Goal: Task Accomplishment & Management: Use online tool/utility

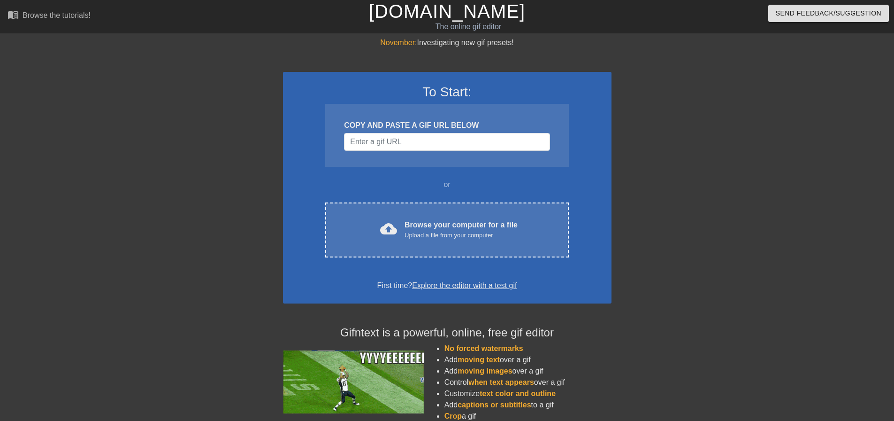
click at [362, 227] on div "cloud_upload Browse your computer for a file Upload a file from your computer" at bounding box center [447, 229] width 204 height 21
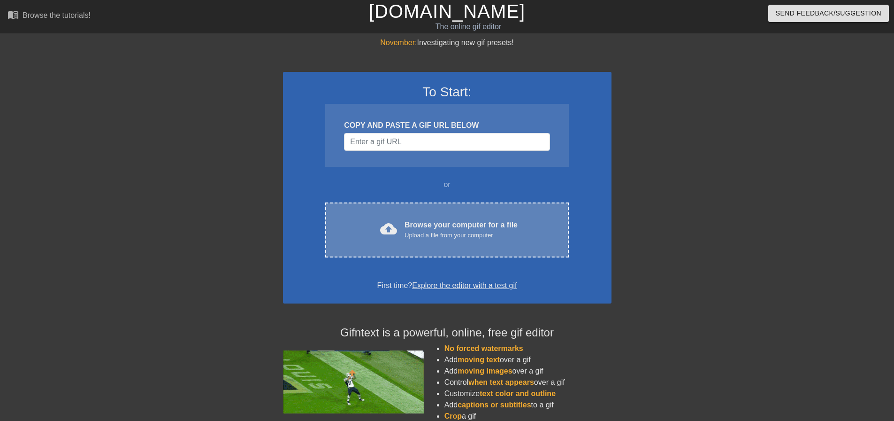
click at [471, 237] on div "Upload a file from your computer" at bounding box center [461, 235] width 113 height 9
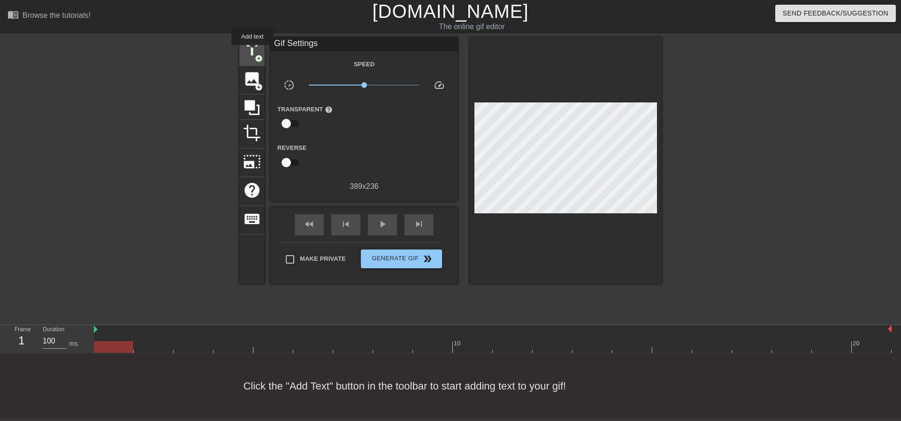
click at [253, 52] on span "title" at bounding box center [252, 50] width 18 height 18
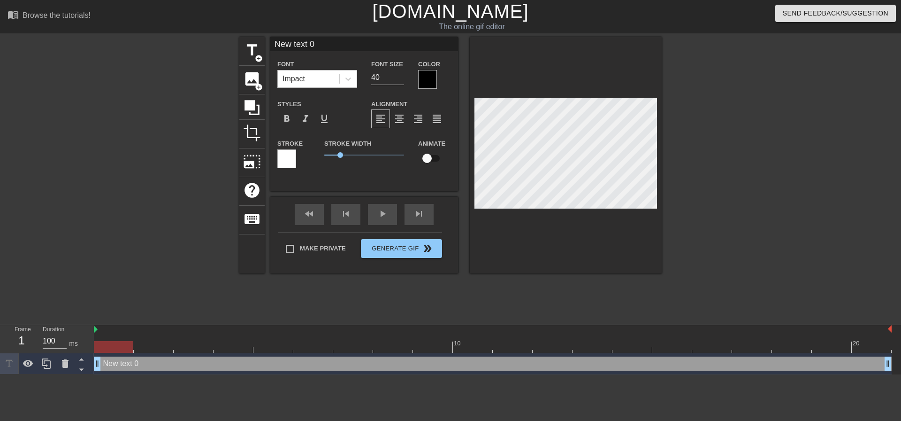
click at [316, 78] on div "Impact" at bounding box center [309, 78] width 62 height 17
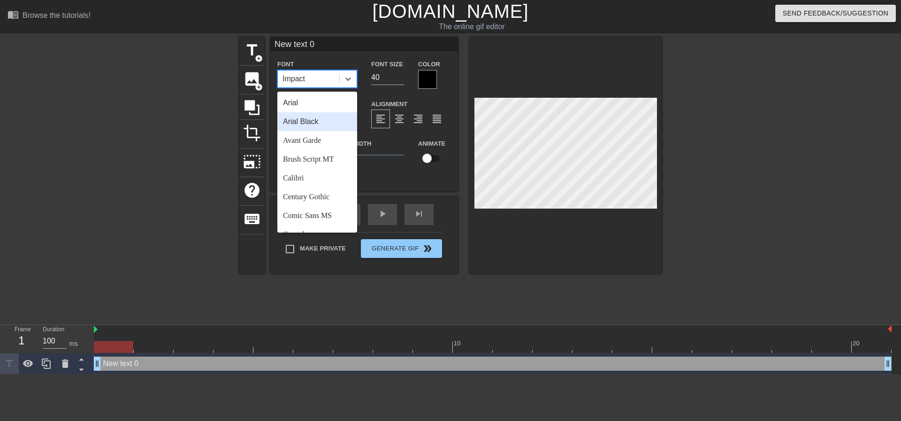
click at [341, 120] on div "Arial Black" at bounding box center [317, 121] width 80 height 19
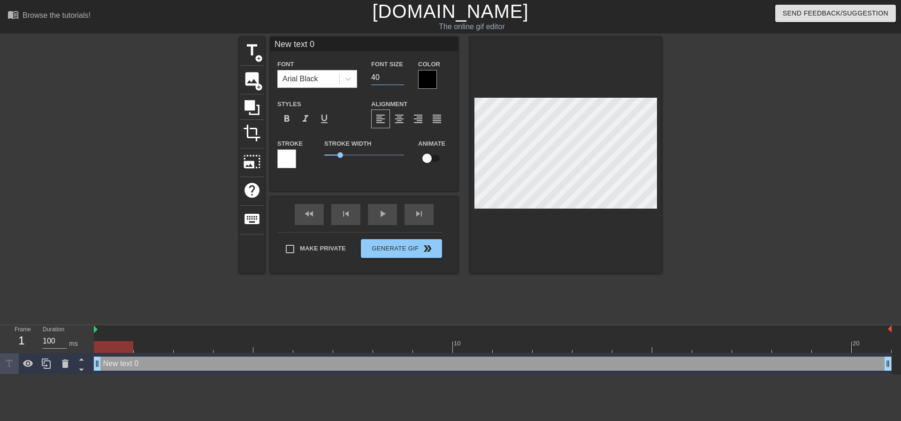
drag, startPoint x: 389, startPoint y: 76, endPoint x: 233, endPoint y: 68, distance: 156.1
click at [364, 80] on div "Font Arial Black Font Size 40 Color" at bounding box center [364, 73] width 188 height 31
type input "2"
type input "16"
click at [397, 121] on span "format_align_center" at bounding box center [399, 118] width 11 height 11
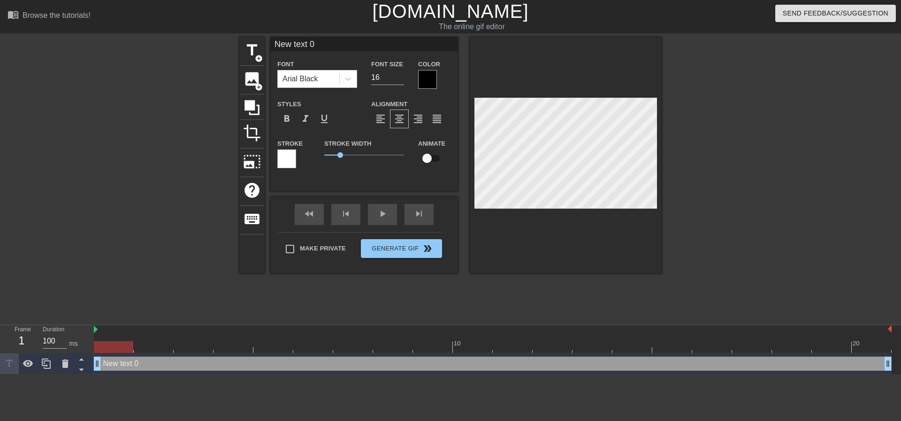
click at [329, 253] on label "Make Private" at bounding box center [313, 249] width 66 height 20
click at [300, 253] on input "Make Private" at bounding box center [290, 249] width 20 height 20
checkbox input "true"
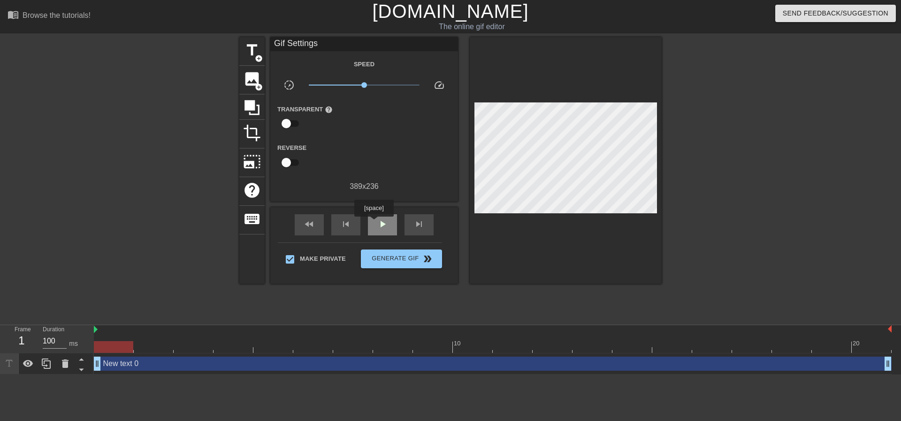
click at [383, 221] on span "play_arrow" at bounding box center [382, 223] width 11 height 11
click at [384, 221] on span "pause" at bounding box center [382, 223] width 11 height 11
drag, startPoint x: 184, startPoint y: 352, endPoint x: 77, endPoint y: 347, distance: 106.7
click at [80, 347] on div "Frame 1 Duration 100 ms 10 20 New text 0 drag_handle drag_handle" at bounding box center [450, 349] width 901 height 49
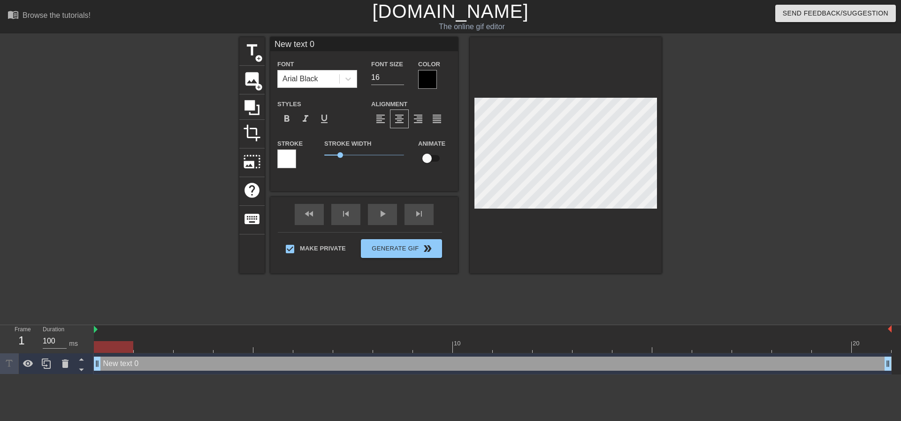
scroll to position [1, 2]
type textarea "W"
type input "W"
type textarea "Wa"
type input "Wa"
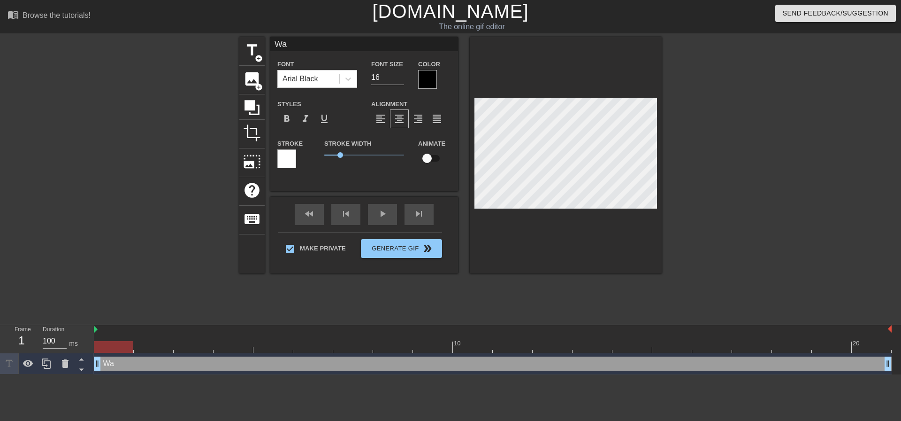
type textarea "Wai"
type input "Wai"
type textarea "Wail"
type input "Wail"
type textarea "Wail"
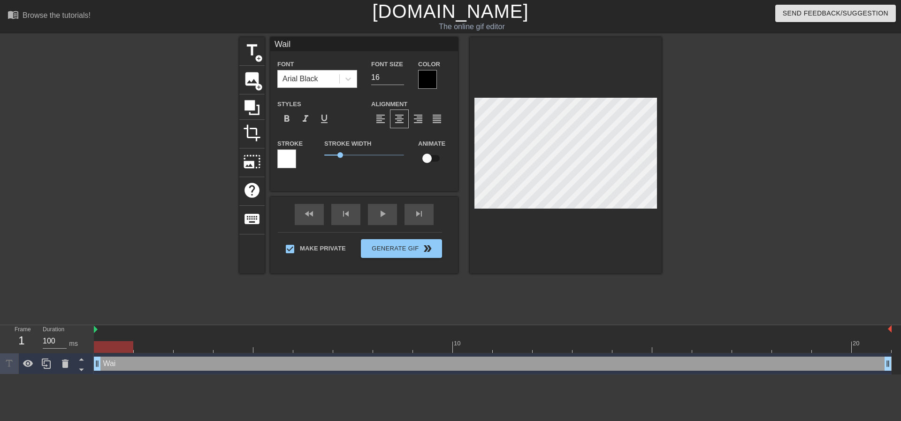
type input "Wail"
type textarea "Wail a"
type input "Wail a"
type textarea "Wail an"
type input "Wail an"
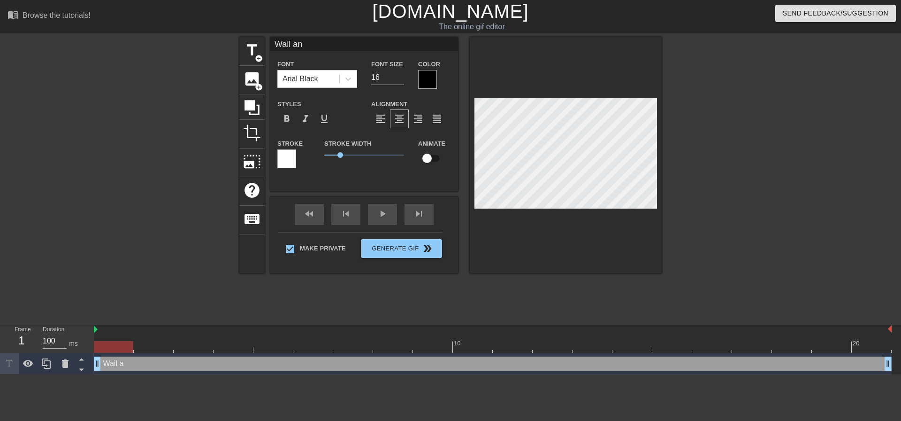
type textarea "Wail and"
type input "Wail and"
type textarea "Wail and"
type input "Wail and"
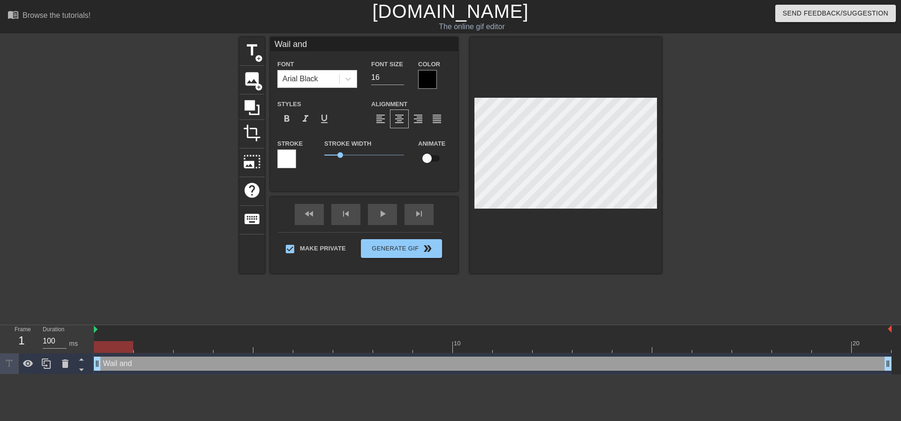
type textarea "Wail and c"
type input "Wail and c"
type textarea "Wail and cr"
type input "Wail and cr"
type textarea "Wail and cry"
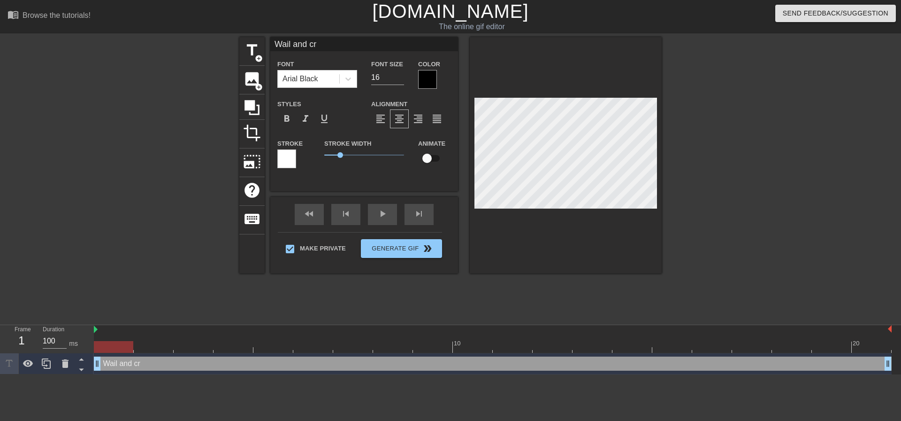
type input "Wail and cry"
type textarea "Wail and cry"
type input "Wail and cry"
type textarea "Wail and cry a"
type input "Wail and cry a"
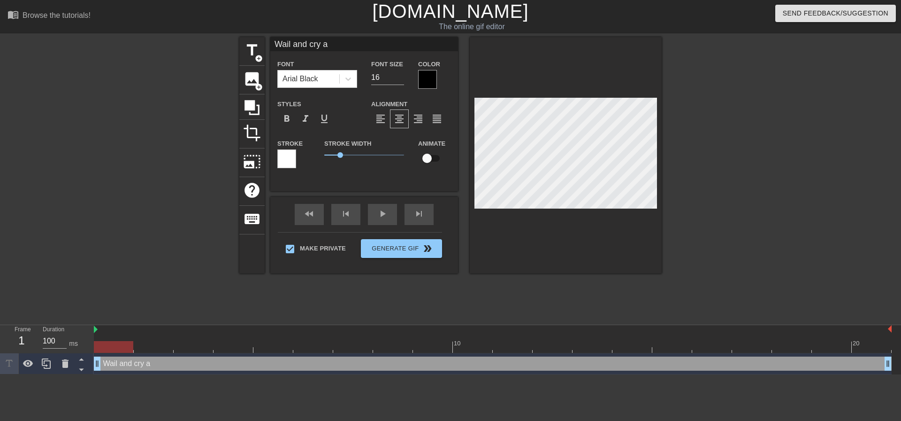
type textarea "Wail and cry al"
type input "Wail and cry al"
type textarea "Wail and cry all"
type input "Wail and cry all"
type textarea "Wail and cry all"
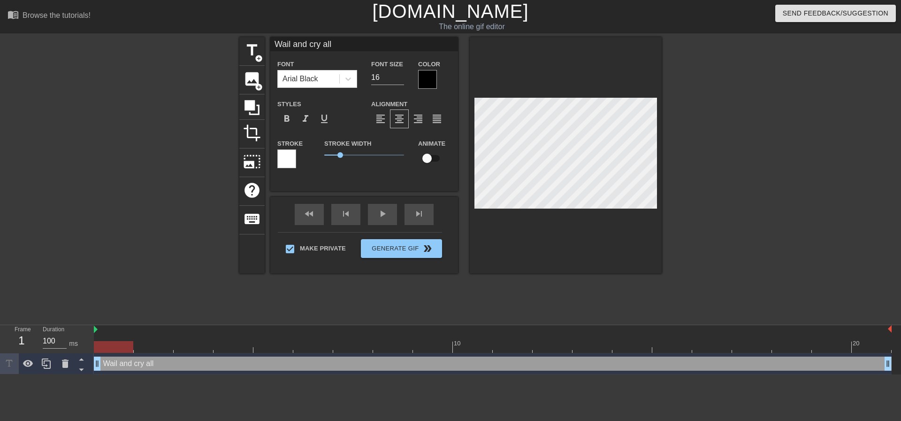
type input "Wail and cry all"
type textarea "Wail and cry all u"
type input "Wail and cry all u"
type textarea "Wail and cry all uo"
type input "Wail and cry all uo"
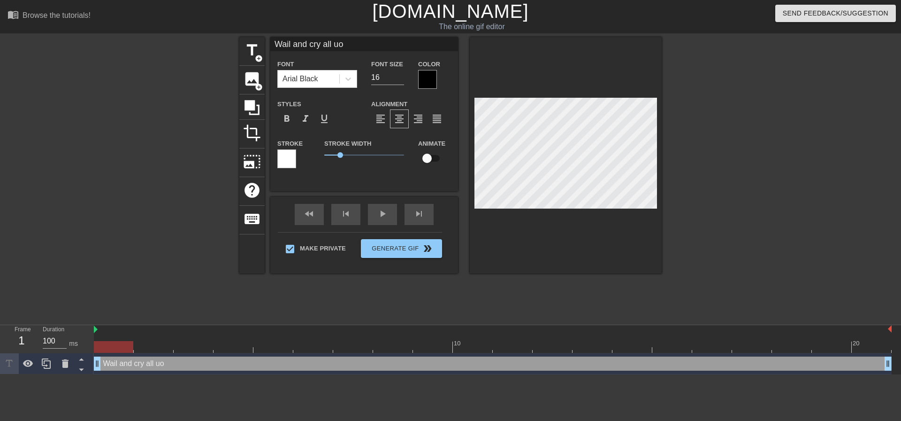
type textarea "Wail and cry all u"
type input "Wail and cry all u"
type textarea "Wail and cry all"
type input "Wail and cry all"
type textarea "Wail and cry all y"
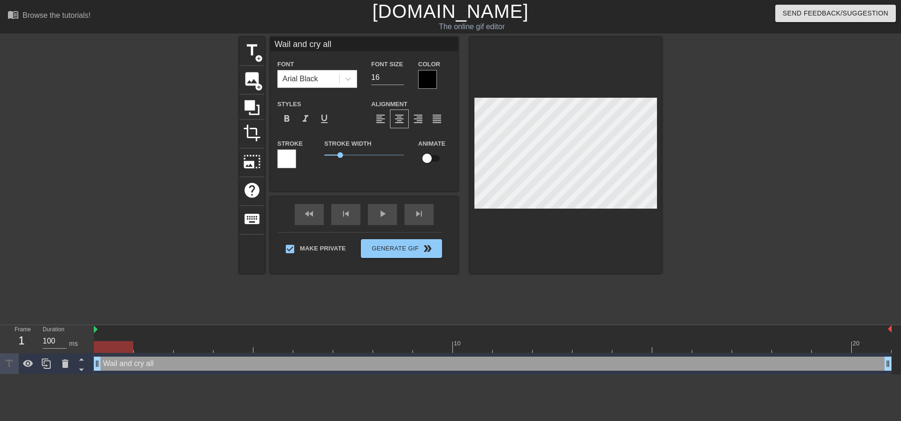
type input "Wail and cry all y"
type textarea "Wail and cry all yo"
type input "Wail and cry all yo"
type textarea "Wail and cry all you"
type input "Wail and cry all you"
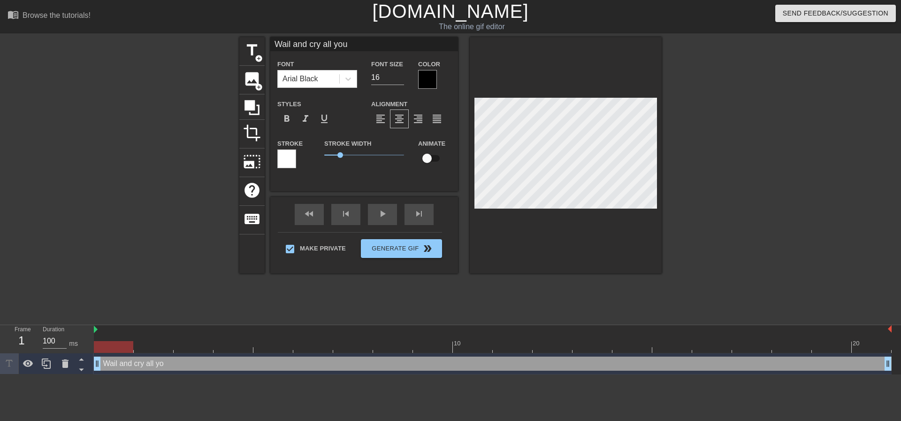
type textarea "Wail and cry all you"
type input "Wail and cry all you"
type textarea "Wail and cry all you w"
type input "Wail and cry all you w"
type textarea "Wail and cry all you wj"
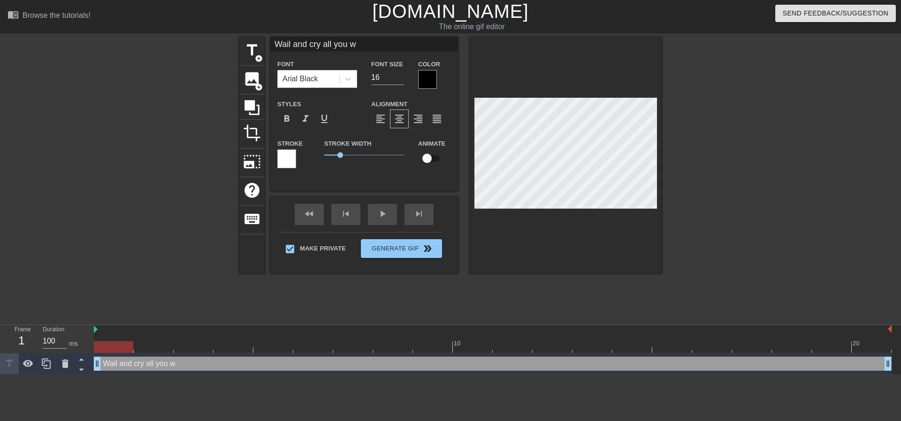
type input "Wail and cry all you wj"
type textarea "Wail and cry all you w"
type input "Wail and cry all you w"
type textarea "Wail and cry all you wa"
type input "Wail and cry all you wa"
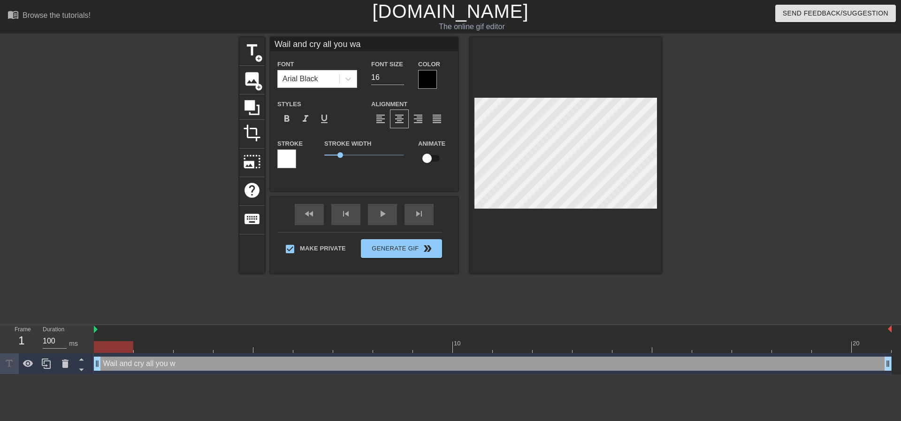
scroll to position [1, 5]
type textarea "Wail and cry all you wan"
type input "Wail and cry all you wan"
type textarea "Wail and cry all you want"
type input "Wail and cry all you want"
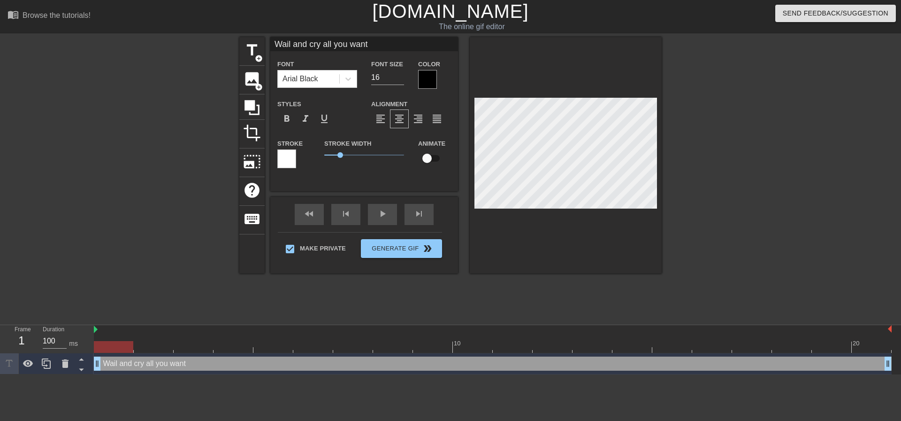
type textarea "Wail and cry all you want"
type input "Wail and cry all you want"
type textarea "Wail and cry all you want s"
type input "Wail and cry all you want s"
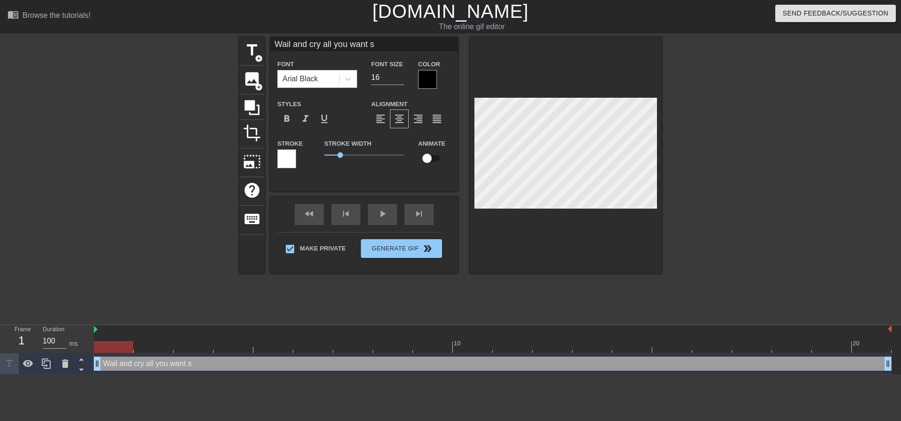
type textarea "Wail and cry all you want si"
type input "Wail and cry all you want si"
type textarea "Wail and cry all you want s"
type input "Wail and cry all you want s"
type textarea "Wail and cry all you want"
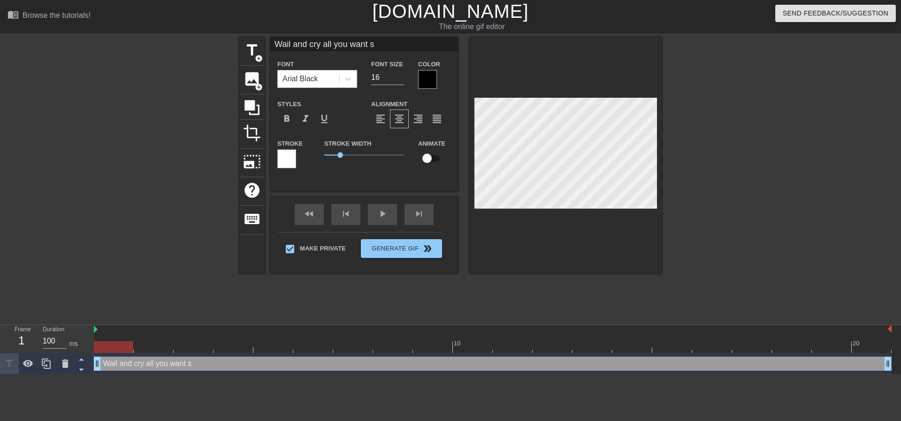
type input "Wail and cry all you want"
type textarea "Wail and cry all you want s"
type input "Wail and cry all you want s"
type textarea "Wail and cry all you want si"
type input "Wail and cry all you want si"
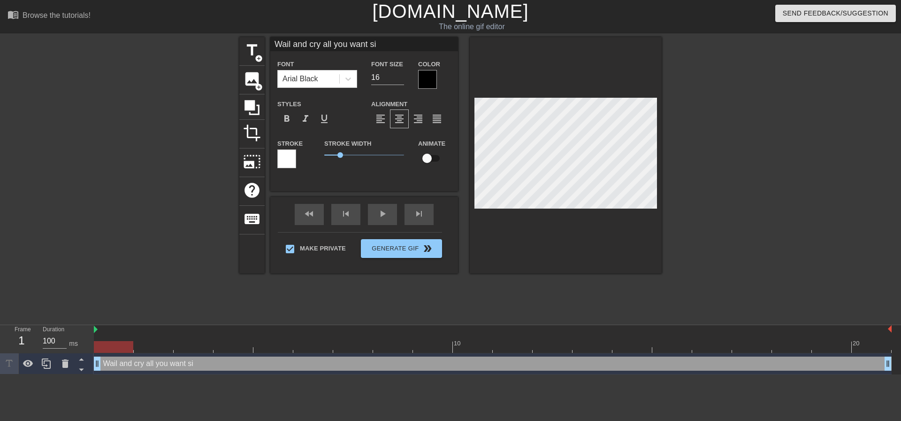
type textarea "Wail and cry all you want sis"
type input "Wail and cry all you want sis"
type textarea "Wail and cry all you want sis."
type input "Wail and cry all you want sis."
type textarea "Wail and cry all you want sis.."
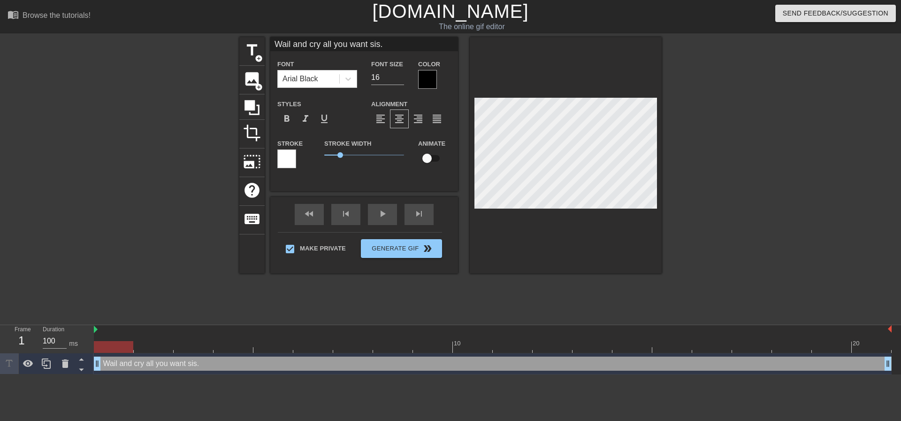
type input "Wail and cry all you want sis.."
type textarea "Wail and cry all you want sis..."
type input "Wail and cry all you want sis..."
type textarea "Wail and cry all you want sis..."
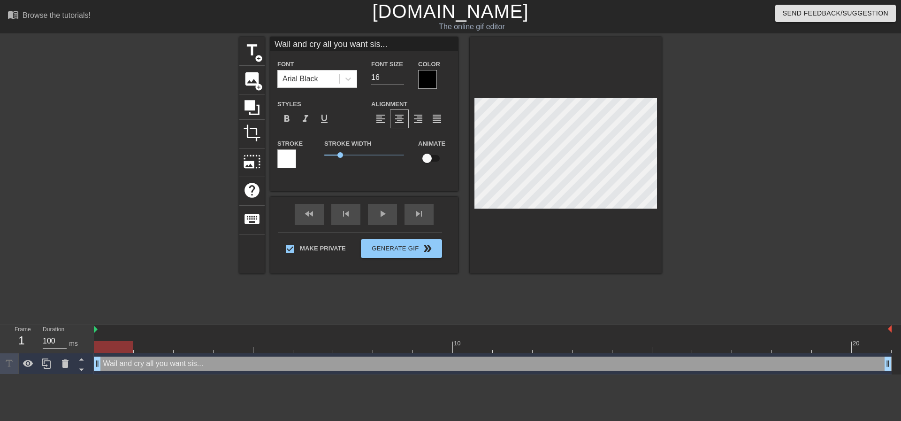
type input "Wail and cry all you want sis..."
type textarea "Wail and cry all you want sis..."
type input "Wail and cry all you want sis..."
type textarea "Wail and cry all you want sis..."
type input "Wail and cry all you want sis..."
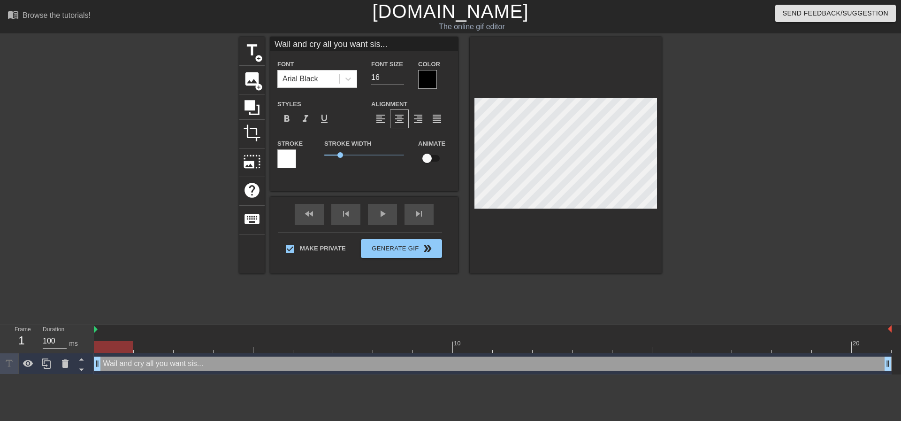
scroll to position [3, 1]
type textarea "Wail and cry all you want sis... T"
type input "Wail and cry all you want sis...T"
type textarea "Wail and cry all you want sis... Th"
type input "Wail and cry all you want sis...Th"
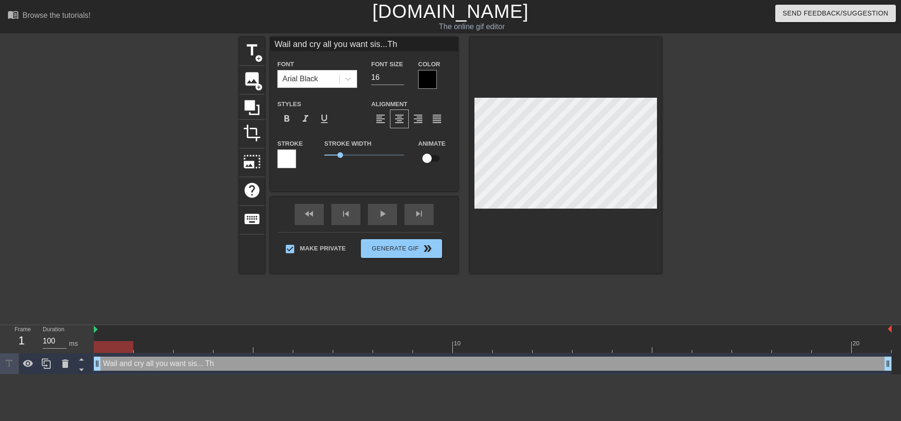
type textarea "Wail and cry all you want sis... Thi"
type input "Wail and cry all you want sis...Thi"
type textarea "Wail and cry all you want sis... Thia"
type input "Wail and cry all you want sis...Thia"
type textarea "Wail and cry all you want sis... Thia"
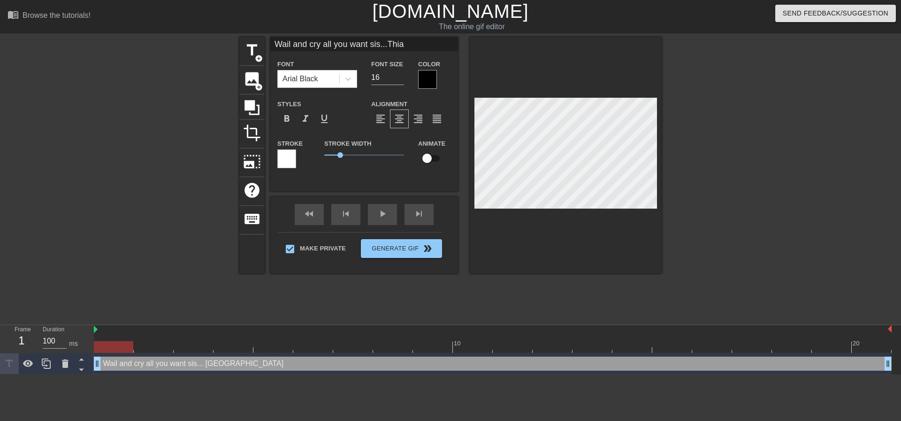
type input "Wail and cry all you want sis...Thia"
type textarea "Wail and cry all you want sis... Thia"
type input "Wail and cry all you want sis...Thia"
type textarea "Wail and cry all you want sis... Thi"
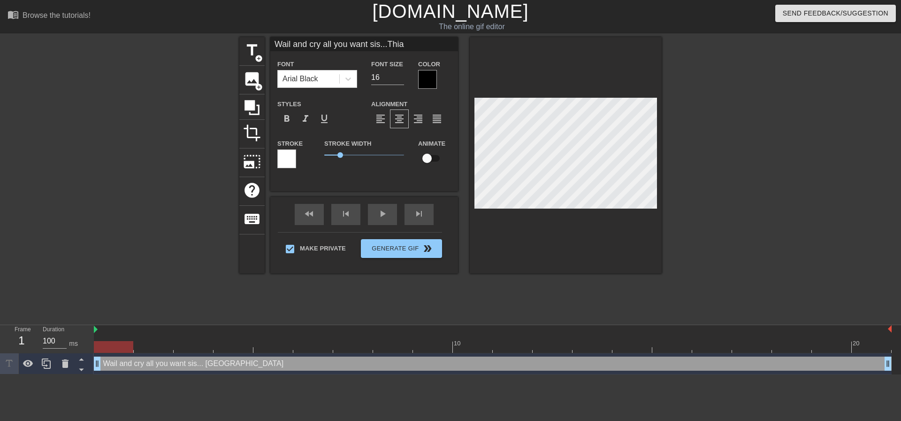
type input "Wail and cry all you want sis...Thi"
type textarea "Wail and cry all you want sis... This"
type input "Wail and cry all you want sis...This"
type textarea "Wail and cry all you want sis... This"
type input "Wail and cry all you want sis...This"
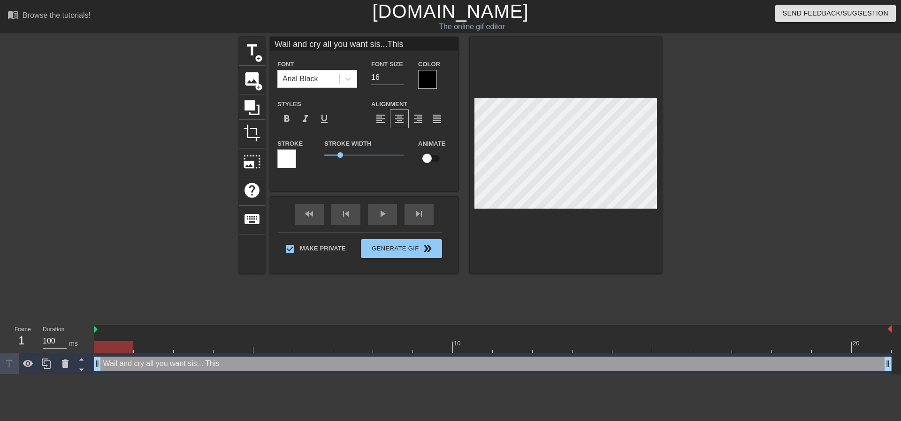
type textarea "Wail and cry all you want sis... This i"
type input "Wail and cry all you want sis...This i"
type textarea "Wail and cry all you want sis... This is"
type input "Wail and cry all you want sis...This is"
type textarea "Wail and cry all you want sis... This is"
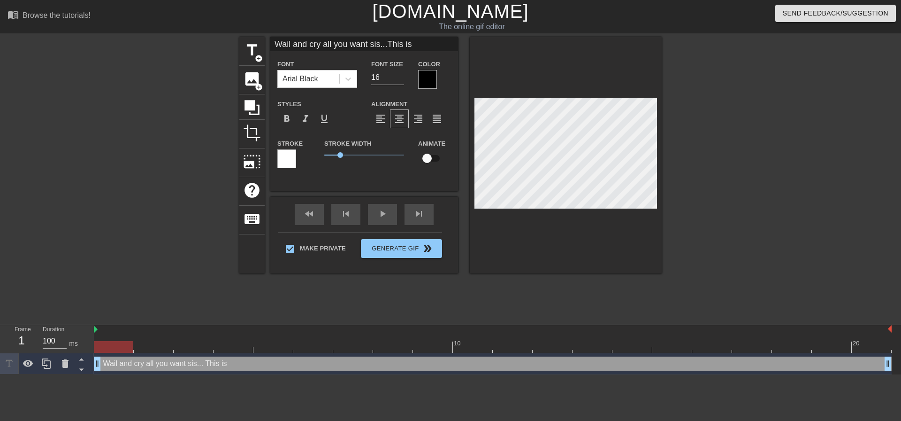
type input "Wail and cry all you want sis...This is"
type textarea "Wail and cry all you want sis... This is y"
type input "Wail and cry all you want sis...This is y"
type textarea "Wail and cry all you want sis... This is yo"
type input "Wail and cry all you want sis...This is yo"
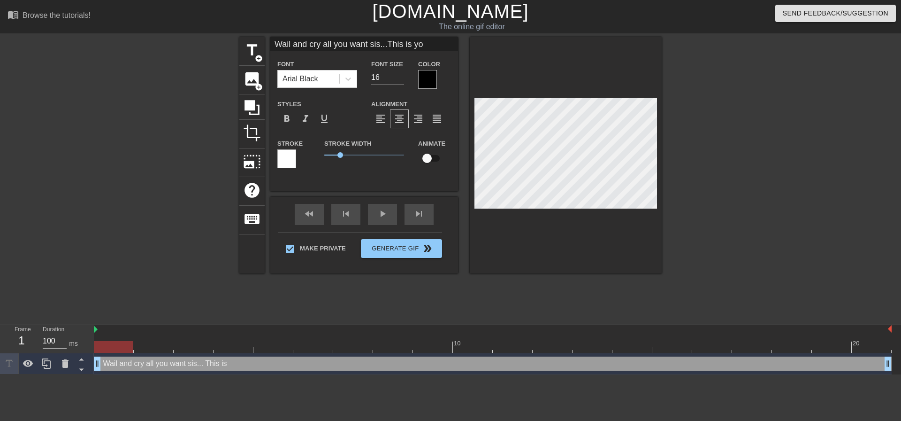
type textarea "Wail and cry all you want sis... This is you"
type input "Wail and cry all you want sis...This is you"
type textarea "Wail and cry all you want sis... This is your"
type input "Wail and cry all you want sis...This is your"
type textarea "Wail and cry all you want sis... This is your"
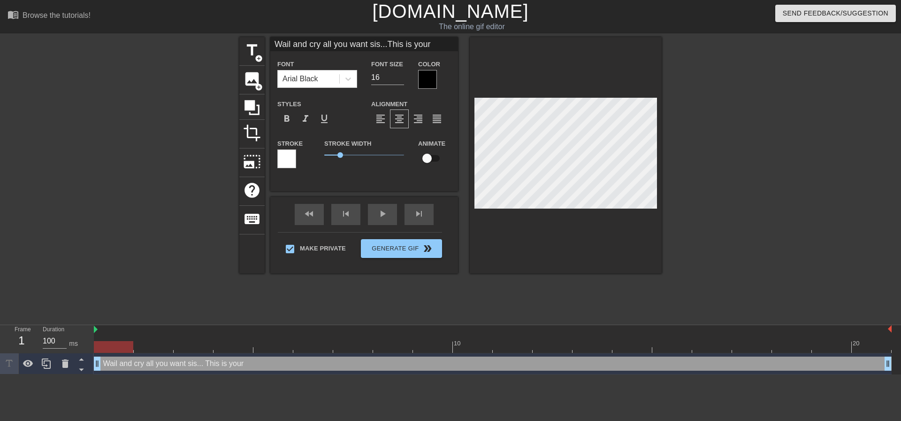
type input "Wail and cry all you want sis...This is your"
type textarea "Wail and cry all you want sis... This is your l"
type input "Wail and cry all you want sis...This is your l"
type textarea "Wail and cry all you want sis... This is your li"
type input "Wail and cry all you want sis...This is your li"
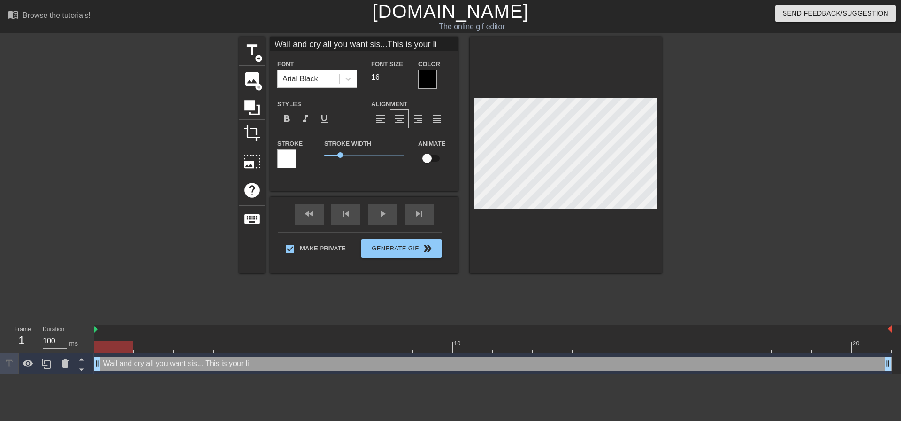
type textarea "Wail and cry all you want sis... This is your lif"
type input "Wail and cry all you want sis...This is your lif"
type textarea "Wail and cry all you want sis... This is your life"
type input "Wail and cry all you want sis...This is your life"
type textarea "Wail and cry all you want sis... This is your life"
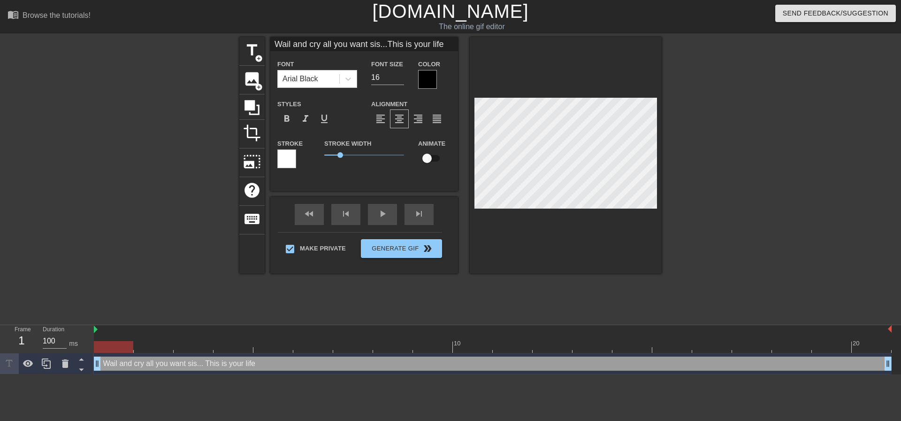
type input "Wail and cry all you want sis...This is your life"
type textarea "Wail and cry all you want sis... This is your life n"
type input "Wail and cry all you want sis...This is your life n"
type textarea "Wail and cry all you want sis... This is your life ni"
type input "Wail and cry all you want sis...This is your life ni"
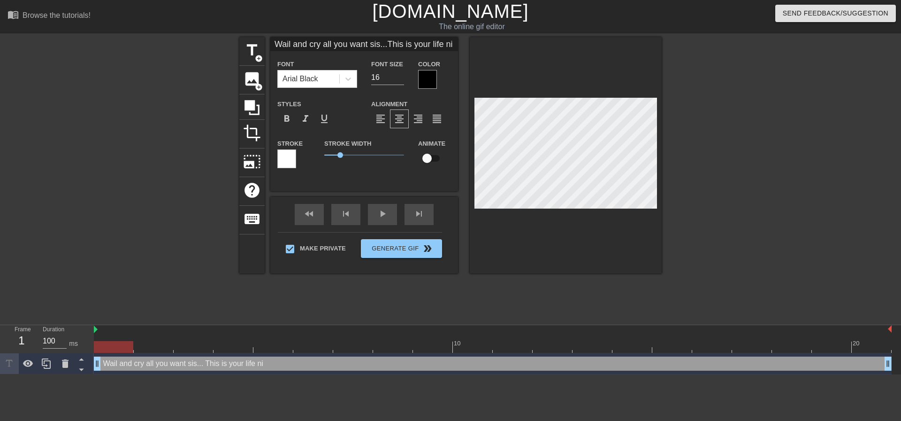
type textarea "Wail and cry all you want sis... This is your life n"
type input "Wail and cry all you want sis...This is your life n"
type textarea "Wail and cry all you want sis... This is your life no"
type input "Wail and cry all you want sis...This is your life no"
type textarea "Wail and cry all you want sis... This is your life now"
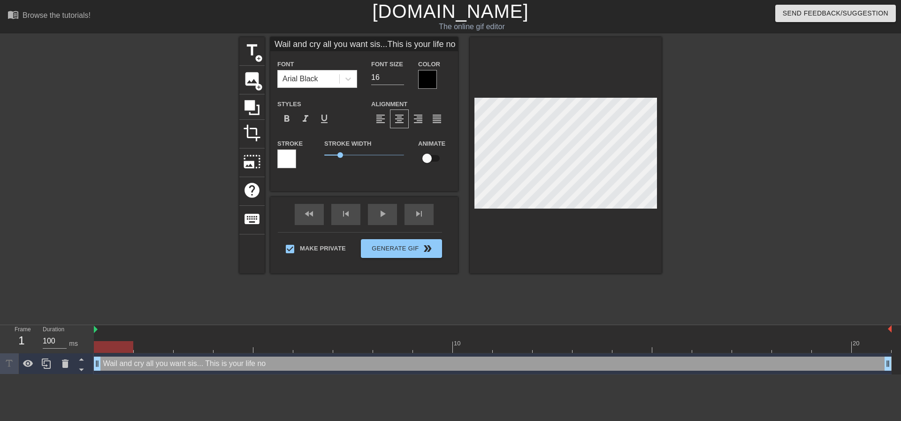
type input "Wail and cry all you want sis...This is your life now"
type textarea "Wail and cry all you want sis... This is your life now"
type input "Wail and cry all you want sis...This is your life now"
type textarea "Wail and cry all you want sis... This is your life now t"
type input "Wail and cry all you want sis...This is your life now t"
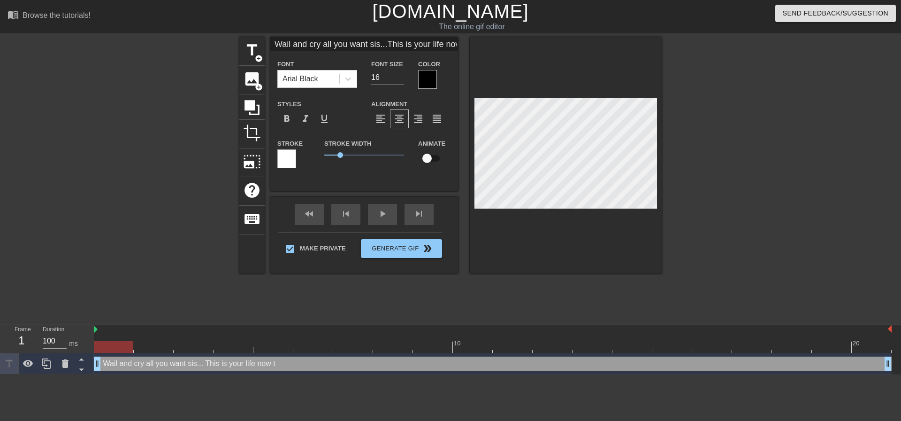
type textarea "Wail and cry all you want sis... This is your life now"
type input "Wail and cry all you want sis...This is your life now"
type textarea "Wail and cry all you want sis... This is your life now y"
type input "Wail and cry all you want sis...This is your life now y"
type textarea "Wail and cry all you want sis... This is your life now yo"
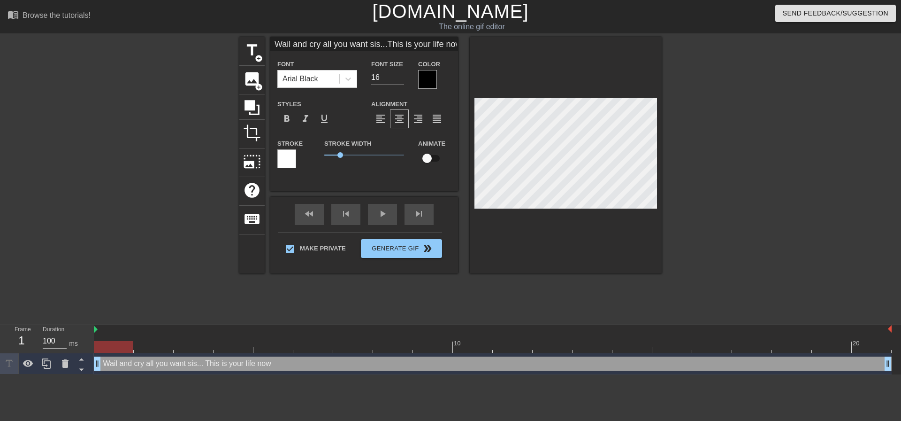
type input "Wail and cry all you want sis...This is your life now yo"
type textarea "Wail and cry all you want sis... This is your life now you"
type input "Wail and cry all you want sis...This is your life now you"
type textarea "Wail and cry all you want sis... This is your life now you"
type input "Wail and cry all you want sis...This is your life now you"
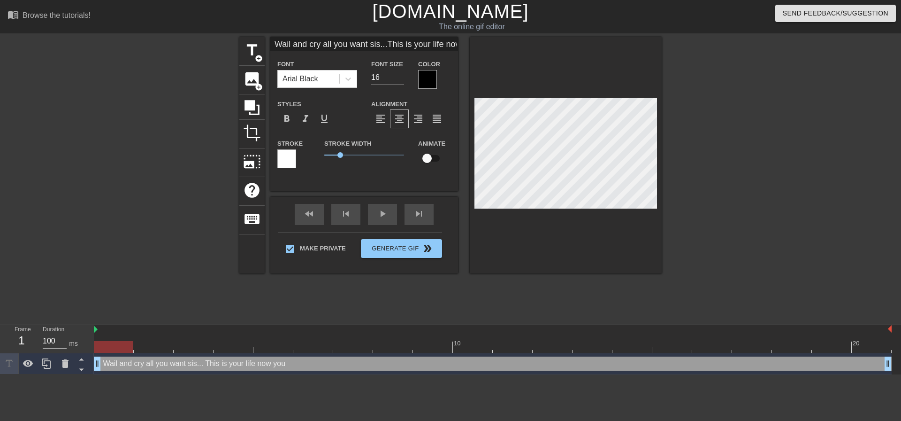
type textarea "Wail and cry all you want sis... This is your life now you f"
type input "Wail and cry all you want sis...This is your life now you f"
type textarea "Wail and cry all you want sis... This is your life now you"
type input "Wail and cry all you want sis...This is your life now you"
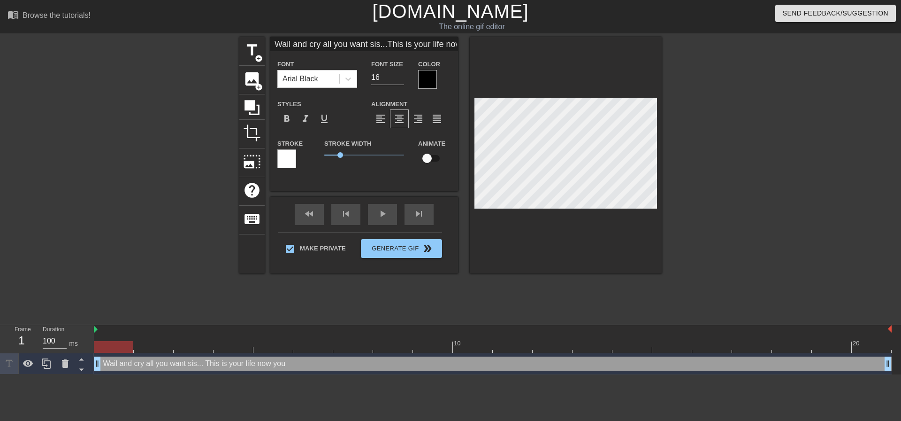
type textarea "Wail and cry all you want sis... This is your life now you"
type input "Wail and cry all you want sis...This is your life now you"
type textarea "Wail and cry all you want sis... This is your life now yo"
type input "Wail and cry all you want sis...This is your life now yo"
type textarea "Wail and cry all you want sis... This is your life now y"
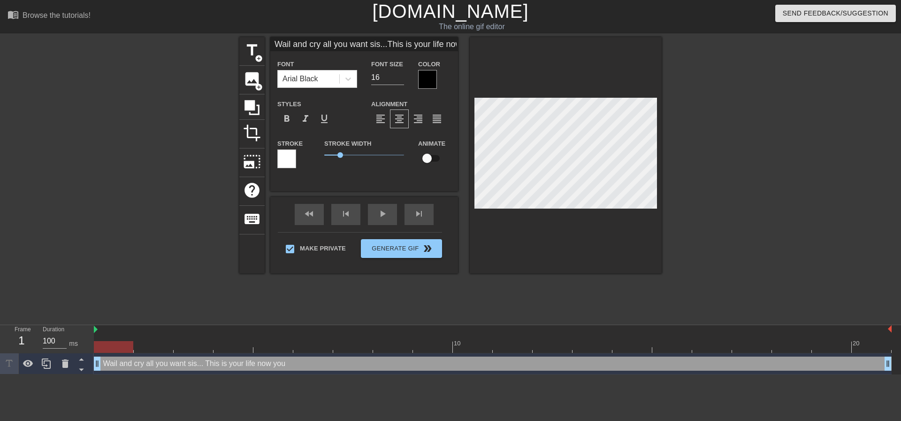
type input "Wail and cry all you want sis...This is your life now y"
type textarea "Wail and cry all you want sis... This is your life now"
type input "Wail and cry all you want sis...This is your life now"
type textarea "Wail and cry all you want sis... This is your life now"
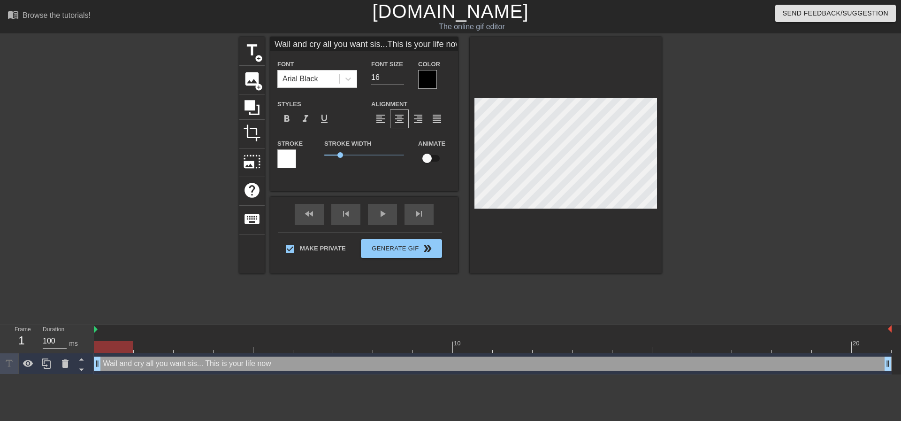
type input "Wail and cry all you want sis...This is your life now"
type textarea "Wail and cry all you want sis... This is your life now!"
type input "Wail and cry all you want sis...This is your life now!"
type textarea "Wail and cry all you want sis... This is your life now!"
type input "Wail and cry all you want sis...This is your life now!"
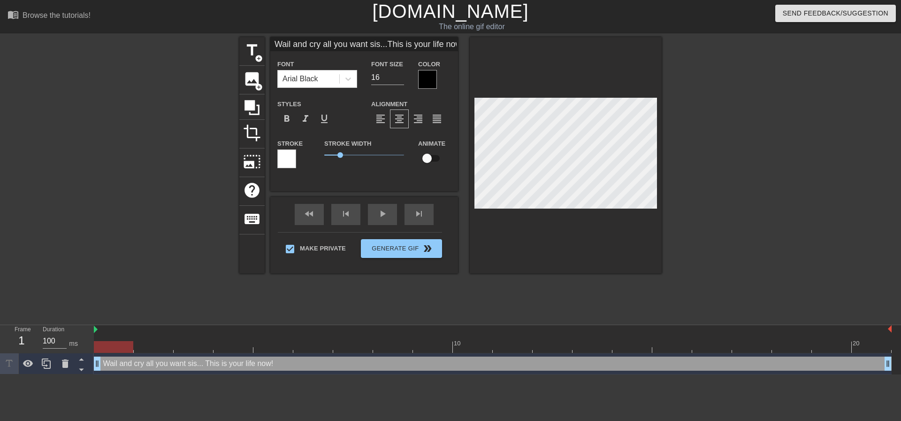
type textarea "Wail and cry all you want sis... This is your life now! S"
type input "Wail and cry all you want sis...This is your life now! S"
type textarea "Wail and cry all you want sis... This is your life now! So"
type input "Wail and cry all you want sis...This is your life now! So"
type textarea "Wail and cry all you want sis... This is your life now! So"
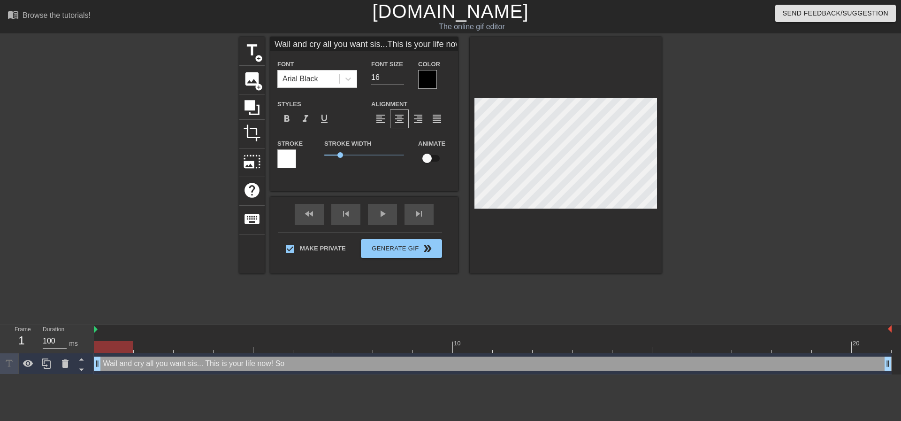
type input "Wail and cry all you want sis...This is your life now! So"
type textarea "Wail and cry all you want sis... This is your life now! So g"
type input "Wail and cry all you want sis...This is your life now! So g"
type textarea "Wail and cry all you want sis... This is your life now! So ge"
type input "Wail and cry all you want sis...This is your life now! So ge"
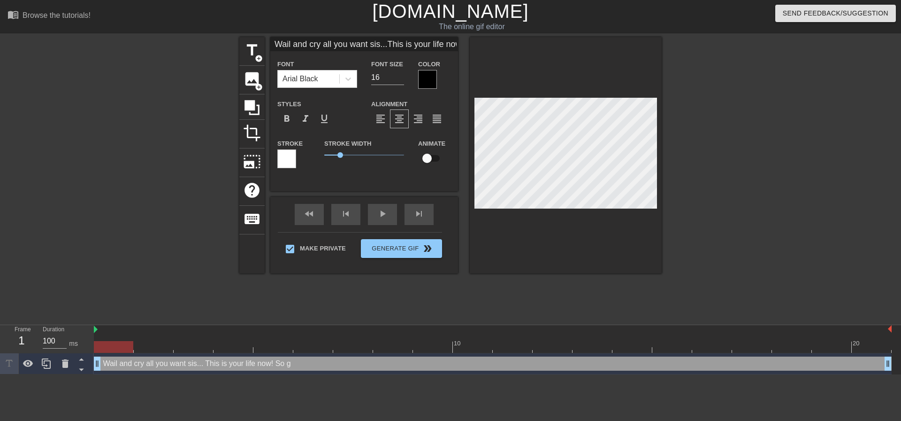
scroll to position [3, 6]
type textarea "Wail and cry all you want sis... This is your life now! So gey"
type input "Wail and cry all you want sis...This is your life now! So gey"
type textarea "Wail and cry all you want sis... This is your life now! So gey"
type input "Wail and cry all you want sis...This is your life now! So gey"
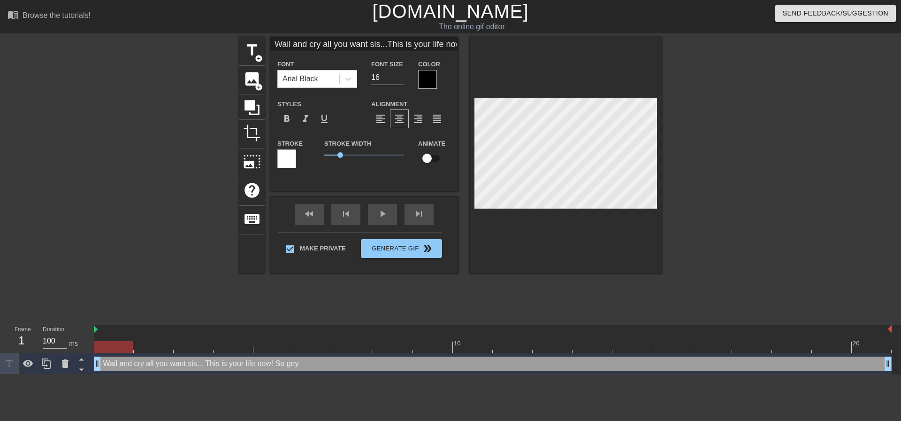
type textarea "Wail and cry all you want sis... This is your life now! So gey"
type input "Wail and cry all you want sis...This is your life now! So gey"
type textarea "Wail and cry all you want sis... This is your life now! So ge"
type input "Wail and cry all you want sis...This is your life now! So ge"
type textarea "Wail and cry all you want sis... This is your life now! So get"
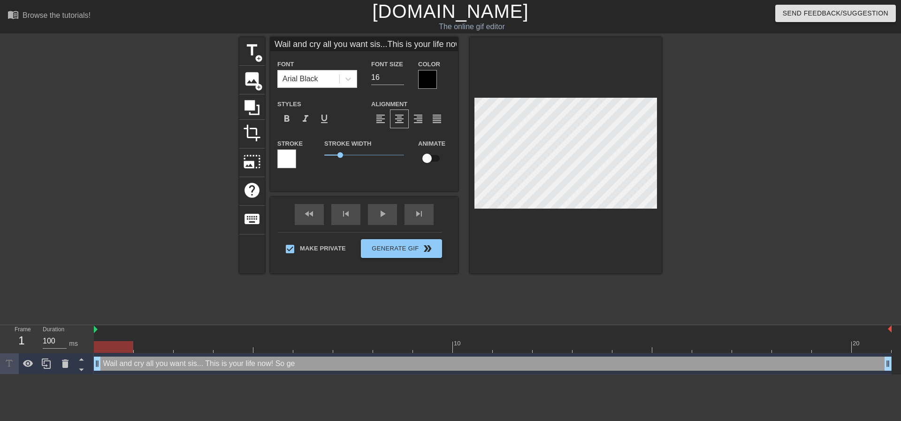
type input "Wail and cry all you want sis...This is your life now! So get"
type textarea "Wail and cry all you want sis... This is your life now! So get"
click at [704, 155] on div at bounding box center [743, 178] width 141 height 282
click at [659, 205] on div at bounding box center [566, 155] width 192 height 236
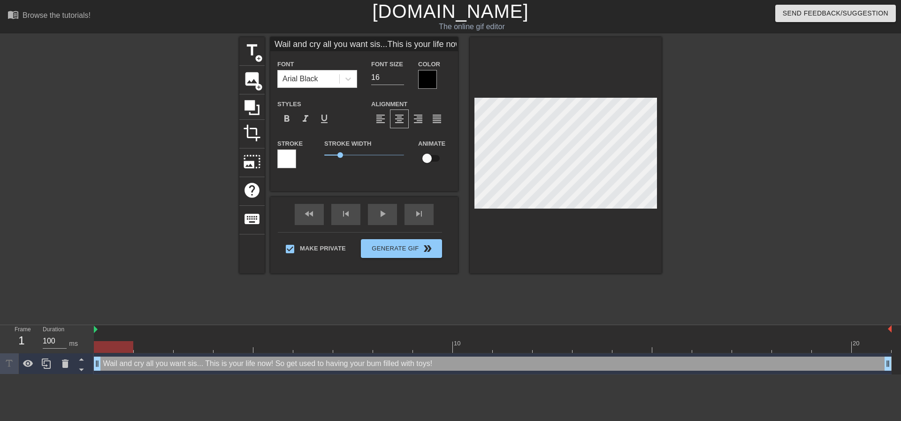
scroll to position [5, 1]
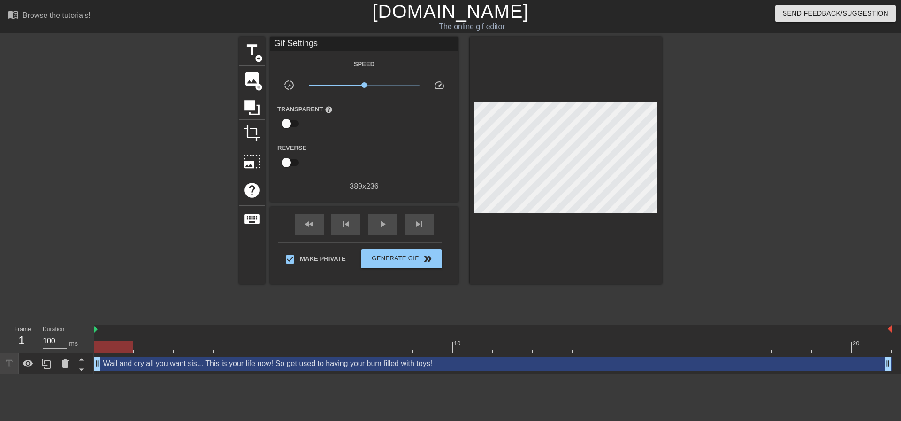
click at [676, 131] on div at bounding box center [743, 178] width 141 height 282
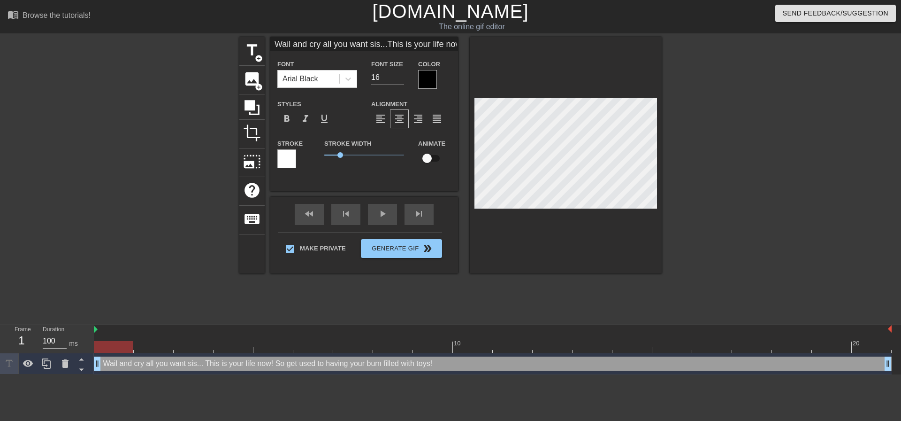
click at [657, 209] on div at bounding box center [566, 155] width 192 height 236
click at [699, 171] on div at bounding box center [743, 178] width 141 height 282
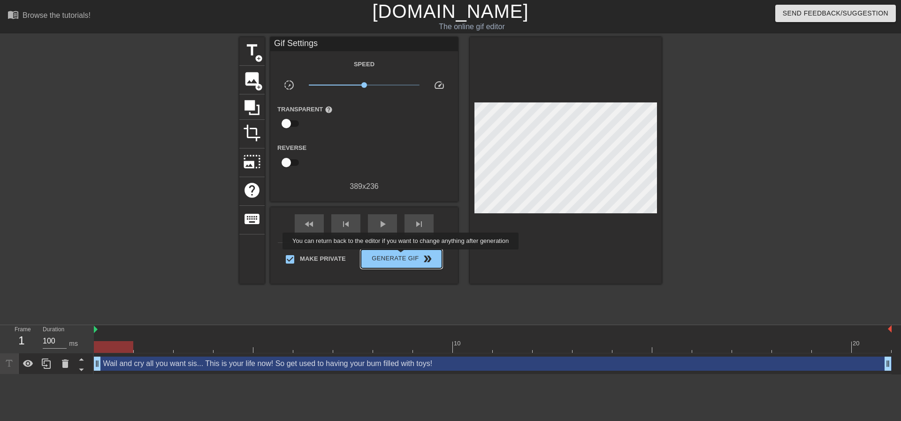
click at [403, 257] on span "Generate Gif double_arrow" at bounding box center [402, 258] width 74 height 11
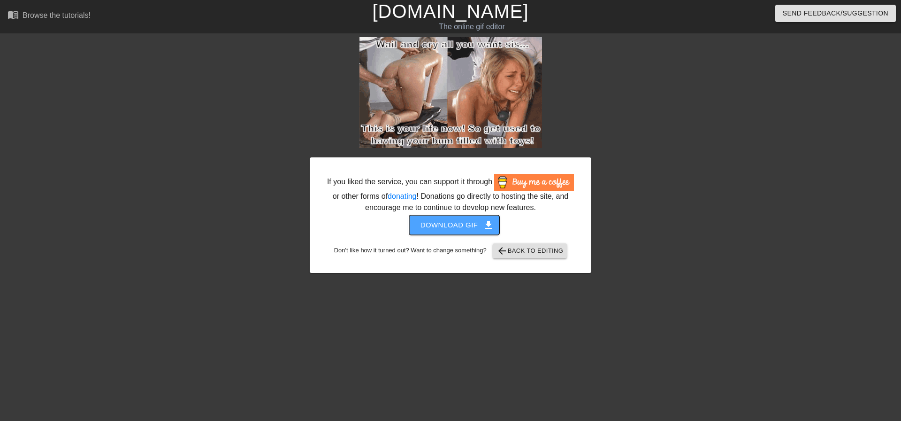
click at [465, 231] on button "Download gif get_app" at bounding box center [454, 225] width 91 height 20
click at [713, 133] on div at bounding box center [673, 178] width 141 height 282
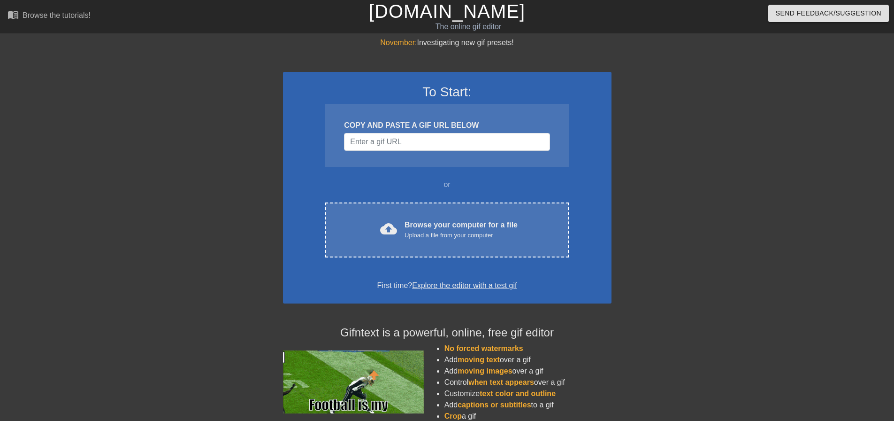
click at [417, 194] on div "To Start: COPY AND PASTE A GIF URL BELOW or cloud_upload Browse your computer f…" at bounding box center [447, 187] width 329 height 231
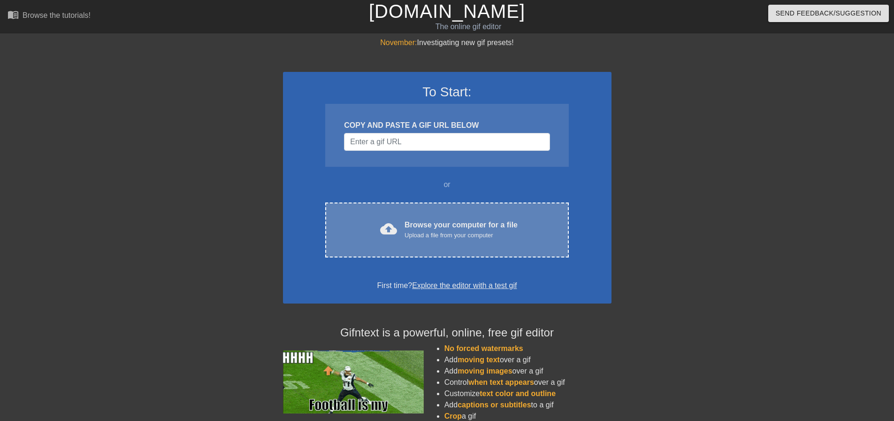
click at [431, 235] on div "Upload a file from your computer" at bounding box center [461, 235] width 113 height 9
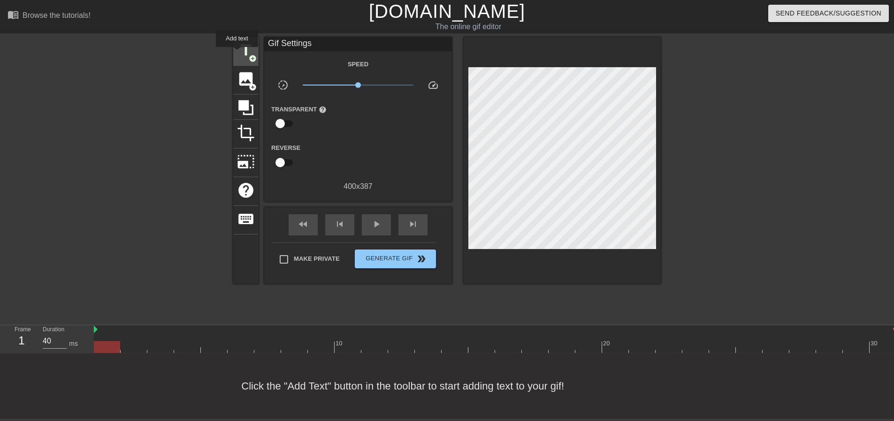
click at [237, 53] on span "title" at bounding box center [246, 50] width 18 height 18
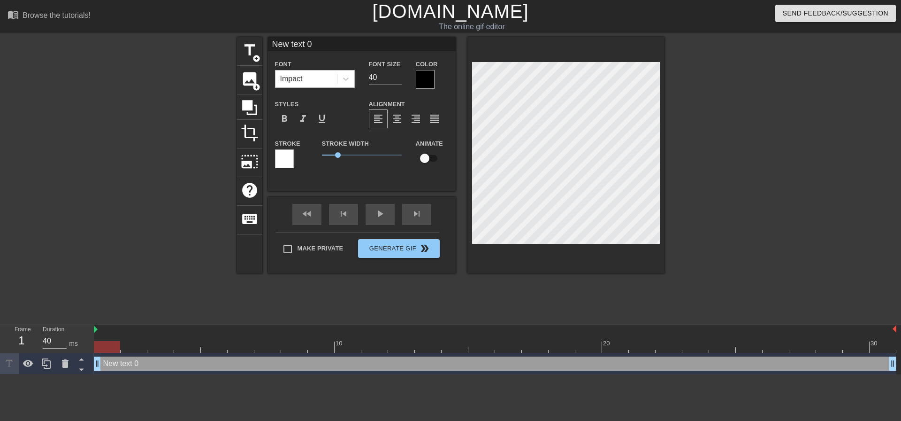
click at [312, 77] on div "Impact" at bounding box center [307, 78] width 62 height 17
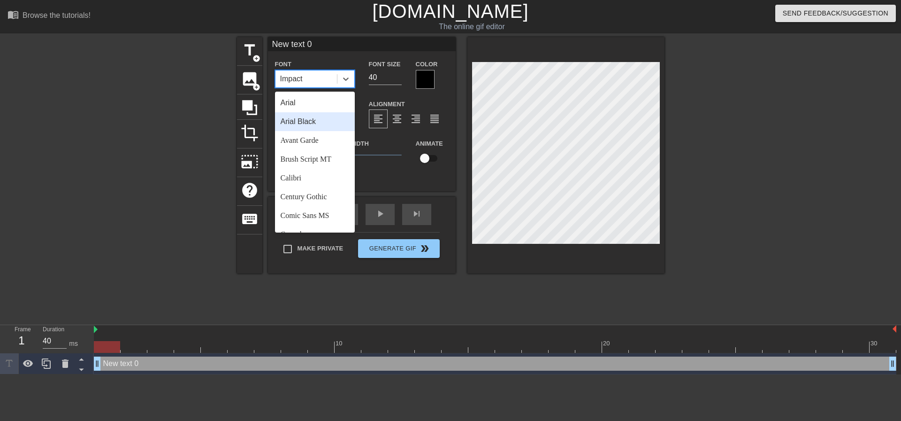
click at [319, 118] on div "Arial Black" at bounding box center [315, 121] width 80 height 19
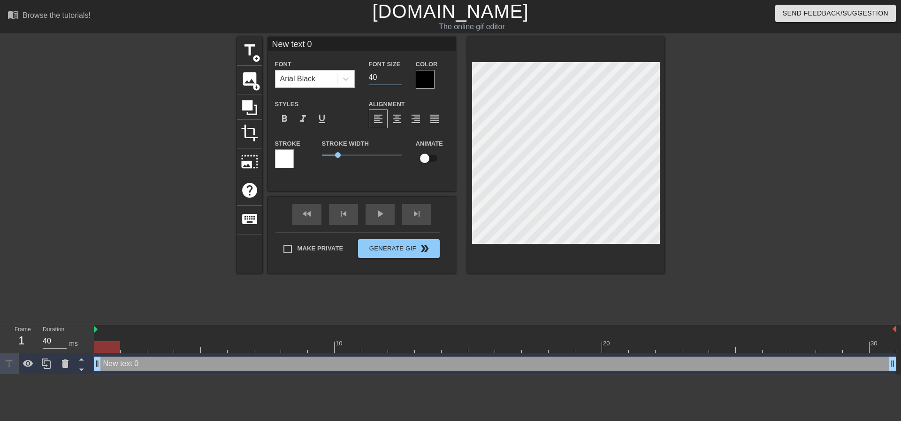
drag, startPoint x: 386, startPoint y: 74, endPoint x: 308, endPoint y: 69, distance: 78.1
click at [312, 72] on div "Font Arial Black Font Size 40 Color" at bounding box center [362, 73] width 188 height 31
type input "2"
type input "18"
click at [398, 113] on div "format_align_center" at bounding box center [397, 118] width 19 height 19
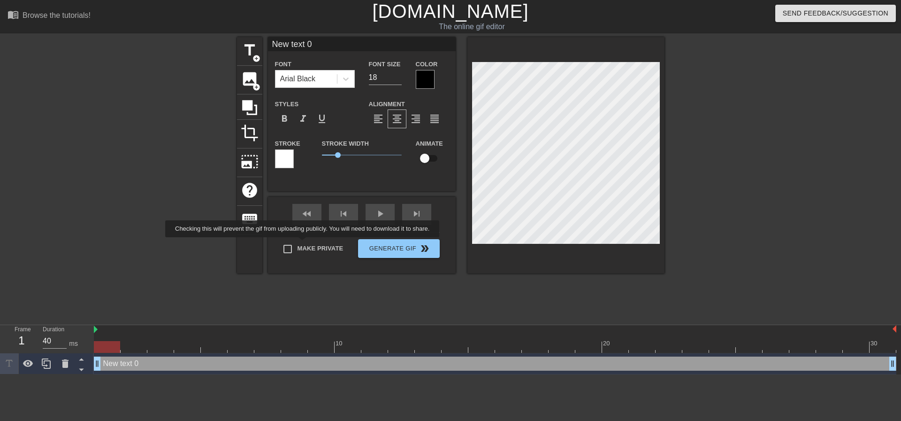
click at [305, 246] on div "Make Private Generate Gif double_arrow" at bounding box center [358, 250] width 164 height 37
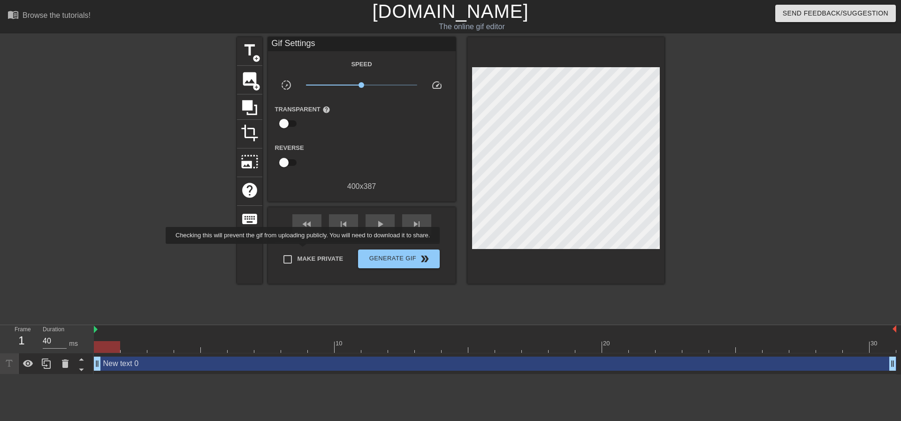
click at [302, 257] on span "Make Private" at bounding box center [321, 258] width 46 height 9
click at [298, 257] on input "Make Private" at bounding box center [288, 259] width 20 height 20
checkbox input "true"
click at [363, 230] on div "fast_rewind skip_previous play_arrow skip_next" at bounding box center [361, 224] width 153 height 35
click at [365, 226] on div "fast_rewind skip_previous play_arrow skip_next" at bounding box center [361, 224] width 153 height 35
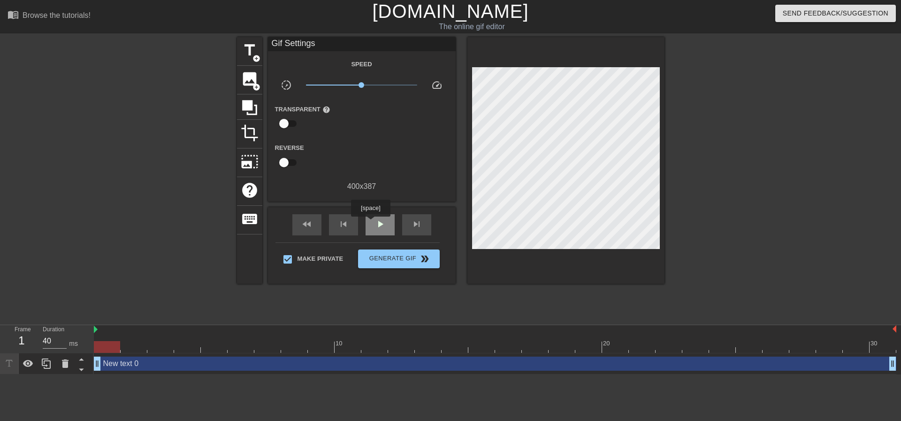
click at [379, 219] on span "play_arrow" at bounding box center [380, 223] width 11 height 11
click at [380, 220] on span "pause" at bounding box center [380, 223] width 11 height 11
click at [379, 353] on div "10 20 30" at bounding box center [495, 339] width 803 height 28
drag, startPoint x: 379, startPoint y: 347, endPoint x: 118, endPoint y: 354, distance: 261.1
click at [143, 354] on div "10 20 30 New text 0 drag_handle drag_handle" at bounding box center [498, 349] width 808 height 49
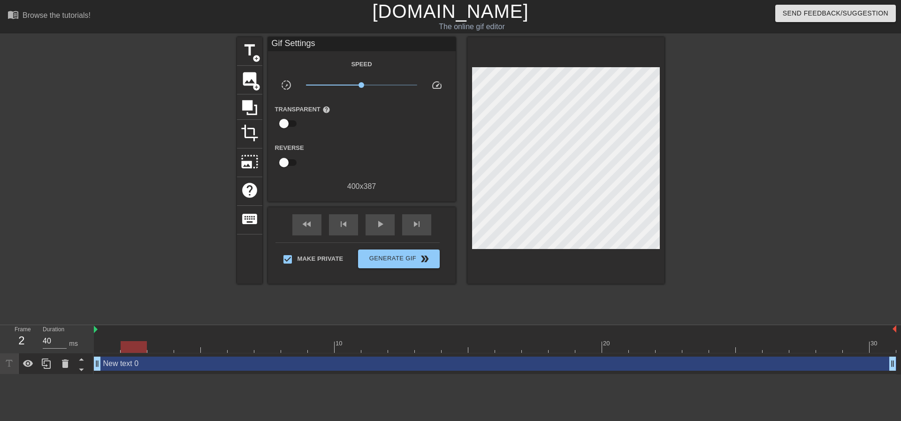
drag, startPoint x: 134, startPoint y: 343, endPoint x: 76, endPoint y: 341, distance: 58.2
click at [77, 342] on div "Frame 2 Duration 40 ms 10 20 30 New text 0 drag_handle drag_handle" at bounding box center [450, 349] width 901 height 49
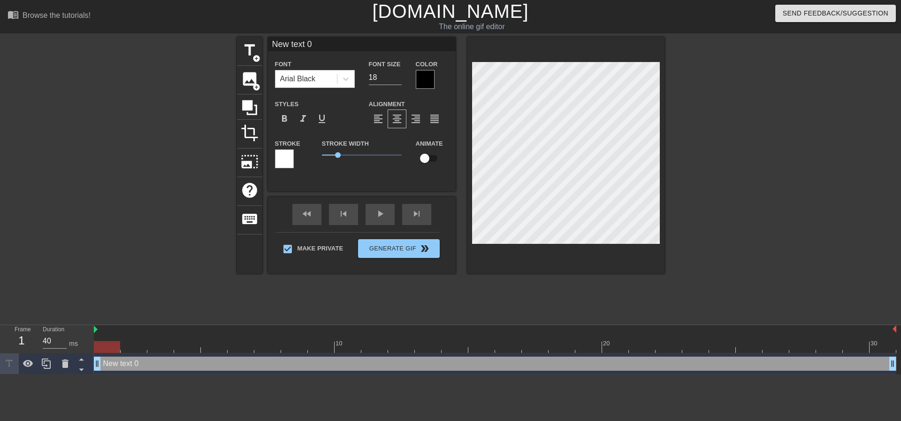
scroll to position [1, 1]
type input "O"
type textarea "O"
type input "Oh"
type textarea "Oh"
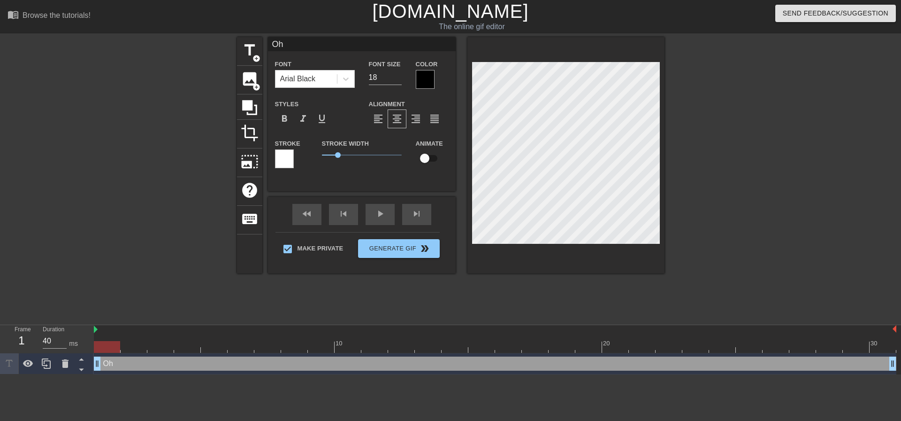
type input "Oh"
type textarea "Oh"
type input "Oh"
type textarea "Oh"
type input "O"
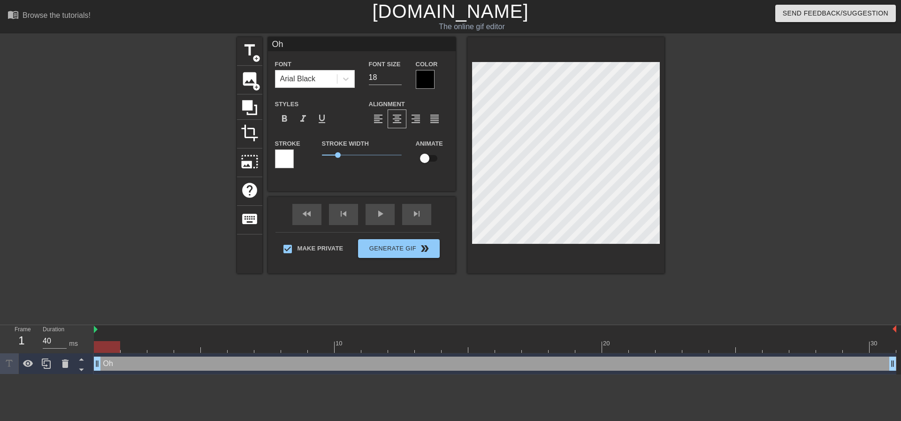
type textarea "O"
type input "O"
type textarea "O"
type input "OH"
type textarea "OH"
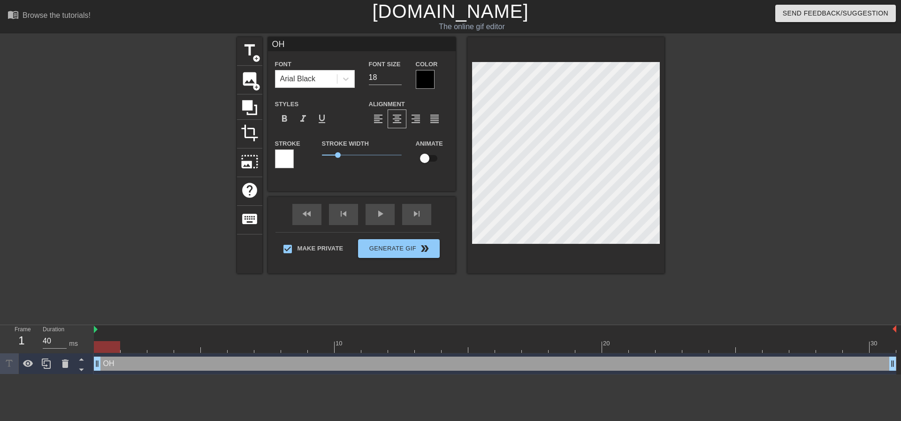
type input "OH"
type textarea "OH"
type input "OH S"
type textarea "OH S"
type input "OH SH"
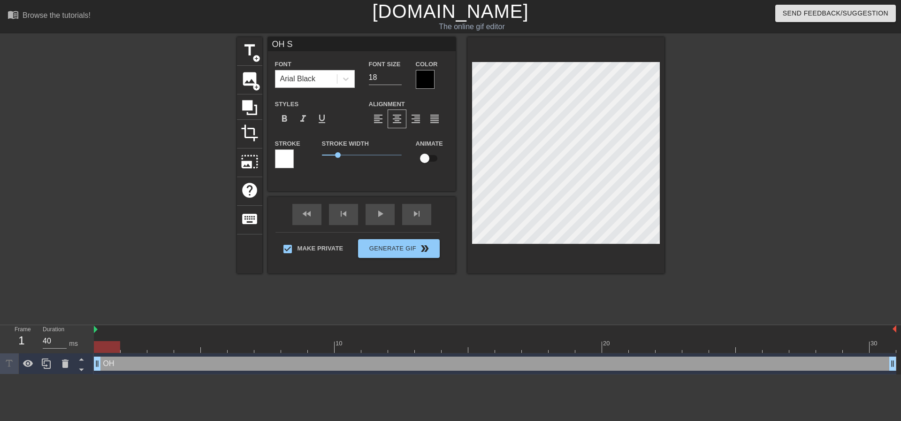
type textarea "OH SH"
type input "OH SHI"
type textarea "OH SHIG"
type input "OH SHIGT"
type textarea "OH SHIGT"
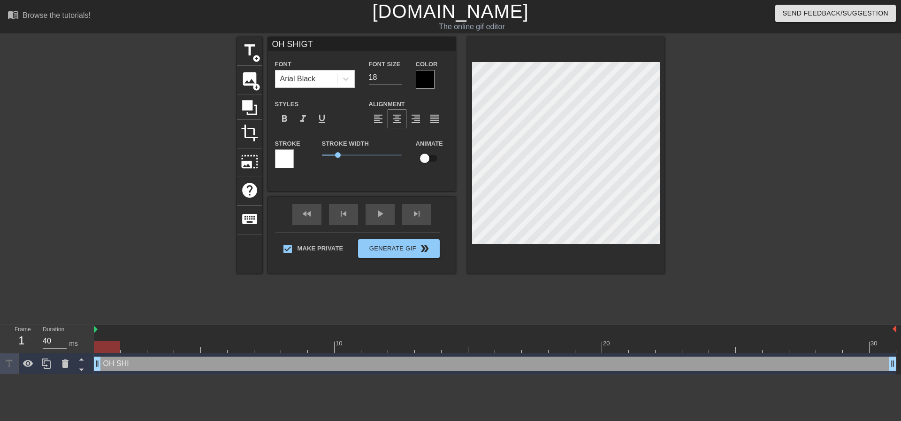
scroll to position [1, 2]
type input "OH SHIG"
type textarea "OH SHIG"
type input "OH SHI"
type textarea "OH SHI"
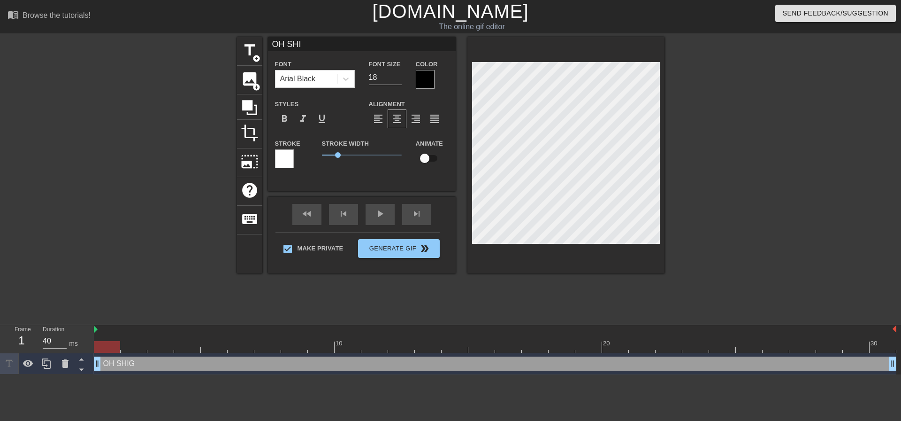
type input "OH SHIT"
type textarea "OH SHIT"
type input "OH SHIT"
type textarea "OH SHIT"
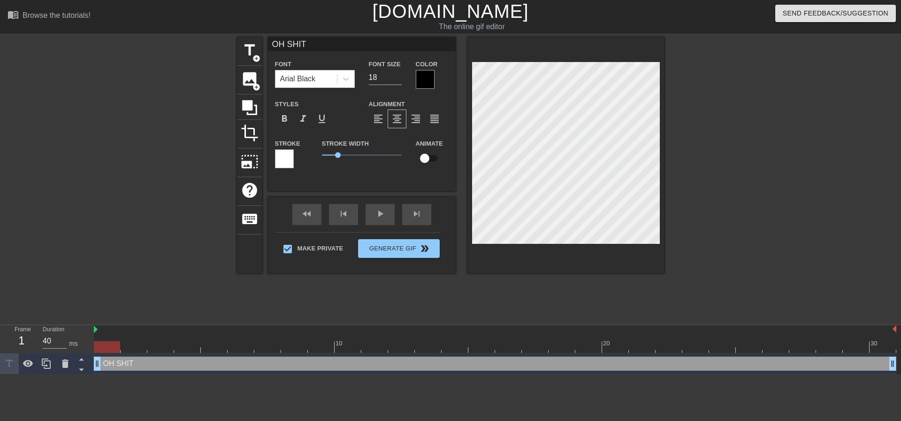
type input "OH SHIT P"
type textarea "OH SHIT P"
type input "OH SHIT PL"
type textarea "OH SHIT PL"
type input "OH SHIT PLE"
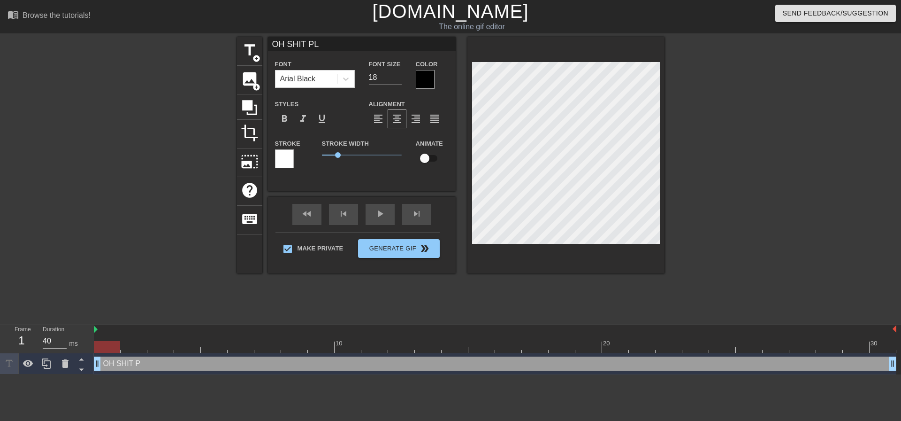
type textarea "OH SHIT PLE"
type input "OH SHIT PLEA"
type textarea "OH SHIT PLEA"
type input "OH SHIT PLEAS"
type textarea "OH SHIT PLEAS"
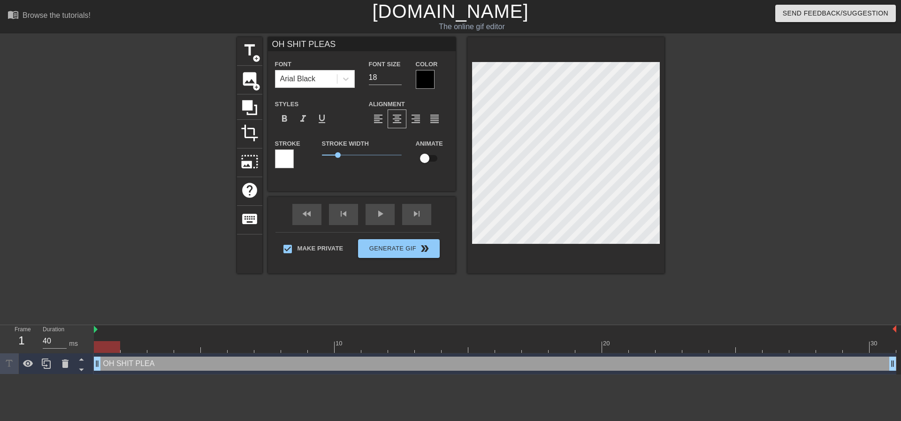
type input "OH SHIT PLEASE"
type textarea "OH SHIT PLEASE"
type input "OH SHIT PLEASE"
type textarea "OH SHIT PLEASE"
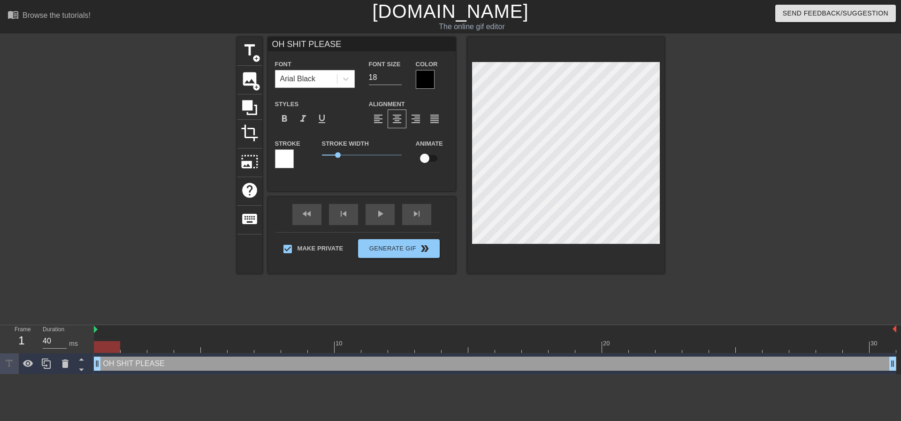
type input "OH SHIT PLEASE D"
type textarea "OH SHIT PLEASE D"
type input "OH SHIT PLEASE DA"
type textarea "OH SHIT PLEASE DA"
type input "OH SHIT PLEASE DAD"
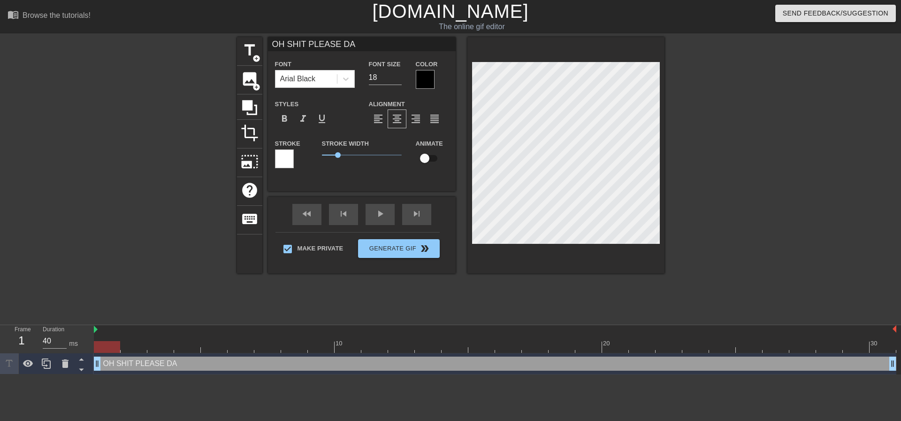
type textarea "OH SHIT PLEASE DAD"
type input "OH SHIT PLEASE DADD"
type textarea "OH SHIT PLEASE DADD"
type input "OH SHIT PLEASE DADDY"
type textarea "OH SHIT PLEASE DADDY"
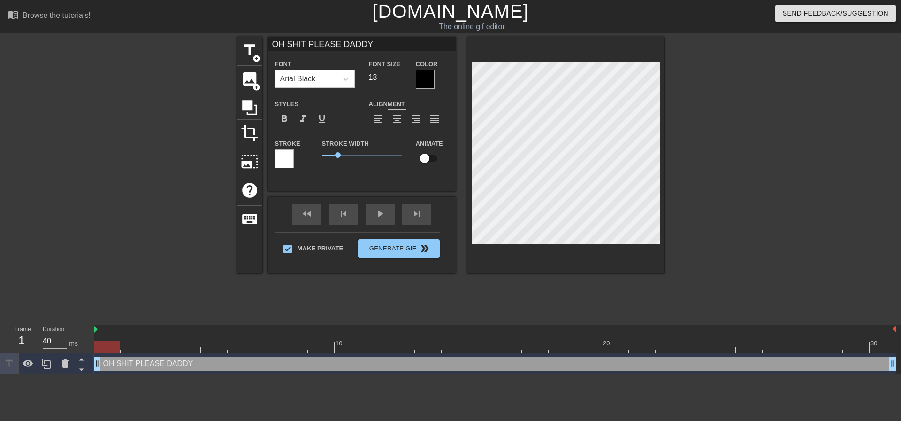
type input "OH SHIT PLEASE DADDY"
type textarea "OH SHIT PLEASE DADDY"
type input "OH SHIT PLEASE DADDYA"
type textarea "OH SHIT PLEASE DADDY A"
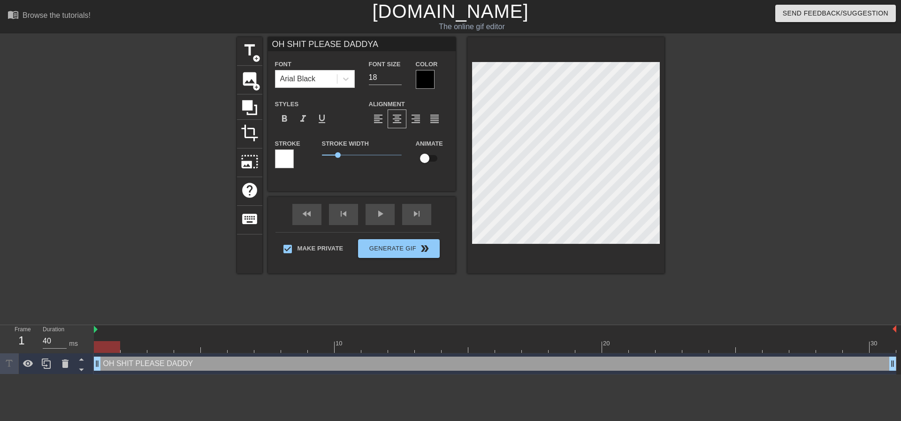
type input "OH SHIT PLEASE DADDYAH"
type textarea "OH SHIT PLEASE DADDY AH"
type input "OH SHIT PLEASE DADDYAH!"
type textarea "OH SHIT PLEASE DADDY AH!"
type input "OH SHIT PLEASE DADDYAH!"
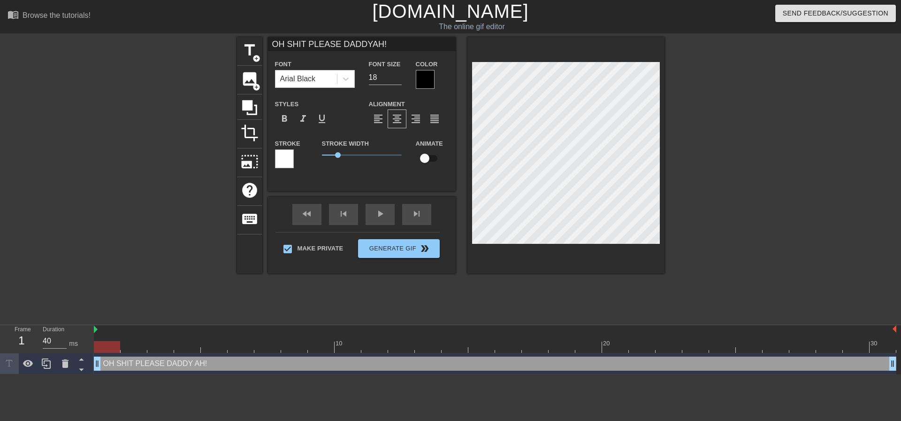
type textarea "OH SHIT PLEASE DADDY AH!"
type input "OH SHIT PLEASE DADDYAH! M"
type textarea "OH SHIT PLEASE DADDY AH! M"
type input "OH SHIT PLEASE DADDYAH! MY"
type textarea "OH SHIT PLEASE DADDY AH! MY"
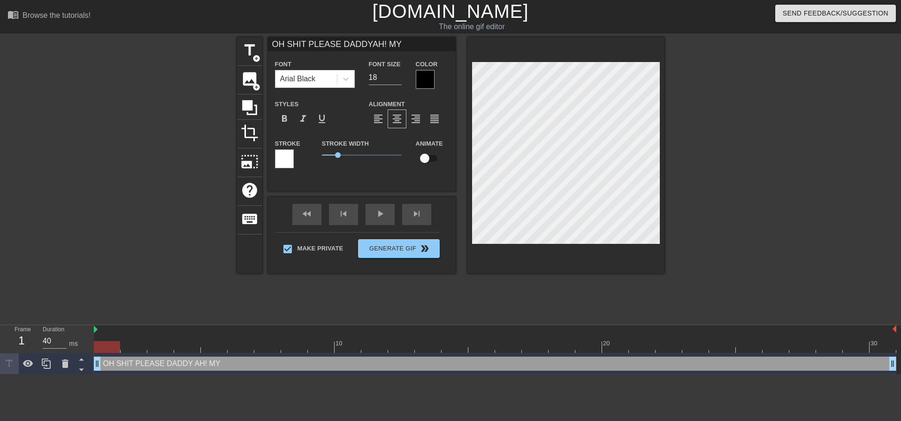
scroll to position [1, 2]
type input "OH SHIT PLEASE DADDYAH! MY"
type textarea "OH SHIT PLEASE DADDY AH! MY"
type input "OH SHIT PLEASE DADDYAH! MY M"
type textarea "OH SHIT PLEASE DADDY AH! MY MY"
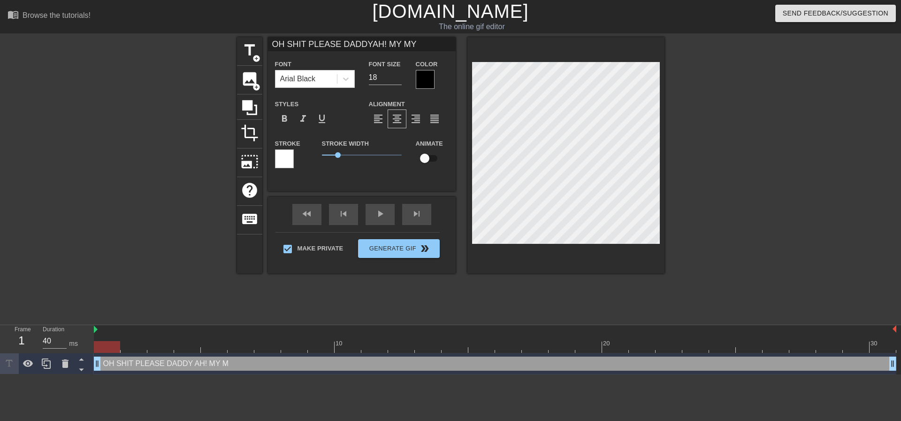
scroll to position [1, 2]
type input "OH SHIT PLEASE DADDYAH! MY M"
type textarea "OH SHIT PLEASE DADDY AH! MY M"
type input "OH SHIT PLEASE DADDYAH! MY"
type textarea "OH SHIT PLEASE DADDY AH! MY"
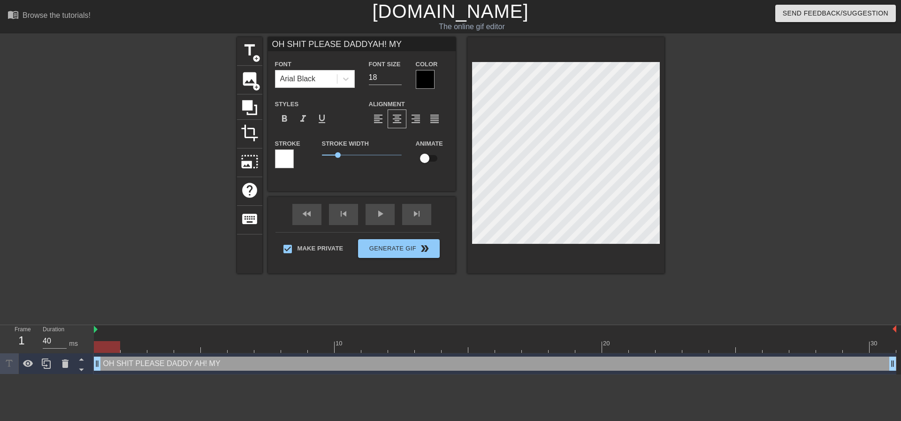
type input "OH SHIT PLEASE DADDYAH! MY"
type textarea "OH SHIT PLEASE DADDY AH! MY"
type input "OH SHIT PLEASE DADDYAH! MY"
type textarea "OH SHIT PLEASE DADDY AH! MY"
type input "OH SHIT PLEASE DADDYAH! MY B"
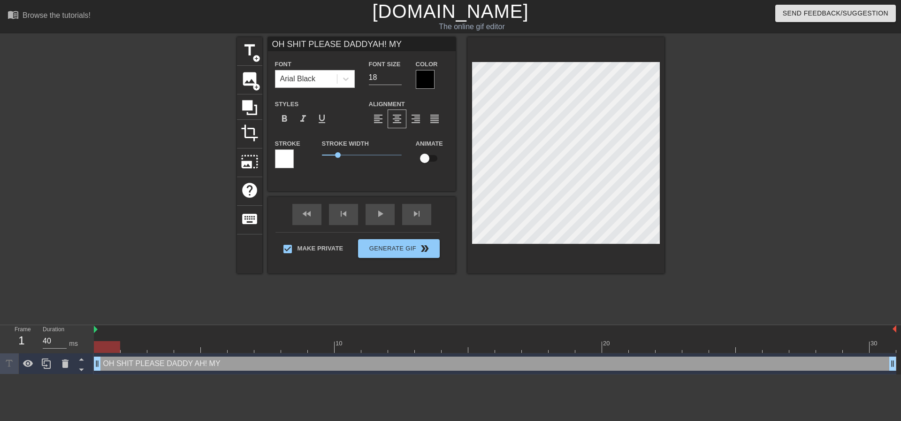
type textarea "OH SHIT PLEASE DADDY AH! MY B"
type input "OH SHIT PLEASE DADDYAH! MY BU"
type textarea "OH SHIT PLEASE DADDY AH! MY BU"
type input "OH SHIT PLEASE DADDYAH! MY BUM"
type textarea "OH SHIT PLEASE DADDY AH! MY BUM"
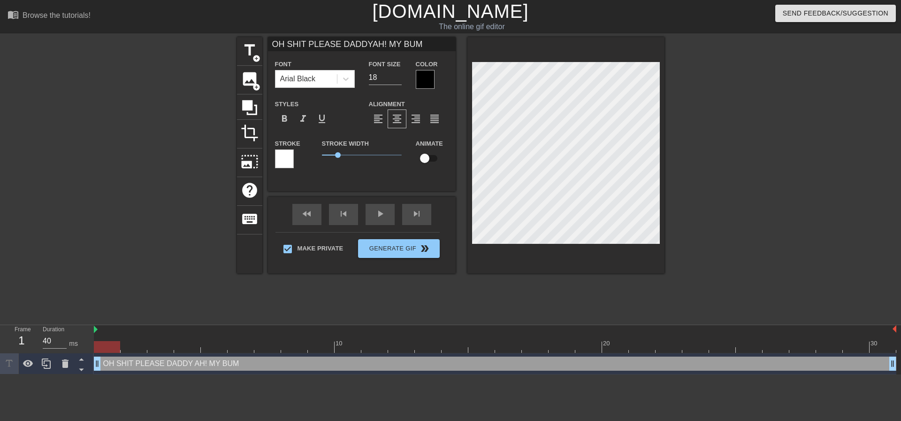
type input "OH SHIT PLEASE DADDYAH! MY BUM"
type textarea "OH SHIT PLEASE DADDY AH! MY BUM"
type input "OH SHIT PLEASE DADDYAH! MY BUM I"
type textarea "OH SHIT PLEASE DADDY AH! MY BUM I"
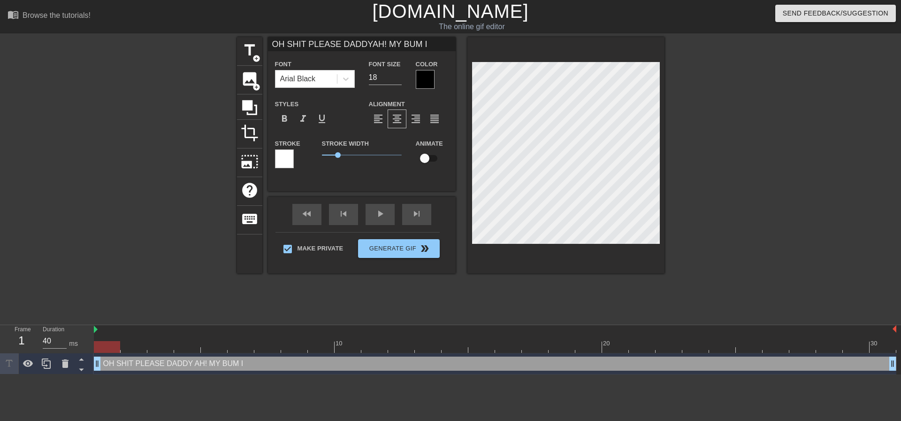
type input "OH SHIT PLEASE DADDYAH! MY BUM IS"
type textarea "OH SHIT PLEASE DADDY AH! MY BUM IS"
type input "OH SHIT PLEASE DADDYAH! MY BUM IS"
type textarea "OH SHIT PLEASE DADDY AH! MY BUM IS"
type input "OH SHIT PLEASE DADDYAH! MY BUM IS O"
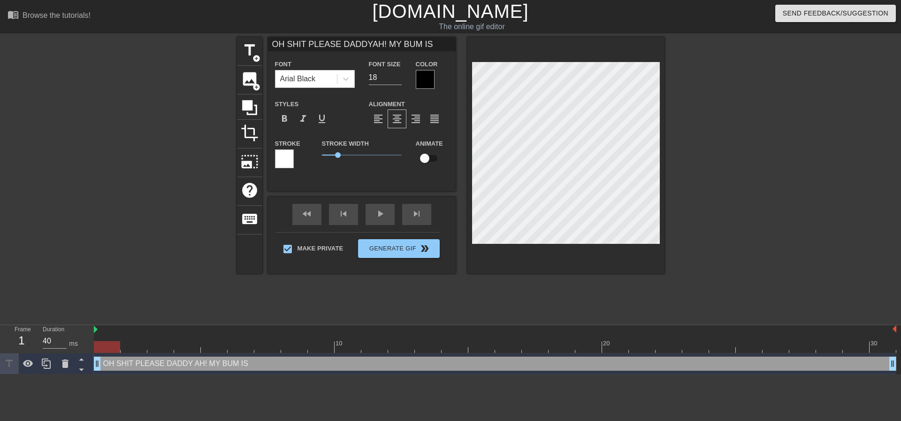
type textarea "OH SHIT PLEASE DADDY AH! MY BUM IS O"
type input "OH SHIT PLEASE DADDYAH! MY BUM IS ON"
type textarea "OH SHIT PLEASE DADDY AH! MY BUM IS ONE"
type input "OH SHIT PLEASE DADDYAH! MY BUM IS ONE"
type textarea "OH SHIT PLEASE DADDY AH! MY BUM IS ONE"
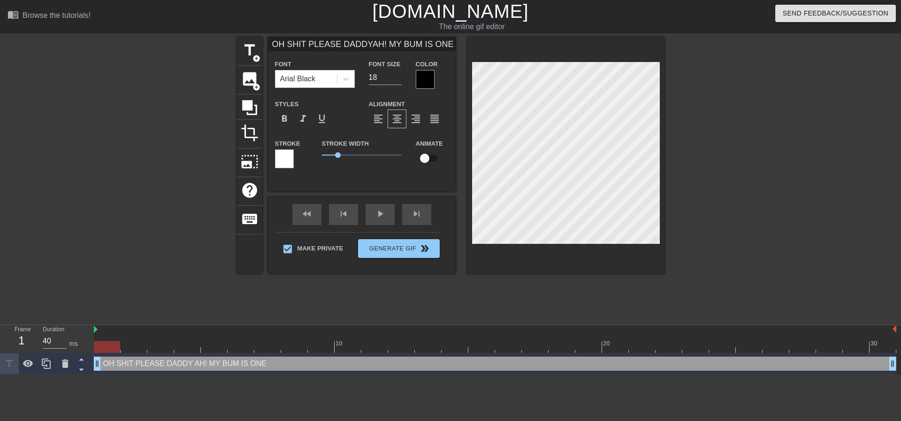
type input "OH SHIT PLEASE DADDYAH! MY BUM IS ONE F"
type textarea "OH SHIT PLEASE DADDY AH! MY BUM IS ONE F"
type input "OH SHIT PLEASE DADDYAH! MY BUM IS ONE FI"
type textarea "OH SHIT PLEASE DADDY AH! MY BUM IS ONE FI"
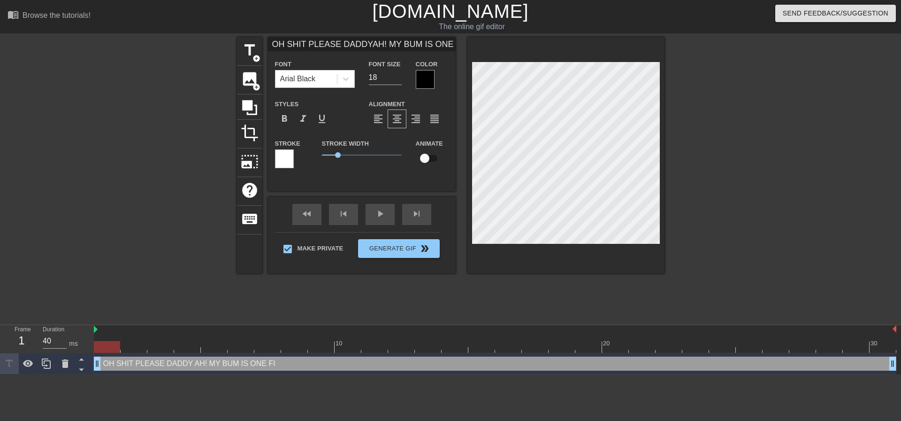
type input "OH SHIT PLEASE DADDYAH! MY BUM IS ONE F"
type textarea "OH SHIT PLEASE DADDY AH! MY BUM IS ONE F"
type input "OH SHIT PLEASE DADDYAH! MY BUM IS ONE"
type textarea "OH SHIT PLEASE DADDY AH! MY BUM IS ONE"
type input "OH SHIT PLEASE DADDYAH! MY BUM IS ONE"
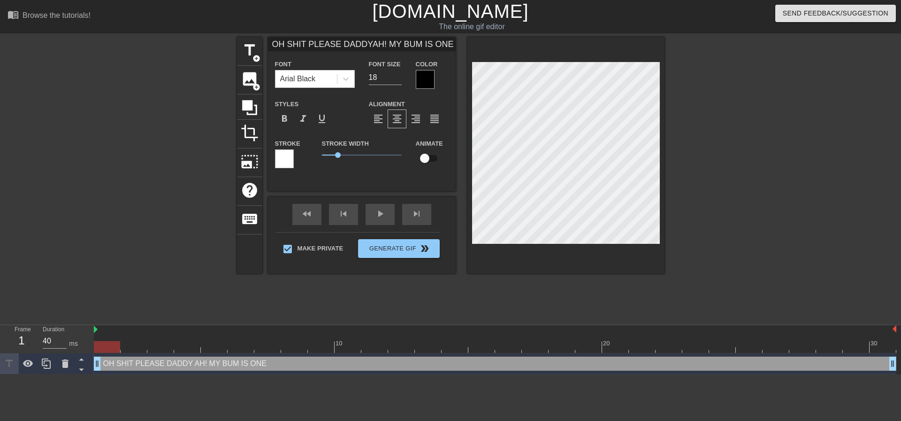
type textarea "OH SHIT PLEASE DADDY AH! MY BUM IS ONE"
type input "OH SHIT PLEASE DADDYAH! MY BUM IS ON"
type textarea "OH SHIT PLEASE DADDY AH! MY BUM IS ON"
type input "OH SHIT PLEASE DADDYAH! MY BUM IS ON"
type textarea "OH SHIT PLEASE DADDY AH! MY BUM IS ON"
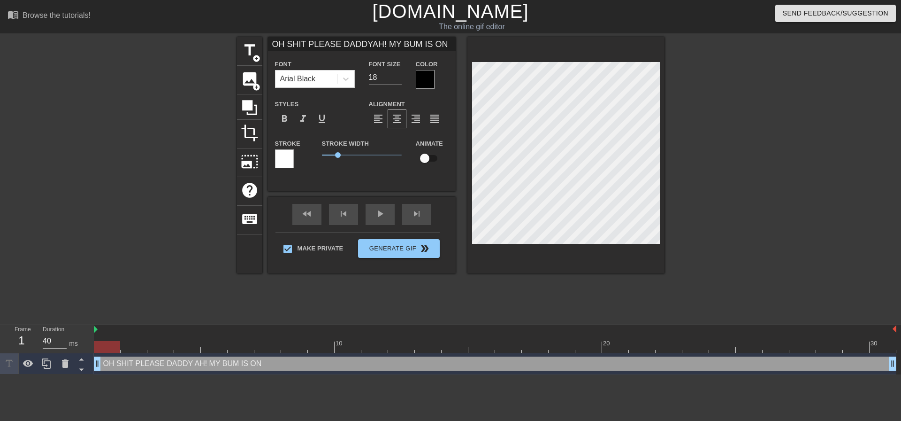
type input "OH SHIT PLEASE DADDYAH! MY BUM IS ON F"
type textarea "OH SHIT PLEASE DADDY AH! MY BUM IS ON F"
type input "OH SHIT PLEASE DADDYAH! MY BUM IS ON FI"
type textarea "OH SHIT PLEASE DADDY AH! MY BUM IS ON FI"
type input "OH SHIT PLEASE DADDYAH! MY BUM IS ON FIR"
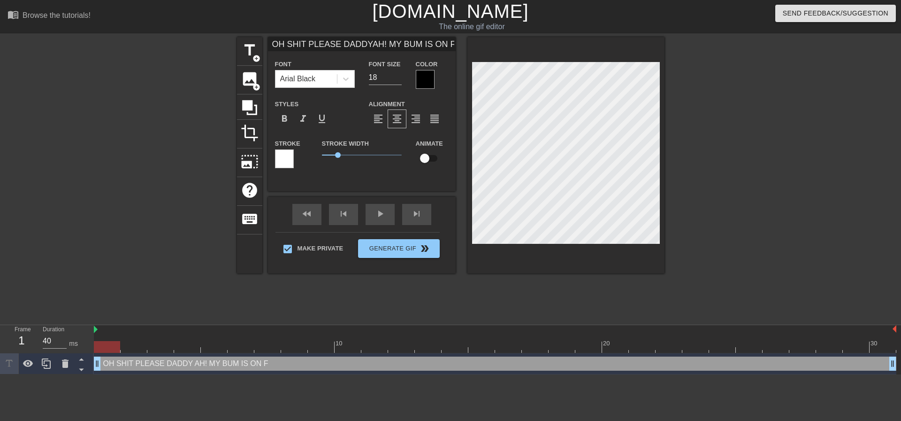
type textarea "OH SHIT PLEASE DADDY AH! MY BUM IS ON FIR"
type input "OH SHIT PLEASE DADDYAH! MY BUM IS ON FIRE"
type textarea "OH SHIT PLEASE DADDY AH! MY BUM IS ON FIRE"
type input "OH SHIT PLEASE DADDYAH! MY BUM IS ON FIRE!"
type textarea "OH SHIT PLEASE DADDY AH! MY BUM IS ON FIRE!"
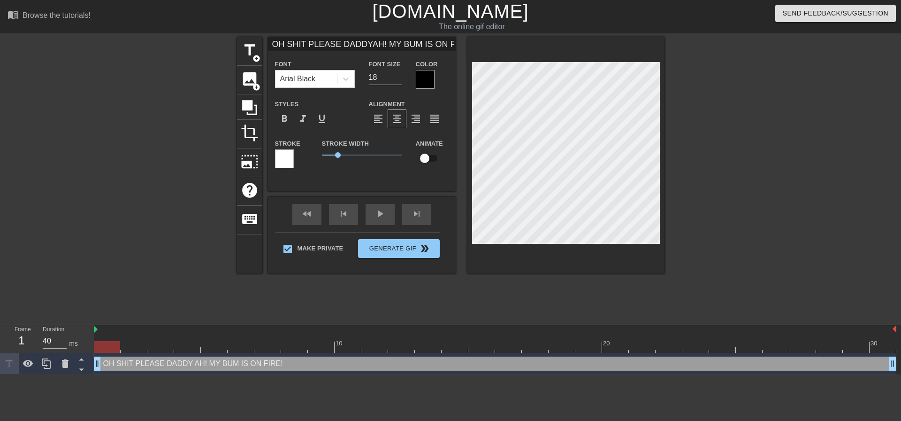
scroll to position [1, 6]
type input "OH SHIT PLEASE DADDY!AH! MY BUM IS ON FIRE!"
type textarea "OH SHIT PLEASE DADDY! AH! MY BUM IS ON FIRE!"
type input "OH SHIT PLEASE DADDY! AH! MY BUM IS ON FIRE!"
type textarea "OH SHIT PLEASE DADDY! AH! MY BUM IS ON FIRE!"
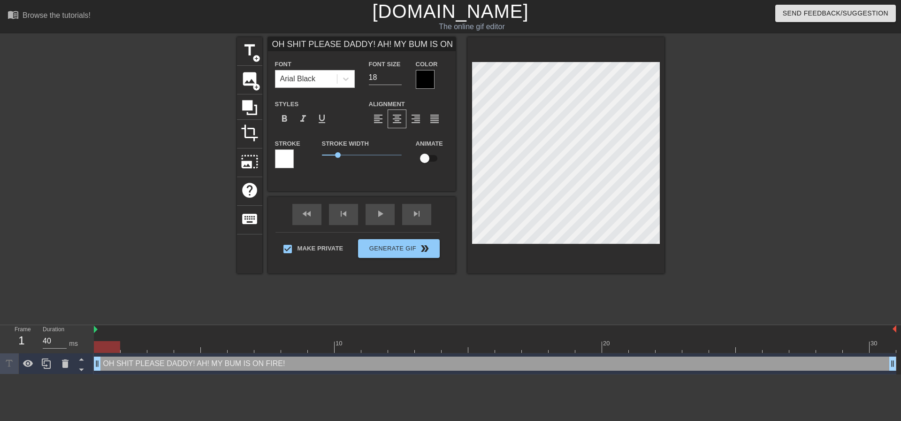
type input "OH SHIT PLEASE DADDY! pAH! MY BUM IS ON FIRE!"
type textarea "OH SHIT PLEASE DADDY! p AH! MY BUM IS ON FIRE!"
type input "OH SHIT PLEASE DADDY! pLAH! MY BUM IS ON FIRE!"
type textarea "OH SHIT PLEASE DADDY! pL AH! MY BUM IS ON FIRE!"
type input "OH SHIT PLEASE DADDY! pLEAH! MY BUM IS ON FIRE!"
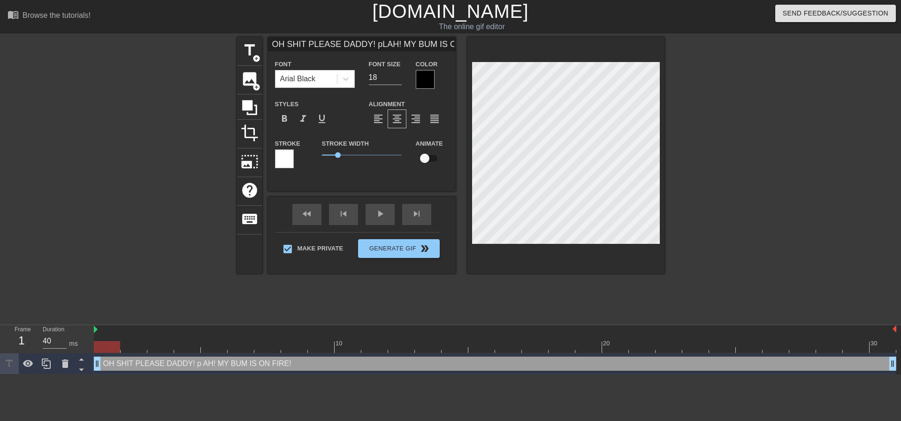
type textarea "OH SHIT PLEASE DADDY! pLE AH! MY BUM IS ON FIRE!"
type input "OH SHIT PLEASE DADDY! pLEAAH! MY BUM IS ON FIRE!"
type textarea "OH SHIT PLEASE DADDY! pLEA AH! MY BUM IS ON FIRE!"
type input "OH SHIT PLEASE DADDY! pLEAH! MY BUM IS ON FIRE!"
type textarea "OH SHIT PLEASE DADDY! pLE AH! MY BUM IS ON FIRE!"
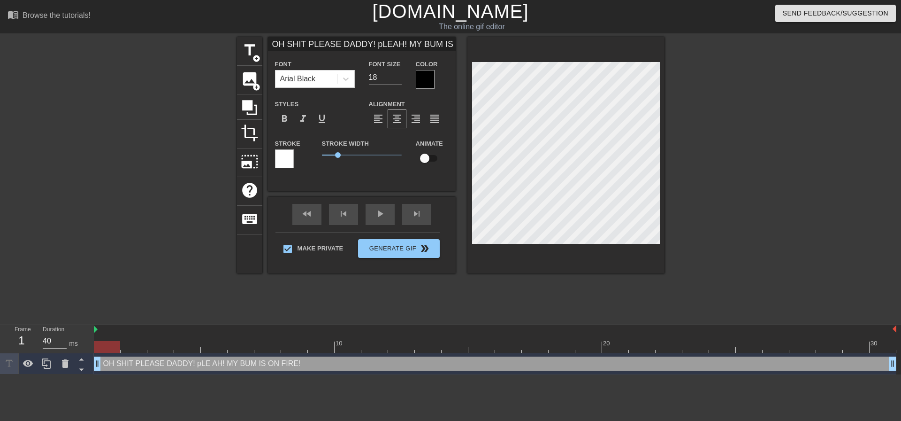
type input "OH SHIT PLEASE DADDY! pLAH! MY BUM IS ON FIRE!"
type textarea "OH SHIT PLEASE DADDY! pL AH! MY BUM IS ON FIRE!"
type input "OH SHIT PLEASE DADDY! pAH! MY BUM IS ON FIRE!"
type textarea "OH SHIT PLEASE DADDY! p AH! MY BUM IS ON FIRE!"
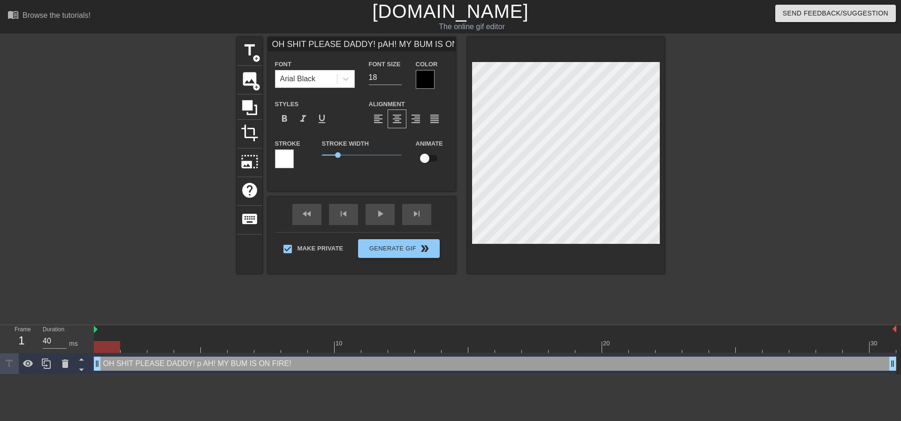
type input "OH SHIT PLEASE DADDY! AH! MY BUM IS ON FIRE!"
type textarea "OH SHIT PLEASE DADDY! AH! MY BUM IS ON FIRE!"
type input "OH SHIT PLEASE DADDY! PAH! MY BUM IS ON FIRE!"
type textarea "OH SHIT PLEASE DADDY! P AH! MY BUM IS ON FIRE!"
type input "OH SHIT PLEASE DADDY! PLAH! MY BUM IS ON FIRE!"
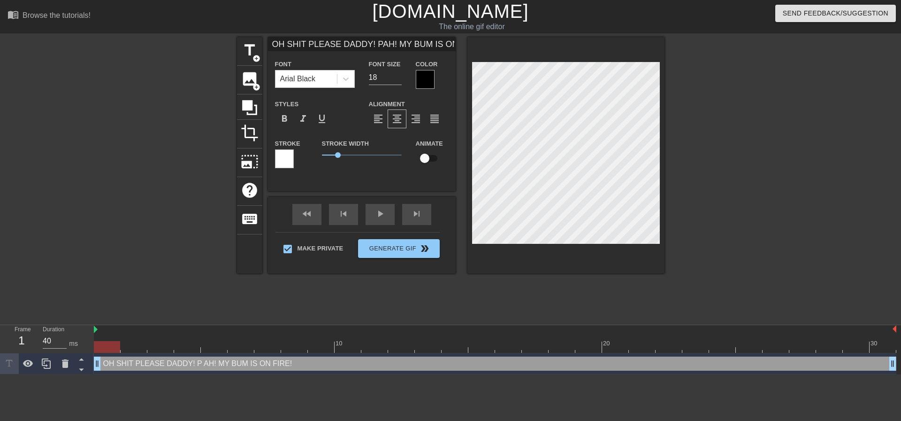
type textarea "OH SHIT PLEASE DADDY! PL AH! MY BUM IS ON FIRE!"
type input "OH SHIT PLEASE DADDY! PLEAH! MY BUM IS ON FIRE!"
type textarea "OH SHIT PLEASE DADDY! PLE AH! MY BUM IS ON FIRE!"
type input "OH SHIT PLEASE DADDY! PLEAAH! MY BUM IS ON FIRE!"
type textarea "OH SHIT PLEASE DADDY! PLEA AH! MY BUM IS ON FIRE!"
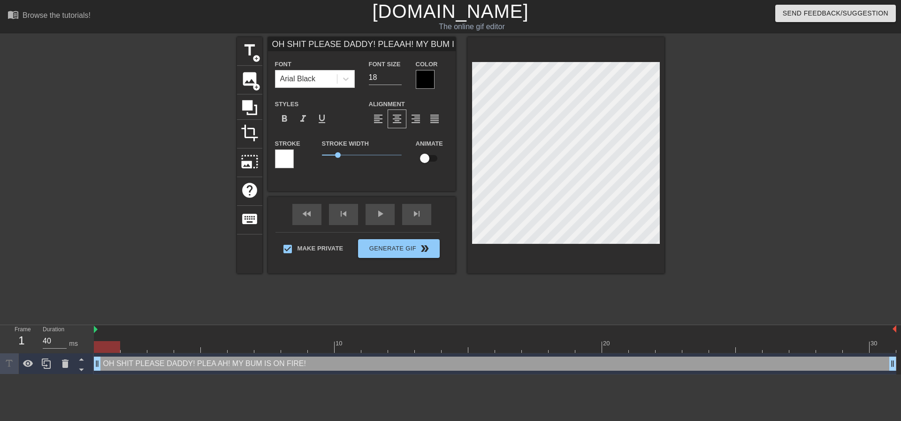
type input "OH SHIT PLEASE DADDY! PLEASAH! MY BUM IS ON FIRE!"
type textarea "OH SHIT PLEASE DADDY! PLEAS AH! MY BUM IS ON FIRE!"
type input "OH SHIT PLEASE DADDY! PLEASEAH! MY BUM IS ON FIRE!"
type textarea "OH SHIT PLEASE DADDY! PLEASE AH! MY BUM IS ON FIRE!"
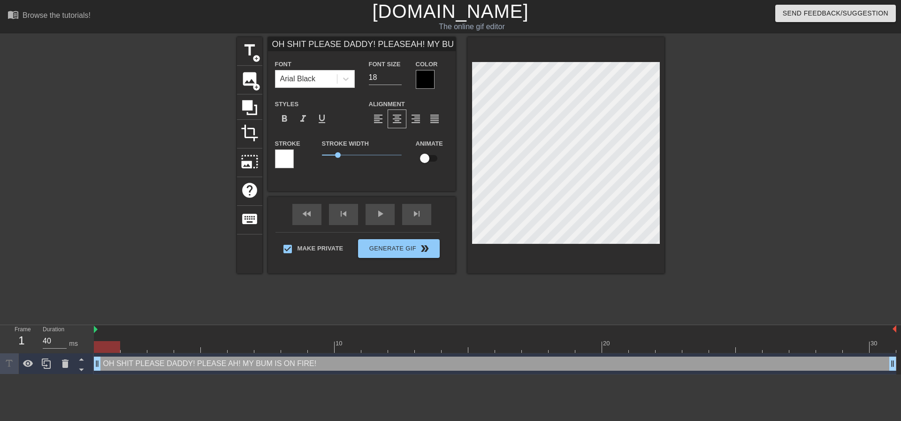
type input "OH SHIT PLEASE DADDY! PLEASE!AH! MY BUM IS ON FIRE!"
type textarea "OH SHIT PLEASE DADDY! PLEASE! AH! MY BUM IS ON FIRE!"
type input "OH SHIT PLEASE DADDY! PLEASE!AH! MY BUM IS ON FIRE!"
type textarea "OH SHIT PLEASE DADDY! PLEASE! AH! MY BUM IS ON FIRE!"
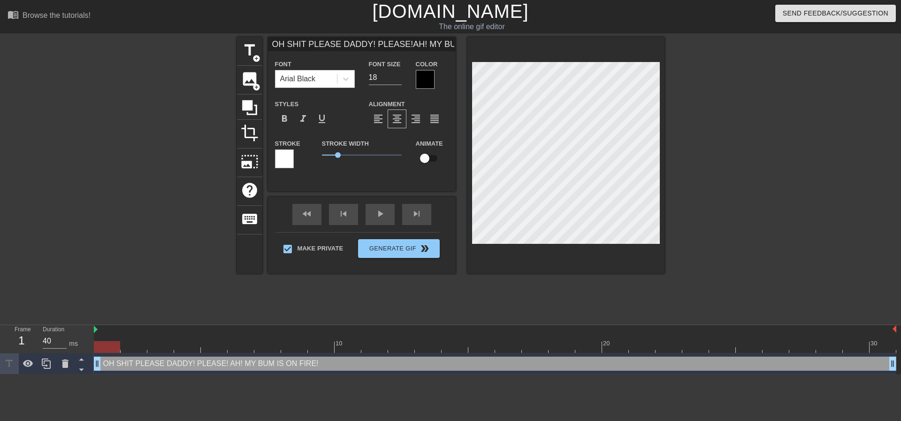
drag, startPoint x: 680, startPoint y: 197, endPoint x: 678, endPoint y: 201, distance: 4.8
click at [681, 197] on div at bounding box center [746, 178] width 141 height 282
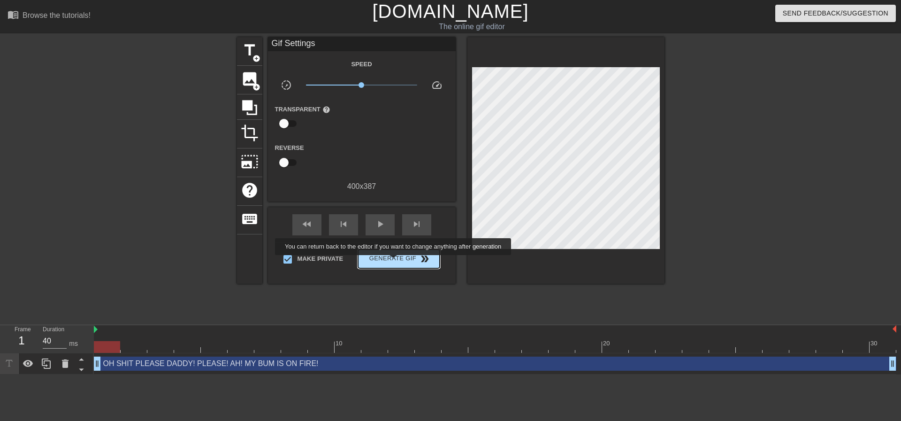
click at [402, 257] on span "Generate Gif double_arrow" at bounding box center [399, 258] width 74 height 11
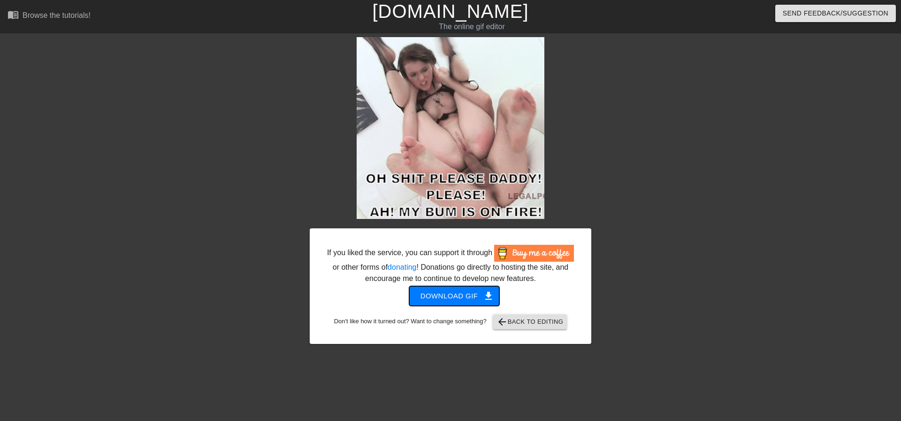
click at [473, 301] on span "Download gif get_app" at bounding box center [455, 296] width 68 height 12
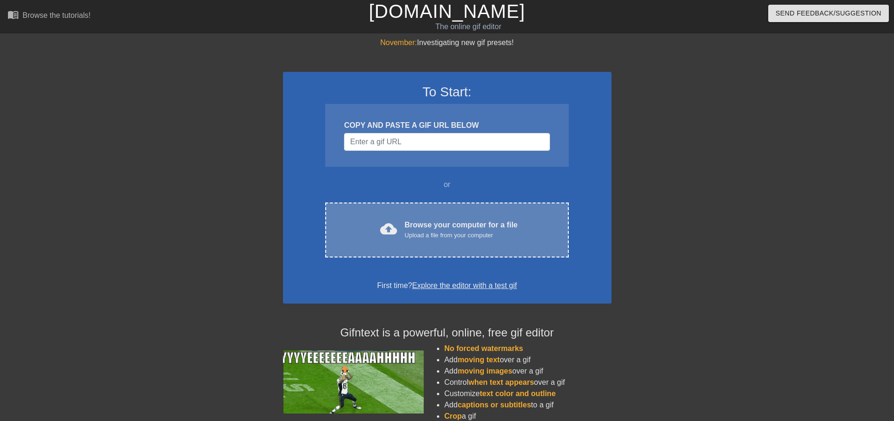
click at [467, 255] on div "cloud_upload Browse your computer for a file Upload a file from your computer C…" at bounding box center [446, 229] width 243 height 55
click at [471, 235] on div "Upload a file from your computer" at bounding box center [461, 235] width 113 height 9
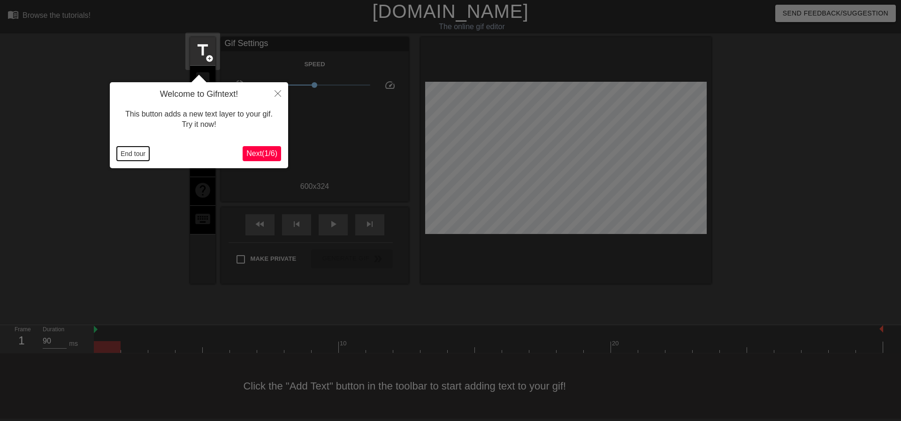
click at [117, 155] on button "End tour" at bounding box center [133, 153] width 32 height 14
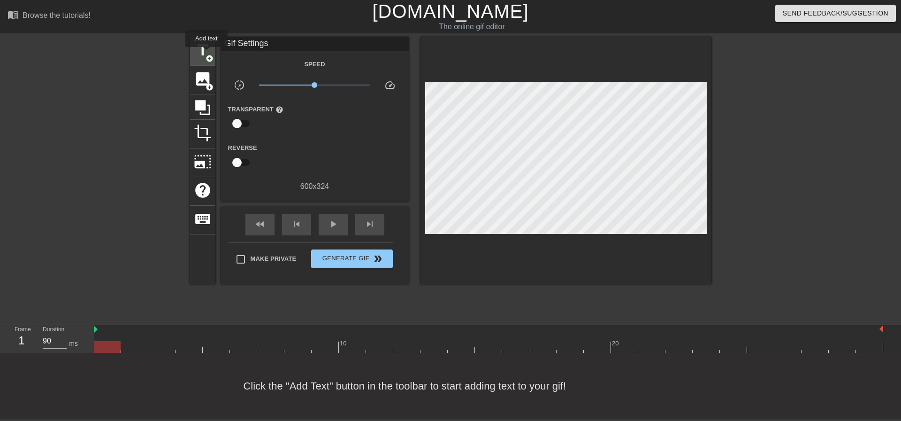
click at [201, 53] on span "title" at bounding box center [203, 50] width 18 height 18
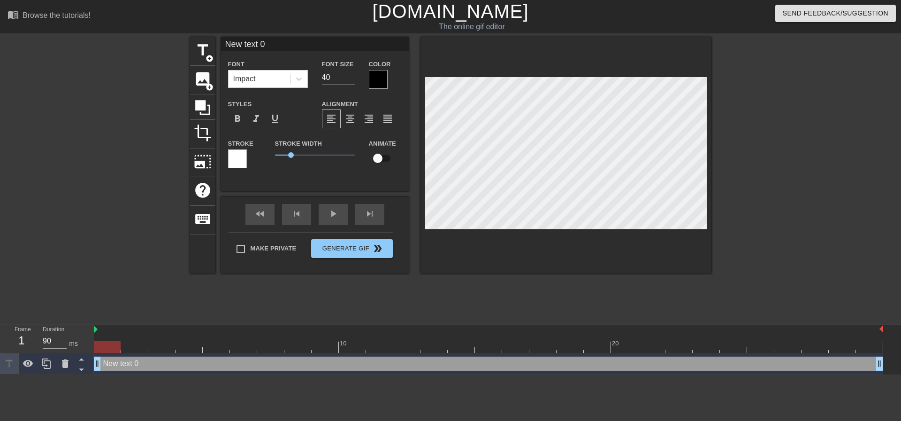
click at [285, 89] on div "Font Impact Font Size 40 Color Styles format_bold format_italic format_underlin…" at bounding box center [315, 117] width 174 height 118
click at [284, 82] on div "Impact" at bounding box center [260, 78] width 62 height 17
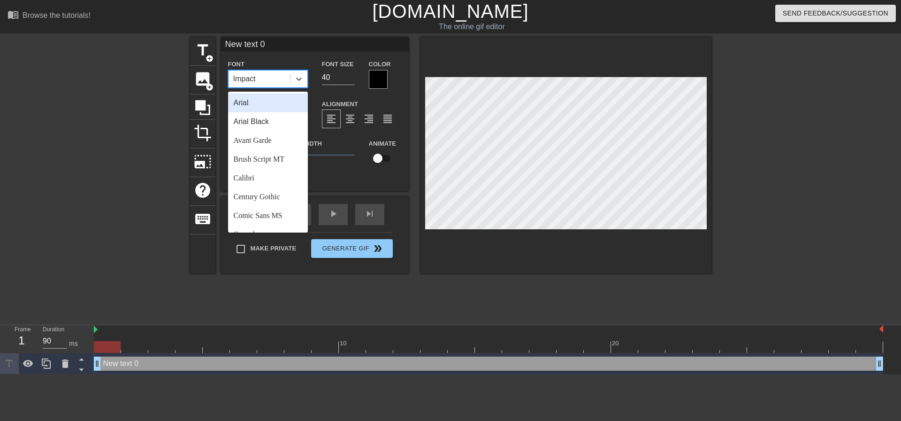
click at [278, 121] on div "Arial Black" at bounding box center [268, 121] width 80 height 19
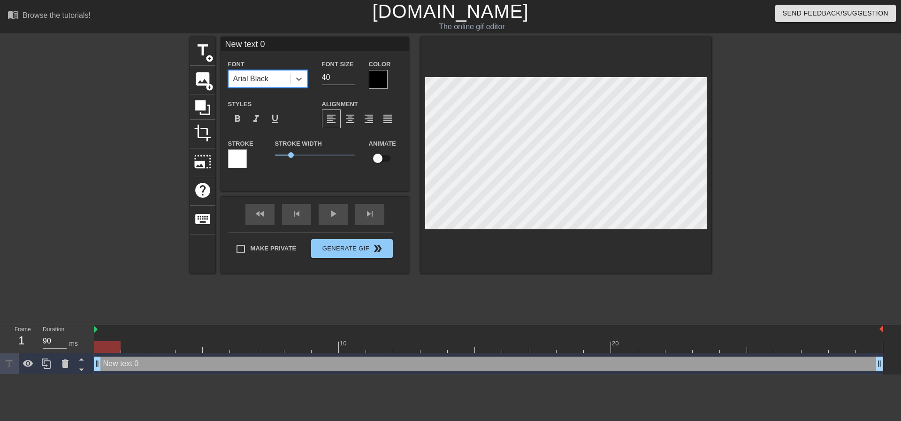
drag, startPoint x: 336, startPoint y: 72, endPoint x: 295, endPoint y: 65, distance: 41.4
click at [303, 70] on div "Font option Arial Black, selected. 0 results available. Select is focused ,type…" at bounding box center [315, 73] width 188 height 31
type input "20"
click at [350, 126] on div "format_align_center" at bounding box center [350, 118] width 19 height 19
click at [263, 242] on div "Make Private Generate Gif double_arrow" at bounding box center [311, 250] width 164 height 37
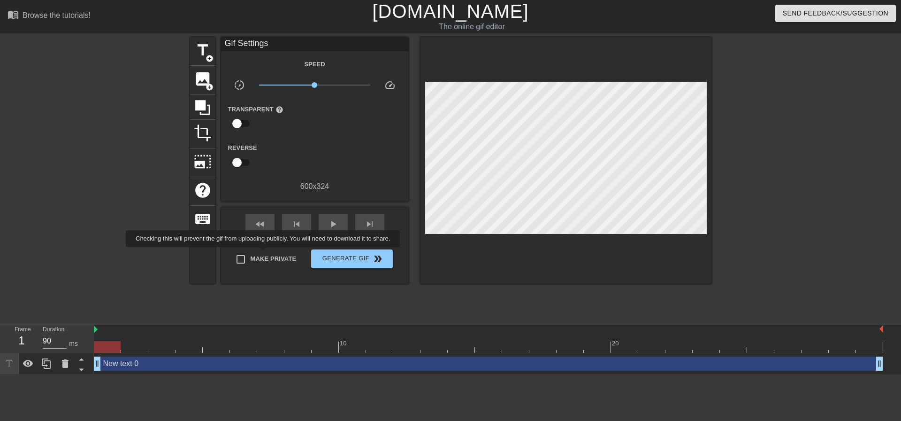
click at [265, 257] on span "Make Private" at bounding box center [274, 258] width 46 height 9
click at [251, 257] on input "Make Private" at bounding box center [241, 259] width 20 height 20
checkbox input "true"
click at [339, 223] on div "play_arrow" at bounding box center [333, 224] width 29 height 21
click at [323, 226] on div "pause" at bounding box center [333, 224] width 29 height 21
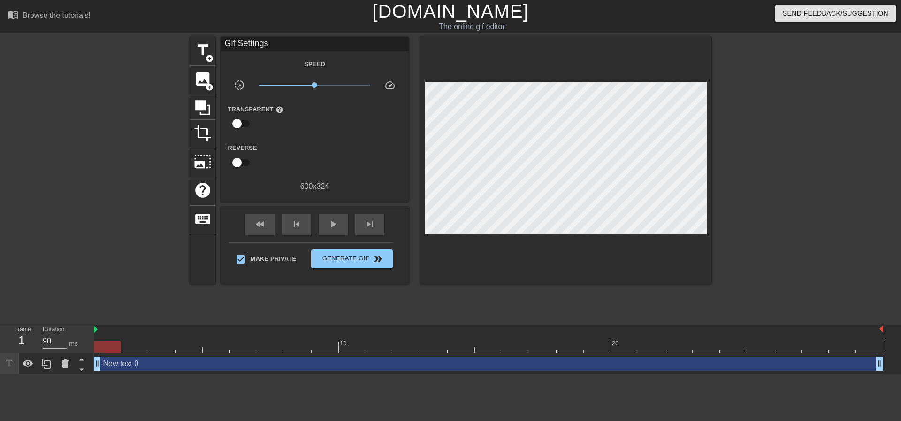
drag, startPoint x: 691, startPoint y: 351, endPoint x: 67, endPoint y: 298, distance: 625.8
click at [56, 343] on div "Frame 1 Duration 90 ms 10 20 New text 0 drag_handle drag_handle" at bounding box center [450, 349] width 901 height 49
click at [195, 46] on span "title" at bounding box center [203, 50] width 18 height 18
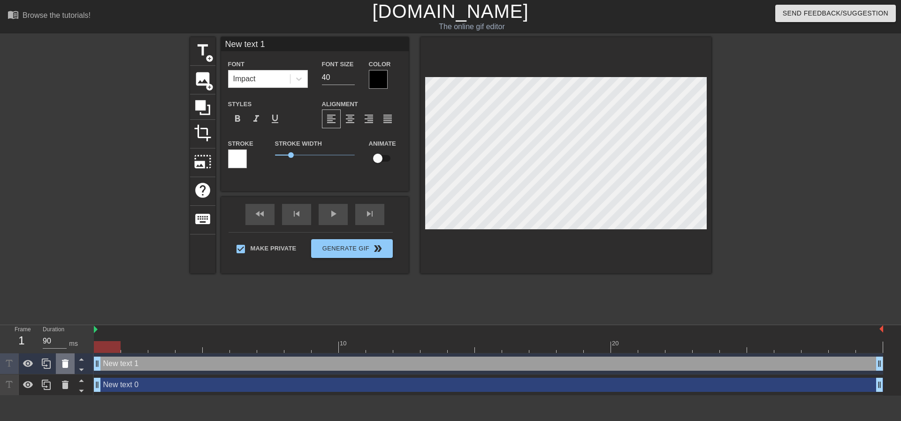
click at [62, 362] on icon at bounding box center [65, 363] width 11 height 11
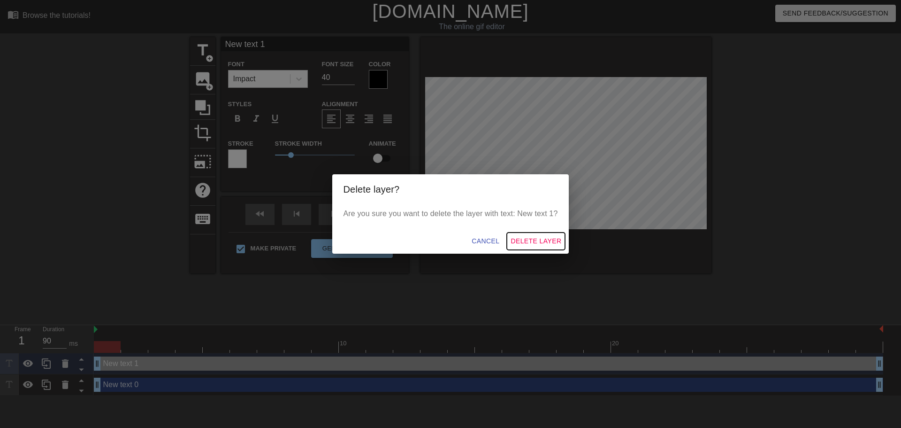
click at [552, 241] on span "Delete Layer" at bounding box center [536, 241] width 51 height 12
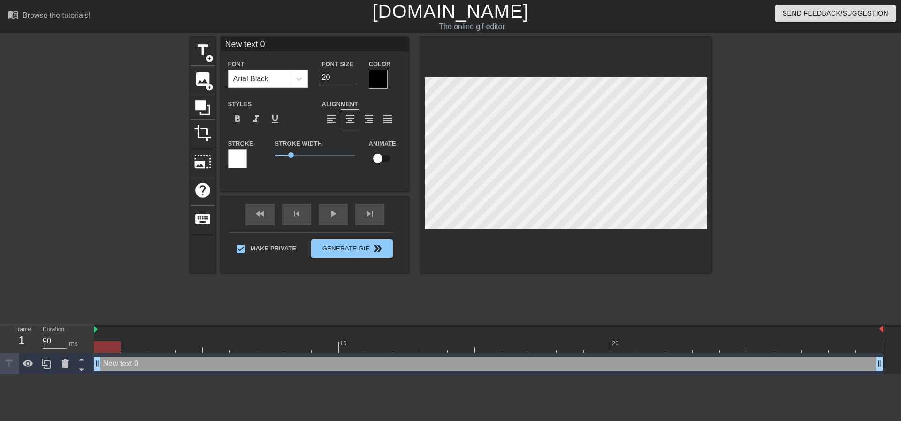
scroll to position [1, 1]
type input "H"
type textarea "H"
type input "HM"
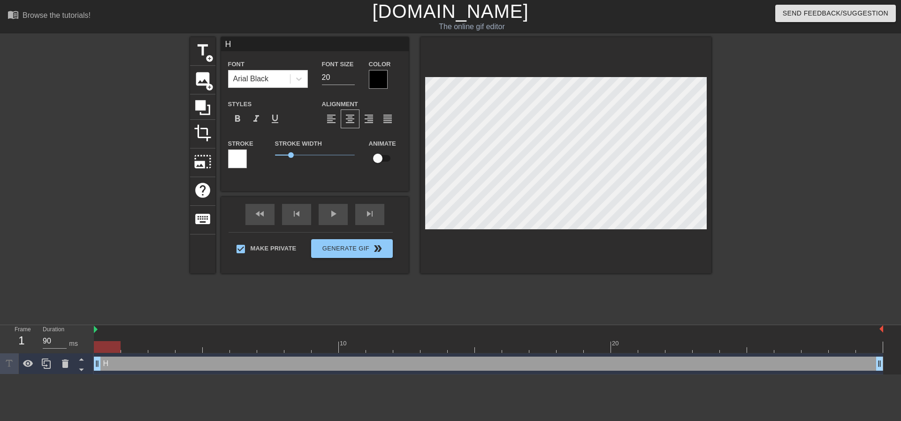
type textarea "HM"
type input "H"
type textarea "H"
type input "W"
type textarea "W"
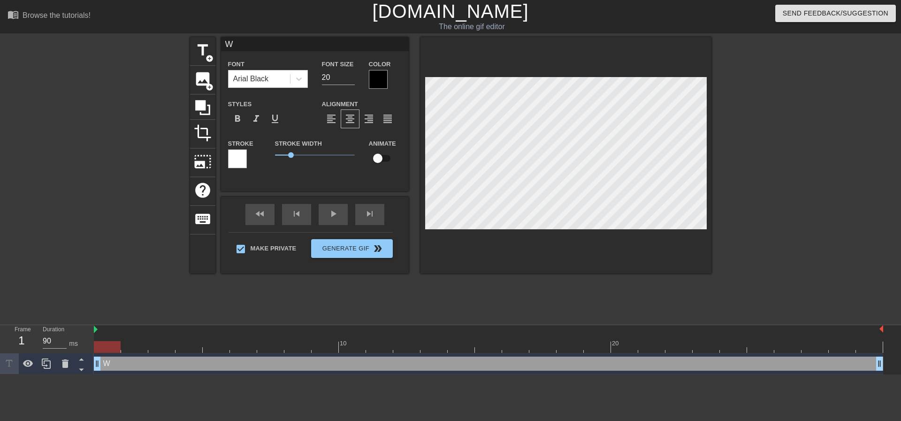
type input "Wh"
type textarea "Wh"
type input "Wha"
type textarea "Wha"
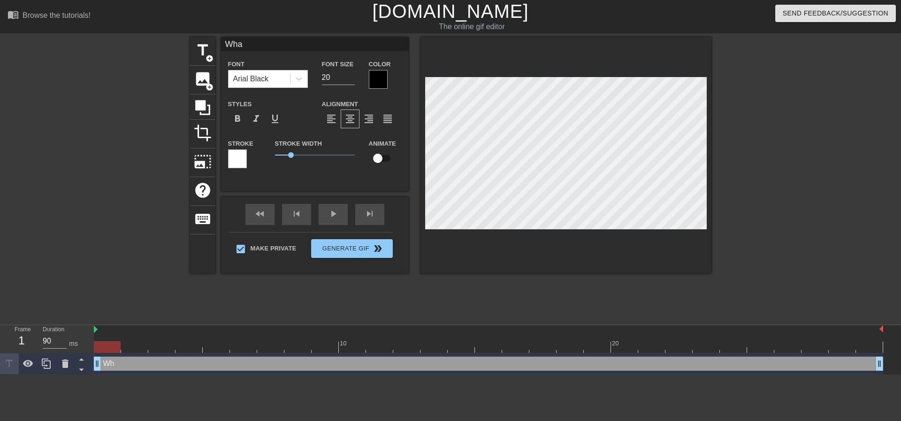
type input "What"
type textarea "What"
type input "What'"
type textarea "What'"
type input "What's"
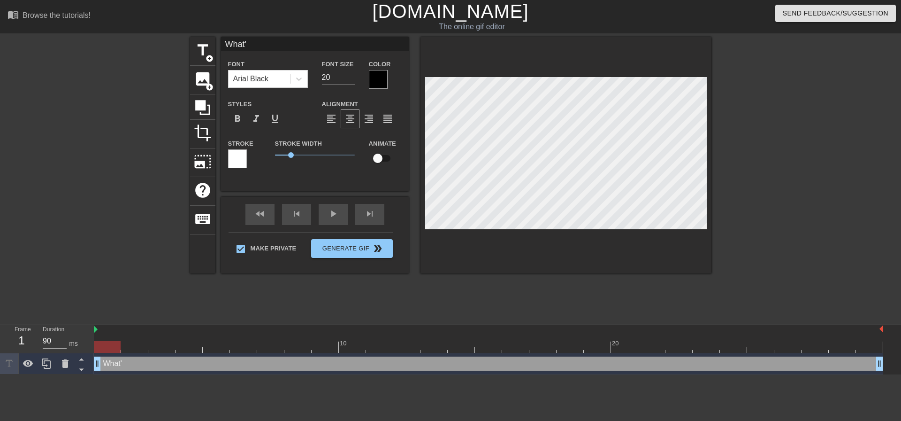
type textarea "What's"
type input "What's"
type textarea "What's"
type input "What's u"
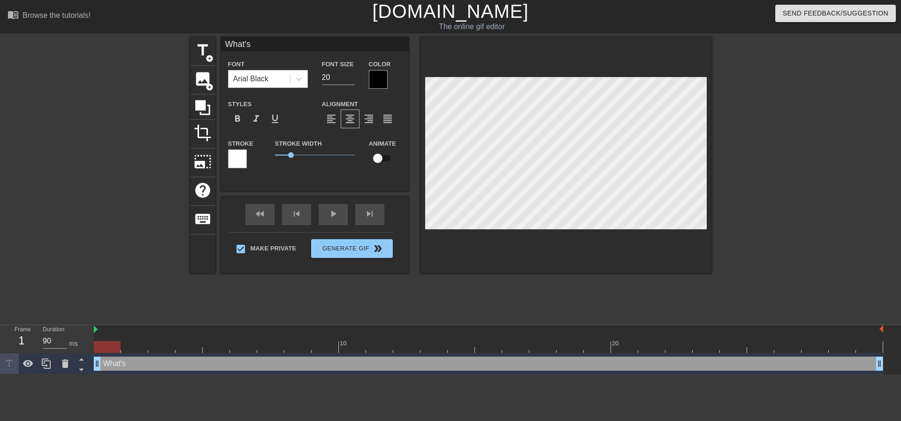
type textarea "What's u"
type input "What's up"
type textarea "What's up"
type input "What's up"
type textarea "What's up"
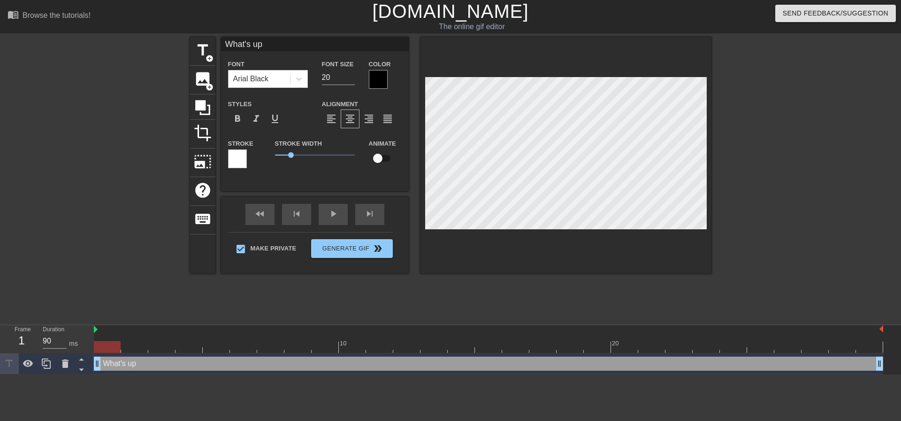
type input "What's up m"
type textarea "What's up m"
type input "What's up mo"
type textarea "What's up mo"
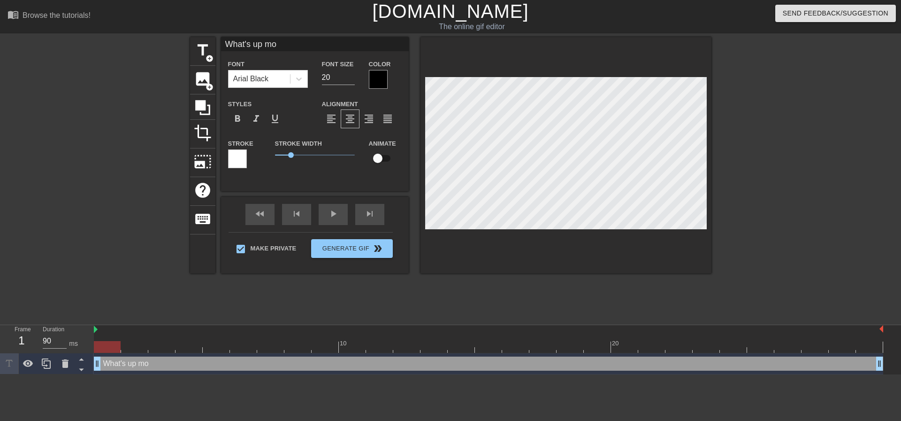
type input "What's up mom"
type textarea "What's up mom"
type input "What's up mom>"
type textarea "What's up mom>"
type input "What's up mom"
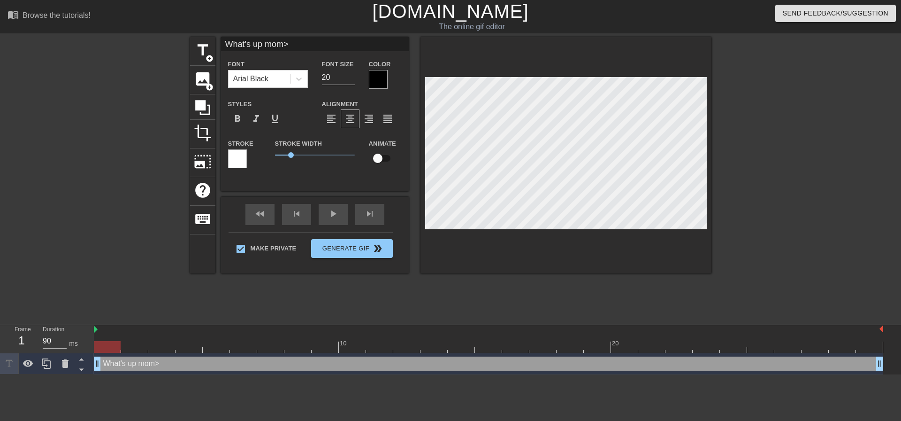
type textarea "What's up mom"
type input "What's up mom?"
type textarea "What's up mom?"
type input "What's up mom?"
type textarea "What's up mom?"
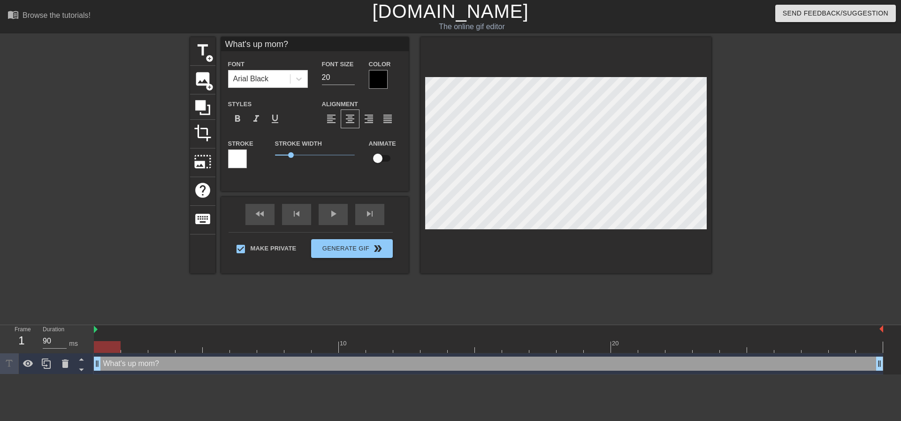
type input "What's up mom? W"
type textarea "What's up mom? W"
type input "What's up mom? Wh"
type textarea "What's up mom? Wh"
type input "What's up mom? Wha"
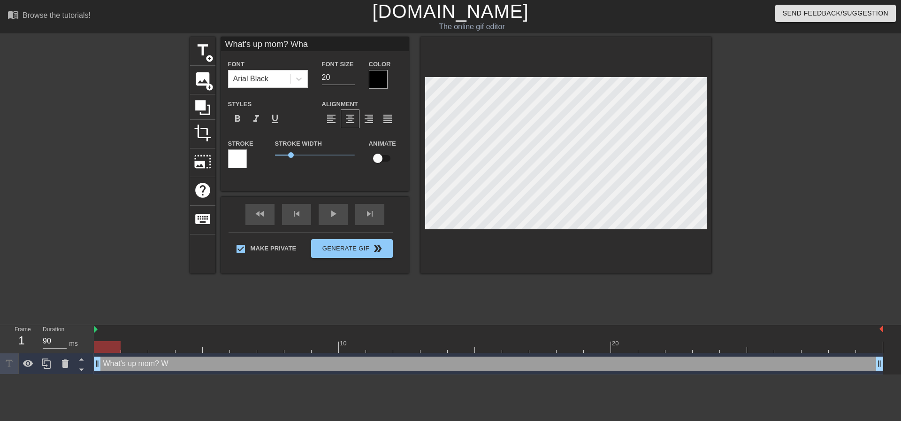
type textarea "What's up mom? Wha"
type input "What's up mom? What"
type textarea "What's up mom? What"
type input "What's up mom? What"
type textarea "What's up mom? What"
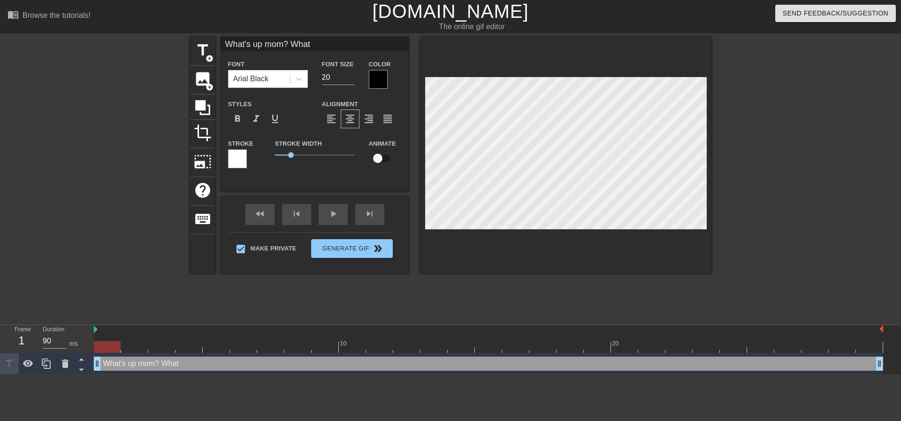
type input "What's up mom? What h"
type textarea "What's up mom? What h"
type input "What's up mom? What ha"
type textarea "What's up mom? What hap"
type input "What's up mom? What happ"
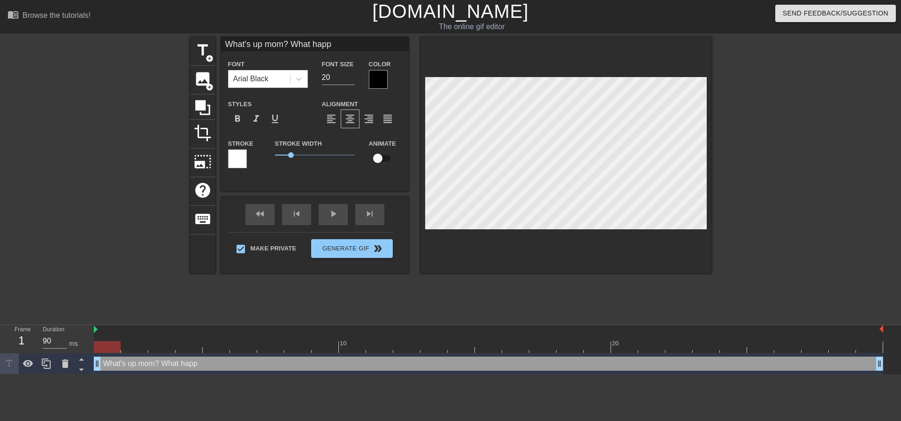
type textarea "What's up mom? What happe"
type input "What's up mom? What happen"
type textarea "What's up mom? What happen"
type input "What's up mom? What happene"
type textarea "What's up mom? What happene"
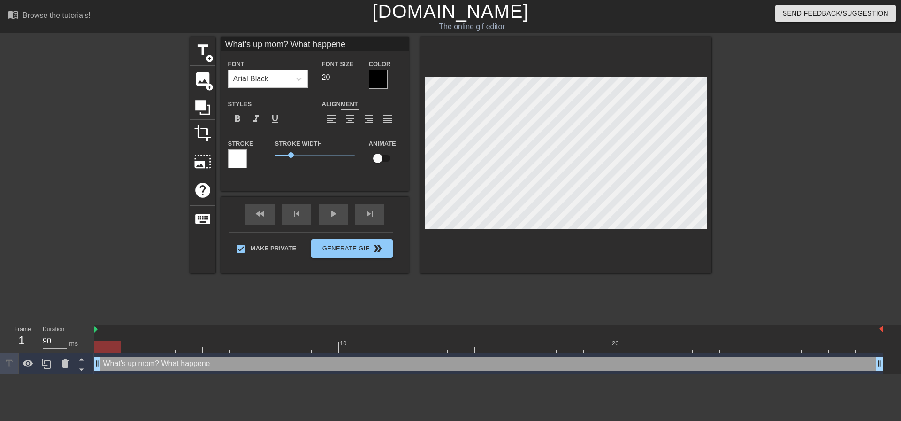
type input "What's up mom? What happened"
type textarea "What's up mom? What happened"
type input "What's up mom? What happened"
type textarea "What's up mom? What happened"
type input "What's up mom? What happened t"
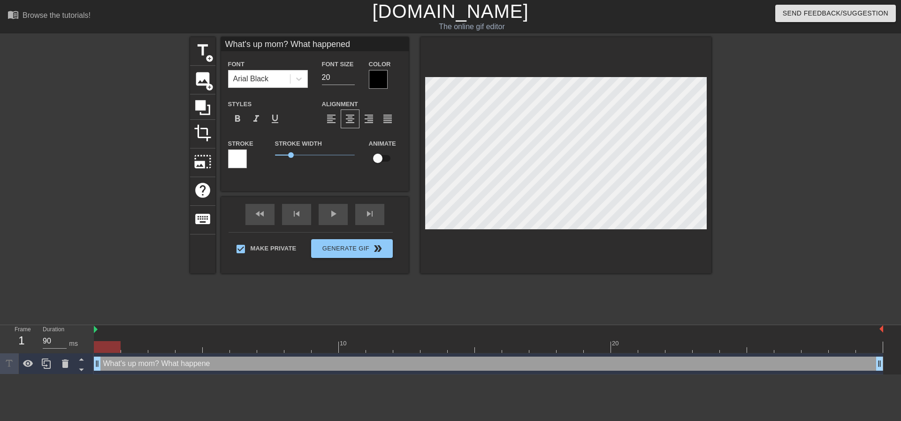
type textarea "What's up mom? What happened t"
type input "What's up mom? What happened to"
type textarea "What's up mom? What happened to"
type input "What's up mom? What happened to"
type textarea "What's up mom? What happened to"
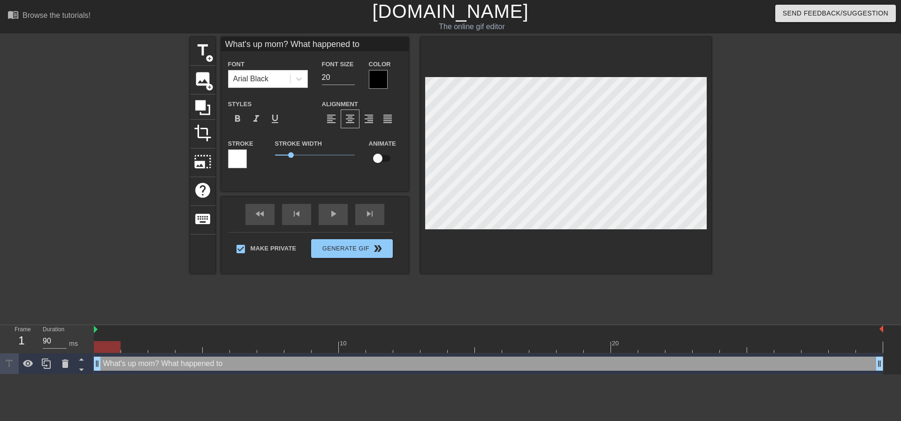
type input "What's up mom? What happened to a"
type textarea "What's up mom? What happened to a"
type input "What's up mom? What happened to al"
type textarea "What's up mom? What happened to al"
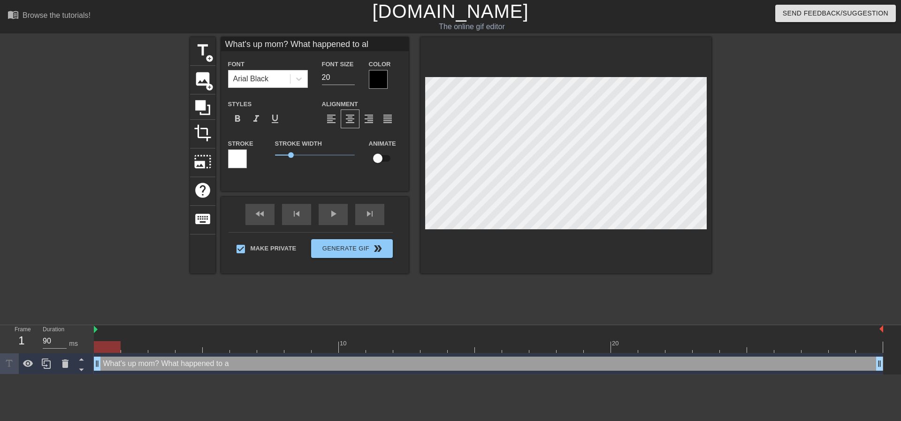
type input "What's up mom? What happened to all"
type textarea "What's up mom? What happened to all"
type input "What's up mom? What happened to all"
type textarea "What's up mom? What happened to all"
type input "What's up mom? What happened to all"
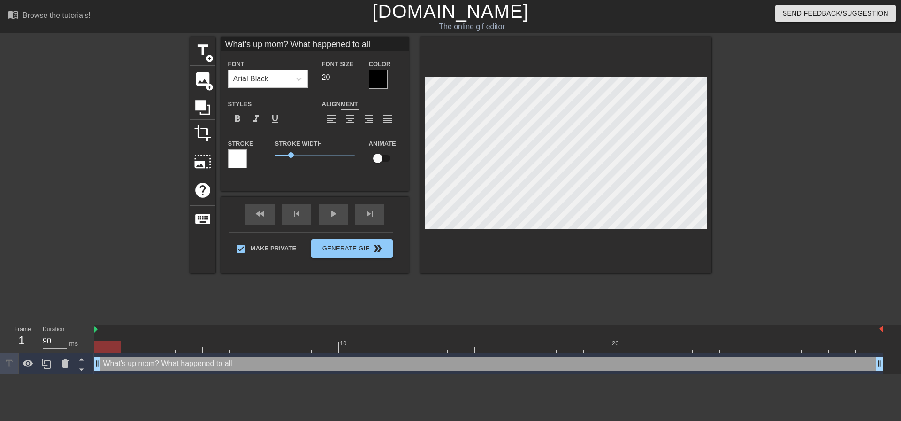
type textarea "What's up mom? What happened to all"
type input "What's up mom? What happened to all y"
type textarea "What's up mom? What happened to all y"
type input "What's up mom? What happened to all yo"
type textarea "What's up mom? What happened to all yo"
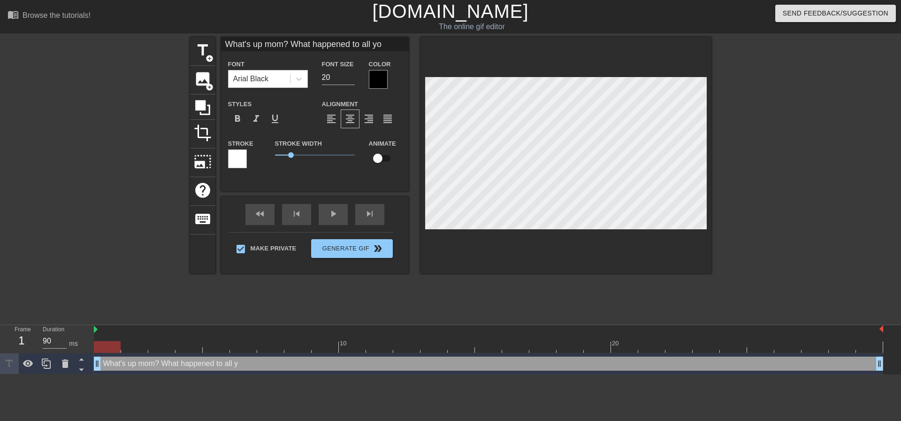
type input "What's up mom? What happened to all you"
type textarea "What's up mom? What happened to all you"
type input "What's up mom? What happened to all you"
type textarea "What's up mom? What happened to all you"
type input "What's up mom? What happened to all you s"
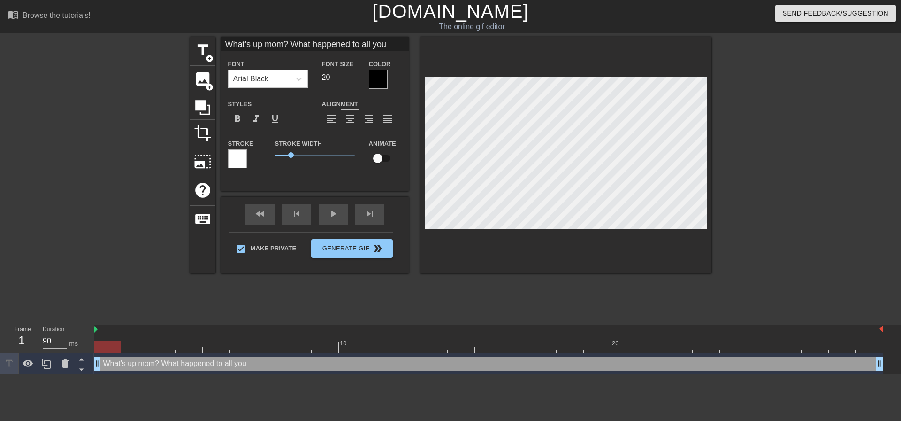
type textarea "What's up mom? What happened to all you s"
type input "What's up mom? What happened to all you sh"
type textarea "What's up mom? What happened to all you sh"
type input "What's up mom? What happened to all you shi"
type textarea "What's up mom? What happened to all you shi"
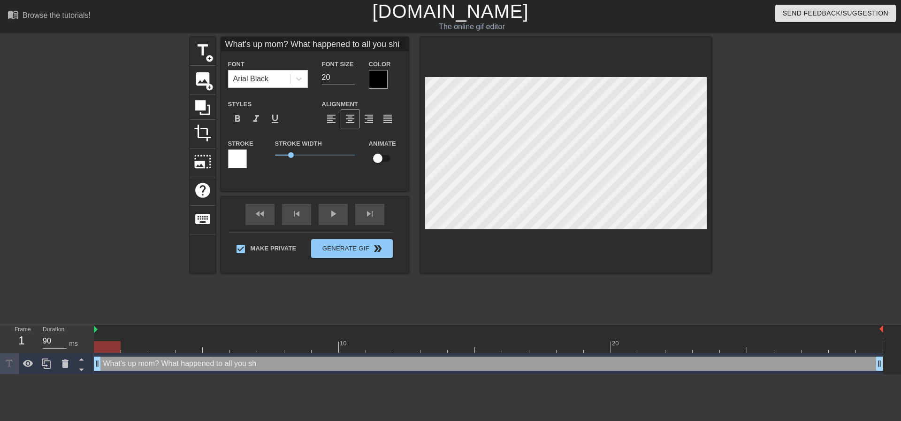
type input "What's up mom? What happened to all you shit"
type textarea "What's up mom? What happened to all you shit"
type input "What's up mom? What happened to all you shit"
type textarea "What's up mom? What happened to all you shit"
type input "What's up mom? What happened to all you shit t"
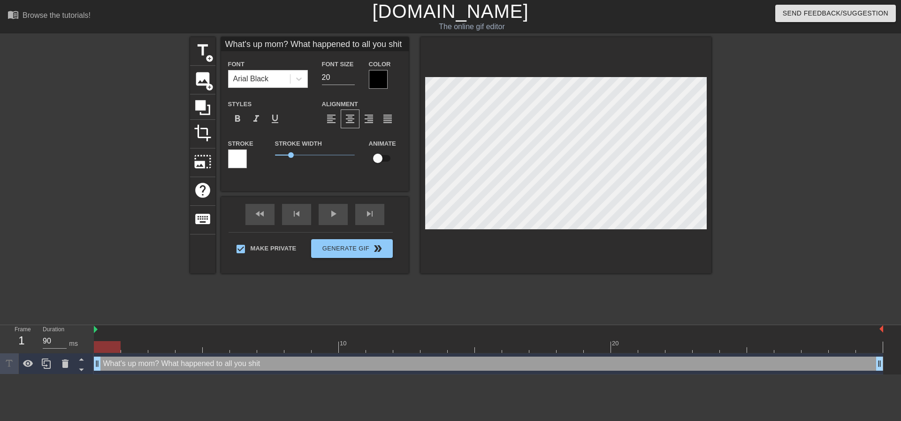
type textarea "What's up mom? What happened to all you shit t"
type input "What's up mom? What happened to all you shit ta"
type textarea "What's up mom? What happened to all you shit tal"
type input "What's up mom? What happened to all you shit talk"
type textarea "What's up mom? What happened to all you shit talk"
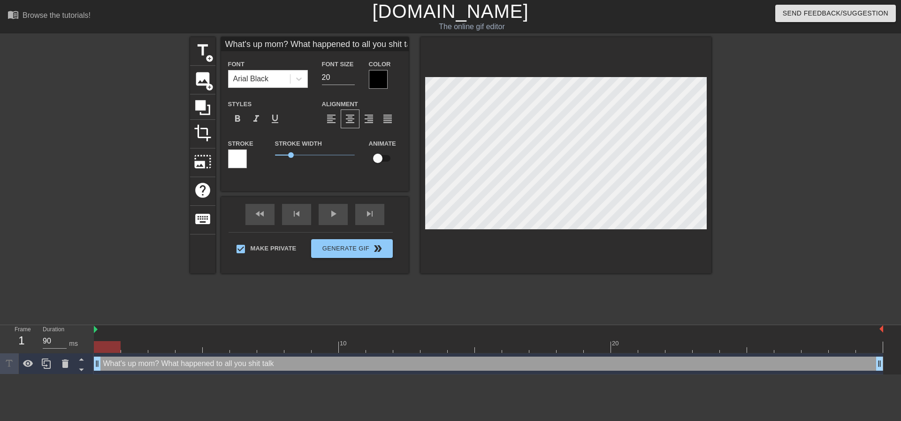
type input "What's up mom? What happened to all you shit talki"
type textarea "What's up mom? What happened to all you shit talki"
type input "What's up mom? What happened to all you shit talkin"
type textarea "What's up mom? What happened to all you shit talkin"
type input "What's up mom? What happened to all you shit talking"
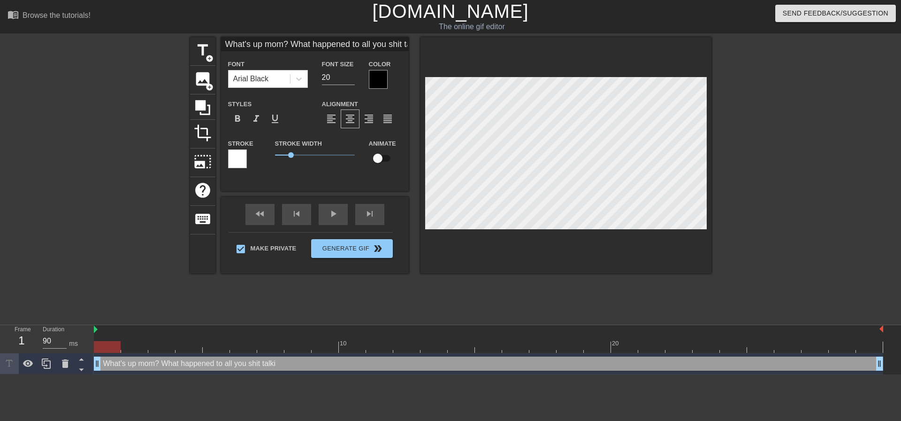
type textarea "What's up mom? What happened to all you shit talking"
type input "What's up mom? What happened to all you shit talking!"
type textarea "What's up mom? What happened to all you shit talking!"
type input "What's up mom? What happened to all you shit talking!"
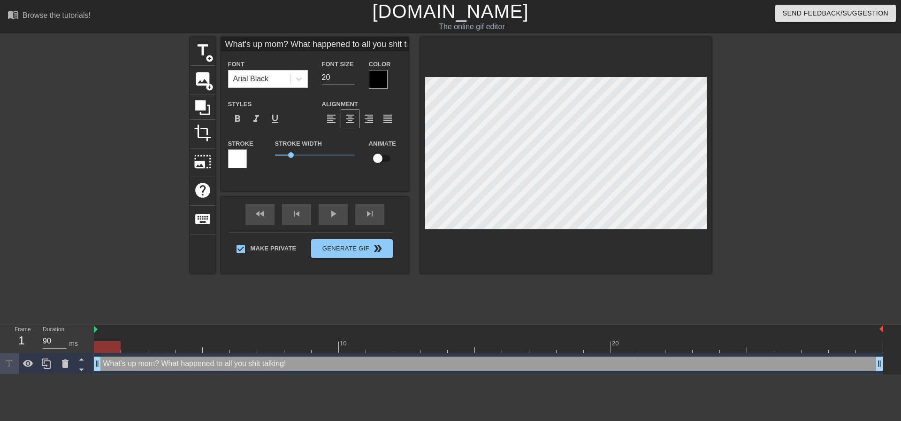
type textarea "What's up mom? What happened to all you shit talking!"
type input "What's up mom? What happened to all you shit talking!"
type textarea "What's up mom? What happened to all you shit talking!"
type input "What's up mom? What happened to all you shit talking!"
type textarea "What's up mom? What happened to all you shit talking!"
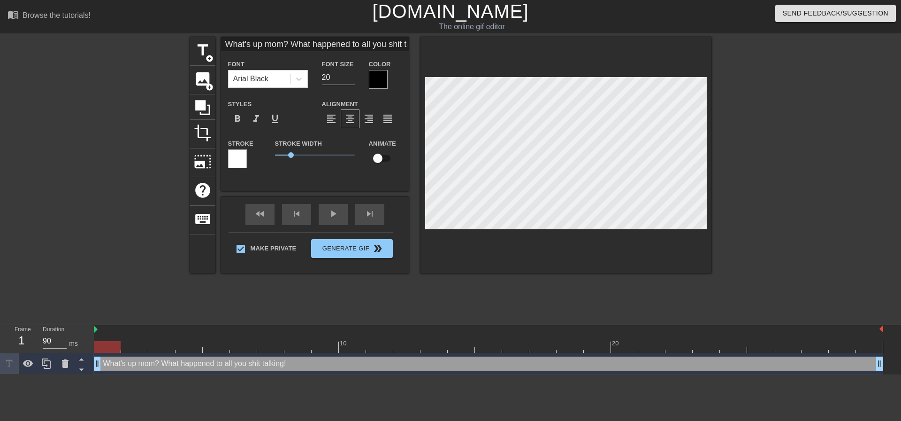
type input "What's up mom? What happened to all you shit talking!"
type textarea "What's up mom? What happened to all you shit talking!"
type input "What's up mom? What happened to all you shit talking! D"
type textarea "What's up mom? What happened to all you shit talking! D"
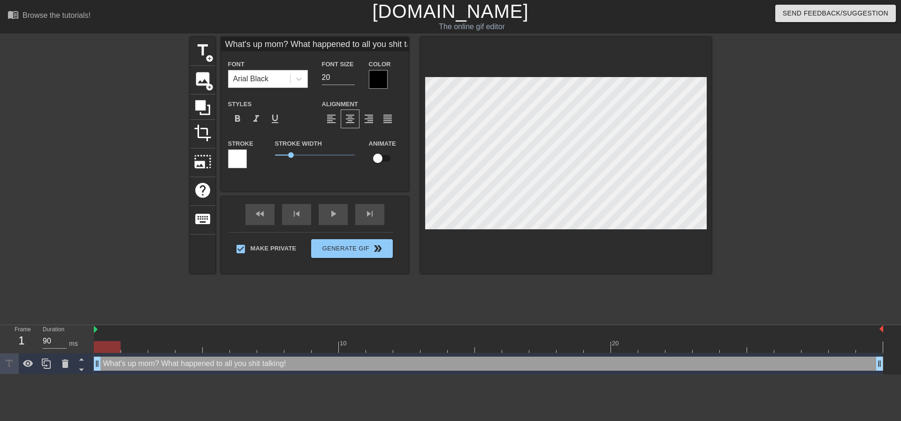
type input "What's up mom? What happened to all you shit talking! Do"
type textarea "What's up mom? What happened to all you shit talking! Do"
type input "What's up mom? What happened to all you shit talking! Don"
type textarea "What's up mom? What happened to all you shit talking! Don"
type input "What's up mom? What happened to all you shit talking! Dont"
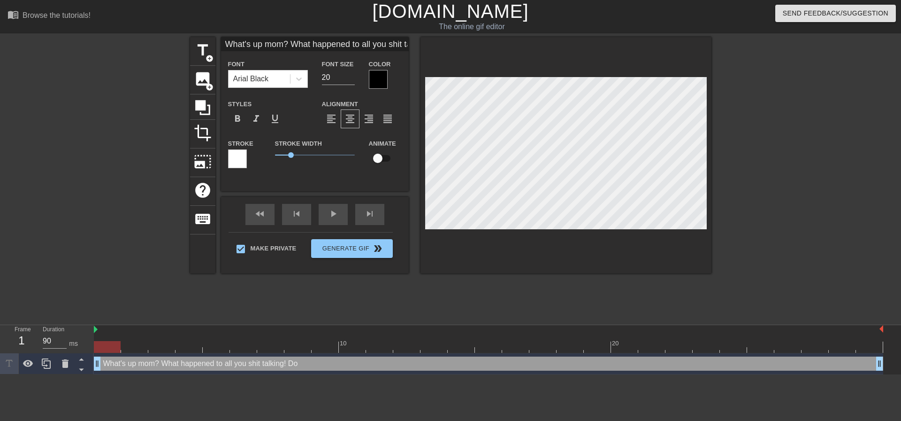
type textarea "What's up mom? What happened to all you shit talking! Dont"
type input "What's up mom? What happened to all you shit talking! Don"
type textarea "What's up mom? What happened to all you shit talking! Don"
type input "What's up mom? What happened to all you shit talking! Don;"
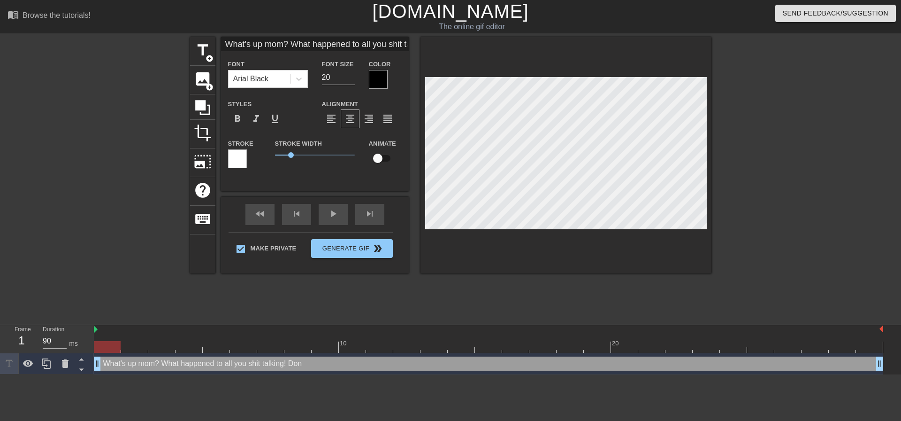
type textarea "What's up mom? What happened to all you shit talking! Don;"
type input "What's up mom? What happened to all you shit talking! Don;t"
type textarea "What's up mom? What happened to all you shit talking! Don;t"
type input "What's up mom? What happened to all you shit talking! Don;t"
type textarea "What's up mom? What happened to all you shit talking! Don;t"
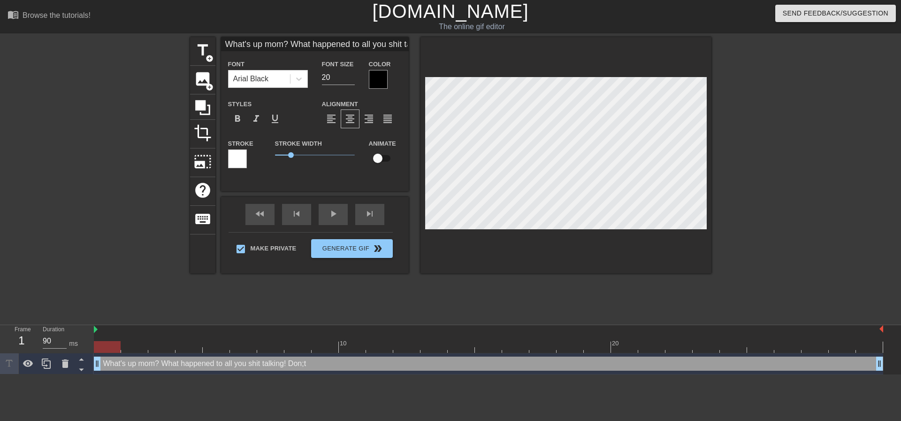
type input "What's up mom? What happened to all you shit talking! Don;t"
type textarea "What's up mom? What happened to all you shit talking! Don;t"
type input "What's up mom? What happened to all you shit talking! Don;"
type textarea "What's up mom? What happened to all you shit talking! Don;"
type input "What's up mom? What happened to all you shit talking! Don"
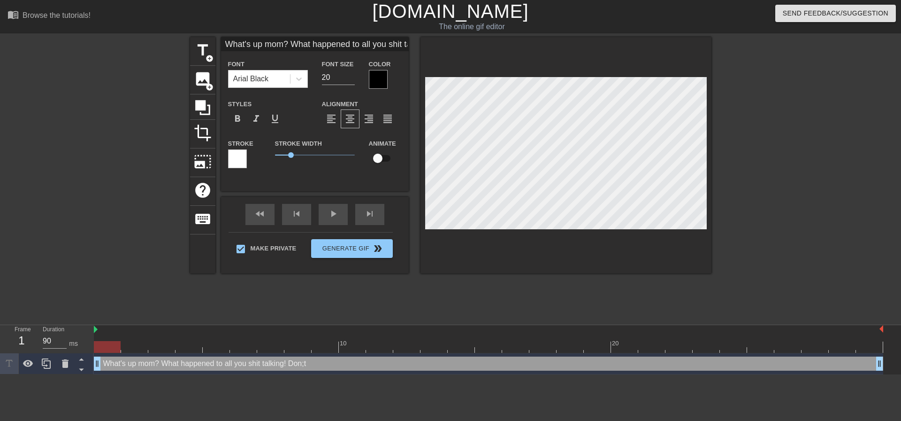
type textarea "What's up mom? What happened to all you shit talking! Don"
type input "What's up mom? What happened to all you shit talking! Don'"
type textarea "What's up mom? What happened to all you shit talking! Don'"
type input "What's up mom? What happened to all you shit talking! Don't"
type textarea "What's up mom? What happened to all you shit talking! Don't"
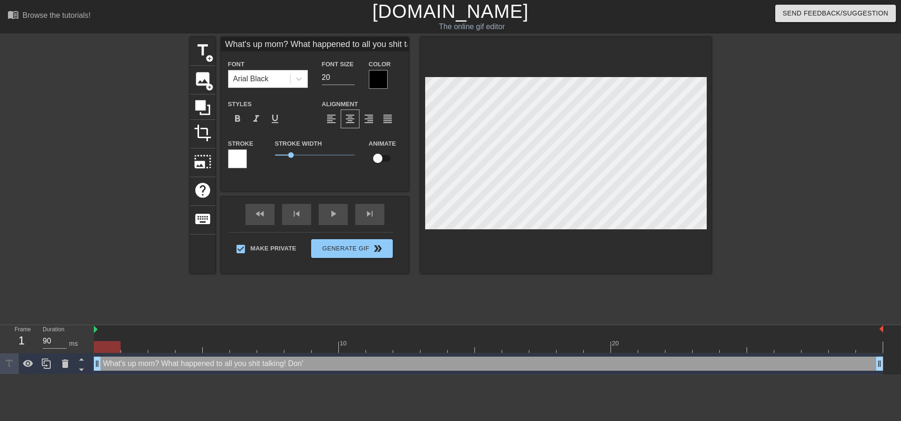
type input "What's up mom? What happened to all you shit talking! Don't"
type textarea "What's up mom? What happened to all you shit talking! Don't"
type input "What's up mom? What happened to all you shit talking! Don't t"
type textarea "What's up mom? What happened to all you shit talking! Don't t"
type input "What's up mom? What happened to all you shit talking! Don't te"
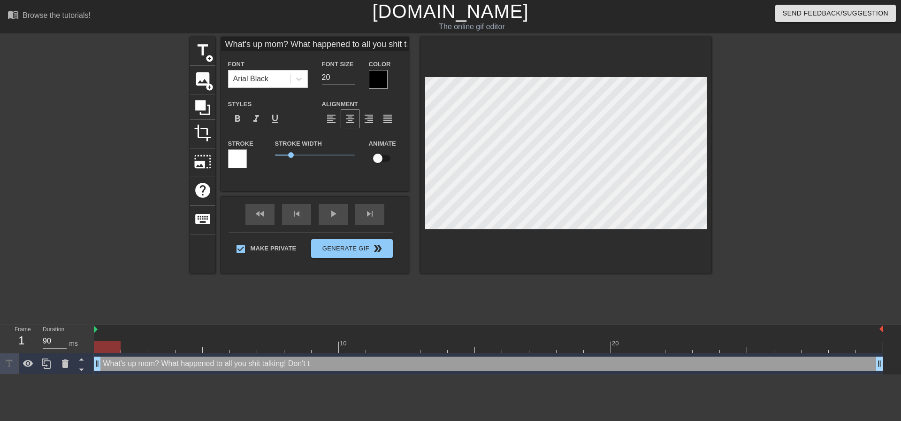
type textarea "What's up mom? What happened to all you shit talking! Don't te"
type input "What's up mom? What happened to all you shit talking! Don't tel"
type textarea "What's up mom? What happened to all you shit talking! Don't tel"
type input "What's up mom? What happened to all you shit talking! Don't tell"
type textarea "What's up mom? What happened to all you shit talking! Don't tell"
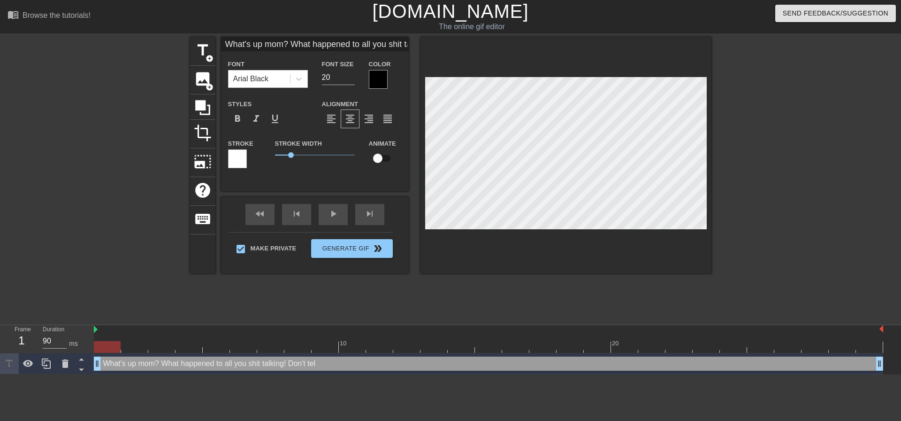
type input "What's up mom? What happened to all you shit talking! Don't tell"
type textarea "What's up mom? What happened to all you shit talking! Don't tell"
type input "What's up mom? What happened to all you shit talking! Don't tell m"
type textarea "What's up mom? What happened to all you shit talking! Don't tell m"
type input "What's up mom? What happened to all you shit talking! Don't tell me"
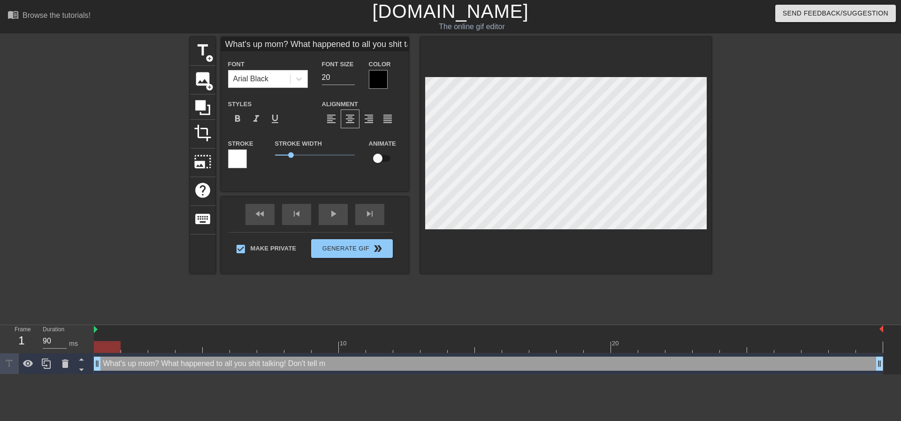
type textarea "What's up mom? What happened to all you shit talking! Don't tell me"
type input "What's up mom? What happened to all you shit talking! Don't tell me"
type textarea "What's up mom? What happened to all you shit talking! Don't tell me"
type input "What's up mom? What happened to all you shit talking! Don't tell me y"
type textarea "What's up mom? What happened to all you shit talking! Don't tell me y"
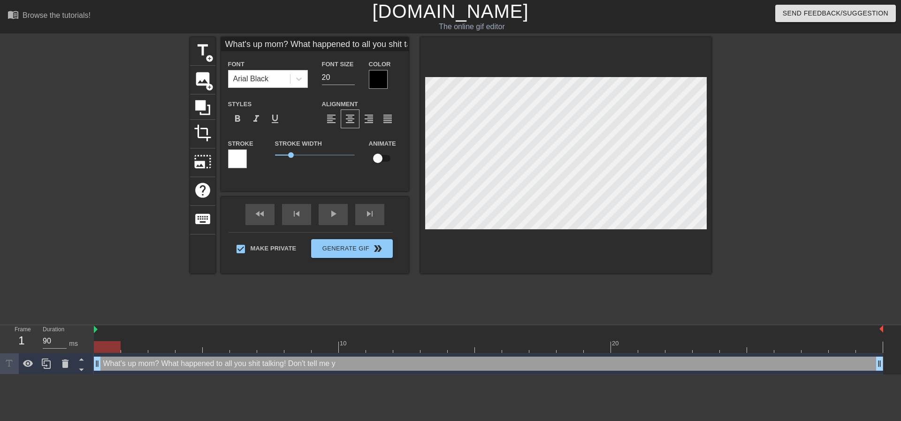
type input "What's up mom? What happened to all you shit talking! Don't tell me yo"
type textarea "What's up mom? What happened to all you shit talking! Don't tell me yo"
type input "What's up mom? What happened to all you shit talking! Don't tell me you"
type textarea "What's up mom? What happened to all you shit talking! Don't tell me you"
type input "What's up mom? What happened to all you shit talking! Don't tell me your"
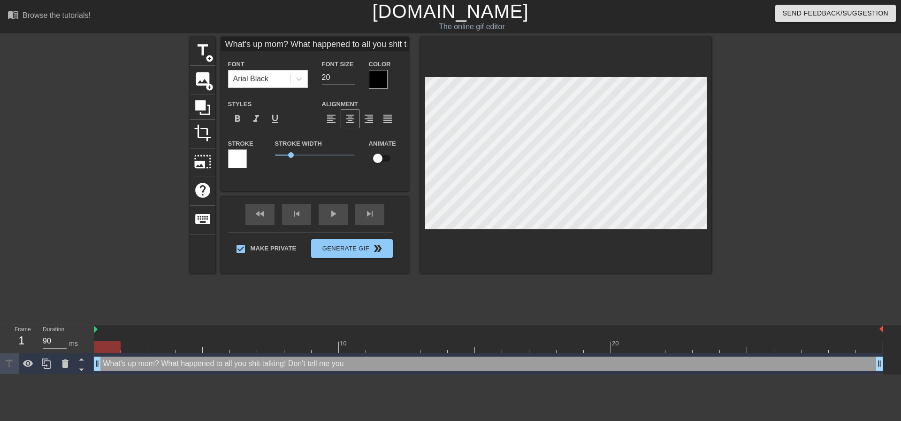
type textarea "What's up mom? What happened to all you shit talking! Don't tell me your"
type input "What's up mom? What happened to all you shit talking! Don't tell me youre"
type textarea "What's up mom? What happened to all you shit talking! Don't tell me youre"
type input "What's up mom? What happened to all you shit talking! Don't tell me youre"
type textarea "What's up mom? What happened to all you shit talking! Don't tell me youre"
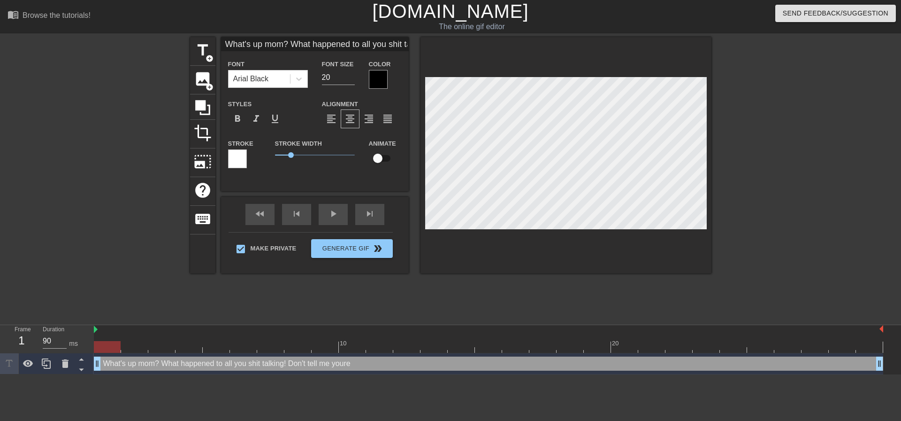
type input "What's up mom? What happened to all you shit talking! Don't tell me youre f"
type textarea "What's up mom? What happened to all you shit talking! Don't tell me youre f"
type input "What's up mom? What happened to all you shit talking! Don't tell me youre fi"
type textarea "What's up mom? What happened to all you shit talking! Don't tell me youre fi"
type input "What's up mom? What happened to all you shit talking! Don't tell me youre fin"
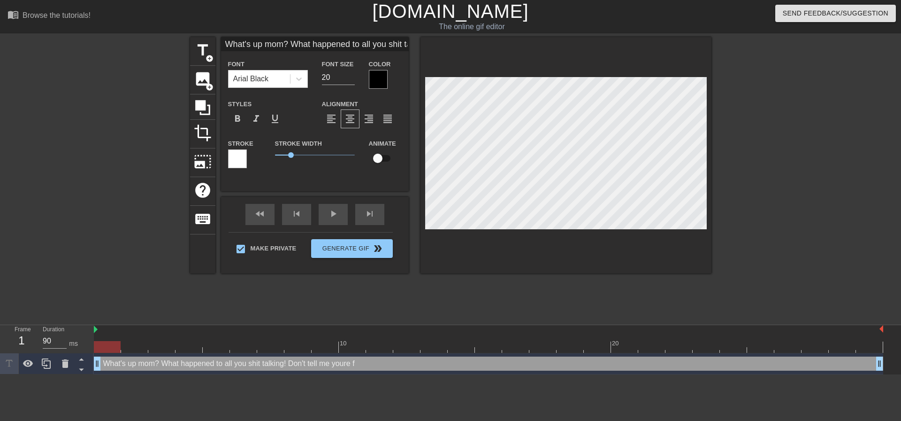
type textarea "What's up mom? What happened to all you shit talking! Don't tell me youre fin"
type input "What's up mom? What happened to all you shit talking! Don't tell me youre fina"
type textarea "What's up mom? What happened to all you shit talking! Don't tell me youre fina"
type input "What's up mom? What happened to all you shit talking! Don't tell me youre final"
type textarea "What's up mom? What happened to all you shit talking! Don't tell me youre final"
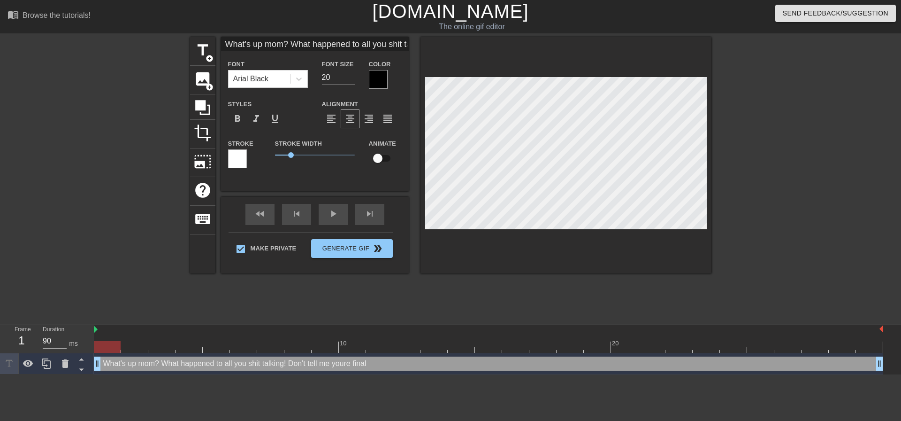
type input "What's up mom? What happened to all you shit talking! Don't tell me youre finall"
type textarea "What's up mom? What happened to all you shit talking! Don't tell me youre finall"
type input "What's up mom? What happened to all you shit talking! Don't tell me youre final…"
type textarea "What's up mom? What happened to all you shit talking! Don't tell me youre final…"
type input "What's up mom? What happened to all you shit talking! Don't tell me youre final…"
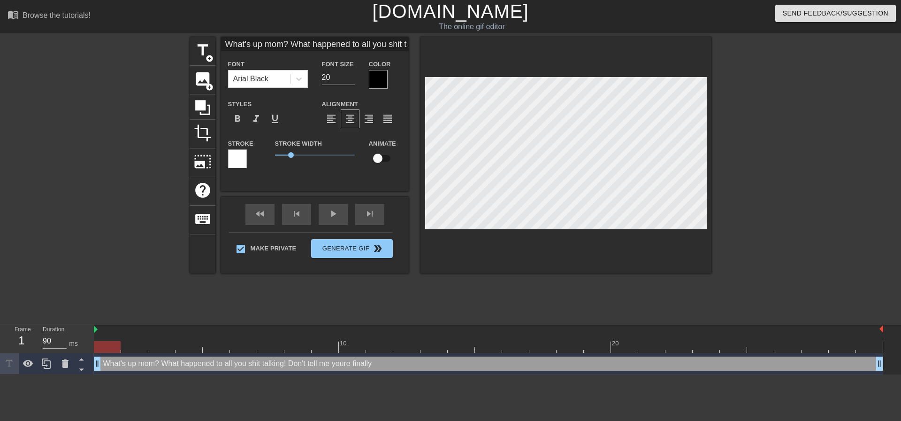
type textarea "What's up mom? What happened to all you shit talking! Don't tell me youre final…"
type input "What's up mom? What happened to all you shit talking! Don't tell me youre final…"
type textarea "What's up mom? What happened to all you shit talking! Don't tell me youre final…"
type input "What's up mom? What happened to all you shit talking! Don't tell me youre final…"
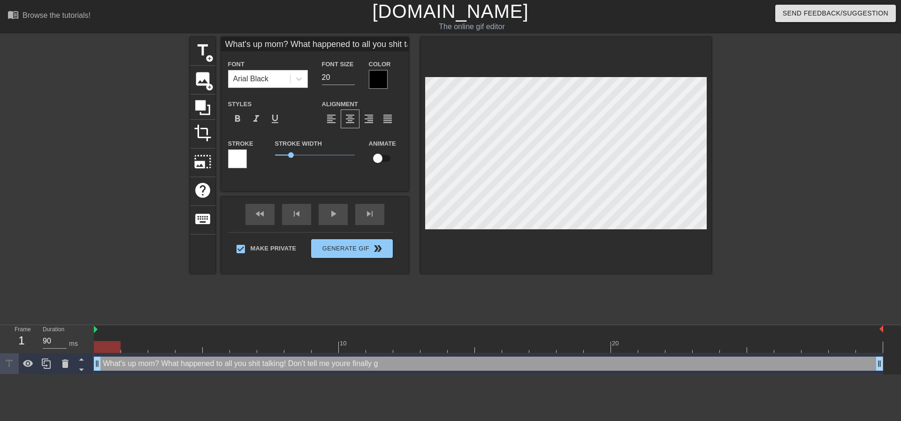
type textarea "What's up mom? What happened to all you shit talking! Don't tell me youre final…"
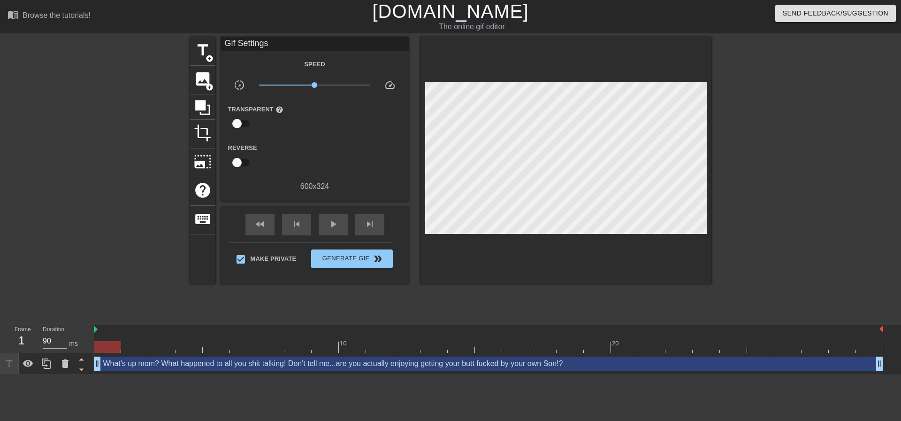
click at [769, 228] on div at bounding box center [793, 178] width 141 height 282
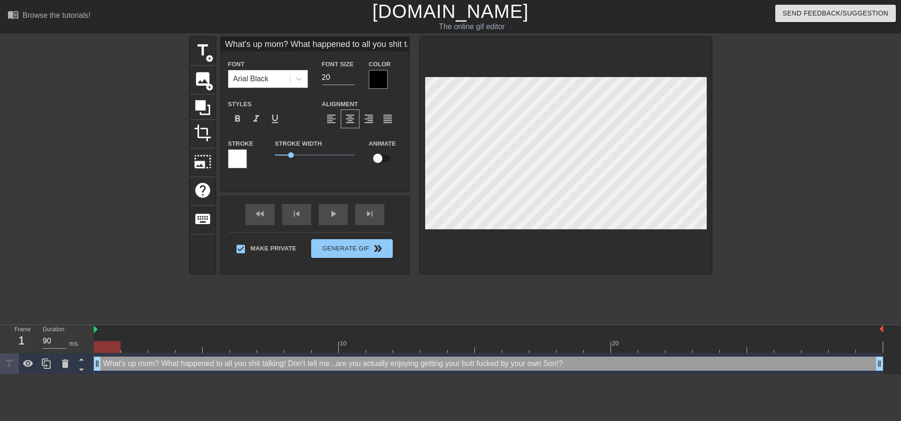
scroll to position [5, 1]
click at [810, 167] on div at bounding box center [793, 178] width 141 height 282
click at [758, 179] on div at bounding box center [793, 178] width 141 height 282
click at [700, 232] on div at bounding box center [566, 155] width 291 height 236
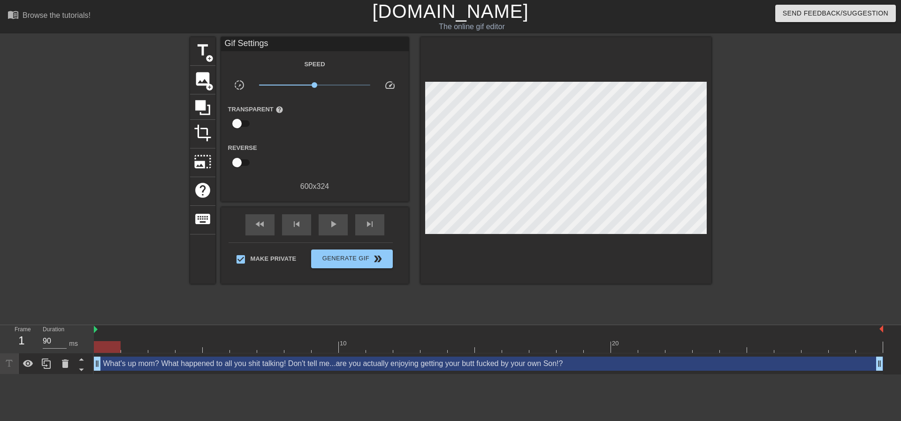
click at [744, 204] on div at bounding box center [793, 178] width 141 height 282
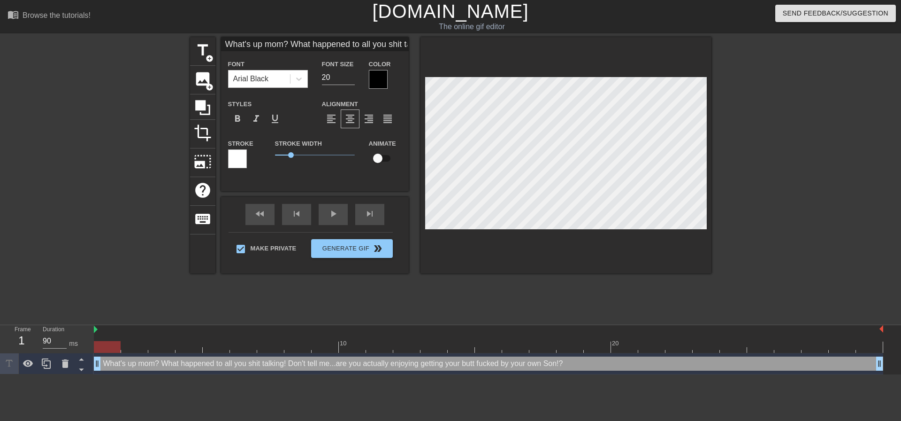
scroll to position [4, 1]
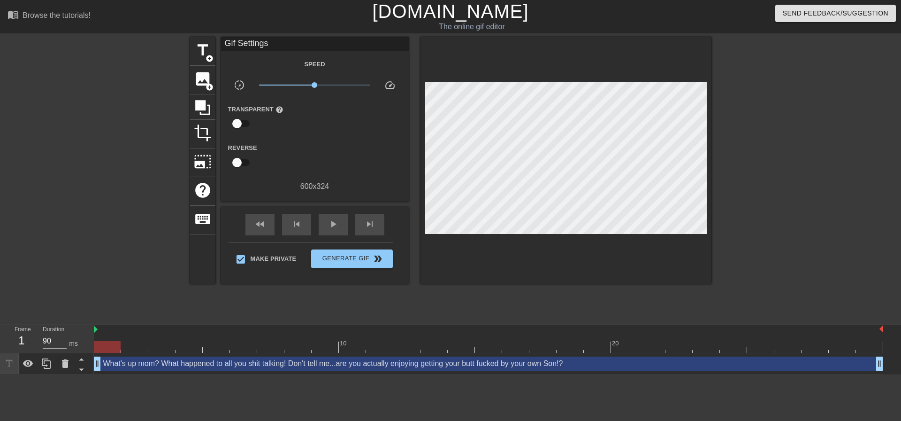
drag, startPoint x: 738, startPoint y: 169, endPoint x: 716, endPoint y: 169, distance: 21.6
click at [726, 169] on div at bounding box center [793, 178] width 141 height 282
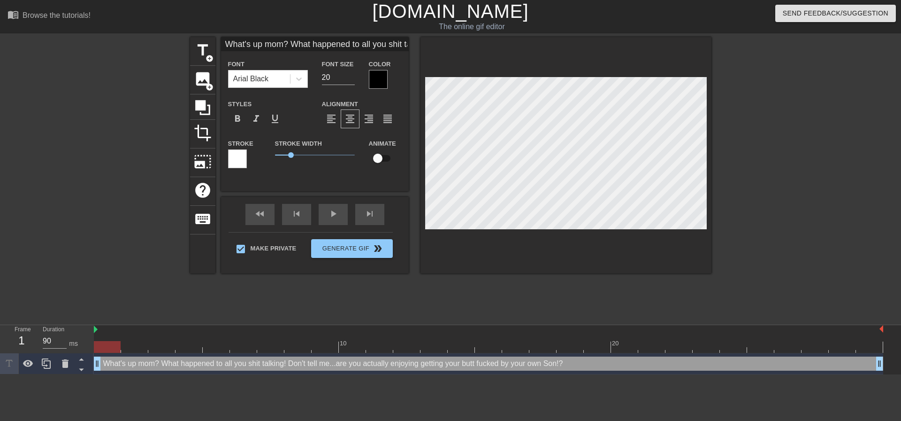
click at [699, 229] on div at bounding box center [566, 155] width 291 height 236
paste textarea "Don't tell me..."
drag, startPoint x: 730, startPoint y: 213, endPoint x: 712, endPoint y: 211, distance: 18.4
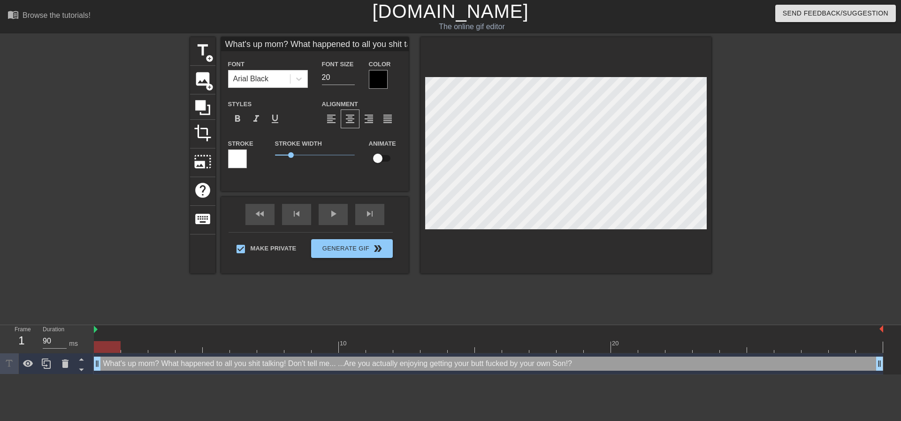
click at [729, 213] on div at bounding box center [793, 178] width 141 height 282
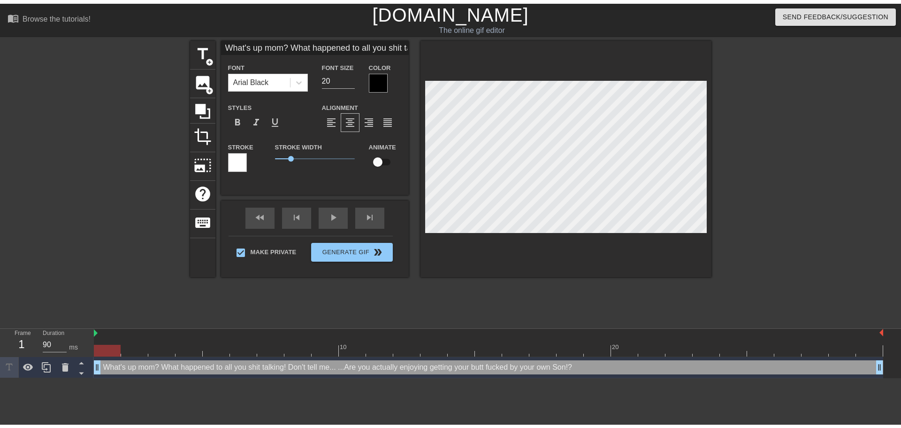
scroll to position [2, 2]
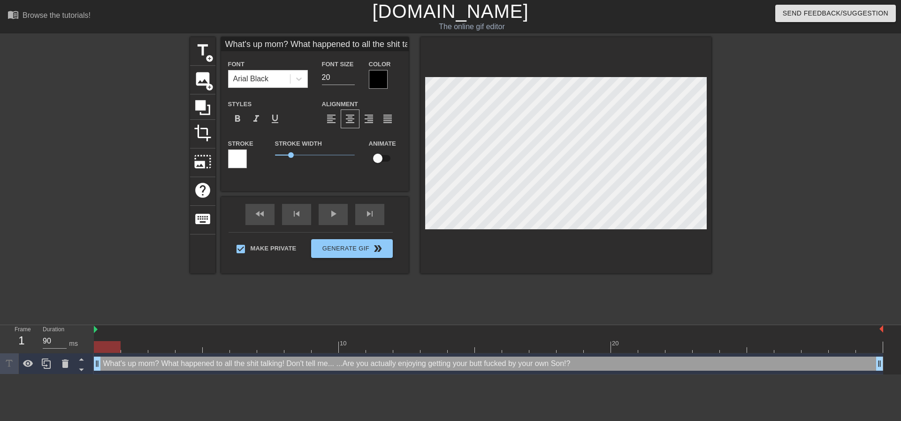
click at [713, 159] on div "title add_circle image add_circle crop photo_size_select_large help keyboard Wh…" at bounding box center [450, 178] width 901 height 282
click at [700, 233] on div at bounding box center [566, 155] width 291 height 236
drag, startPoint x: 787, startPoint y: 204, endPoint x: 736, endPoint y: 216, distance: 53.1
click at [786, 204] on div at bounding box center [793, 178] width 141 height 282
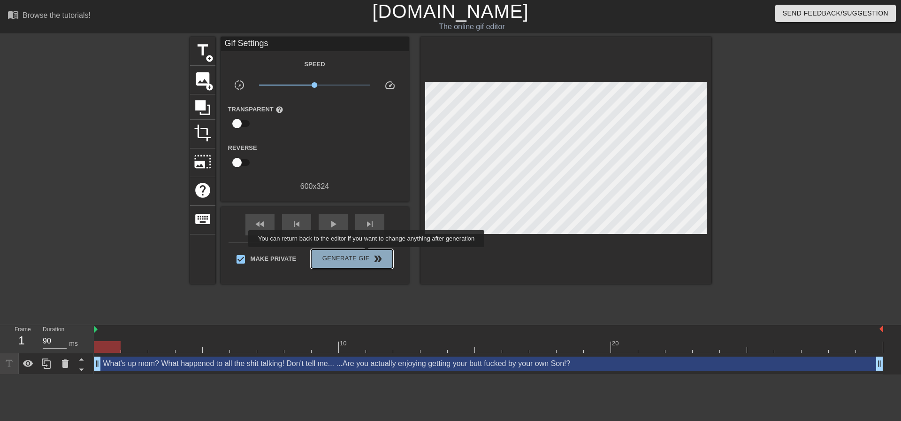
click at [368, 254] on span "Generate Gif double_arrow" at bounding box center [352, 258] width 74 height 11
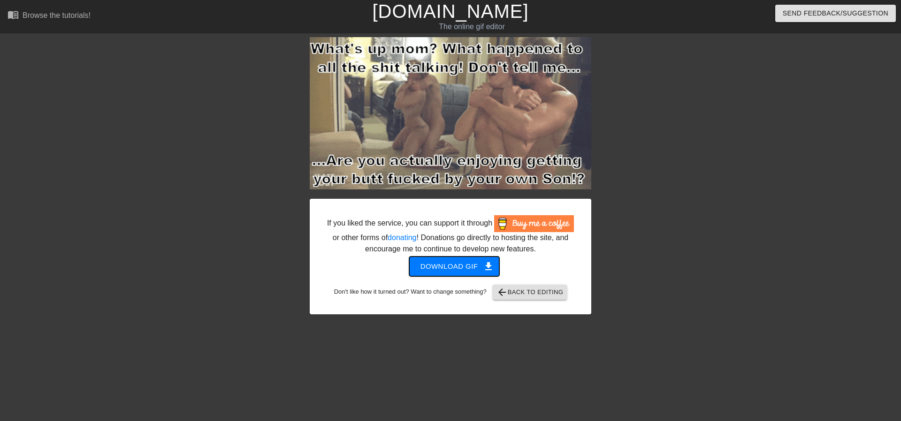
click at [474, 269] on span "Download gif get_app" at bounding box center [455, 266] width 68 height 12
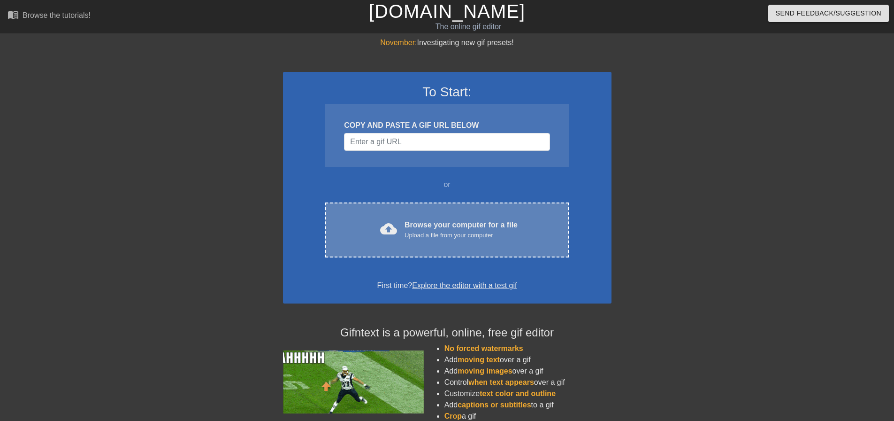
click at [360, 230] on div "cloud_upload Browse your computer for a file Upload a file from your computer" at bounding box center [447, 229] width 204 height 21
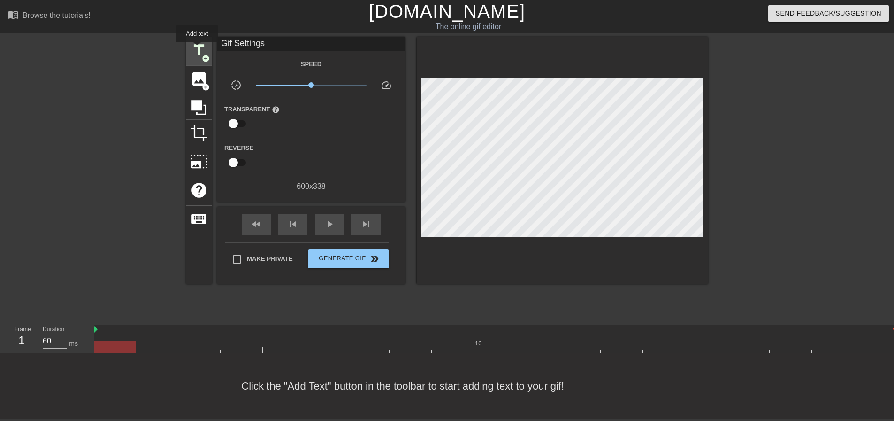
click at [197, 49] on span "title" at bounding box center [199, 50] width 18 height 18
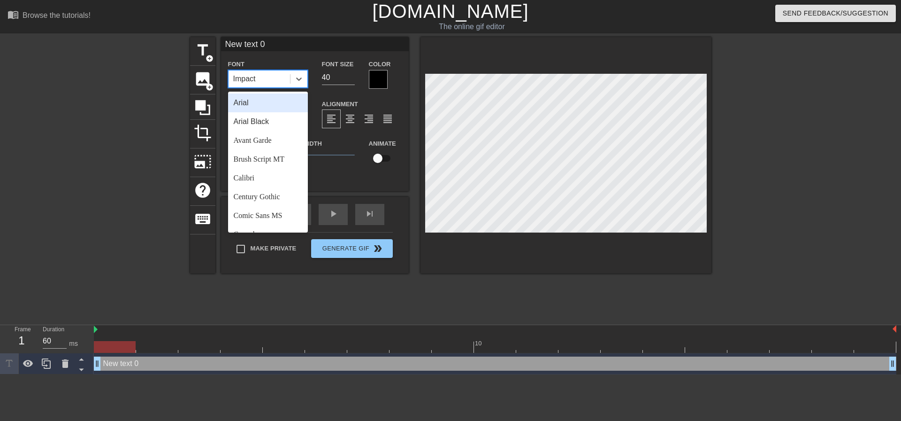
click at [268, 77] on div "Impact" at bounding box center [260, 78] width 62 height 17
click at [266, 121] on div "Arial Black" at bounding box center [268, 121] width 80 height 19
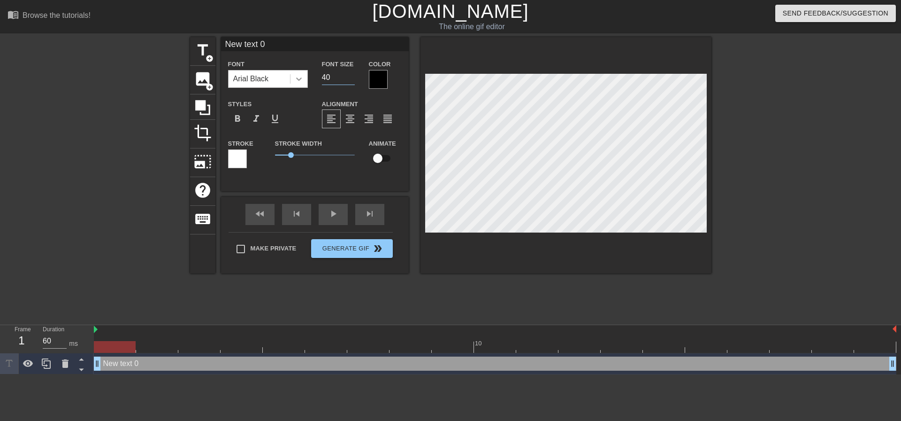
drag, startPoint x: 333, startPoint y: 72, endPoint x: 294, endPoint y: 75, distance: 39.5
click at [300, 76] on div "Font Arial Black Font Size 40 Color" at bounding box center [315, 73] width 188 height 31
type input "20"
click at [343, 120] on div "format_align_center" at bounding box center [350, 118] width 19 height 19
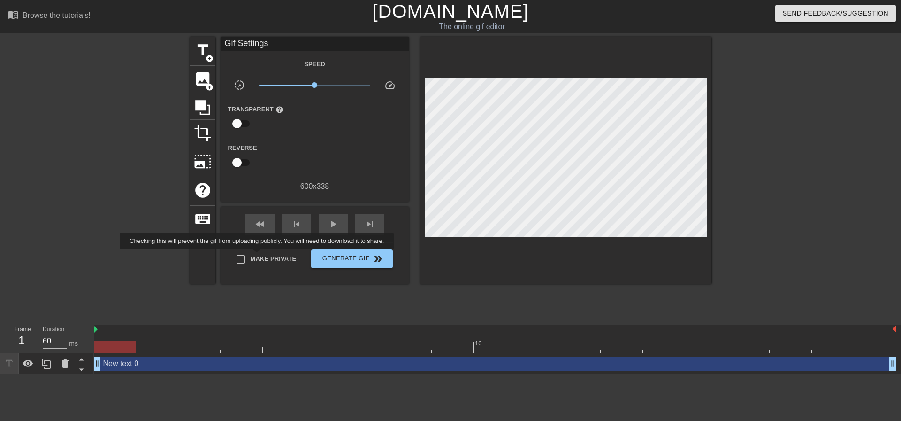
click at [259, 256] on label "Make Private" at bounding box center [264, 259] width 66 height 20
click at [251, 256] on input "Make Private" at bounding box center [241, 259] width 20 height 20
checkbox input "true"
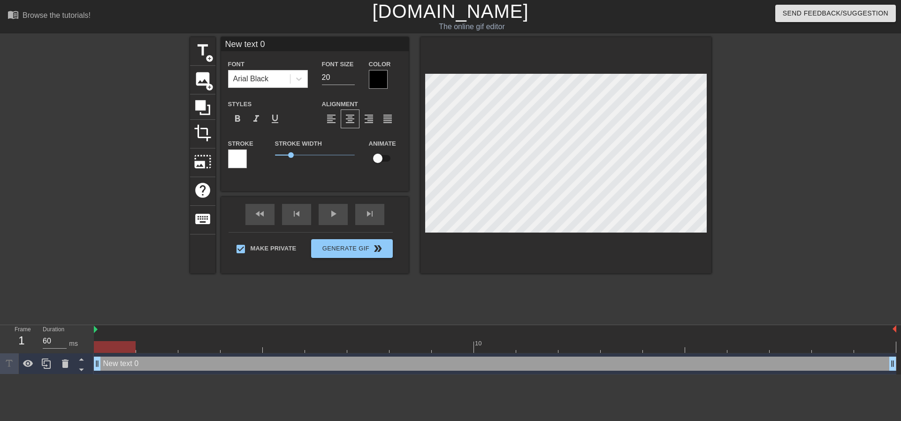
drag, startPoint x: 114, startPoint y: 352, endPoint x: 129, endPoint y: 357, distance: 16.0
click at [129, 357] on div "10 New text 0 drag_handle drag_handle" at bounding box center [498, 349] width 808 height 49
drag, startPoint x: 131, startPoint y: 350, endPoint x: 118, endPoint y: 248, distance: 102.8
click at [0, 320] on div "menu_book Browse the tutorials! [DOMAIN_NAME] The online gif editor Send Feedba…" at bounding box center [450, 187] width 901 height 374
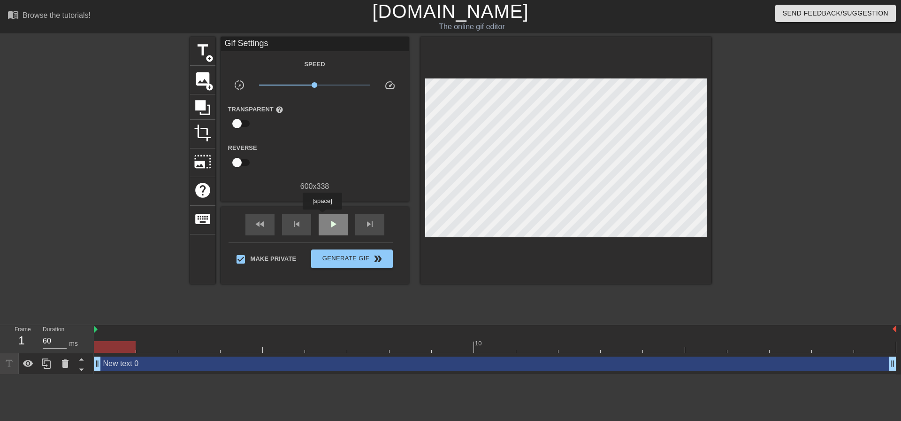
click at [322, 216] on div "play_arrow" at bounding box center [333, 224] width 29 height 21
drag, startPoint x: 323, startPoint y: 222, endPoint x: 323, endPoint y: 228, distance: 5.6
click at [323, 223] on div "pause" at bounding box center [333, 224] width 29 height 21
drag, startPoint x: 507, startPoint y: 344, endPoint x: 56, endPoint y: 336, distance: 450.8
click at [60, 338] on div "Frame 4 Duration 60 ms 10 New text 0 drag_handle drag_handle" at bounding box center [450, 349] width 901 height 49
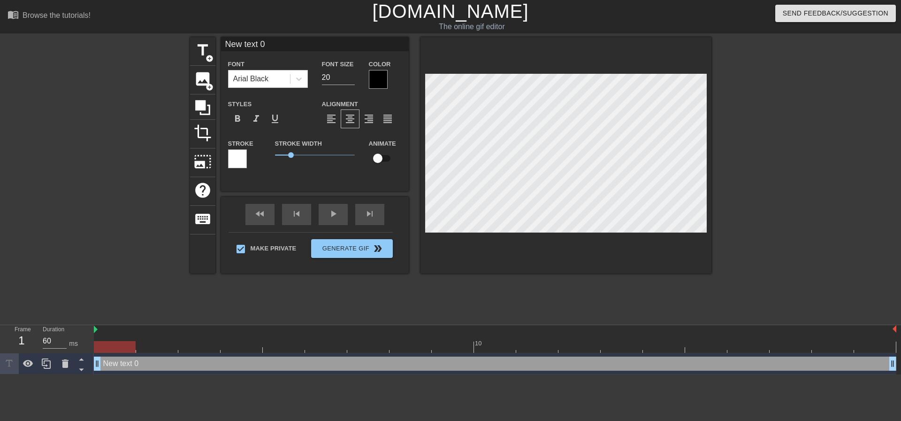
scroll to position [1, 1]
click at [316, 212] on div "fast_rewind skip_previous play_arrow skip_next" at bounding box center [315, 214] width 153 height 35
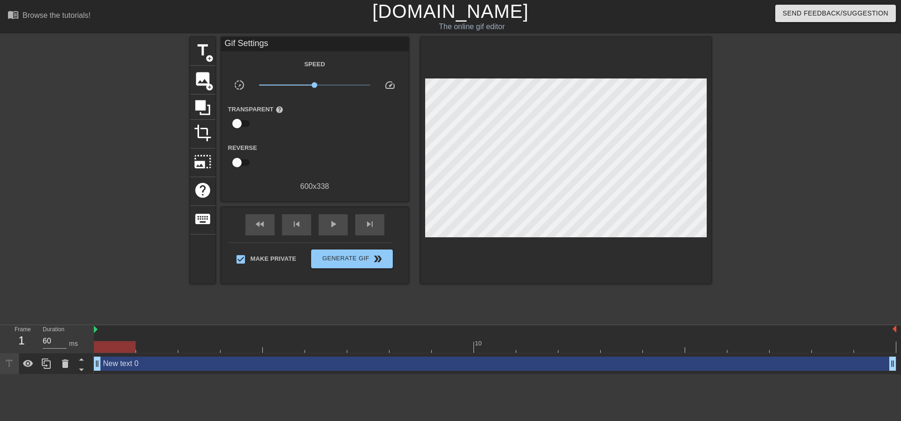
click at [328, 210] on div "fast_rewind skip_previous play_arrow skip_next" at bounding box center [315, 224] width 153 height 35
click at [331, 214] on div "play_arrow" at bounding box center [333, 224] width 29 height 21
click at [331, 214] on div "pause" at bounding box center [333, 224] width 29 height 21
drag, startPoint x: 808, startPoint y: 346, endPoint x: 0, endPoint y: 363, distance: 807.7
click at [0, 363] on div "Frame 1 Duration 60 ms 10 New text 0 drag_handle drag_handle" at bounding box center [450, 349] width 901 height 49
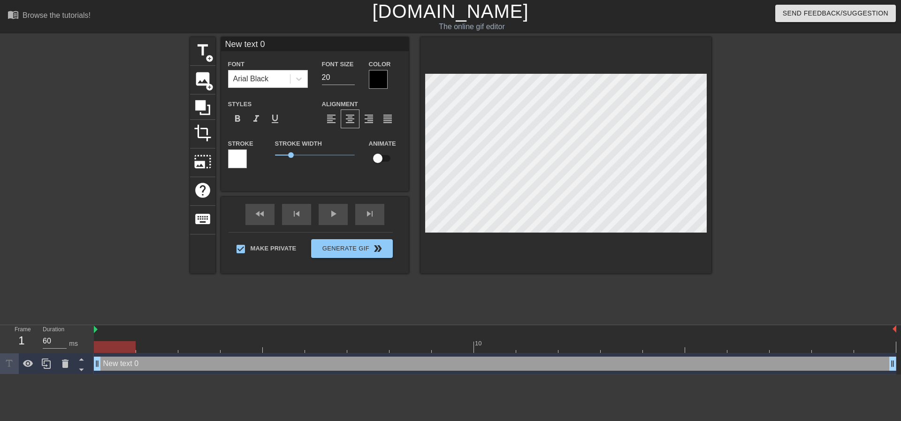
scroll to position [1, 1]
type input "T"
type textarea "T"
type input "Th"
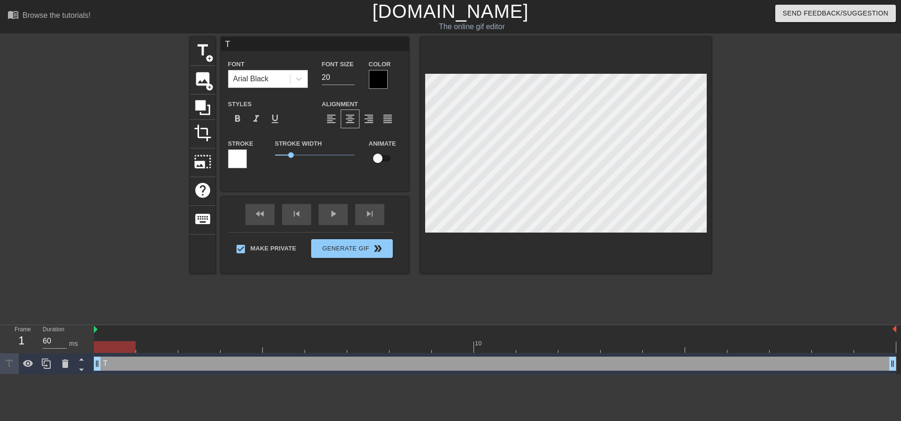
type textarea "Th"
type input "Thi"
type textarea "Thi"
type input "This"
type textarea "This"
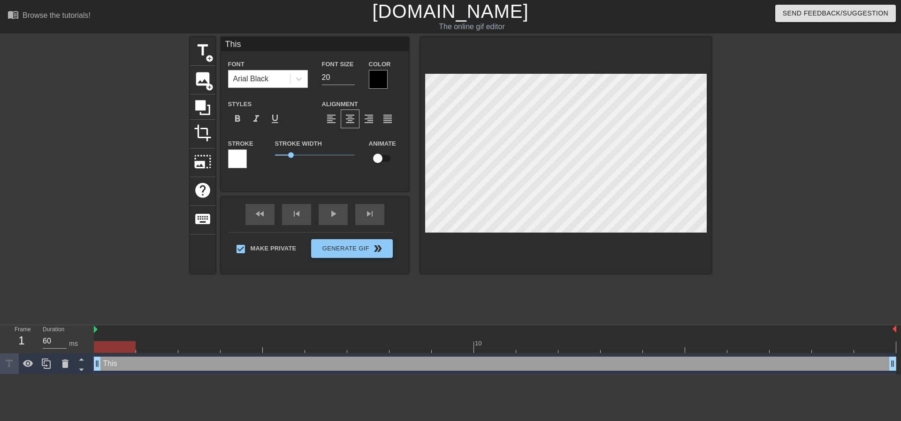
type input "This"
type textarea "This"
type input "This"
type textarea "This"
type input "Thi"
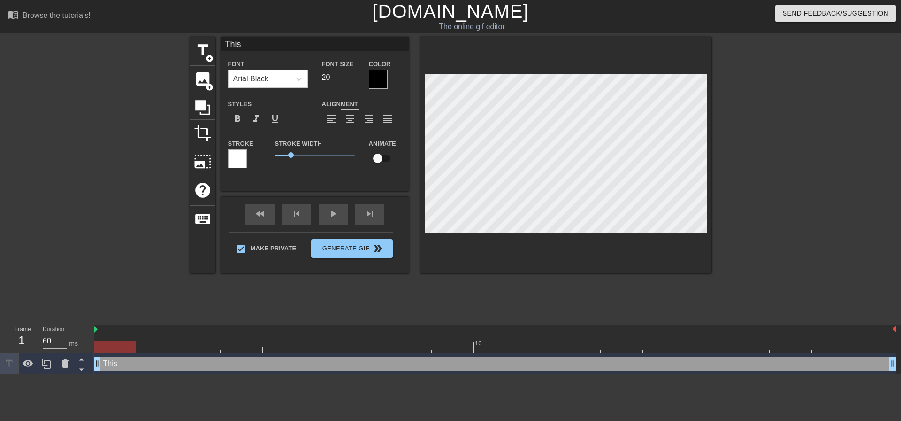
type textarea "Thi"
type input "Th"
type textarea "Th"
type input "T"
type textarea "T"
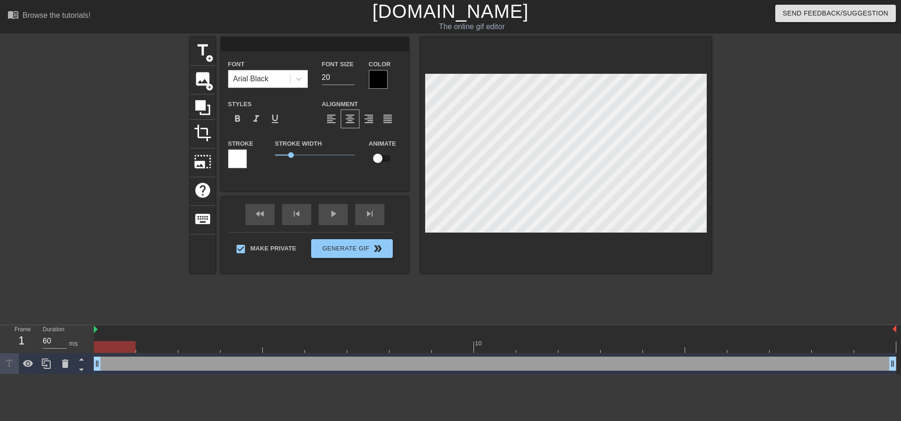
type input "D"
type textarea "D"
type input "Da"
type textarea "Da"
type input "Dad"
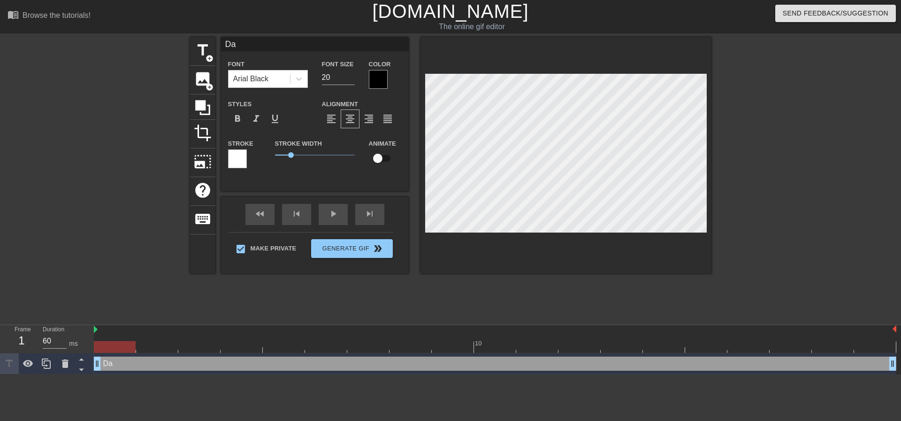
type textarea "Dad"
type input "Da"
type textarea "Da"
type input "D"
type textarea "D"
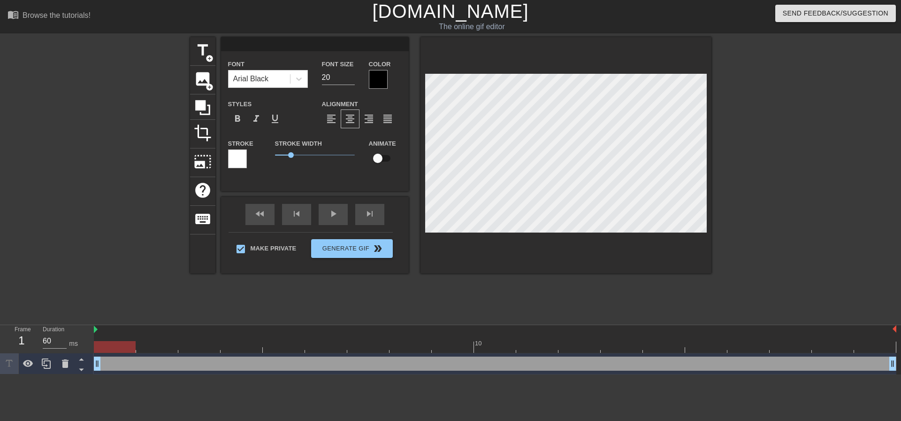
scroll to position [1, 1]
type input "O"
type textarea "O"
type input "OH"
type textarea "OH"
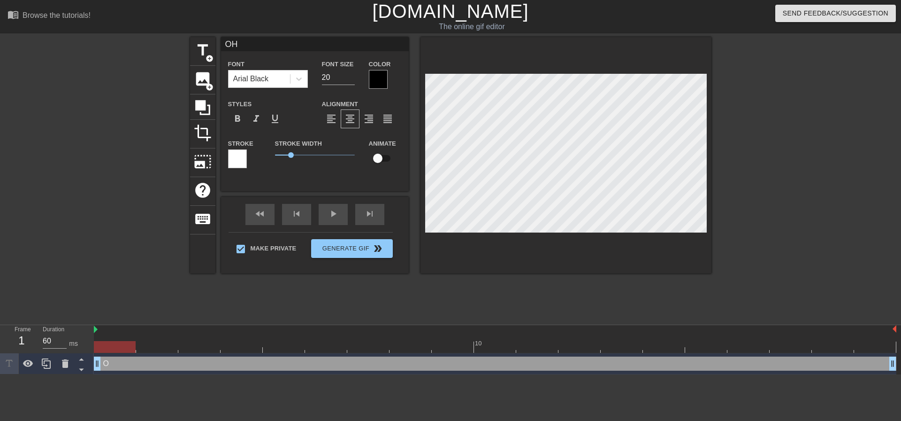
type input "OH"
type textarea "OH"
type input "OH F"
type textarea "OH F"
type input "OH FU"
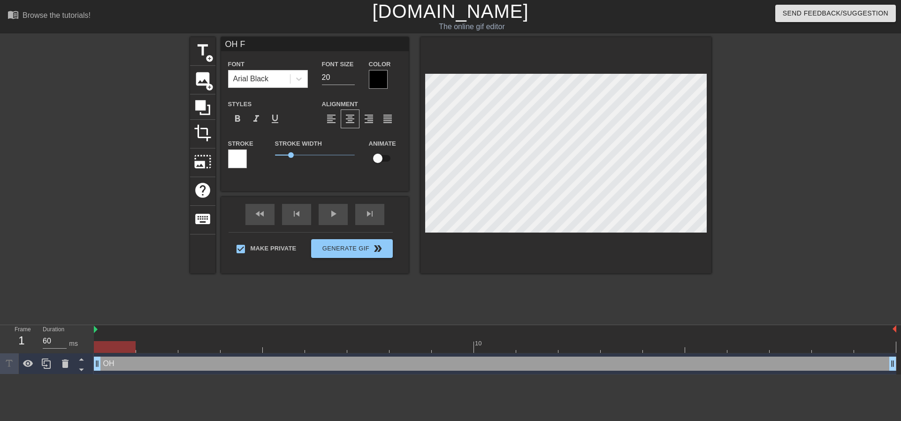
type textarea "OH FU"
type input "OH FUC"
type textarea "OH FUCK"
type input "OH FUCK!"
type textarea "OH FUCK!"
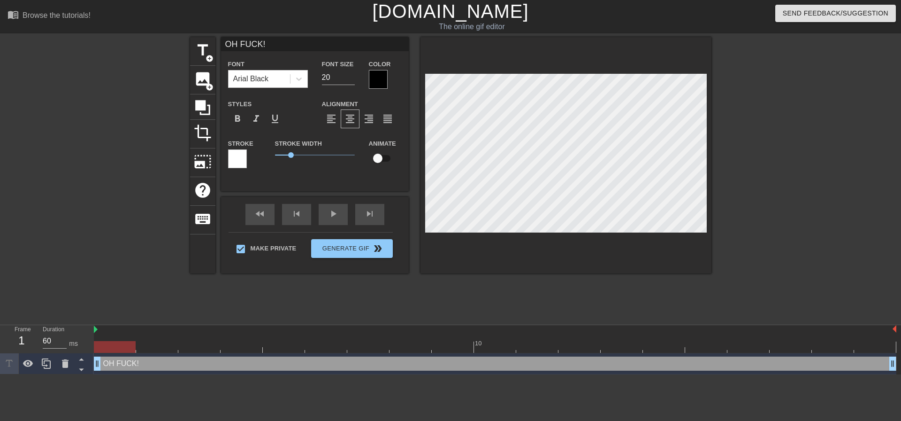
type input "OH FUCK!"
type textarea "OH FUCK!"
type input "OH FUCK! F"
type textarea "OH FUCK! F"
type input "OH FUCK! FU"
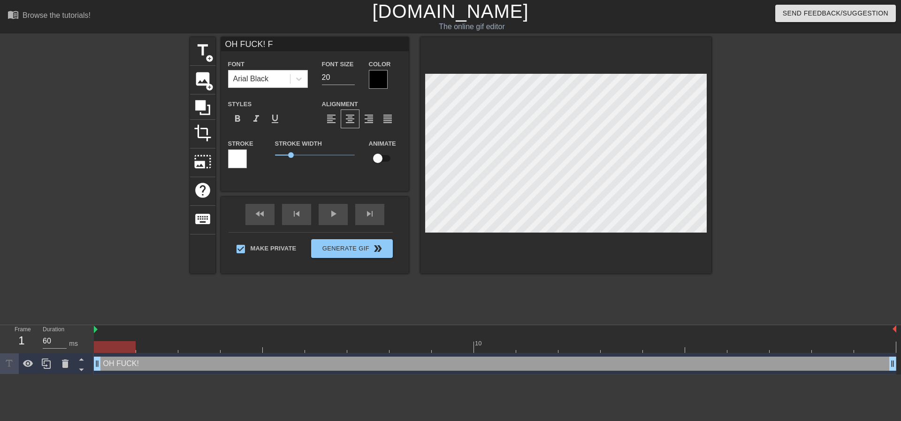
type textarea "OH FUCK! FU"
type input "OH FUCK! FUC"
type textarea "OH FUCK! FUC"
type input "OH FUCK! FUCK"
type textarea "OH FUCK! FUCK"
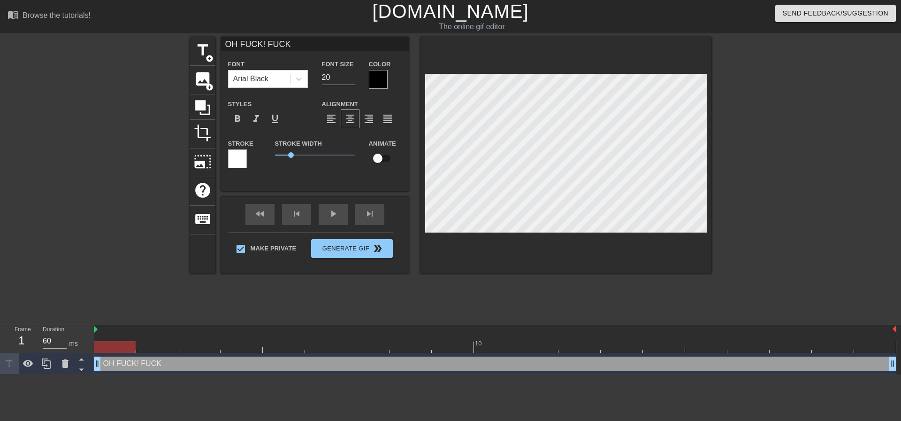
scroll to position [1, 4]
type input "OH FUCK! FUCK1"
type textarea "OH FUCK! FUCK1"
type input "OH FUCK! FUCK"
type textarea "OH FUCK! FUCK"
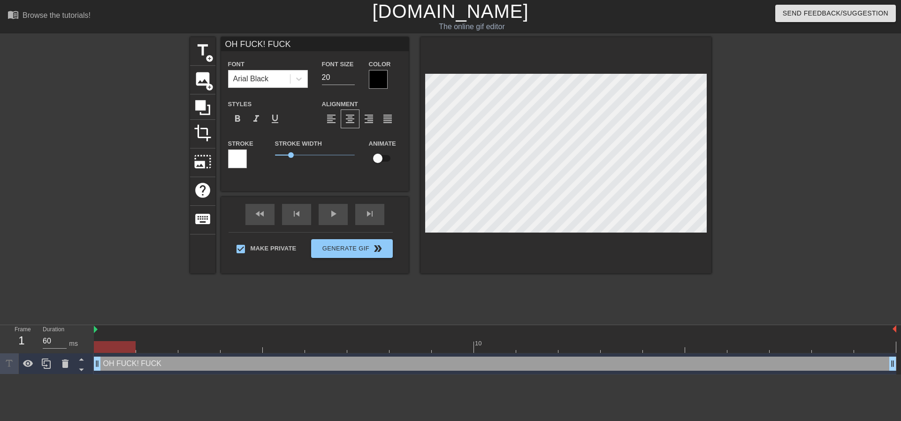
type input "OH FUCK! FUCK!"
type textarea "OH FUCK! FUCK!"
type input "OH FUCK! FUCK!"
type textarea "OH FUCK! FUCK!"
type input "OH FUCK! FUCK! A"
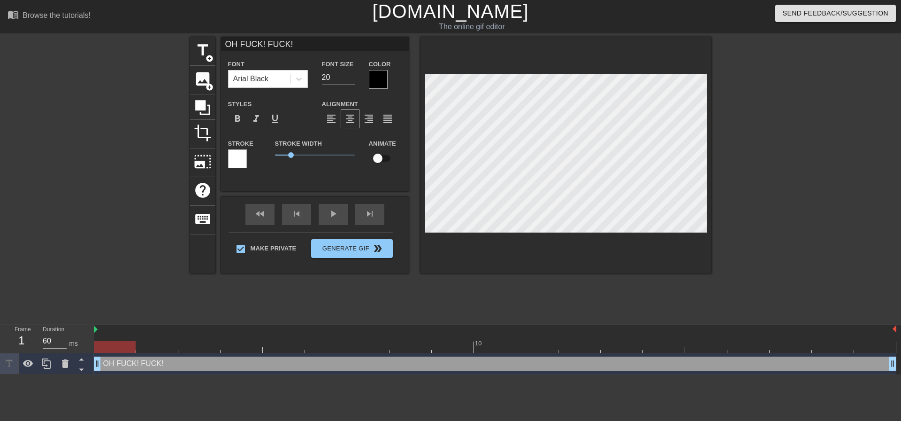
type textarea "OH FUCK! FUCK! A"
type input "OH FUCK! FUCK! AH"
type textarea "OH FUCK! FUCK! AH"
type input "OH FUCK! FUCK! AH!"
type textarea "OH FUCK! FUCK! AH!"
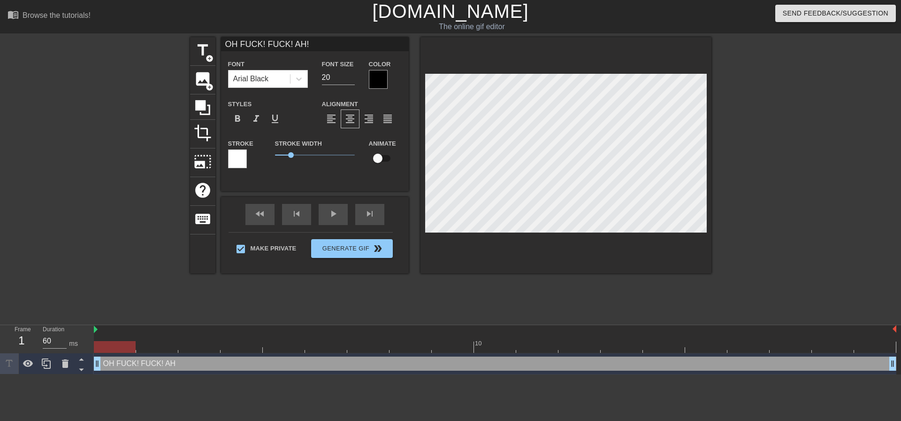
scroll to position [1, 5]
type input "OH FUCK! FUCK! AH!"
type textarea "OH FUCK! FUCK! AH!"
type input "OH FUCK! FUCK! AH! A"
type textarea "OH FUCK! FUCK! AH! A"
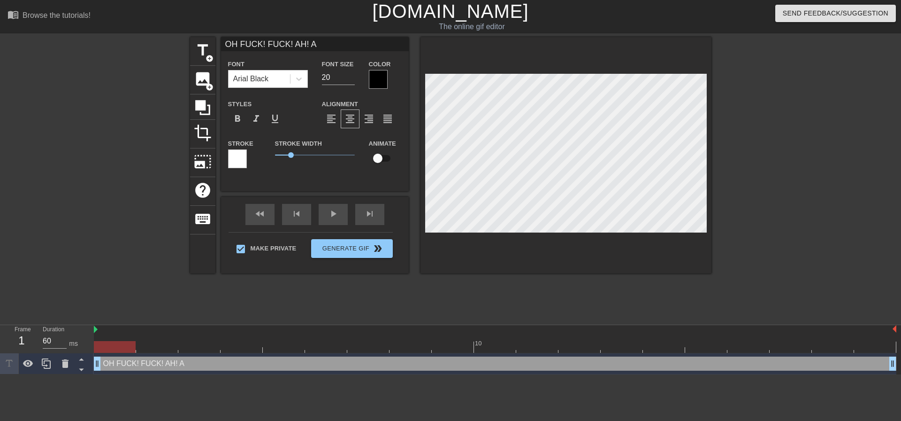
type input "OH FUCK! FUCK! AH! AH"
type textarea "OH FUCK! FUCK! AH! AH"
type input "OH FUCK! FUCK! AH! AH!"
type textarea "OH FUCK! FUCK! AH! AH!"
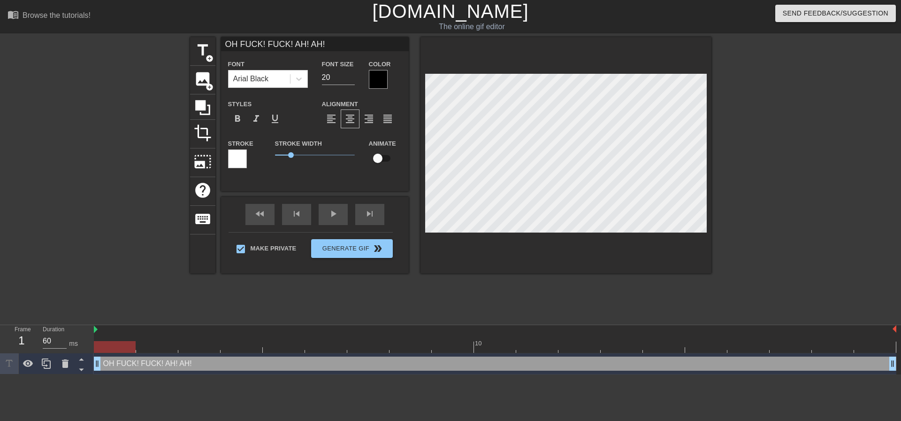
type input "OH FUCK! FUCK! AH! AH!"
type textarea "OH FUCK! FUCK! AH! AH!"
type input "OH FUCK! FUCK! AH! AH! D"
type textarea "OH FUCK! FUCK! AH! AH! D"
type input "OH FUCK! FUCK! AH! AH! DA"
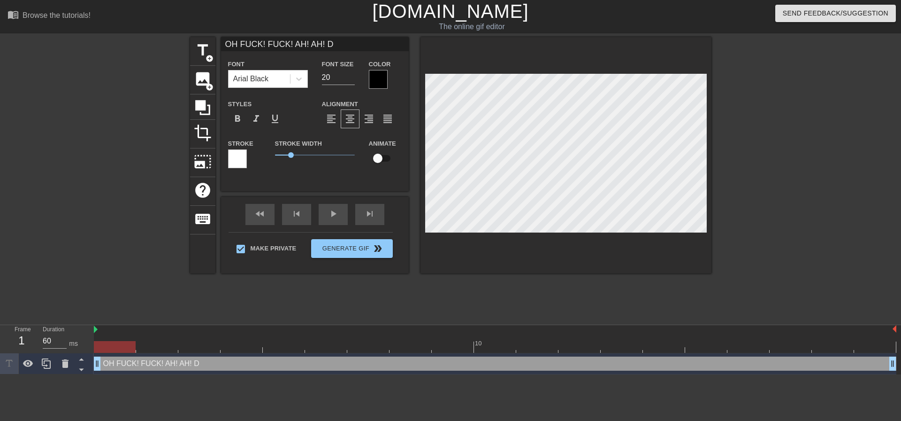
type textarea "OH FUCK! FUCK! AH! AH! DA"
type input "OH FUCK! FUCK! AH! AH! DAD"
type textarea "OH FUCK! FUCK! AH! AH! DAD"
type input "OH FUCK! FUCK! AH! AH! DADD"
type textarea "OH FUCK! FUCK! AH! AH! DADD"
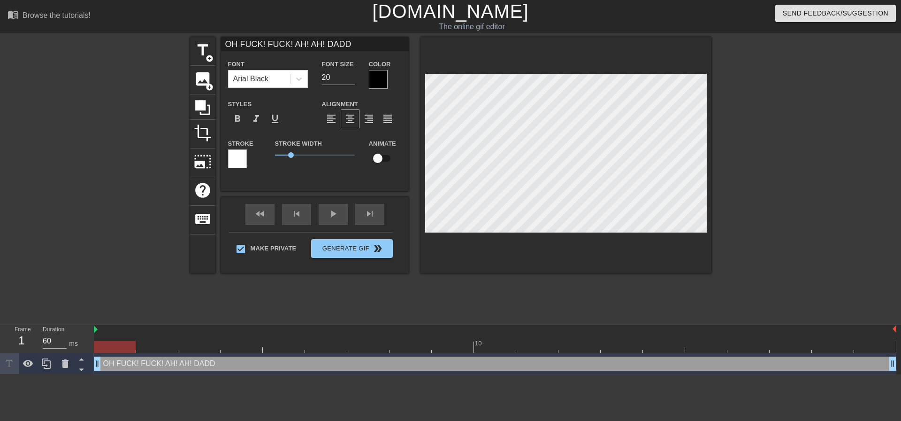
type input "OH FUCK! FUCK! AH! AH! DADDY"
type textarea "OH FUCK! FUCK! AH! AH! DADDY"
type input "OH FUCK! FUCK! AH! AH! DADDY!"
type textarea "OH FUCK! FUCK! AH! AH! DADDY!"
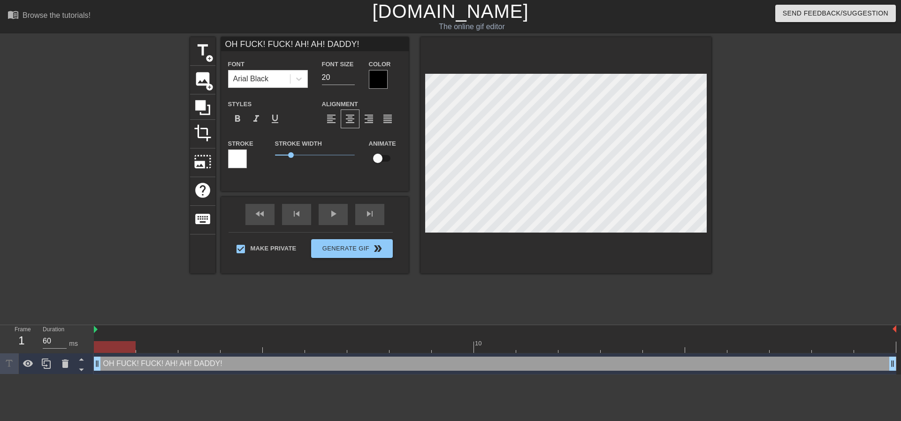
type input "OH FUCK! FUCK! AH! AH! DADDY!"
type textarea "OH FUCK! FUCK! AH! AH! DADDY!"
type input "DOH FUCK! FUCK! AH! AH! DADDY!"
type textarea "DOH FUCK! FUCK! AH! AH! DADDY!"
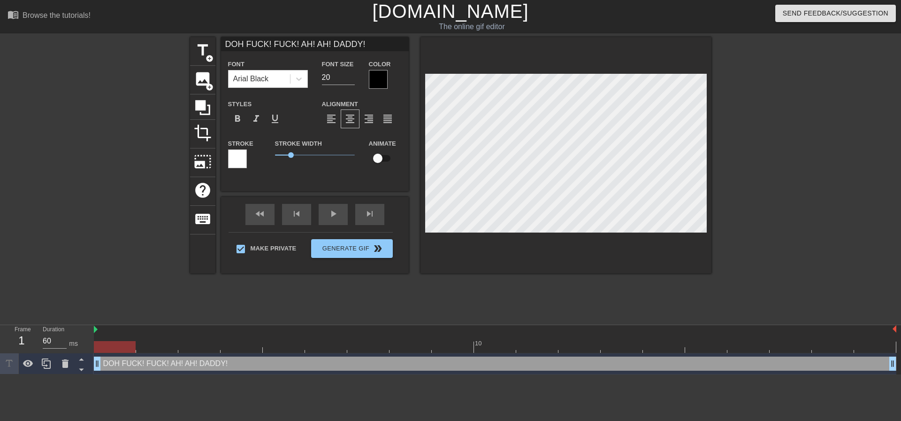
type input "DaOH FUCK! FUCK! AH! AH! DADDY!"
type textarea "DaOH FUCK! FUCK! AH! AH! DADDY!"
type input "DadOH FUCK! FUCK! AH! AH! DADDY!"
type textarea "DadOH FUCK! FUCK! AH! AH! DADDY!"
type input "DaddOH FUCK! FUCK! AH! AH! DADDY!"
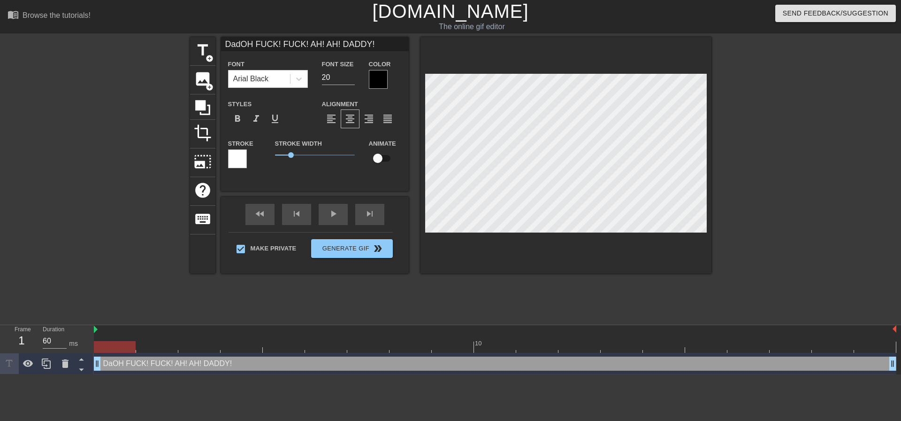
type textarea "DaddOH FUCK! FUCK! AH! AH! DADDY!"
type input "DaddyOH FUCK! FUCK! AH! AH! DADDY!"
type textarea "DaddyOH FUCK! FUCK! AH! AH! DADDY!"
type input "Daddy OH FUCK! FUCK! AH! AH! DADDY!"
type textarea "Daddy OH FUCK! FUCK! AH! AH! DADDY!"
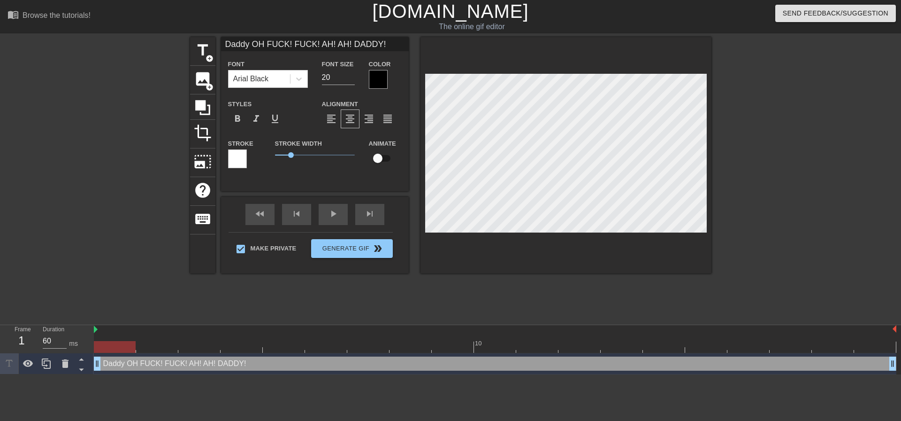
type input "Daddy mOH FUCK! FUCK! AH! AH! DADDY!"
type textarea "Daddy mOH FUCK! FUCK! AH! AH! DADDY!"
type input "Daddy maOH FUCK! FUCK! AH! AH! DADDY!"
type textarea "Daddy maOH FUCK! FUCK! AH! AH! DADDY!"
type input "Daddy [PERSON_NAME] FUCK! FUCK! AH! AH! DADDY!"
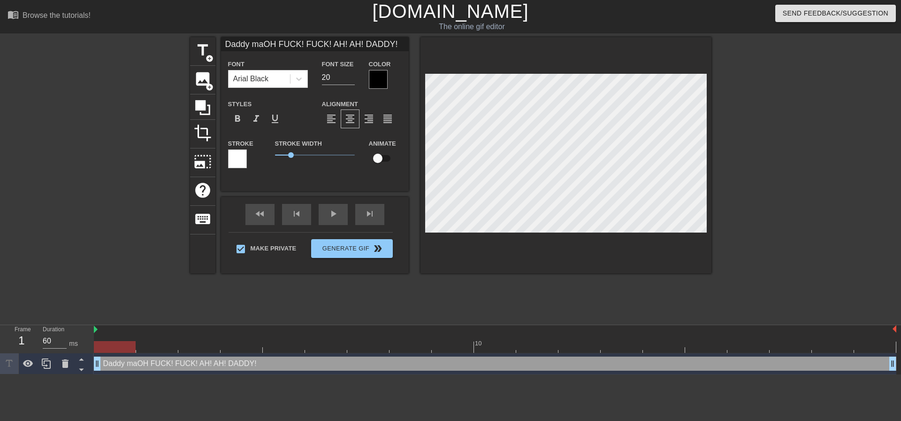
type textarea "Daddy [PERSON_NAME] FUCK! FUCK! AH! AH! DADDY!"
type input "Daddy makeOH FUCK! FUCK! AH! AH! DADDY!"
type textarea "Daddy makeOH FUCK! FUCK! AH! AH! DADDY!"
type input "Daddy makesOH FUCK! FUCK! AH! AH! DADDY!"
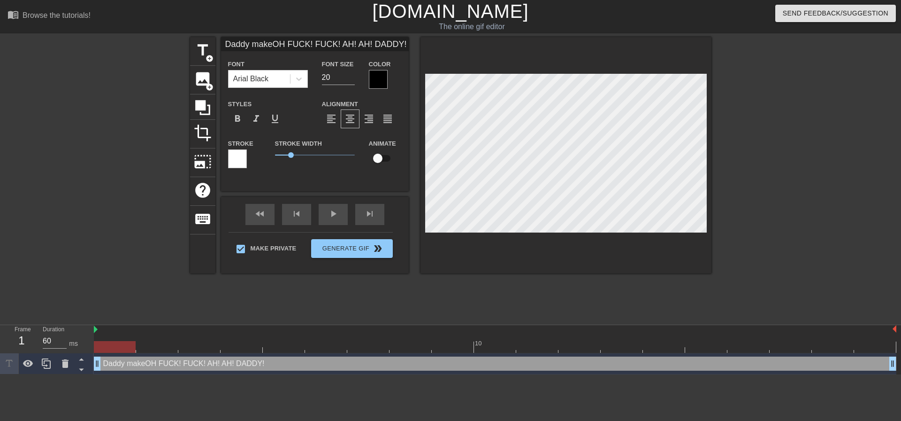
type textarea "Daddy makesOH FUCK! FUCK! AH! AH! DADDY!"
type input "Daddy makes OH FUCK! FUCK! AH! AH! DADDY!"
type textarea "Daddy makes OH FUCK! FUCK! AH! AH! DADDY!"
type input "Daddy makes mOH FUCK! FUCK! AH! AH! DADDY!"
type textarea "Daddy makes mOH FUCK! FUCK! AH! AH! DADDY!"
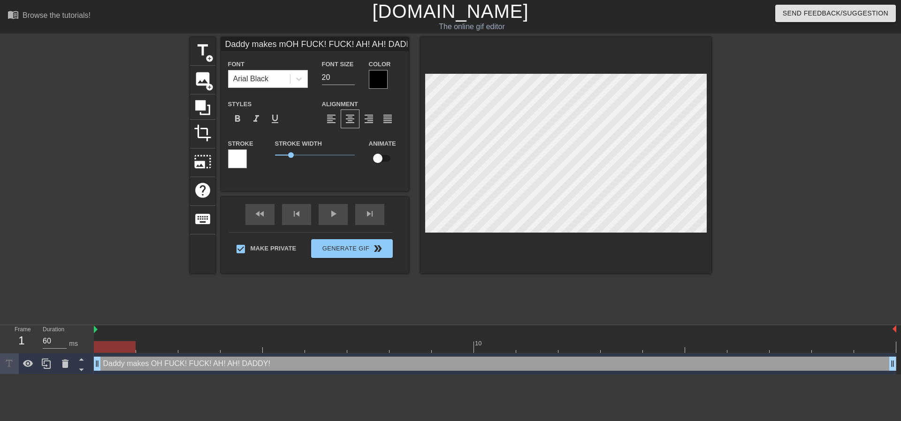
type input "Daddy makes myOH FUCK! FUCK! AH! AH! DADDY!"
type textarea "Daddy makes myOH FUCK! FUCK! AH! AH! DADDY!"
type input "Daddy makes myOH FUCK! FUCK! AH! AH! DADDY!"
type textarea "Daddy makes my OH FUCK! FUCK! AH! AH! DADDY!"
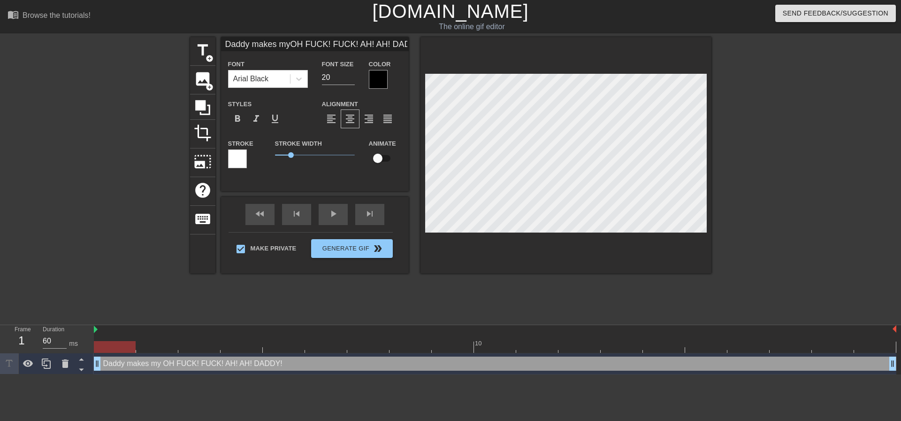
type input "Daddy makes my OH FUCK! FUCK! AH! AH! DADDY!"
type textarea "Daddy makes my OH FUCK! FUCK! AH! AH! DADDY!"
type input "Daddy makes myOH FUCK! FUCK! AH! AH! DADDY!"
type textarea "Daddy makes my OH FUCK! FUCK! AH! AH! DADDY!"
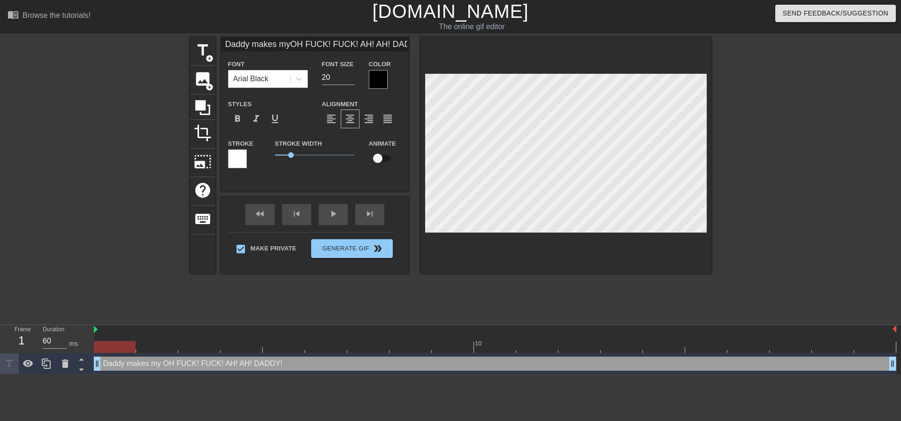
type input "Daddy makes mOH FUCK! FUCK! AH! AH! DADDY!"
type textarea "Daddy makes m OH FUCK! FUCK! AH! AH! DADDY!"
type input "Daddy makes OH FUCK! FUCK! AH! AH! DADDY!"
type textarea "Daddy makes OH FUCK! FUCK! AH! AH! DADDY!"
type input "Daddy makesOH FUCK! FUCK! AH! AH! DADDY!"
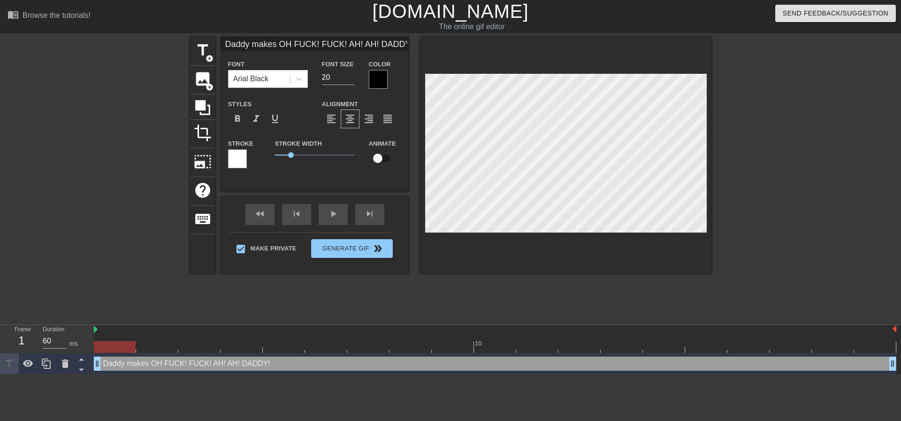
type textarea "Daddy makes OH FUCK! FUCK! AH! AH! DADDY!"
type input "Daddy makeOH FUCK! FUCK! AH! AH! DADDY!"
type textarea "Daddy make OH FUCK! FUCK! AH! AH! DADDY!"
type input "Daddy makOH FUCK! FUCK! AH! AH! DADDY!"
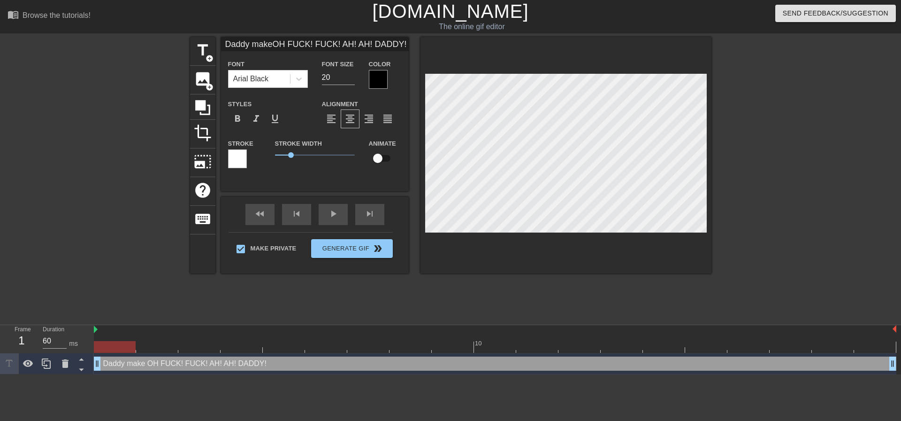
type textarea "Daddy mak OH FUCK! FUCK! AH! AH! DADDY!"
type input "Daddy maOH FUCK! FUCK! AH! AH! DADDY!"
type textarea "Daddy ma OH FUCK! FUCK! AH! AH! DADDY!"
type input "Daddy madOH FUCK! FUCK! AH! AH! DADDY!"
type textarea "Daddy mad OH FUCK! FUCK! AH! AH! DADDY!"
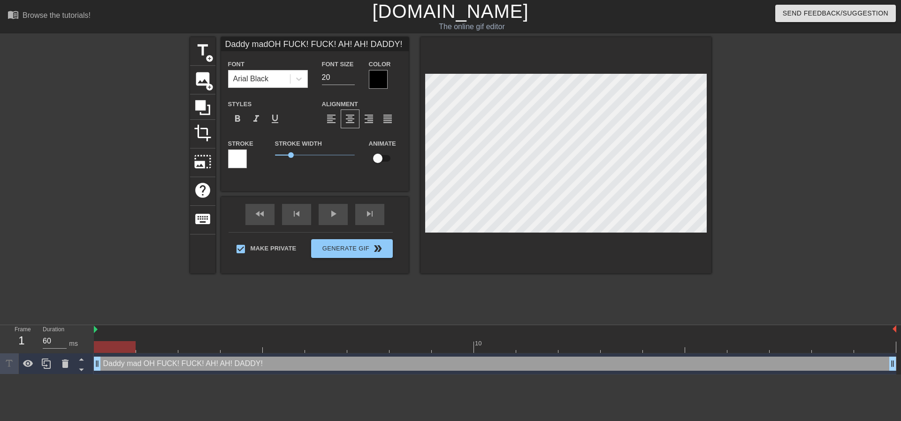
type input "Daddy madeOH FUCK! FUCK! AH! AH! DADDY!"
type textarea "Daddy made OH FUCK! FUCK! AH! AH! DADDY!"
type input "Daddy made OH FUCK! FUCK! AH! AH! DADDY!"
type textarea "Daddy made OH FUCK! FUCK! AH! AH! DADDY!"
type input "Daddy made mOH FUCK! FUCK! AH! AH! DADDY!"
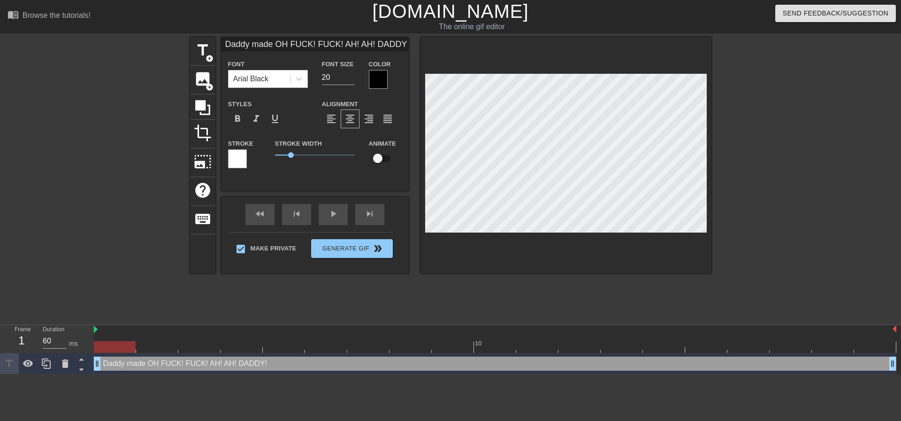
type textarea "Daddy made m OH FUCK! FUCK! AH! AH! DADDY!"
type input "Daddy made myOH FUCK! FUCK! AH! AH! DADDY!"
type textarea "Daddy made my OH FUCK! FUCK! AH! AH! DADDY!"
type input "Daddy made my OH FUCK! FUCK! AH! AH! DADDY!"
type textarea "Daddy made my OH FUCK! FUCK! AH! AH! DADDY!"
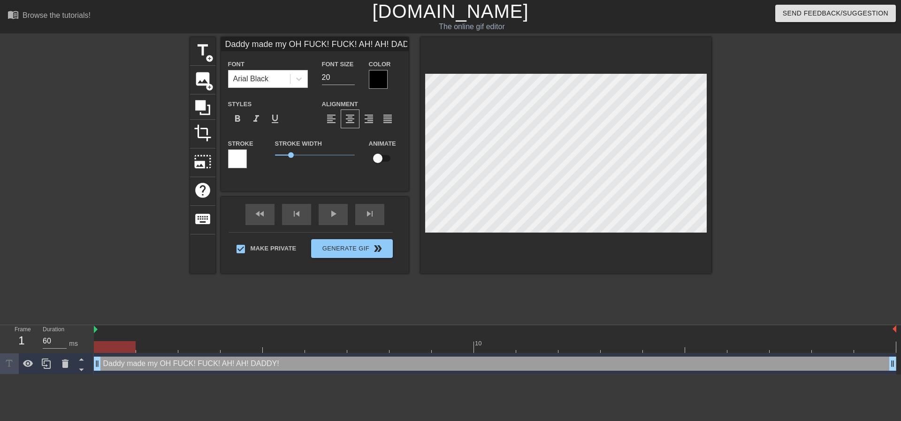
type input "Daddy made my pOH FUCK! FUCK! AH! AH! DADDY!"
type textarea "Daddy made my p OH FUCK! FUCK! AH! AH! DADDY!"
type input "Daddy made my prOH FUCK! FUCK! AH! AH! DADDY!"
type textarea "Daddy made my pr OH FUCK! FUCK! AH! AH! DADDY!"
type input "Daddy made my proOH FUCK! FUCK! AH! AH! DADDY!"
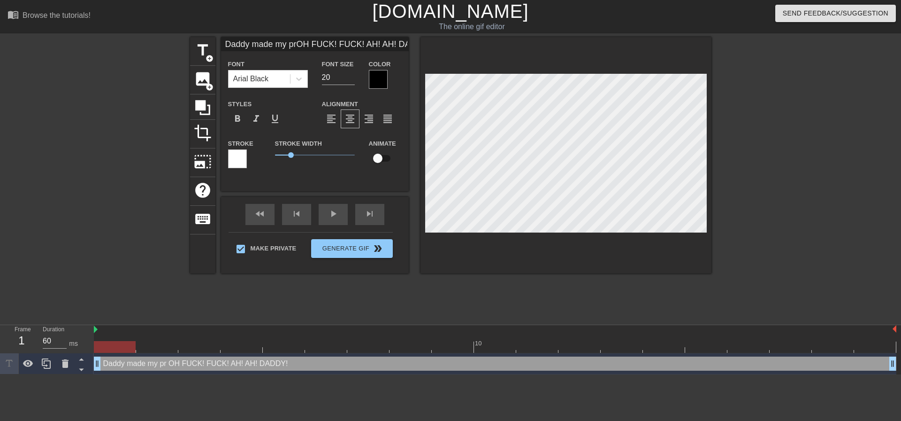
type textarea "Daddy made my pro OH FUCK! FUCK! AH! AH! DADDY!"
type input "Daddy made my promOH FUCK! FUCK! AH! AH! DADDY!"
type textarea "Daddy made my prom OH FUCK! FUCK! AH! AH! DADDY!"
type input "Daddy made my prom OH FUCK! FUCK! AH! AH! DADDY!"
type textarea "Daddy made my prom OH FUCK! FUCK! AH! AH! DADDY!"
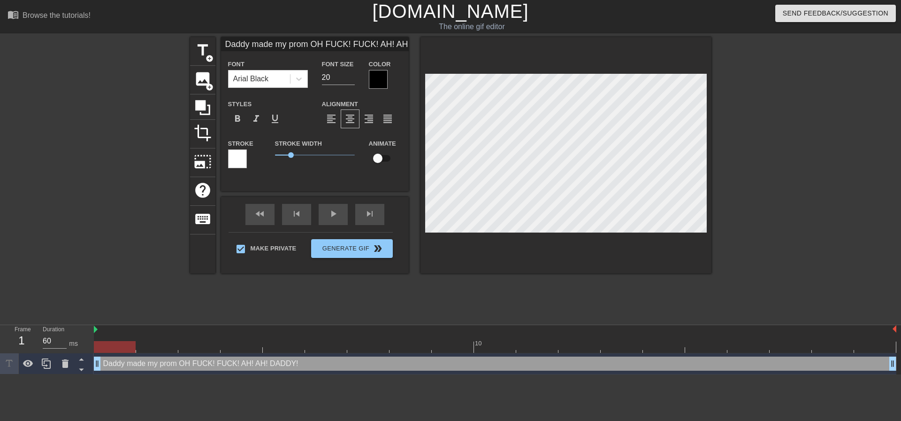
type input "Daddy made my prom dOH FUCK! FUCK! AH! AH! DADDY!"
type textarea "Daddy made my prom d OH FUCK! FUCK! AH! AH! DADDY!"
type input "Daddy made my prom daOH FUCK! FUCK! AH! AH! DADDY!"
type textarea "Daddy made my prom da OH FUCK! FUCK! AH! AH! DADDY!"
type input "Daddy made my prom datOH FUCK! FUCK! AH! AH! DADDY!"
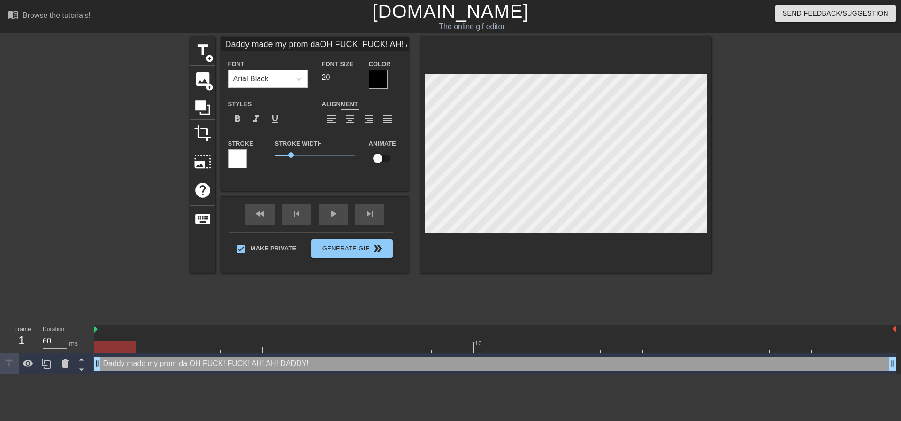
type textarea "Daddy made my prom dat OH FUCK! FUCK! AH! AH! DADDY!"
type input "Daddy made my prom dateOH FUCK! FUCK! AH! AH! DADDY!"
type textarea "Daddy made my prom date OH FUCK! FUCK! AH! AH! DADDY!"
type input "Daddy made my prom date OH FUCK! FUCK! AH! AH! DADDY!"
type textarea "Daddy made my prom date OH FUCK! FUCK! AH! AH! DADDY!"
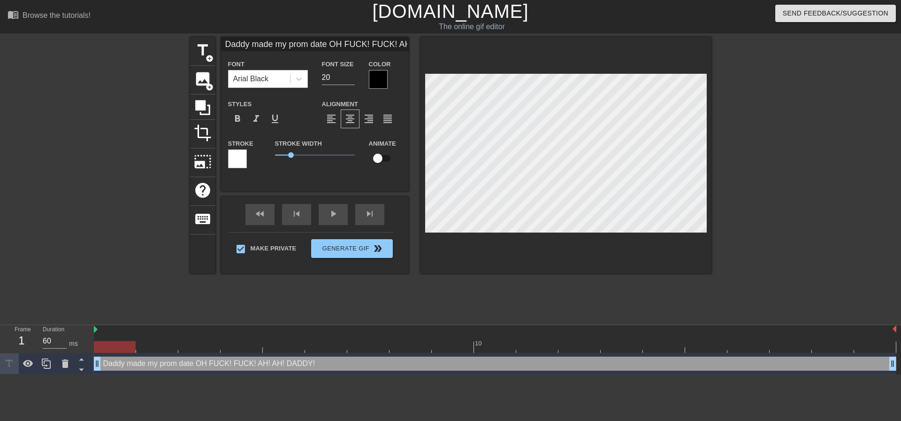
type input "Daddy made my prom date wOH FUCK! FUCK! AH! AH! DADDY!"
type textarea "Daddy made my prom date w OH FUCK! FUCK! AH! AH! DADDY!"
type input "Daddy made my prom date OH FUCK! FUCK! AH! AH! DADDY!"
type textarea "Daddy made my prom date OH FUCK! FUCK! AH! AH! DADDY!"
type input "Daddy made my prom date sOH FUCK! FUCK! AH! AH! DADDY!"
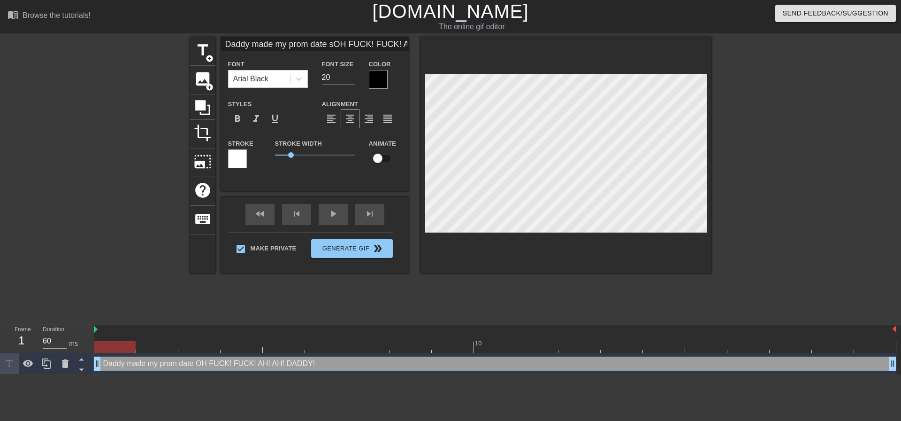
type textarea "Daddy made my prom date si OH FUCK! FUCK! AH! AH! DADDY!"
type input "Daddy made my prom date sitOH FUCK! FUCK! AH! AH! DADDY!"
type textarea "Daddy made my prom date sit OH FUCK! FUCK! AH! AH! DADDY!"
type input "Daddy made my prom date sit OH FUCK! FUCK! AH! AH! DADDY!"
type textarea "Daddy made my prom date sit OH FUCK! FUCK! AH! AH! DADDY!"
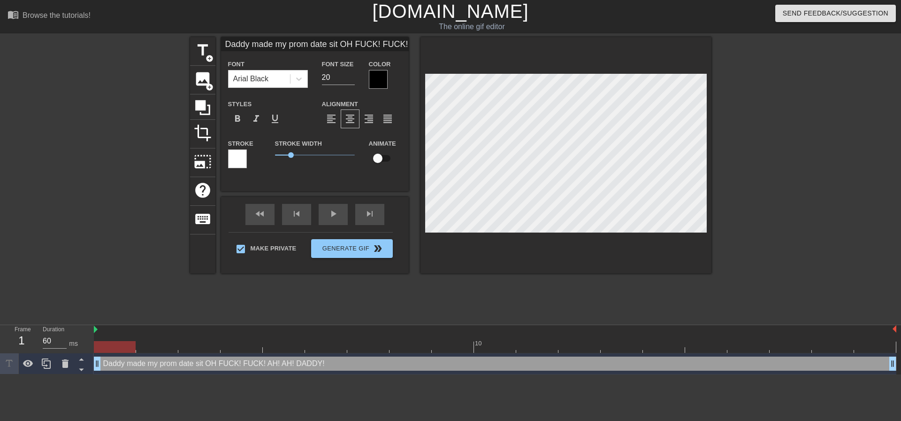
type input "Daddy made my prom date sit iOH FUCK! FUCK! AH! AH! DADDY!"
type textarea "Daddy made my prom date sit i OH FUCK! FUCK! AH! AH! DADDY!"
type input "Daddy made my prom date sit inOH FUCK! FUCK! AH! AH! DADDY!"
type textarea "Daddy made my prom date sit in OH FUCK! FUCK! AH! AH! DADDY!"
type input "Daddy made my prom date sit in OH FUCK! FUCK! AH! AH! DADDY!"
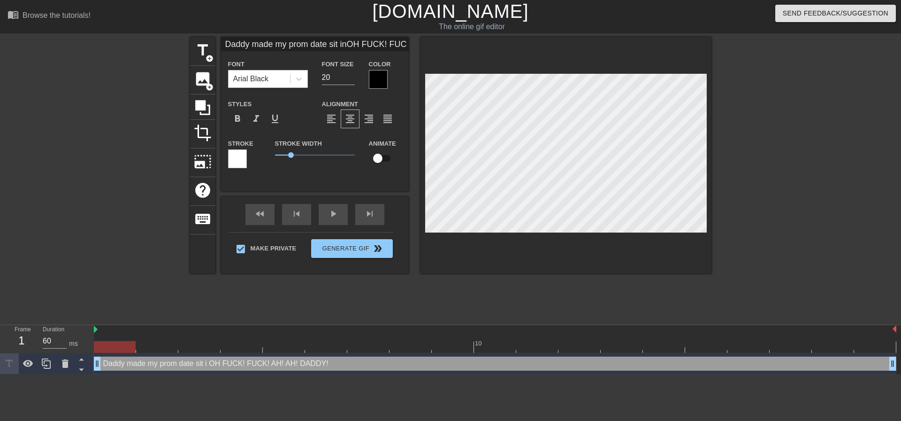
type textarea "Daddy made my prom date sit in OH FUCK! FUCK! AH! AH! DADDY!"
type input "Daddy made my prom date sit in tOH FUCK! FUCK! AH! AH! DADDY!"
type textarea "Daddy made my prom date sit in t OH FUCK! FUCK! AH! AH! DADDY!"
type input "Daddy made my prom date sit in thOH FUCK! FUCK! AH! AH! DADDY!"
type textarea "Daddy made my prom date sit in th OH FUCK! FUCK! AH! AH! DADDY!"
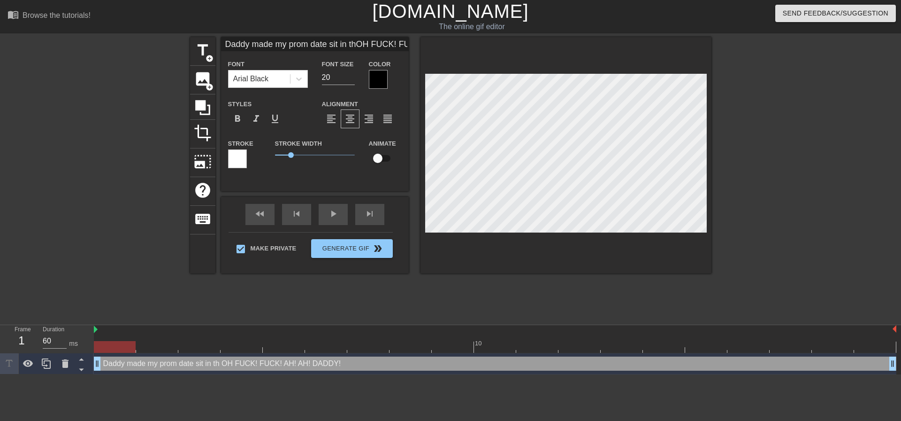
type input "Daddy made my prom date sit in theOH FUCK! FUCK! AH! AH! DADDY!"
type textarea "Daddy made my prom date sit in the OH FUCK! FUCK! AH! AH! DADDY!"
type input "Daddy made my prom date sit in the OH FUCK! FUCK! AH! AH! DADDY!"
type textarea "Daddy made my prom date sit in the OH FUCK! FUCK! AH! AH! DADDY!"
type input "Daddy made my prom date sit in the cOH FUCK! FUCK! AH! AH! DADDY!"
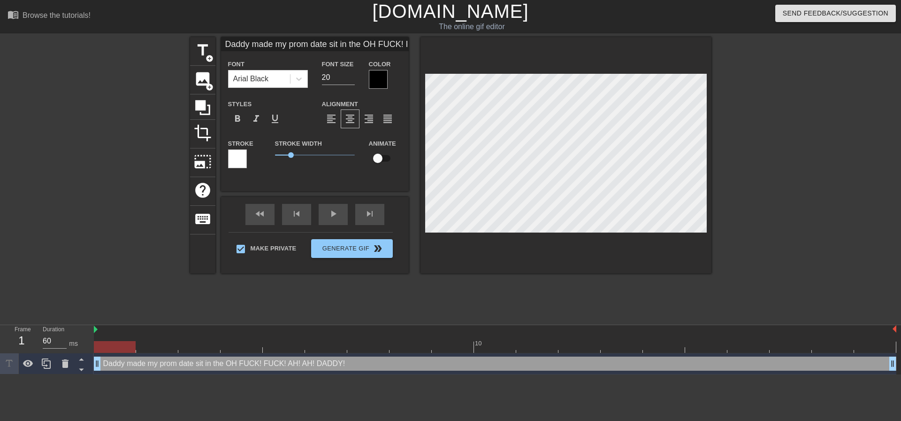
type textarea "Daddy made my prom date sit in the c OH FUCK! FUCK! AH! AH! DADDY!"
click at [802, 225] on div at bounding box center [793, 178] width 141 height 282
click at [699, 241] on div at bounding box center [566, 155] width 291 height 236
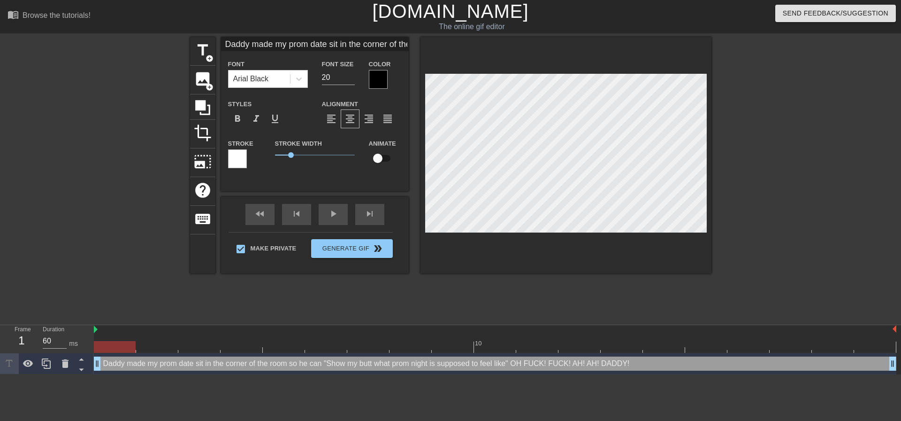
drag, startPoint x: 730, startPoint y: 195, endPoint x: 710, endPoint y: 191, distance: 20.7
click at [724, 195] on div at bounding box center [793, 178] width 141 height 282
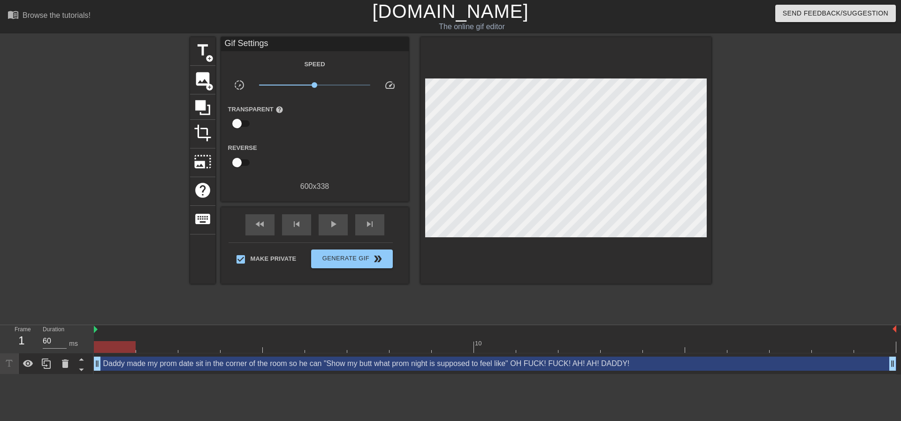
click at [770, 162] on div at bounding box center [793, 178] width 141 height 282
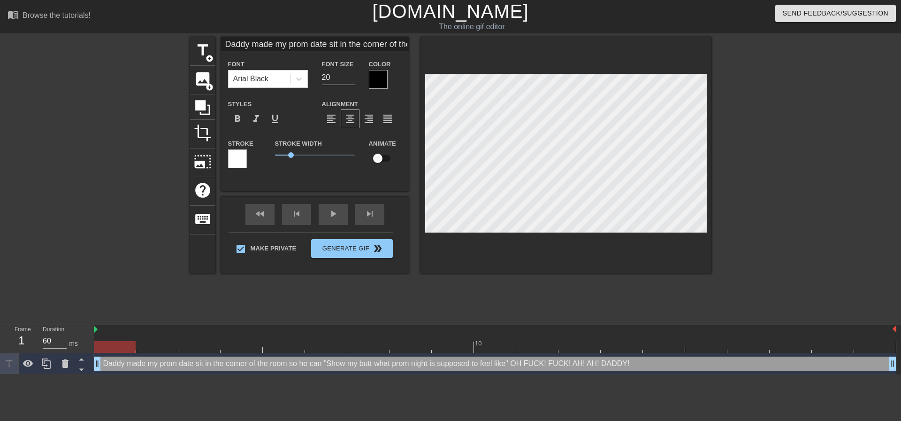
scroll to position [3, 1]
click at [714, 195] on div "title add_circle image add_circle crop photo_size_select_large help keyboard Da…" at bounding box center [450, 178] width 901 height 282
click at [682, 237] on div at bounding box center [566, 155] width 291 height 236
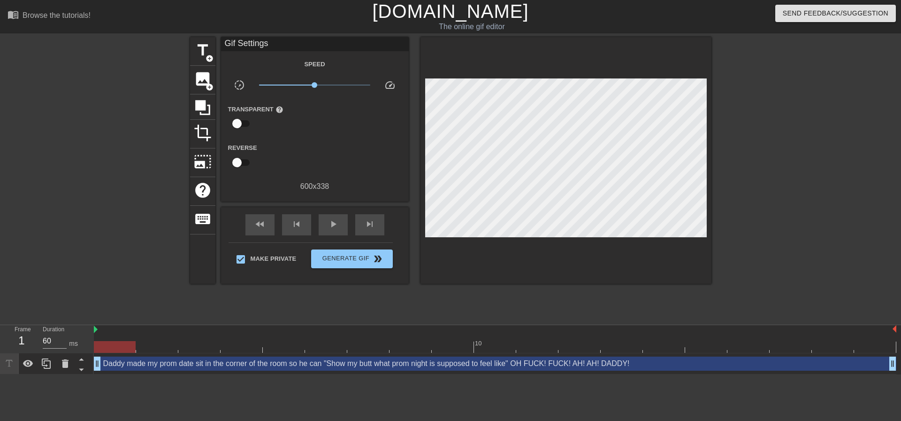
drag, startPoint x: 746, startPoint y: 170, endPoint x: 709, endPoint y: 162, distance: 38.5
click at [743, 170] on div at bounding box center [793, 178] width 141 height 282
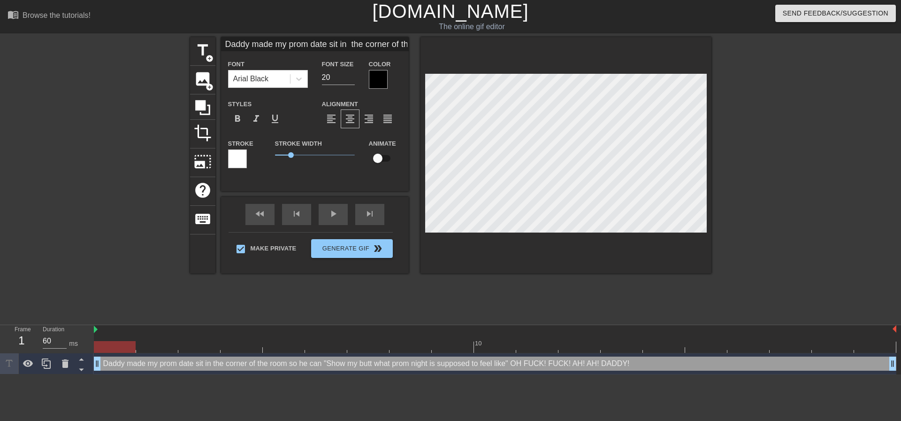
scroll to position [6, 1]
click at [760, 158] on div at bounding box center [793, 178] width 141 height 282
click at [801, 116] on div at bounding box center [793, 178] width 141 height 282
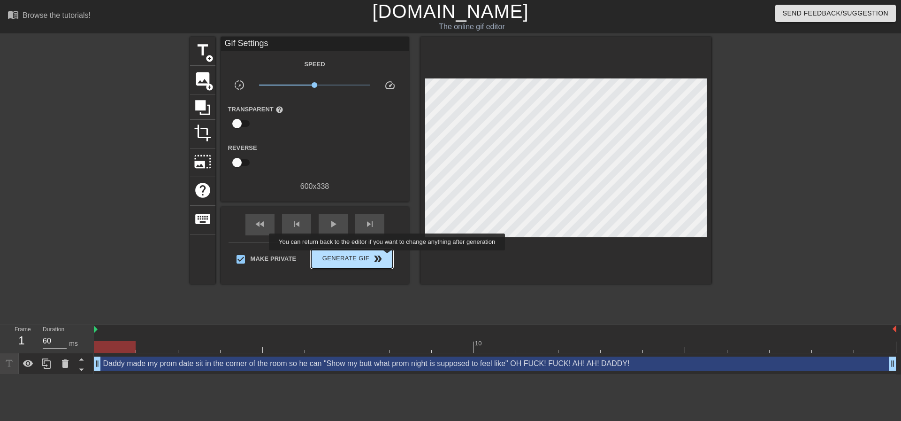
click at [385, 255] on span "Generate Gif double_arrow" at bounding box center [352, 258] width 74 height 11
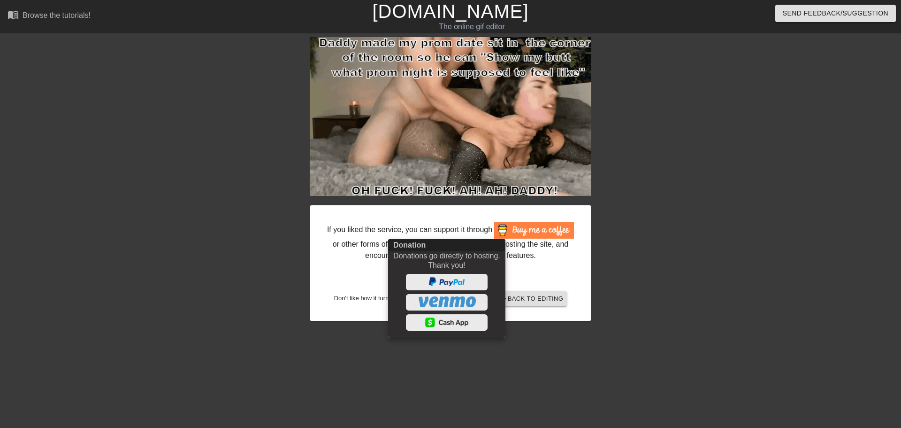
click at [196, 290] on div at bounding box center [450, 214] width 901 height 428
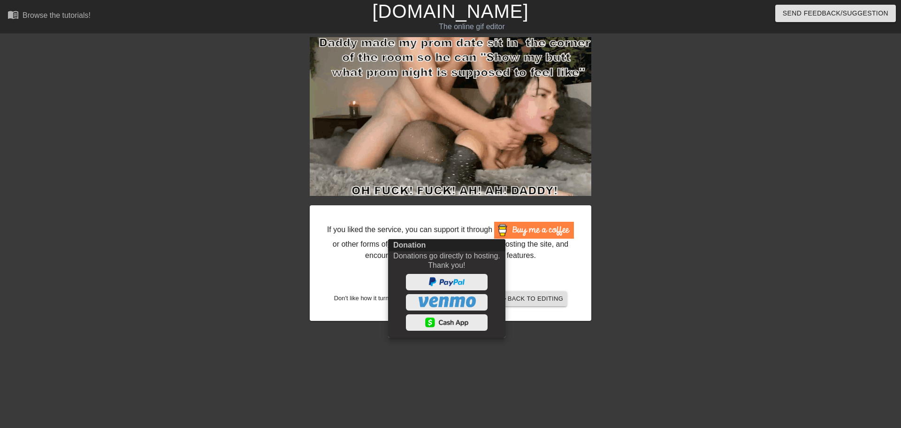
click at [457, 271] on div "Donation Donations go directly to hosting. Thank you!" at bounding box center [446, 288] width 117 height 99
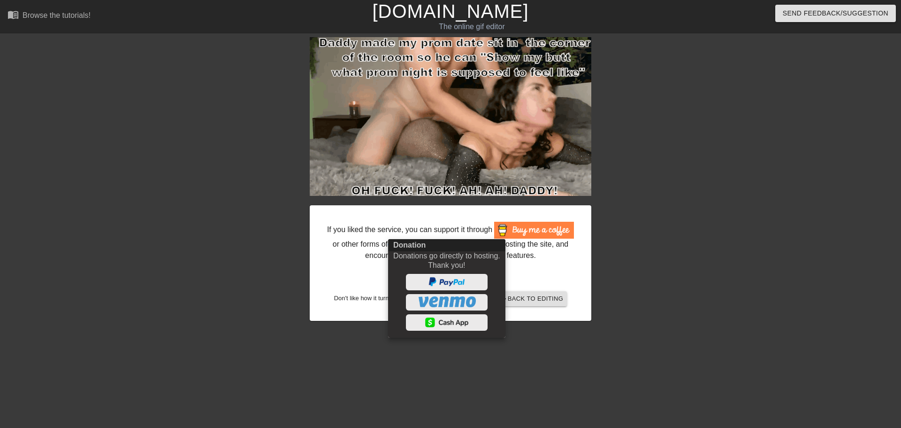
click at [707, 263] on div at bounding box center [450, 214] width 901 height 428
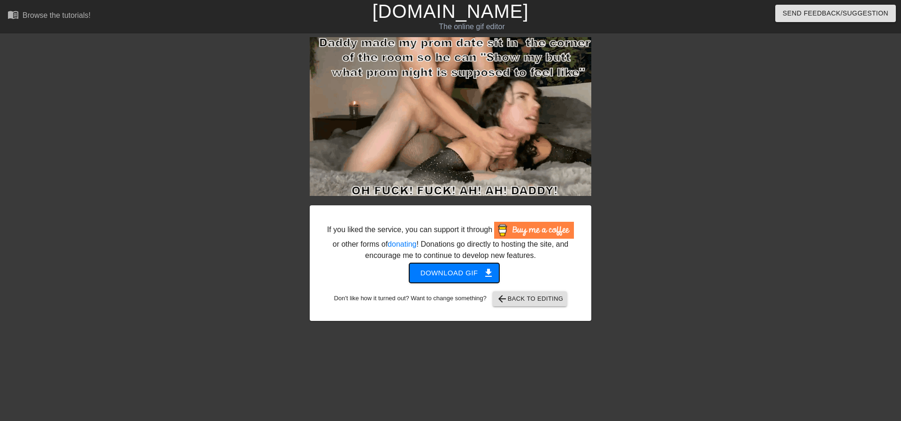
click at [446, 270] on span "Download gif get_app" at bounding box center [455, 273] width 68 height 12
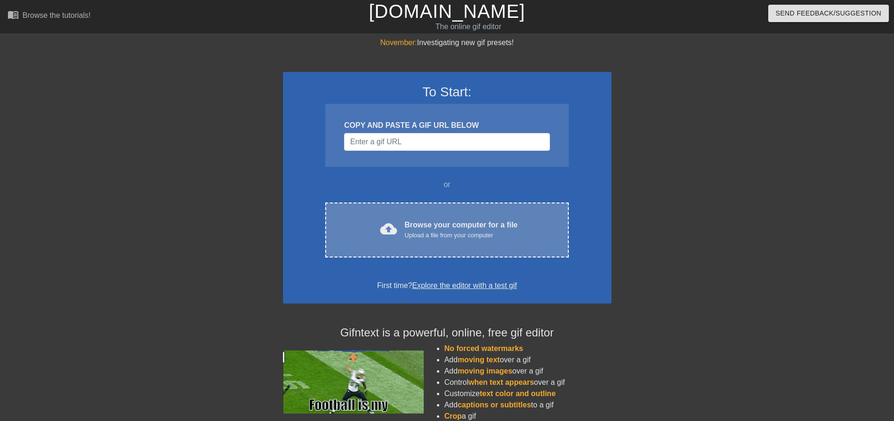
click at [404, 230] on div "cloud_upload Browse your computer for a file Upload a file from your computer" at bounding box center [447, 229] width 204 height 21
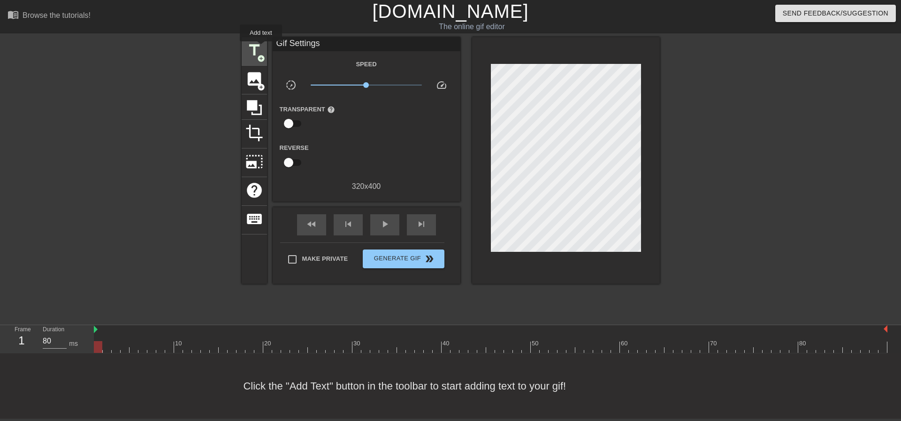
click at [261, 48] on span "title" at bounding box center [255, 50] width 18 height 18
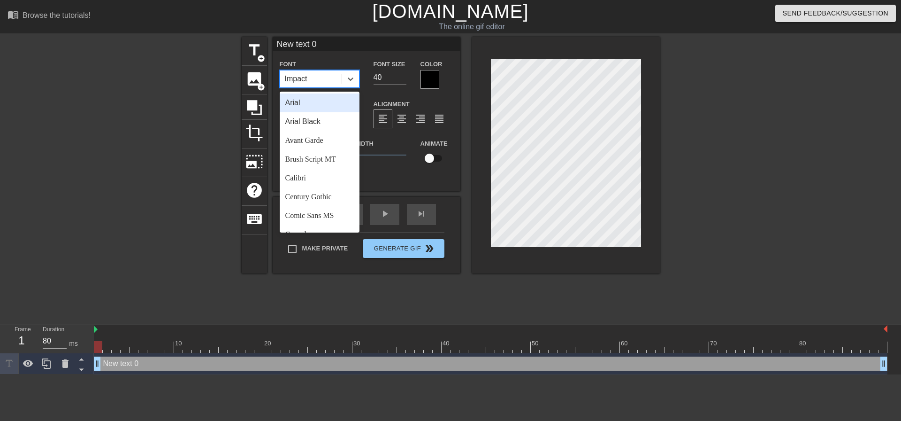
click at [339, 84] on div "Impact" at bounding box center [311, 78] width 62 height 17
click at [317, 133] on div "Avant Garde" at bounding box center [320, 140] width 80 height 19
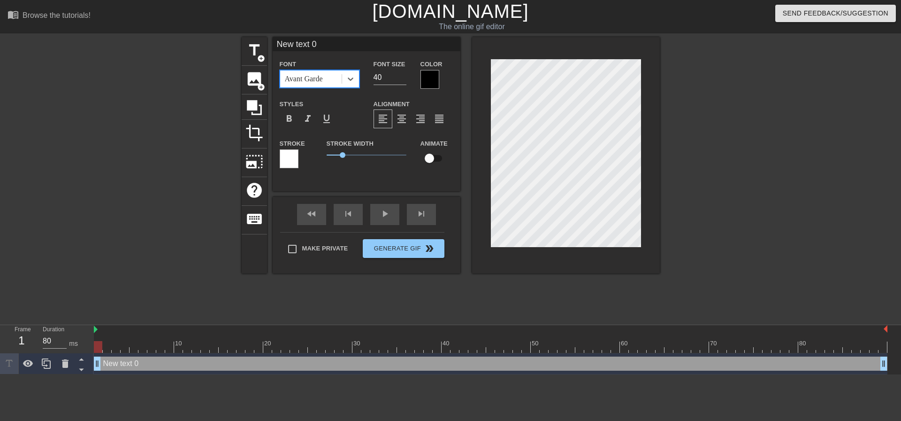
click at [324, 72] on div "Avant Garde" at bounding box center [311, 78] width 62 height 17
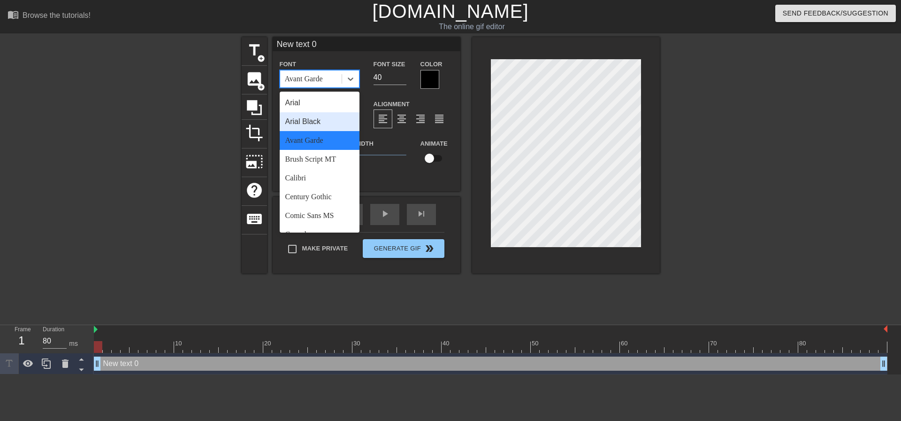
click at [323, 122] on div "Arial Black" at bounding box center [320, 121] width 80 height 19
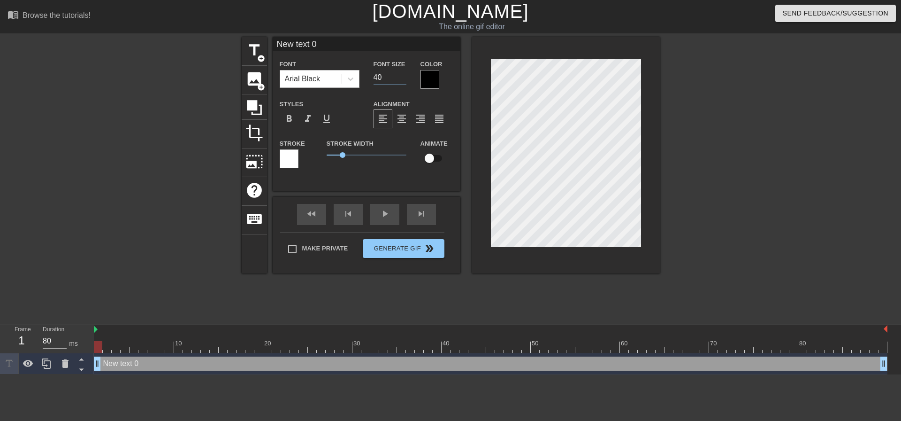
drag, startPoint x: 389, startPoint y: 79, endPoint x: 337, endPoint y: 80, distance: 52.1
click at [350, 79] on div "Font Arial Black Font Size 40 Color" at bounding box center [367, 73] width 188 height 31
type input "18"
click at [407, 120] on span "format_align_center" at bounding box center [401, 118] width 11 height 11
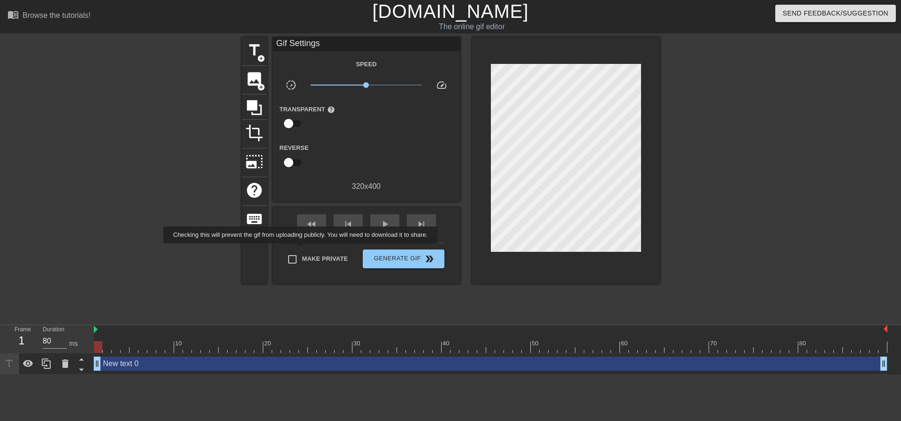
click at [302, 250] on label "Make Private" at bounding box center [316, 259] width 66 height 20
click at [302, 250] on input "Make Private" at bounding box center [293, 259] width 20 height 20
checkbox input "true"
click at [373, 222] on div "play_arrow" at bounding box center [384, 224] width 29 height 21
click at [382, 225] on span "pause" at bounding box center [384, 223] width 11 height 11
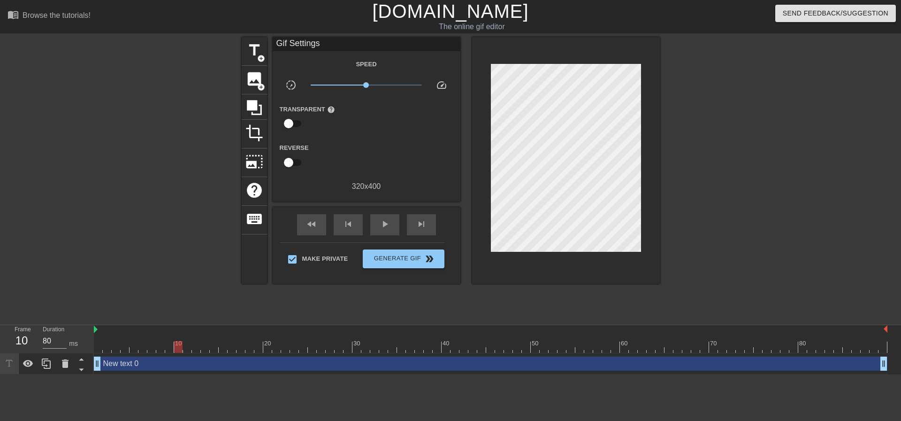
click at [177, 342] on div at bounding box center [178, 347] width 8 height 12
type input "80"
drag, startPoint x: 178, startPoint y: 343, endPoint x: 61, endPoint y: 252, distance: 148.9
click at [61, 262] on div "menu_book Browse the tutorials! [DOMAIN_NAME] The online gif editor Send Feedba…" at bounding box center [450, 187] width 901 height 374
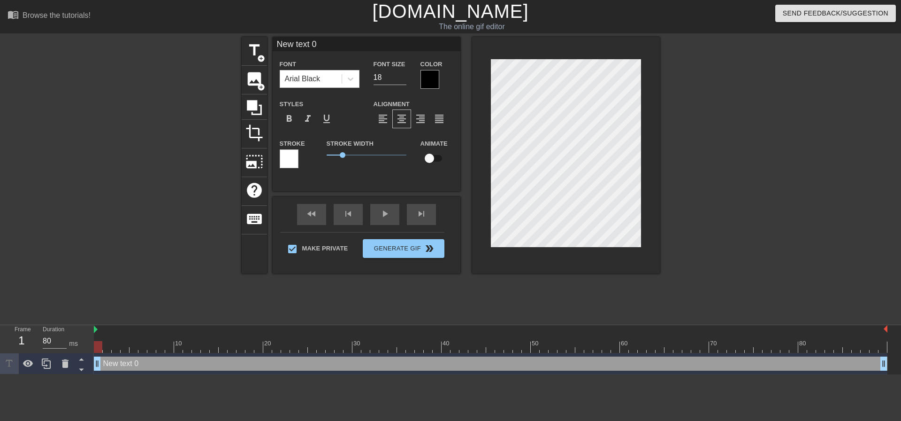
scroll to position [1, 1]
type input "W"
type textarea "W"
type input "We"
type textarea "We"
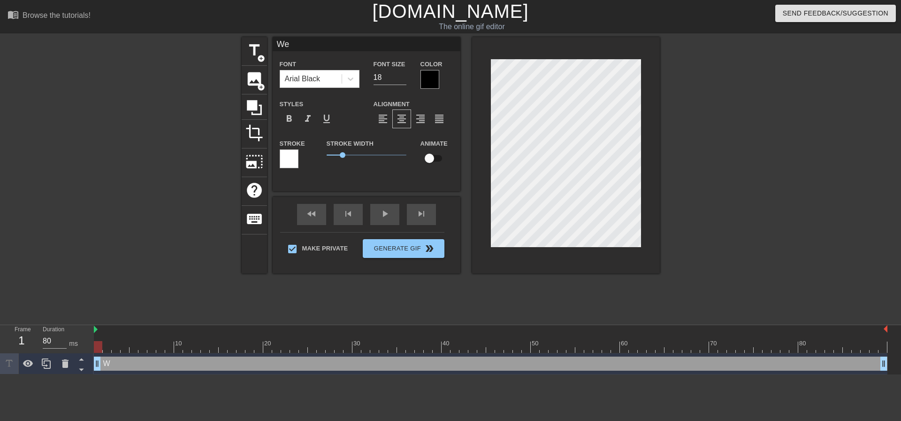
type input "We"
type textarea "We"
type input "We"
type textarea "We"
type input "W"
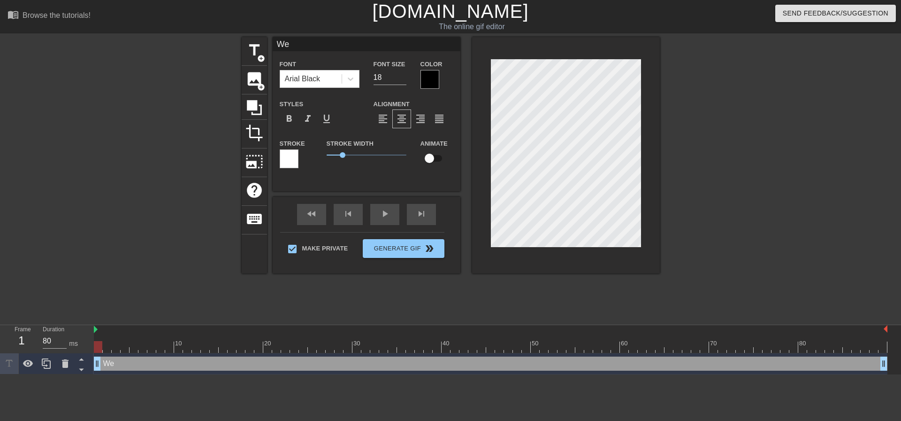
type textarea "W"
type input "W"
type textarea "W"
type input "W"
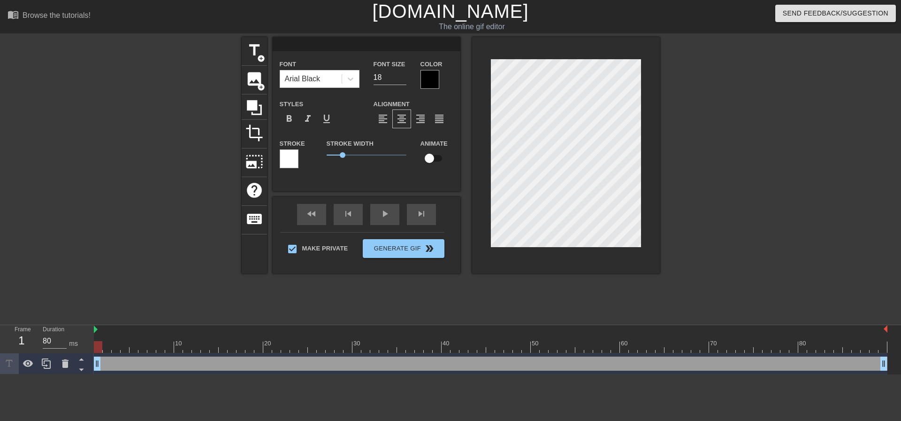
type textarea "W"
type input "We"
type textarea "We"
type input "We"
type textarea "We"
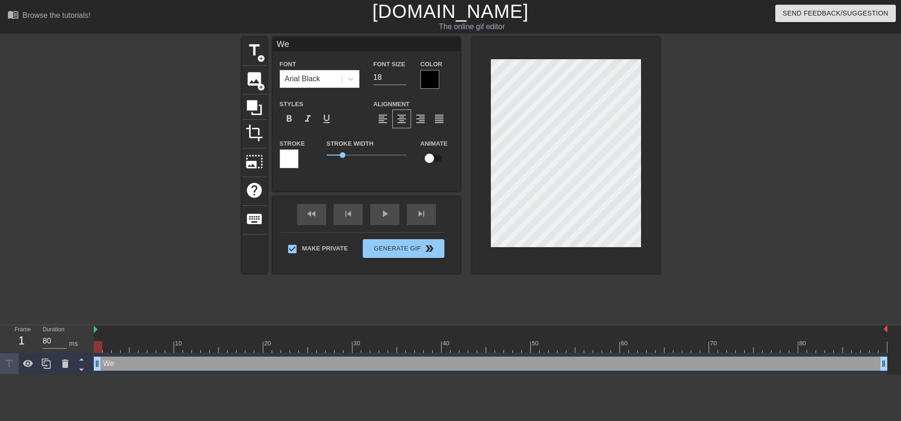
type input "We d"
type textarea "We d"
type input "We di"
type textarea "We di"
type input "We did"
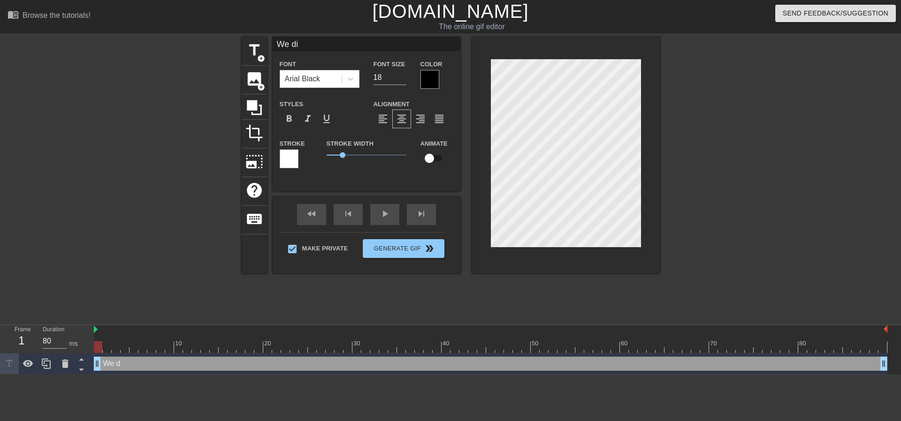
type textarea "We did"
type input "We didn"
type textarea "We didn"
type input "We didnt"
type textarea "We didnt"
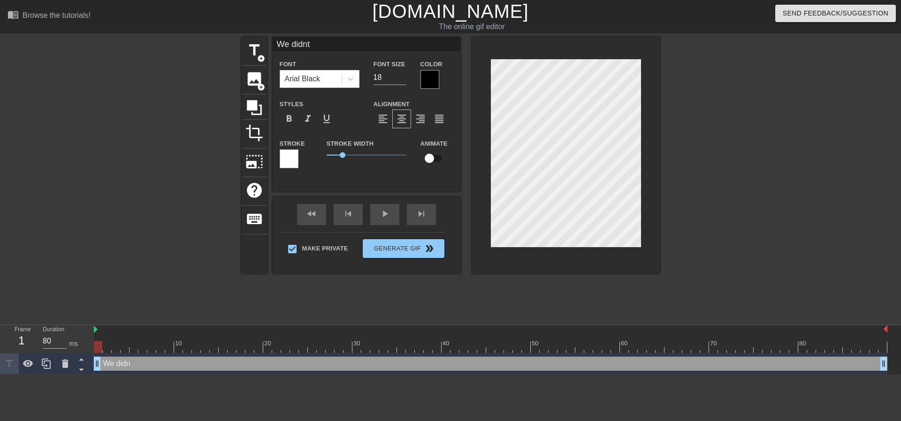
scroll to position [1, 2]
type input "We didnt"
type textarea "We didnt"
type input "We didnt"
type textarea "We didnt"
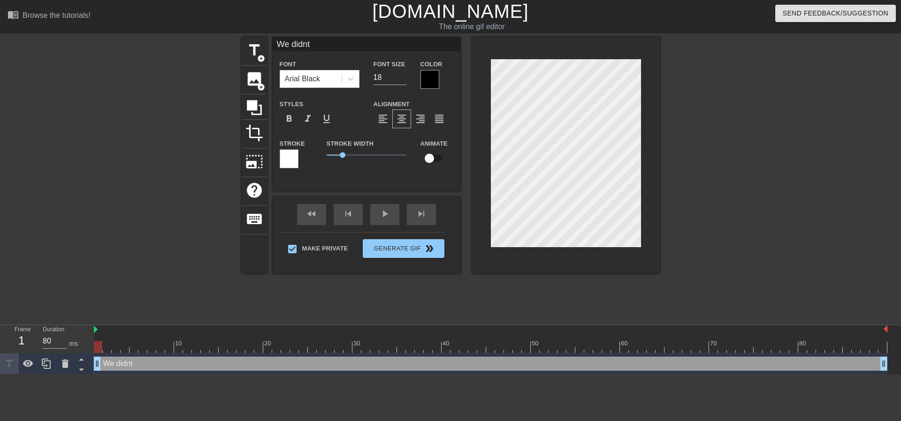
type input "We didn"
type textarea "We didn"
type input "We did"
type textarea "We did"
type input "We di"
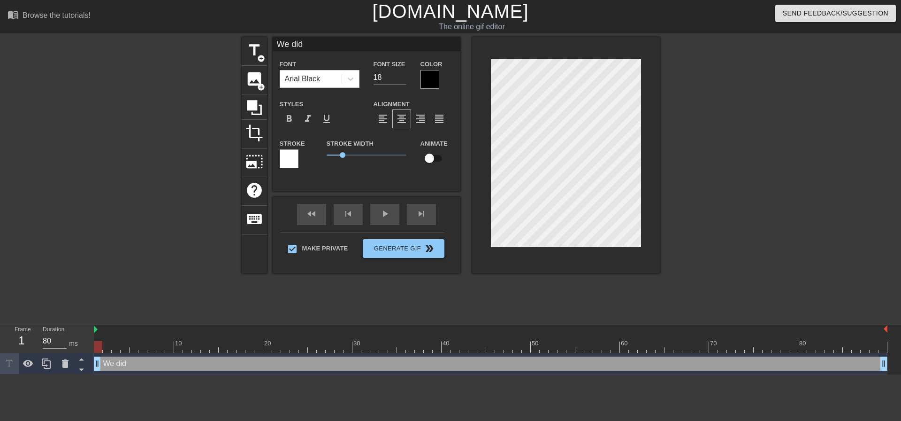
type textarea "We di"
type input "We d"
type textarea "We d"
type input "We"
type textarea "We"
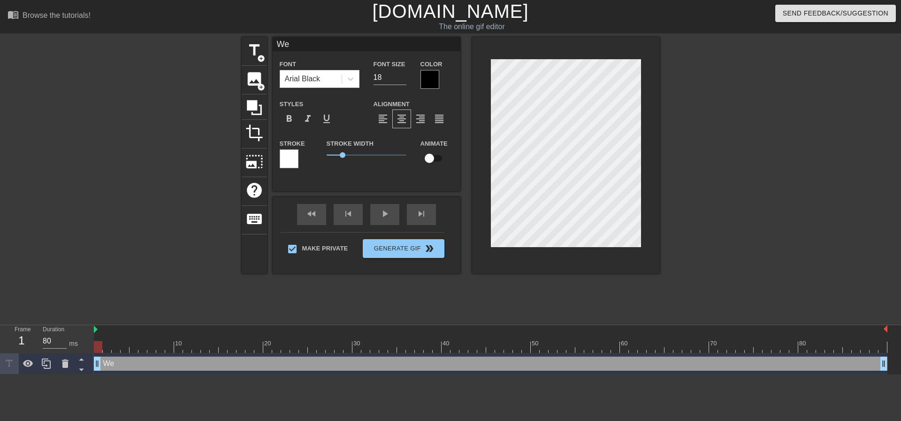
type input "We"
type textarea "We"
type input "W"
type textarea "W"
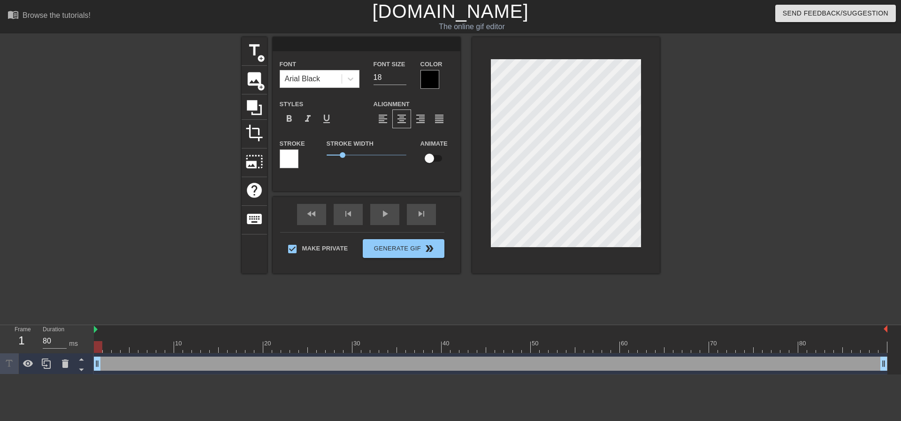
type input "O"
type textarea "O"
type input "OH"
type textarea "OH"
type input "OH"
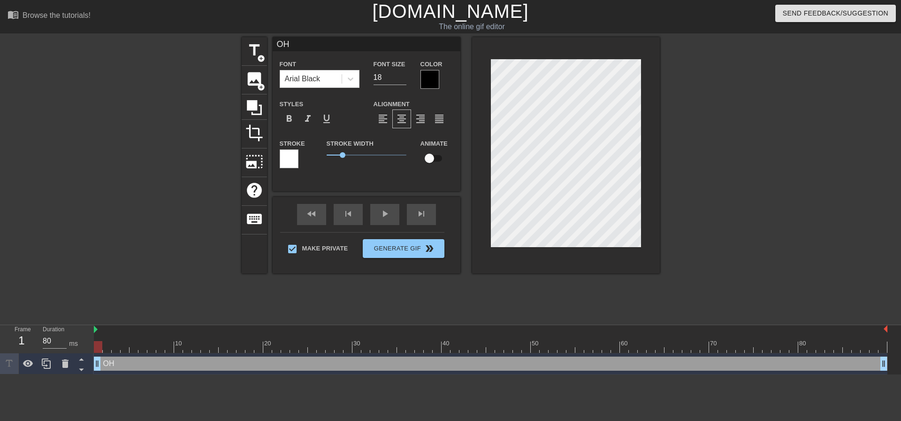
type textarea "OH"
type input "OH"
type textarea "OH"
type input "O"
type textarea "O"
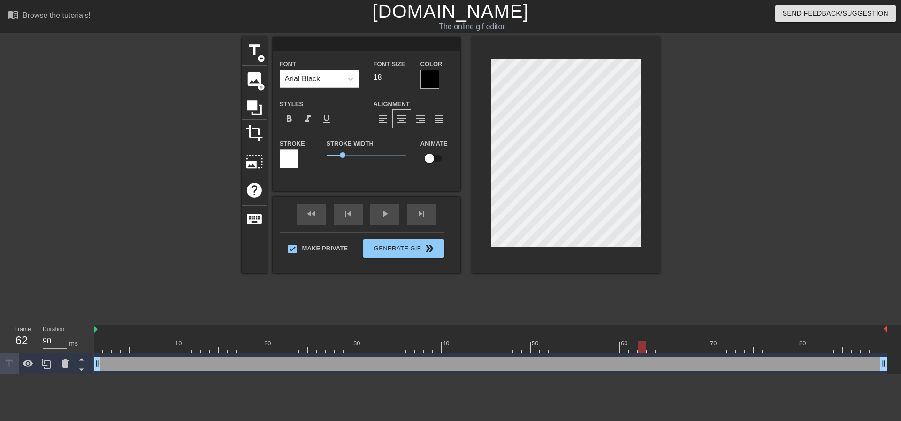
type input "80"
drag, startPoint x: 100, startPoint y: 350, endPoint x: 0, endPoint y: 308, distance: 108.2
click at [0, 308] on div "menu_book Browse the tutorials! Gifntext.com The online gif editor Send Feedbac…" at bounding box center [450, 187] width 901 height 374
type input "T"
type textarea "T"
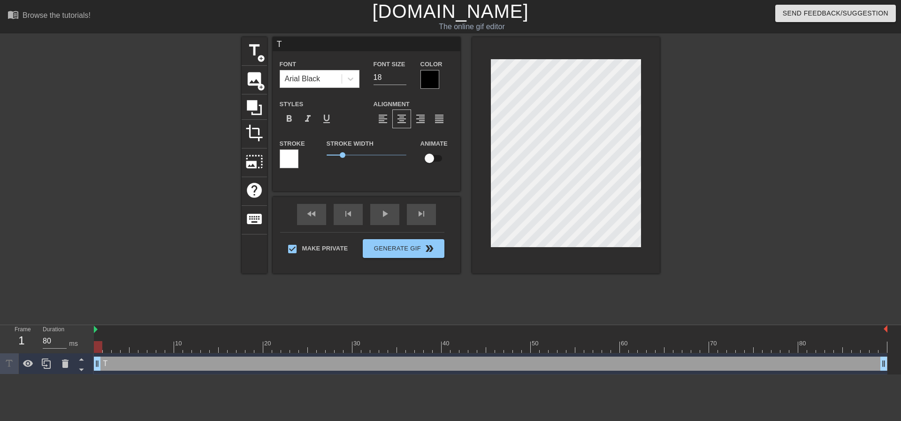
type input "Th"
type textarea "Th"
type input "Tha"
type textarea "Tha"
type input "Th"
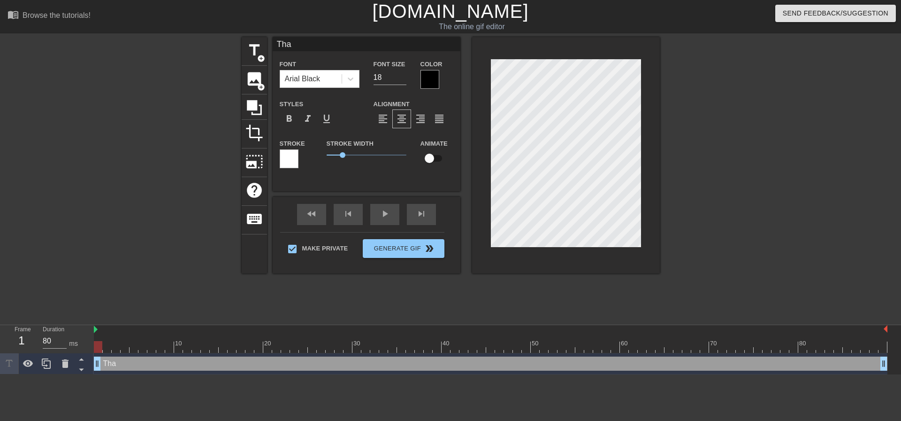
type textarea "Th"
type input "T"
type textarea "T"
type input "Th"
type textarea "Th"
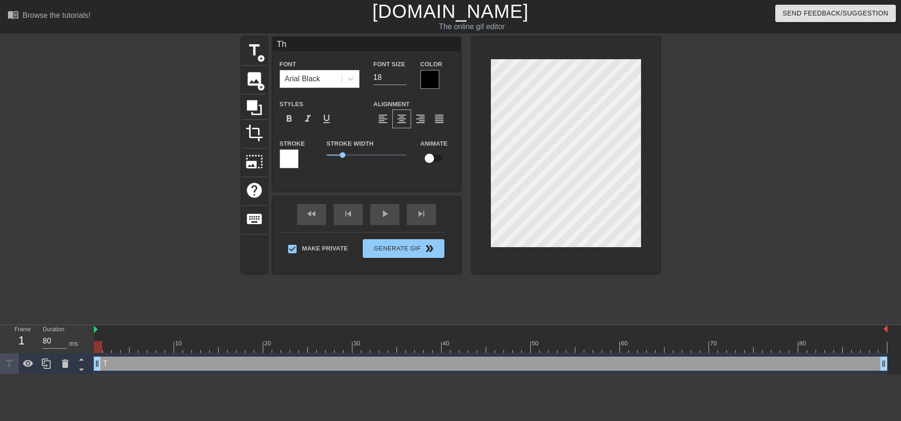
type input "Tha"
type textarea "Tha"
type input "That"
type textarea "That"
type input "That"
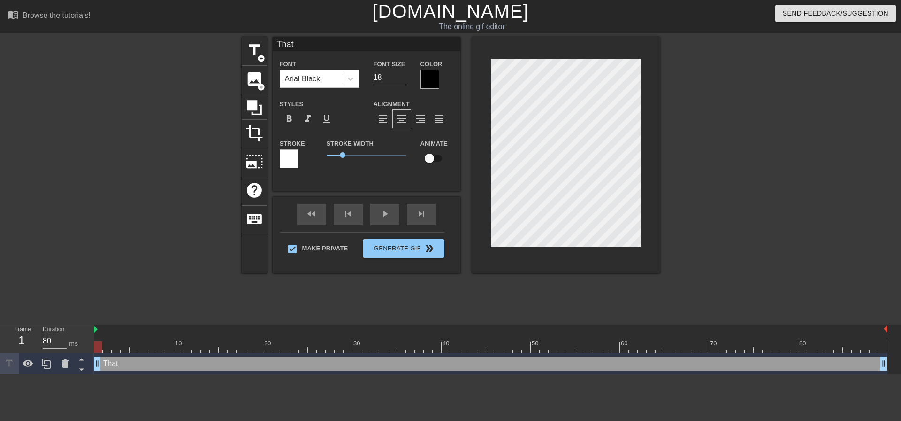
type textarea "That"
type input "That"
type textarea "That"
type input "That'"
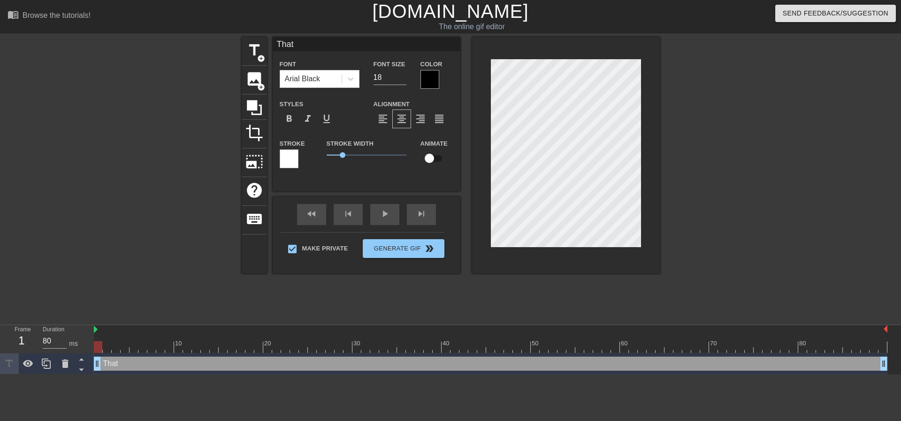
type textarea "That'"
type input "That"
type textarea "That"
type input "That'"
type textarea "That'"
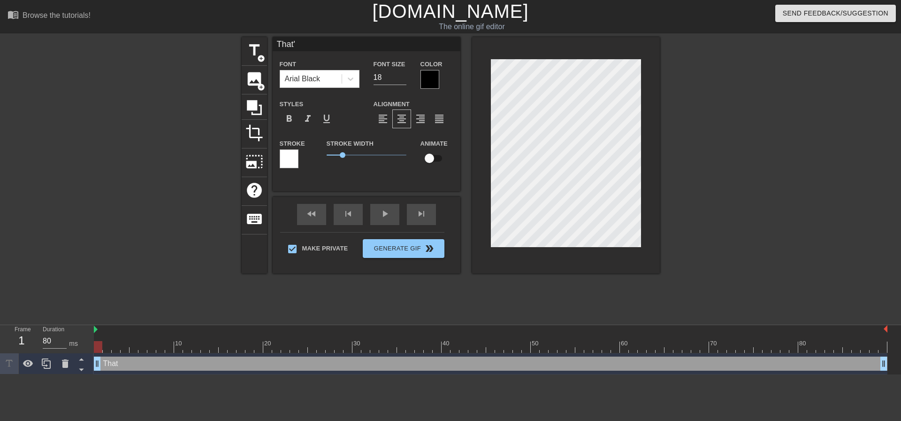
type input "That's"
type textarea "That's"
type input "That's"
type textarea "That's"
type input "That's a"
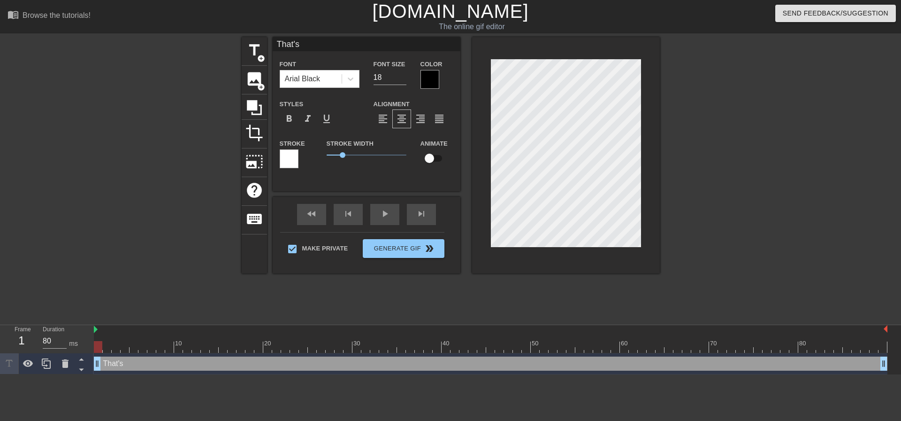
type textarea "That's a"
type input "That's a"
type textarea "That's a g"
type input "That's a gh"
type textarea "That's a gh"
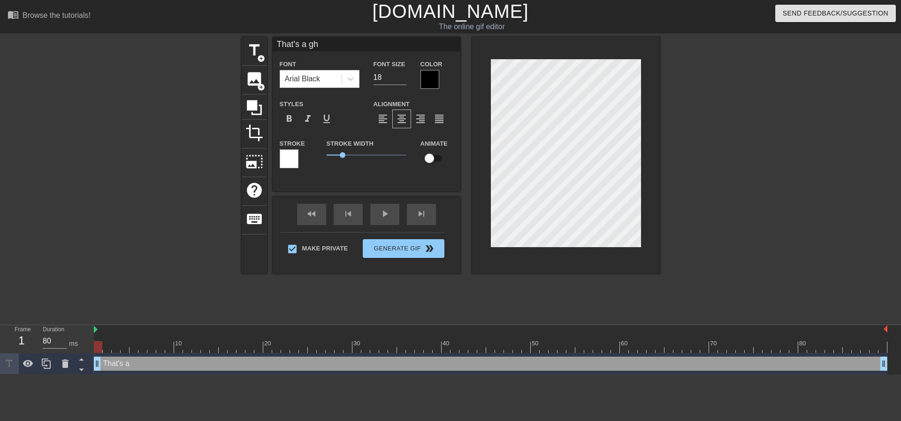
scroll to position [1, 2]
type input "That's a g"
type textarea "That's a g"
type input "That's a go"
type textarea "That's a go"
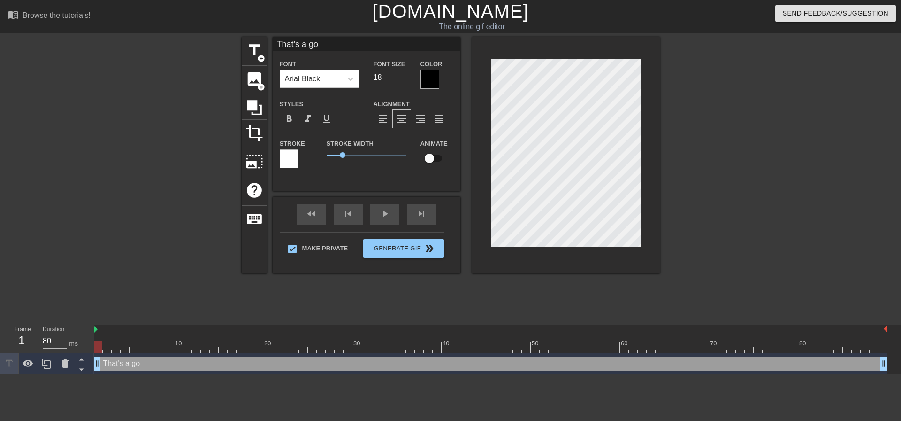
type input "That's a goo"
type textarea "That's a good"
type input "That's a good"
type textarea "That's a good"
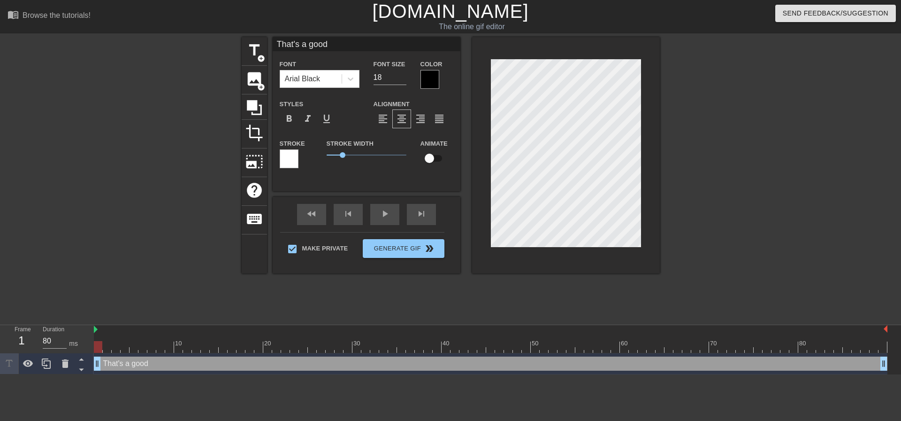
type input "That's a good l"
type textarea "That's a good l"
type input "That's a good li"
type textarea "That's a good li"
type input "That's a good lit"
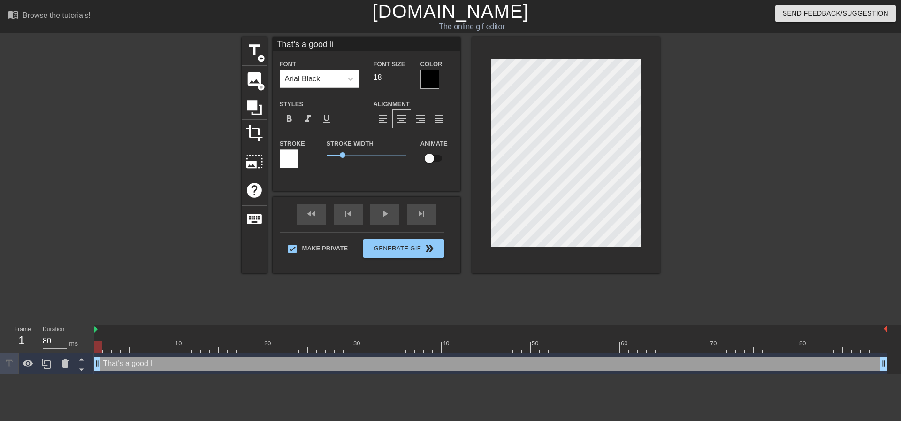
type textarea "That's a good lit"
type input "That's a good litt"
type textarea "That's a good litt"
type input "That's a good littl"
type textarea "That's a good littl"
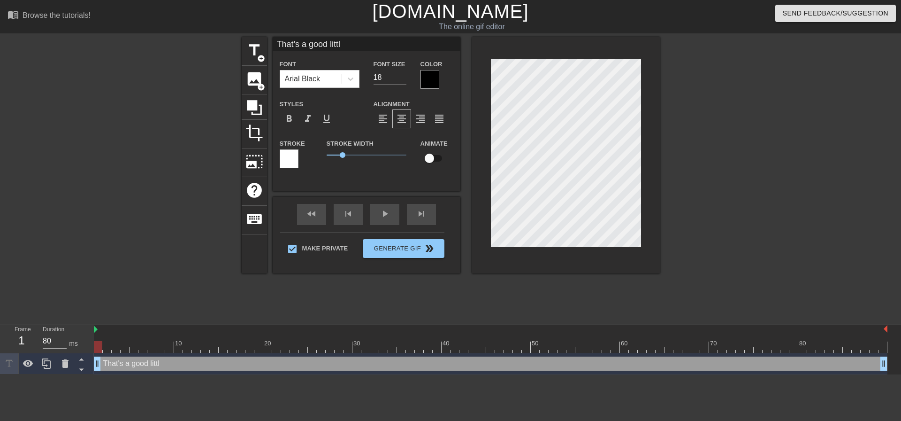
type input "That's a good little"
type textarea "That's a good little"
type input "That's a good little"
type textarea "That's a good little s"
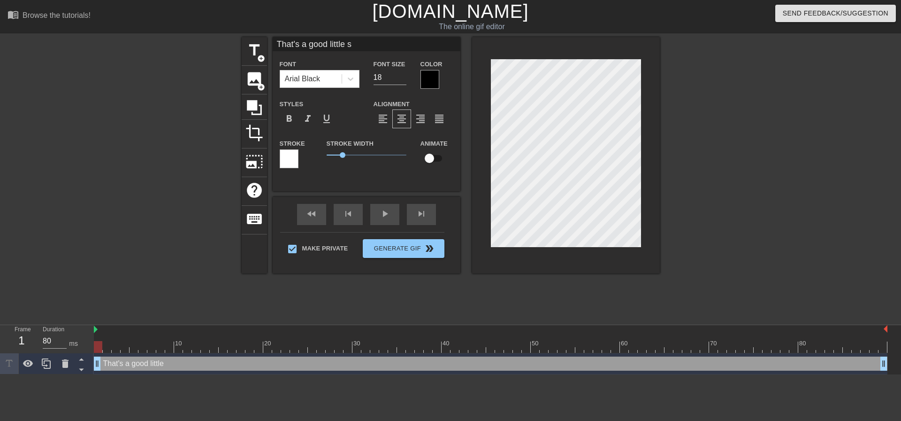
type input "That's a good little sl"
type textarea "That's a good little sl"
type input "That's a good little sli"
type textarea "That's a good little sli"
type input "That's a good little slit"
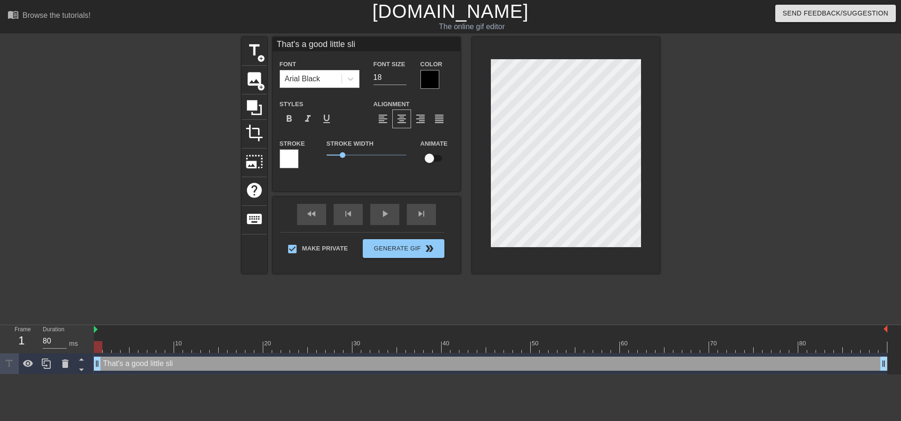
type textarea "That's a good little slit"
type input "That's a good little sli"
type textarea "That's a good little sli"
type input "That's a good little sl"
type textarea "That's a good little sl"
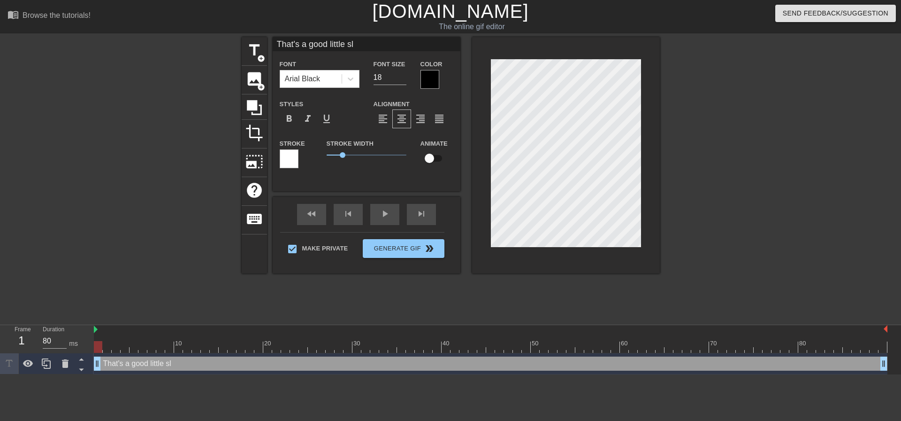
type input "That's a good little slu"
type textarea "That's a good little slu"
type input "That's a good little slut"
type textarea "That's a good little slut"
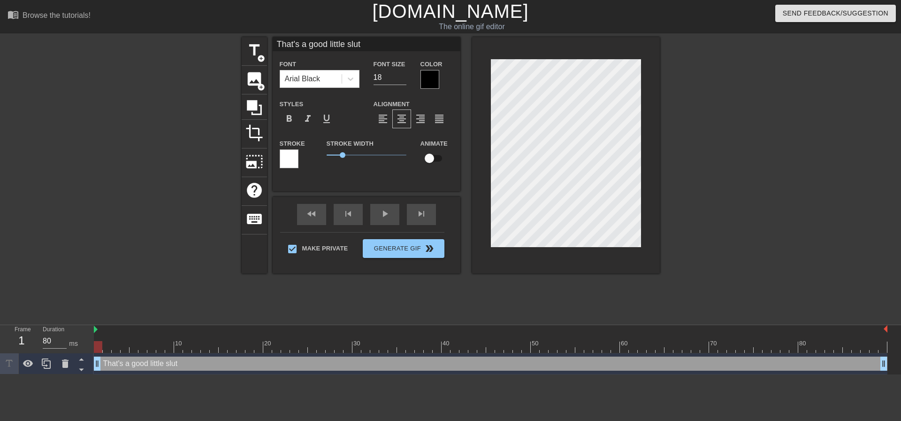
type input "That's a good little slut."
type textarea "That's a good little slut."
type input "That's a good little slut.."
type textarea "That's a good little slut.."
type input "That's a good little slut..."
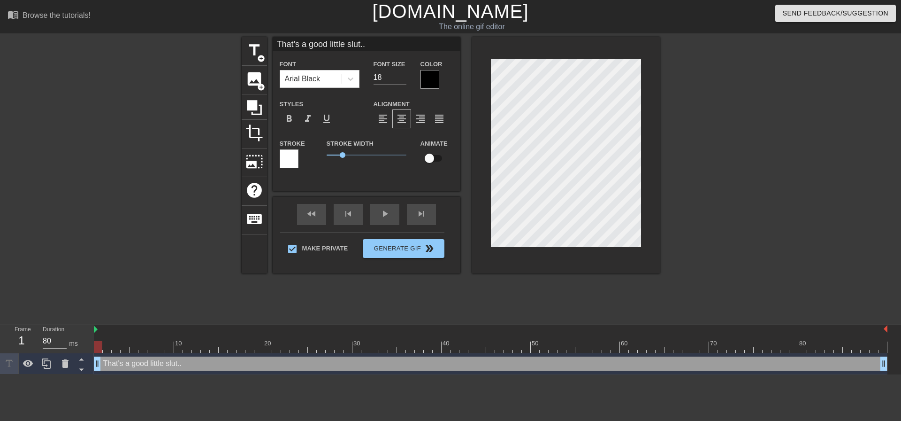
type textarea "That's a good little slut..."
type input "That's a good little slut..."
type textarea "That's a good little slut..."
type input "That's a good little slut...B"
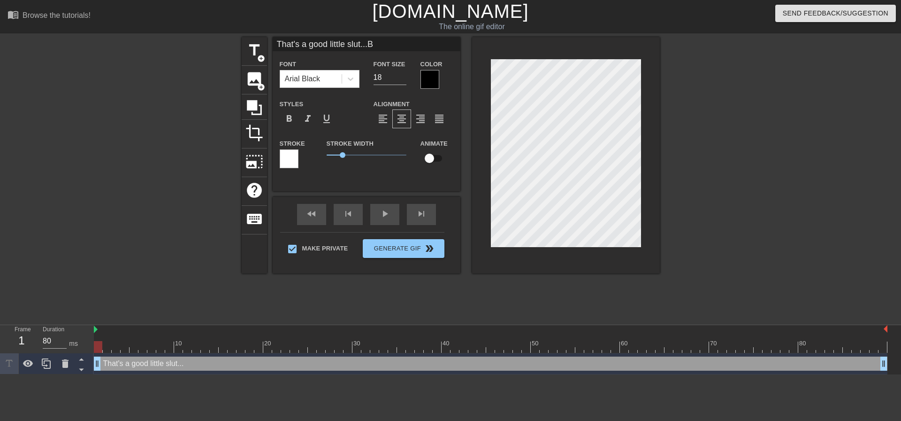
type textarea "That's a good little slut... B"
type input "That's a good little slut..."
type textarea "That's a good little slut..."
type input "That's a good little slut...b"
type textarea "That's a good little slut... b"
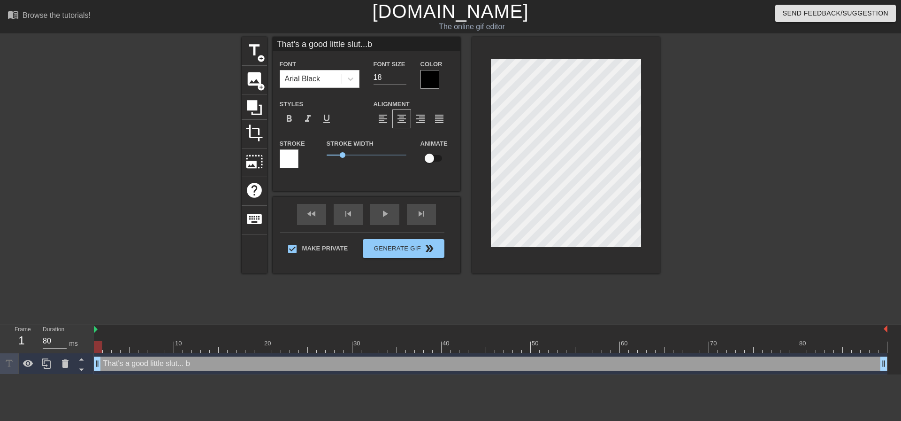
type input "That's a good little slut..."
type textarea "That's a good little slut..."
type input "That's a good little slut...B"
type textarea "That's a good little slut... B"
type input "That's a good little slut...Bo"
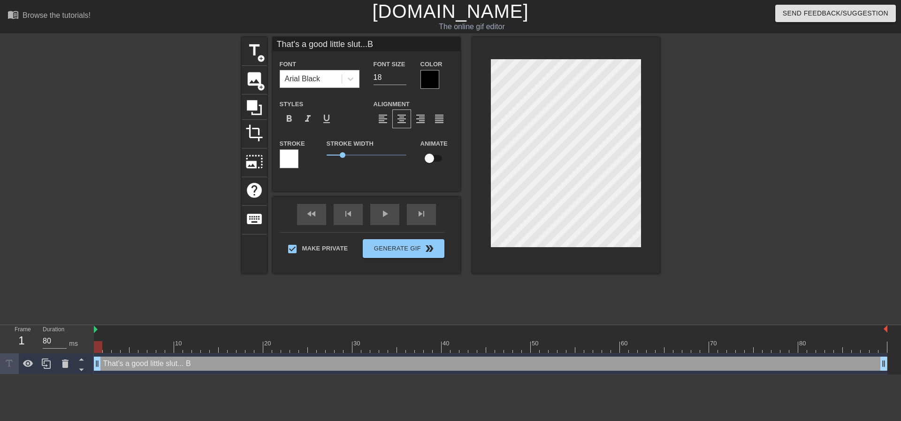
type textarea "That's a good little slut... Bo"
type input "That's a good little slut...Bou"
type textarea "That's a good little slut... Bou"
type input "That's a good little slut...Boun"
type textarea "That's a good little slut... Boun"
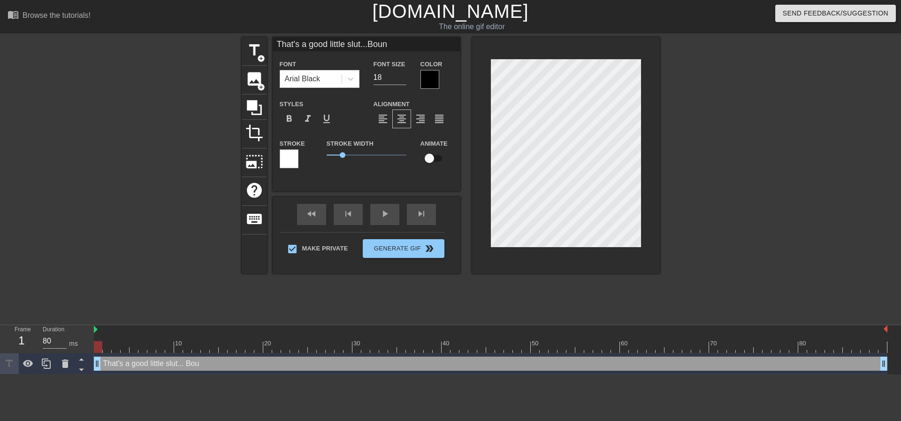
type input "That's a good little slut...Bounc"
type textarea "That's a good little slut... Bounc"
type input "That's a good little slut...Bounce"
type textarea "That's a good little slut... Bounce"
type input "That's a good little slut...Bounce"
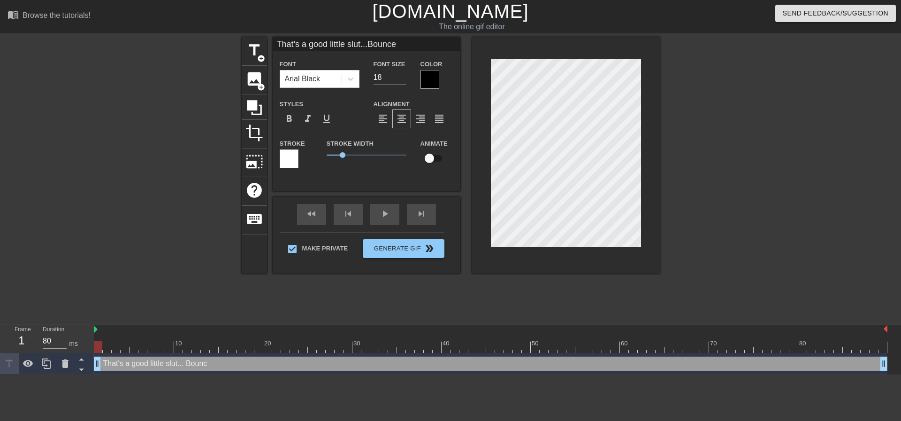
type textarea "That's a good little slut... Bounce"
type input "That's a good little slut...Bounce o"
type textarea "That's a good little slut... Bounce o"
type input "That's a good little slut...Bounce of"
type textarea "That's a good little slut... Bounce of"
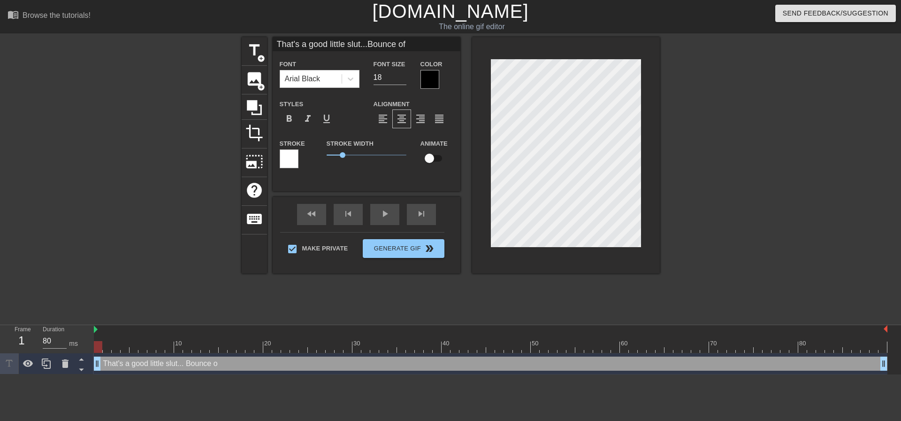
type input "That's a good little slut...Bounce of"
type textarea "That's a good little slut... Bounce of"
type input "That's a good little slut...Bounce of"
type textarea "That's a good little slut... Bounce of"
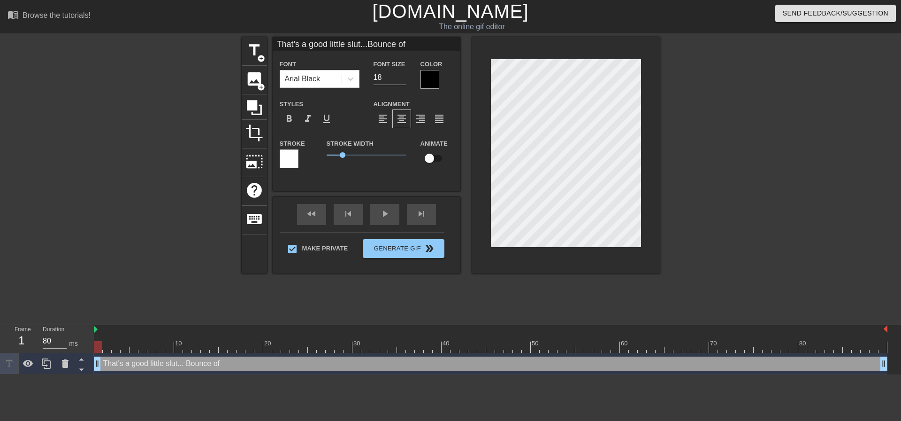
type input "That's a good little slut...Bounce o"
type textarea "That's a good little slut... Bounce o"
type input "That's a good little slut...Bounce on"
type textarea "That's a good little slut... Bounce on"
type input "That's a good little slut...Bounce on"
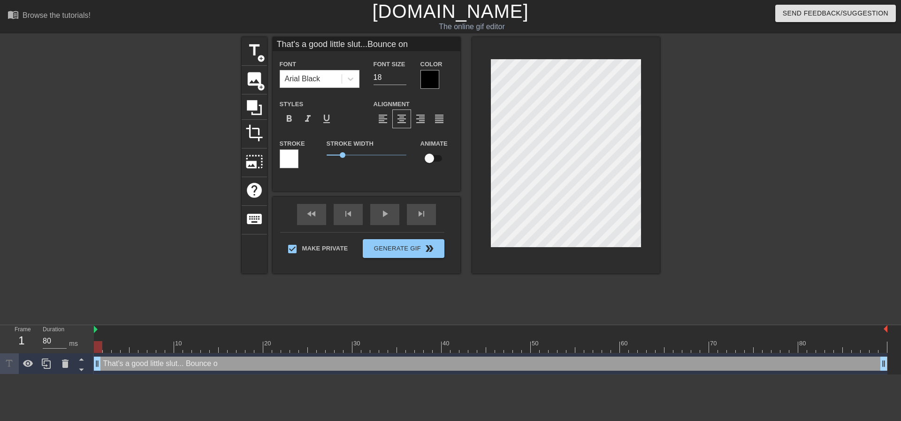
type textarea "That's a good little slut... Bounce on"
type input "That's a good little slut...Bounce on D"
type textarea "That's a good little slut... Bounce on D"
type input "That's a good little slut...Bounce on Da"
type textarea "That's a good little slut... Bounce on Da"
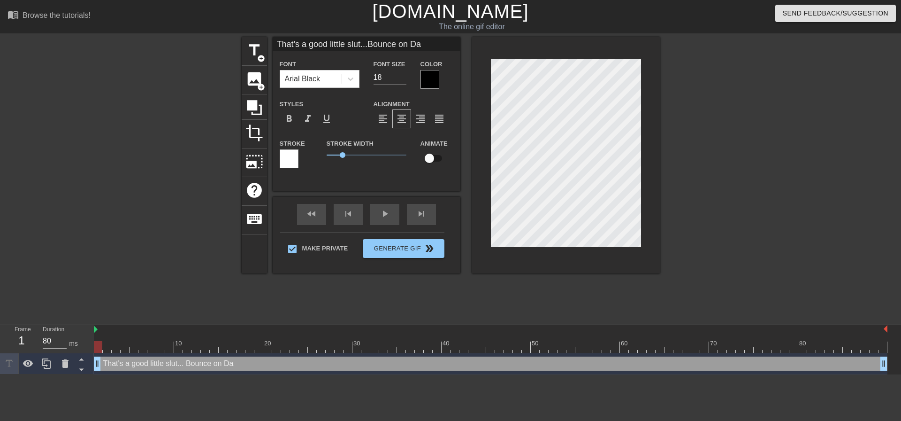
type input "That's a good little slut...Bounce on Dad"
type textarea "That's a good little slut... Bounce on Dad"
type input "That's a good little slut...Bounce on Dadd"
type textarea "That's a good little slut... Bounce on Daddi"
type input "That's a good little slut...Bounce on Daddie"
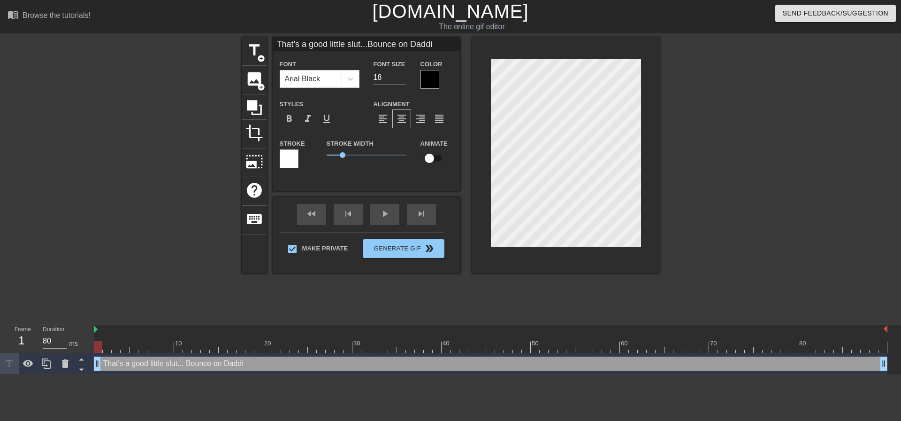
type textarea "That's a good little slut... Bounce on Daddie"
type input "That's a good little slut...Bounce on Daddies"
type textarea "That's a good little slut... Bounce on Daddies"
type input "That's a good little slut...Bounce on Daddies"
type textarea "That's a good little slut... Bounce on Daddies"
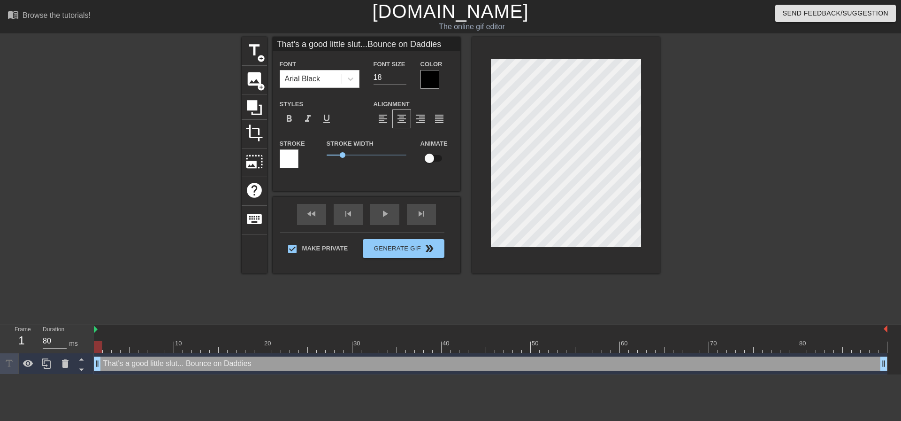
type input "That's a good little slut...Bounce on Daddies c"
type textarea "That's a good little slut... Bounce on Daddies c"
click at [646, 167] on div at bounding box center [566, 155] width 188 height 236
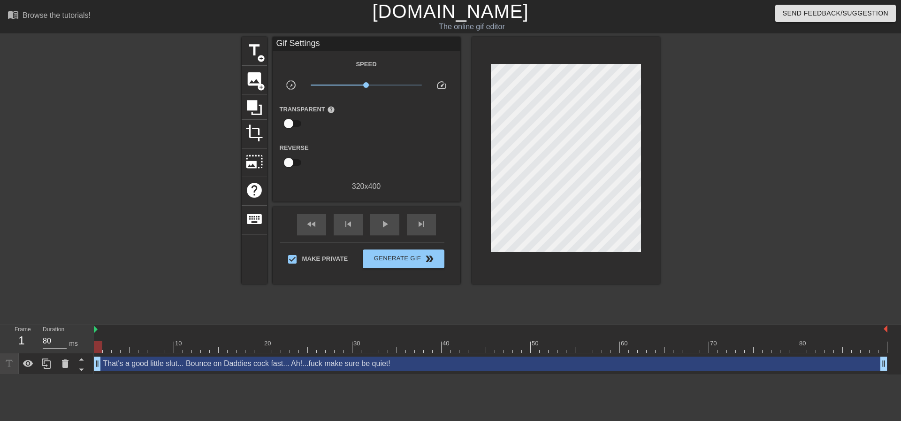
drag, startPoint x: 665, startPoint y: 196, endPoint x: 654, endPoint y: 193, distance: 11.6
click at [664, 195] on div "title add_circle image add_circle crop photo_size_select_large help keyboard Gi…" at bounding box center [450, 178] width 901 height 282
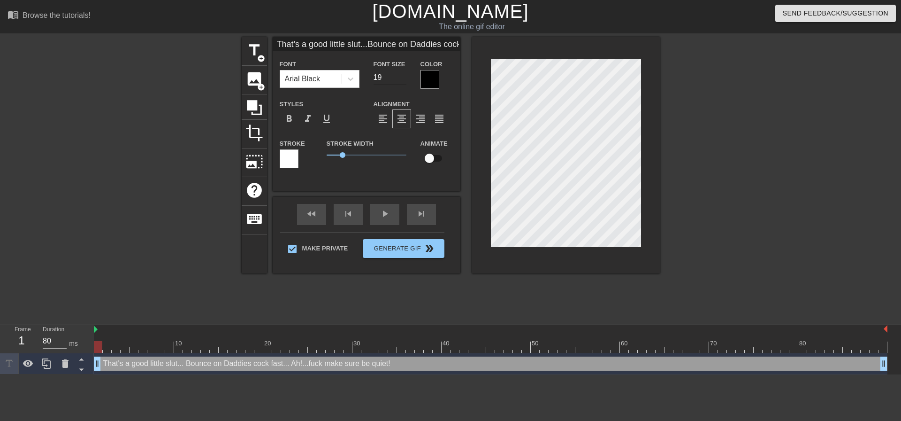
click at [402, 76] on input "19" at bounding box center [390, 77] width 33 height 15
click at [402, 76] on input "20" at bounding box center [390, 77] width 33 height 15
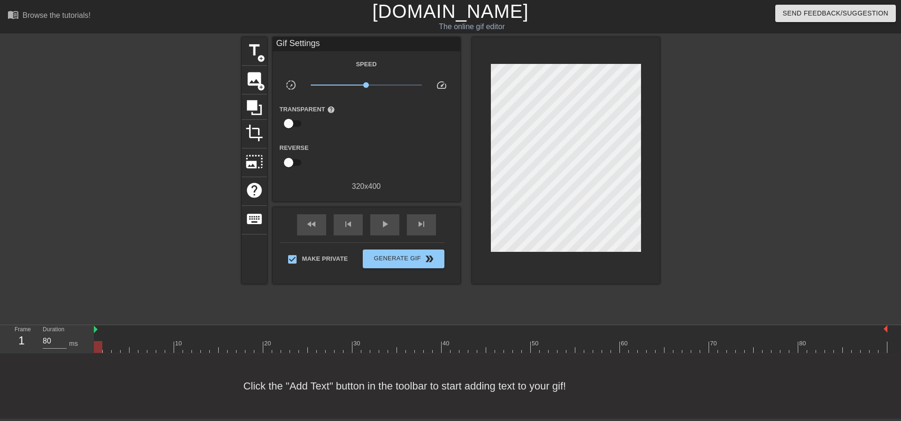
click at [357, 202] on div "Gif Settings Speed slow_motion_video x1.00 speed Transparent help Reverse 320 x…" at bounding box center [367, 160] width 188 height 246
click at [243, 46] on div "title add_circle" at bounding box center [254, 51] width 25 height 29
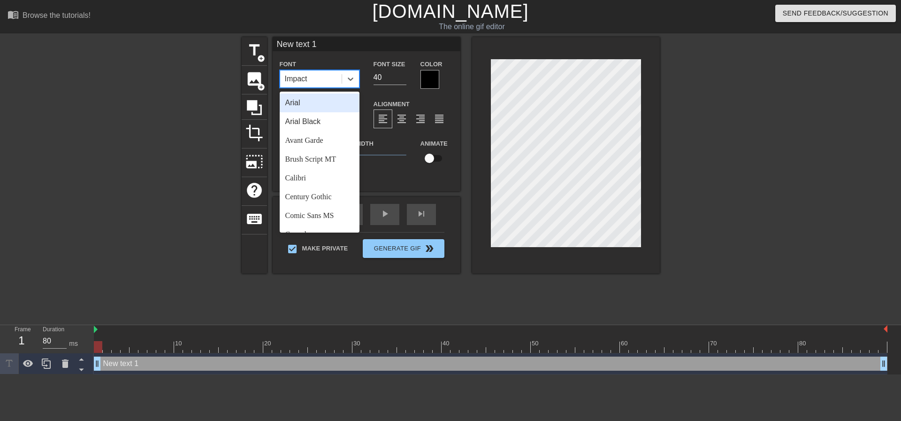
click at [290, 73] on div "Impact" at bounding box center [296, 78] width 23 height 11
click at [316, 124] on div "Arial Black" at bounding box center [320, 121] width 80 height 19
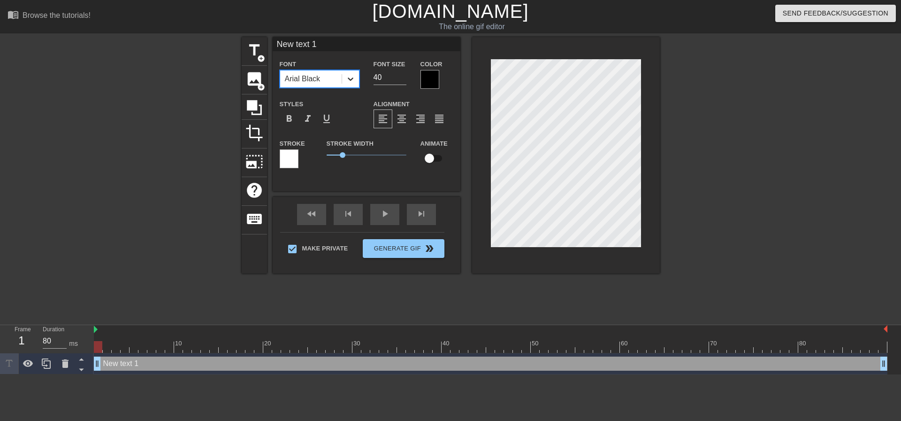
drag, startPoint x: 358, startPoint y: 83, endPoint x: 305, endPoint y: 73, distance: 53.4
click at [353, 83] on div "Font option Arial Black, selected. 0 results available. Select is focused ,type…" at bounding box center [367, 73] width 188 height 31
click at [391, 120] on div "format_align_left" at bounding box center [383, 118] width 19 height 19
click at [394, 120] on div "format_align_center" at bounding box center [401, 118] width 19 height 19
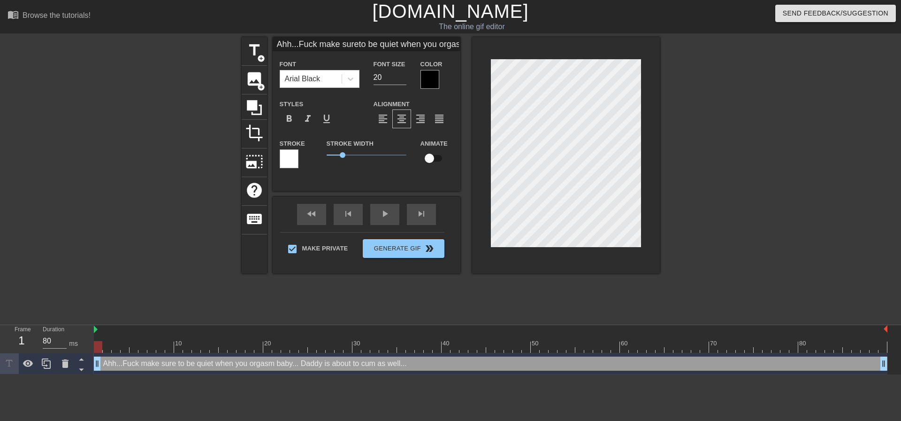
click at [706, 174] on div at bounding box center [741, 178] width 141 height 282
click at [645, 235] on div at bounding box center [566, 155] width 188 height 236
click at [378, 218] on div "play_arrow" at bounding box center [384, 214] width 29 height 21
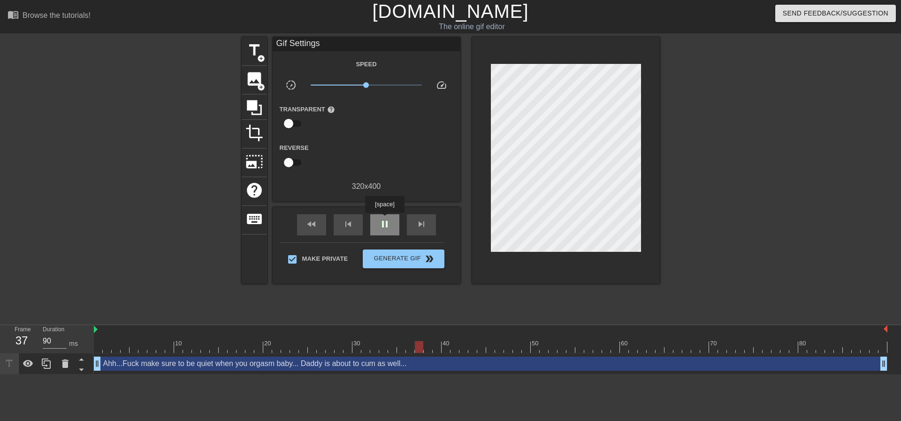
click at [385, 219] on span "pause" at bounding box center [384, 223] width 11 height 11
drag, startPoint x: 430, startPoint y: 346, endPoint x: 802, endPoint y: 335, distance: 372.9
click at [802, 335] on div "10 20 30 40 50 60 70 80" at bounding box center [491, 339] width 794 height 28
drag, startPoint x: 802, startPoint y: 335, endPoint x: 772, endPoint y: 340, distance: 30.9
click at [772, 340] on div "10 20 30 40 50 60 70 80" at bounding box center [491, 341] width 794 height 15
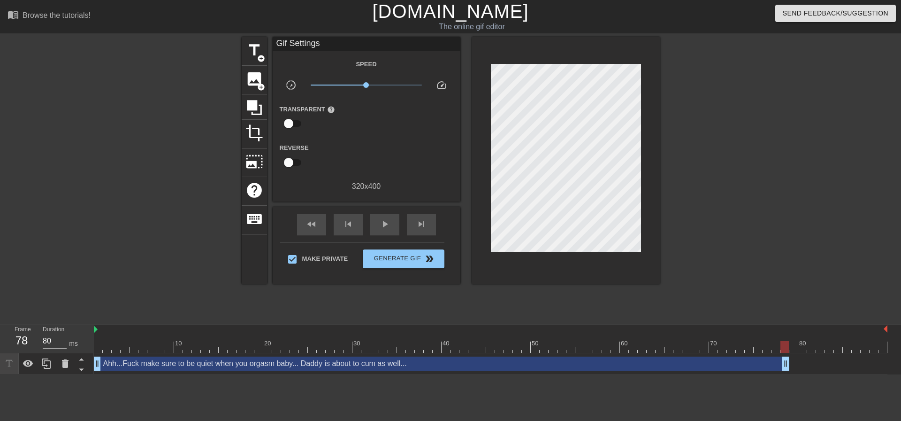
drag, startPoint x: 884, startPoint y: 363, endPoint x: 788, endPoint y: 368, distance: 95.9
click at [259, 44] on span "title" at bounding box center [255, 50] width 18 height 18
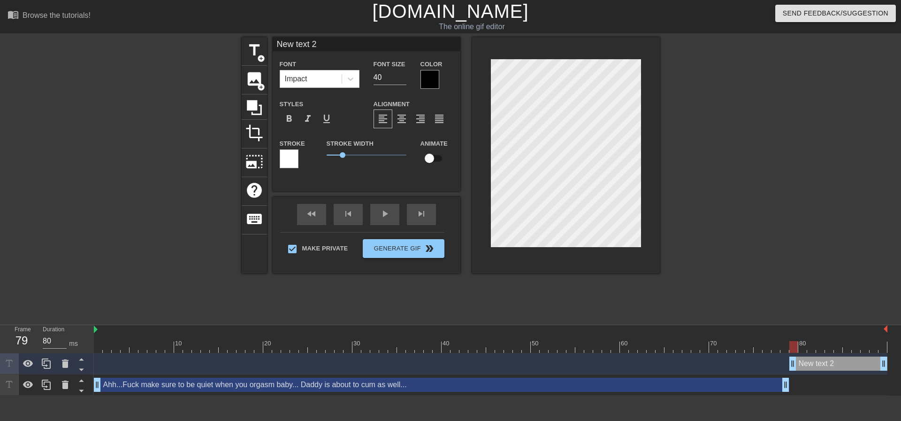
drag, startPoint x: 783, startPoint y: 360, endPoint x: 789, endPoint y: 362, distance: 6.7
click at [789, 362] on div "New text 2 drag_handle drag_handle" at bounding box center [491, 363] width 794 height 14
drag, startPoint x: 391, startPoint y: 77, endPoint x: 308, endPoint y: 71, distance: 82.4
click at [315, 71] on div "Font Impact Font Size 40 Color" at bounding box center [367, 73] width 188 height 31
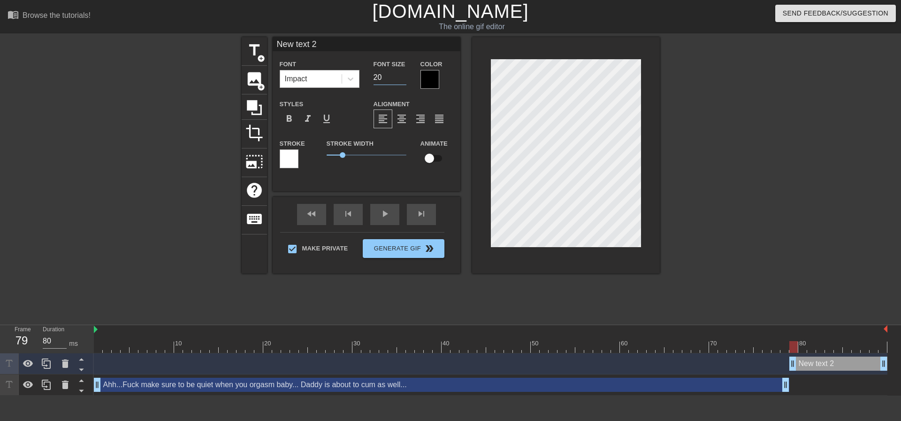
click at [338, 81] on div "Impact" at bounding box center [311, 78] width 62 height 17
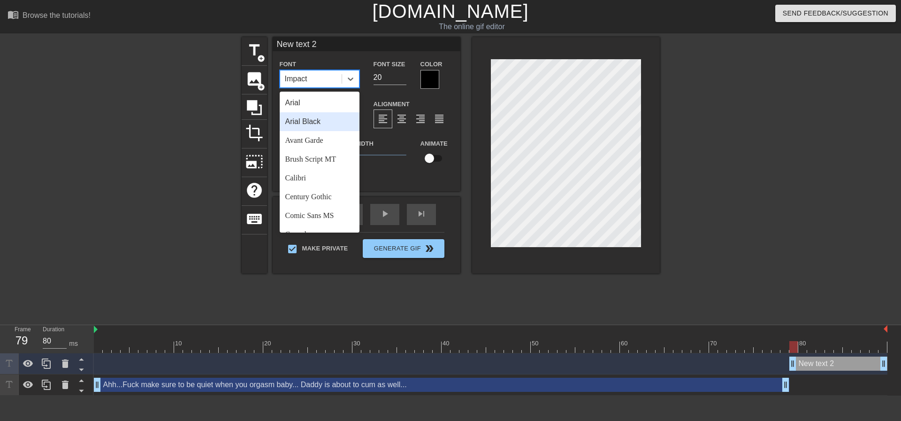
click at [333, 119] on div "Arial Black" at bounding box center [320, 121] width 80 height 19
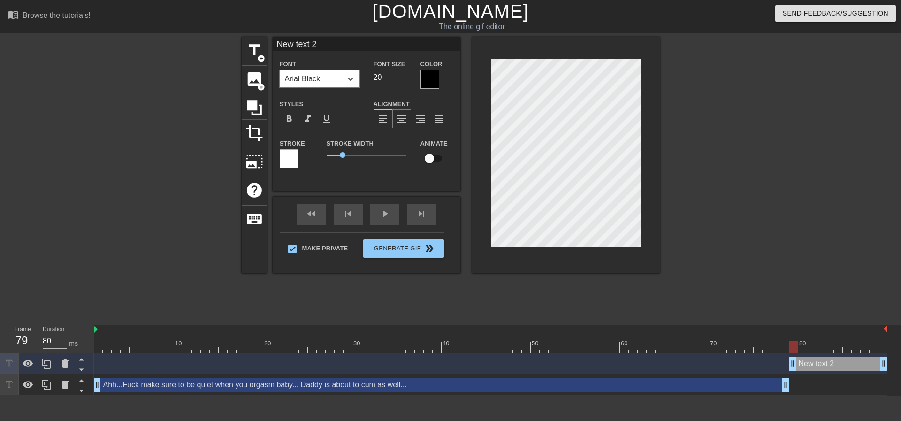
click at [397, 117] on span "format_align_center" at bounding box center [401, 118] width 11 height 11
click at [720, 163] on div at bounding box center [741, 178] width 141 height 282
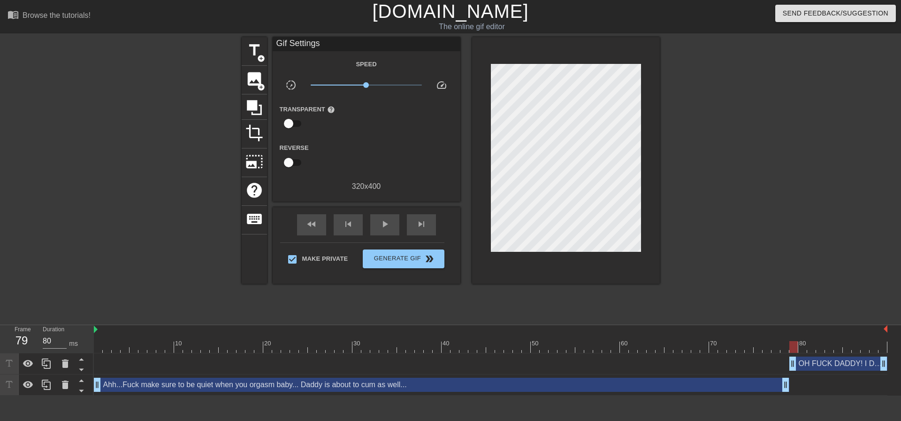
click at [684, 220] on div at bounding box center [741, 178] width 141 height 282
drag, startPoint x: 685, startPoint y: 201, endPoint x: 644, endPoint y: 197, distance: 41.0
click at [683, 201] on div at bounding box center [741, 178] width 141 height 282
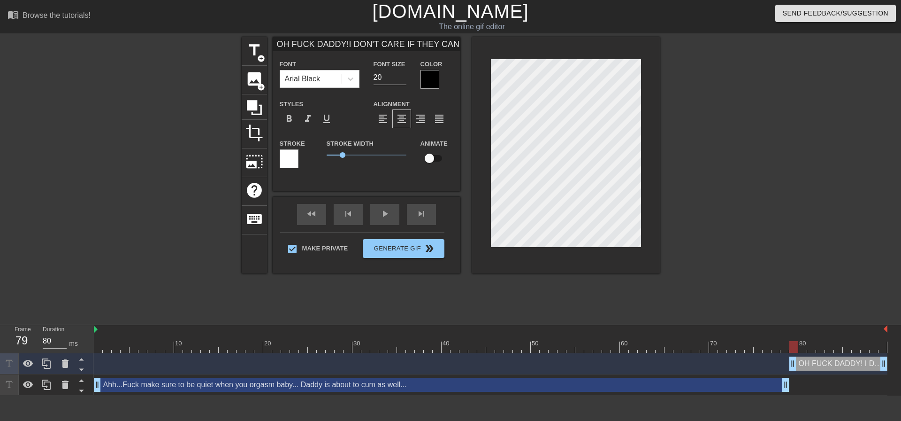
click at [723, 208] on div at bounding box center [741, 178] width 141 height 282
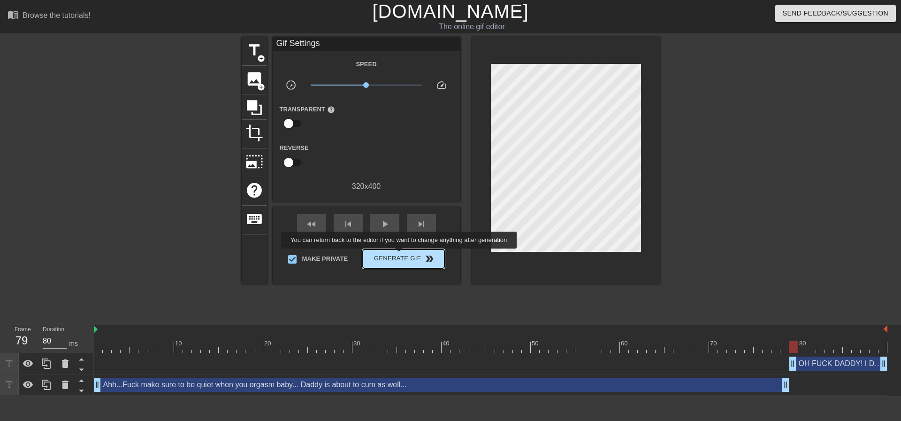
click at [400, 255] on span "Generate Gif double_arrow" at bounding box center [404, 258] width 74 height 11
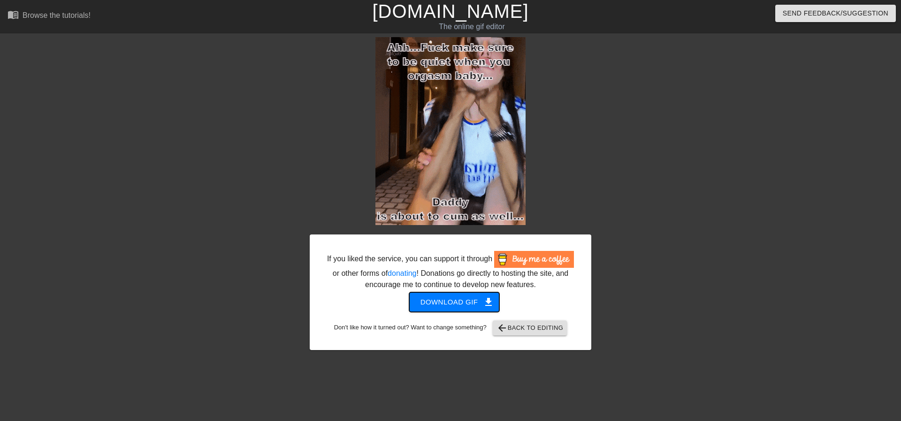
click at [447, 308] on span "Download gif get_app" at bounding box center [455, 302] width 68 height 12
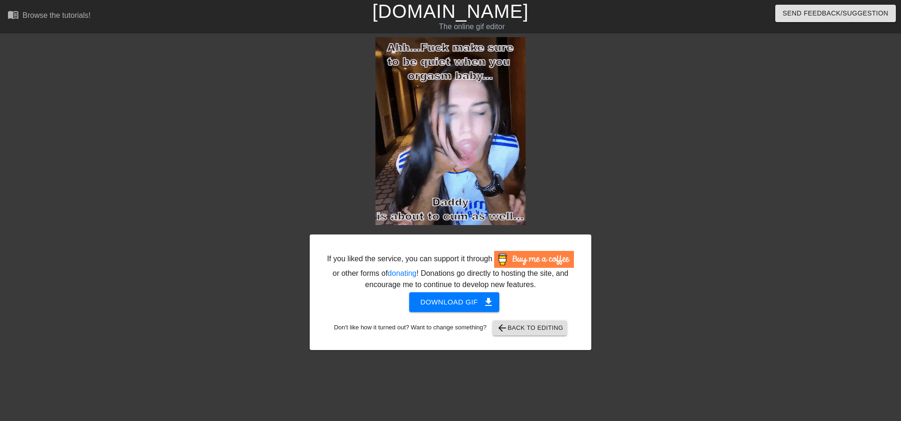
click at [631, 55] on div at bounding box center [673, 178] width 141 height 282
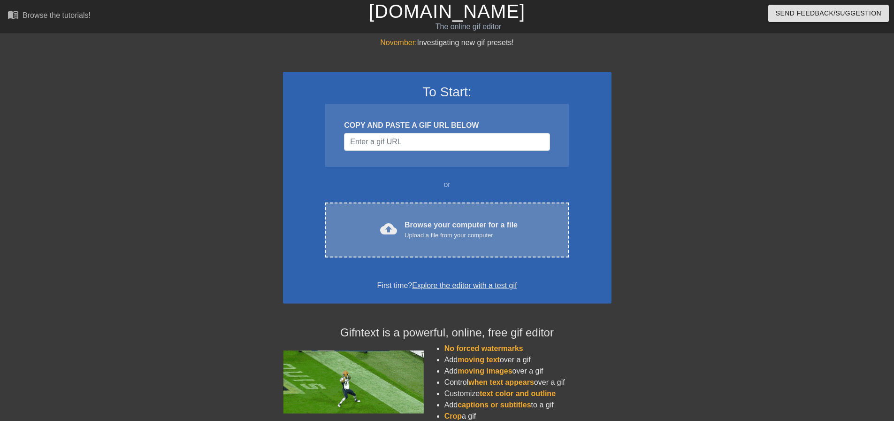
click at [468, 206] on div "cloud_upload Browse your computer for a file Upload a file from your computer C…" at bounding box center [446, 229] width 243 height 55
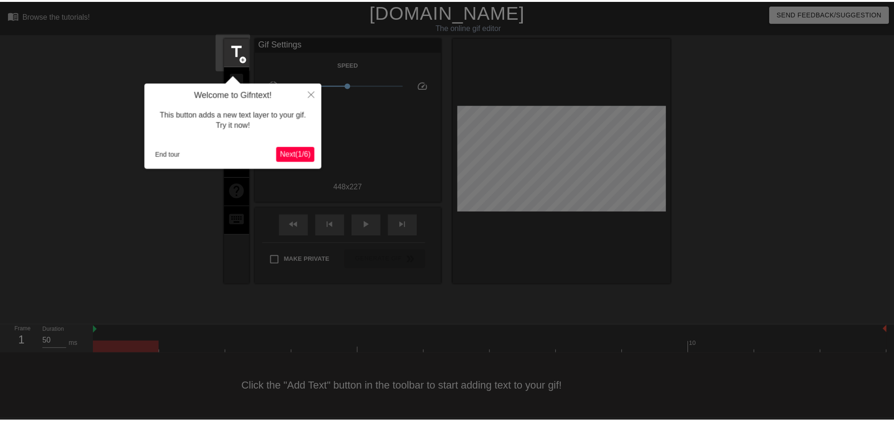
scroll to position [5, 0]
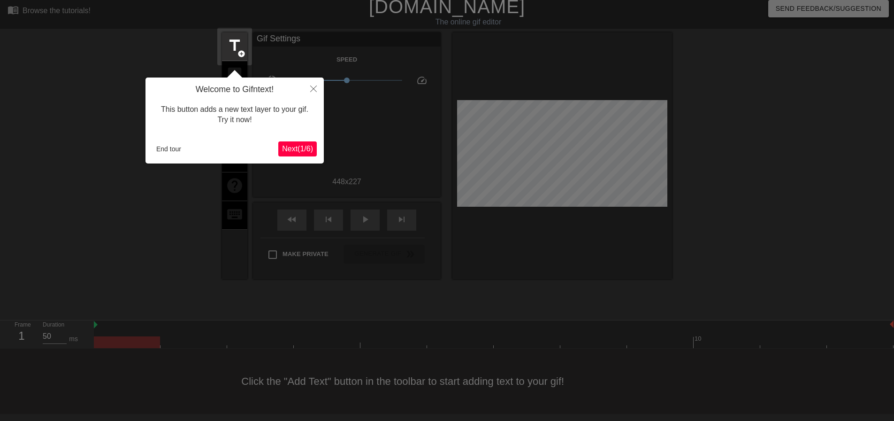
click at [185, 149] on div "End tour" at bounding box center [216, 149] width 126 height 14
click at [168, 147] on button "End tour" at bounding box center [169, 149] width 32 height 14
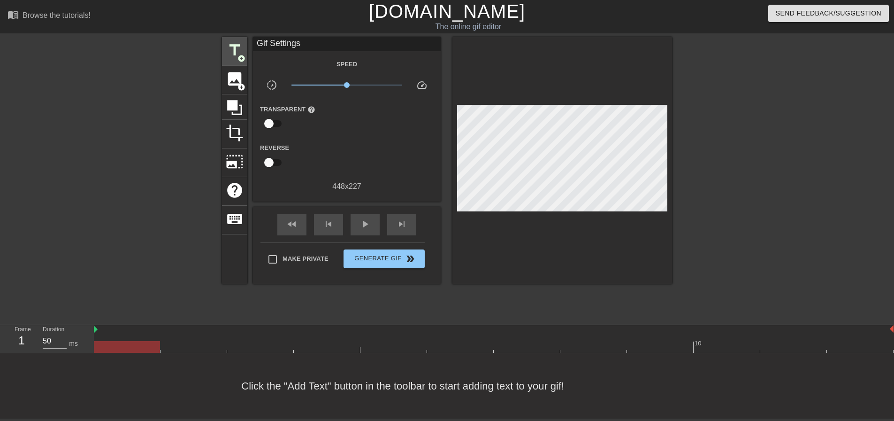
click at [234, 41] on span "title" at bounding box center [235, 50] width 18 height 18
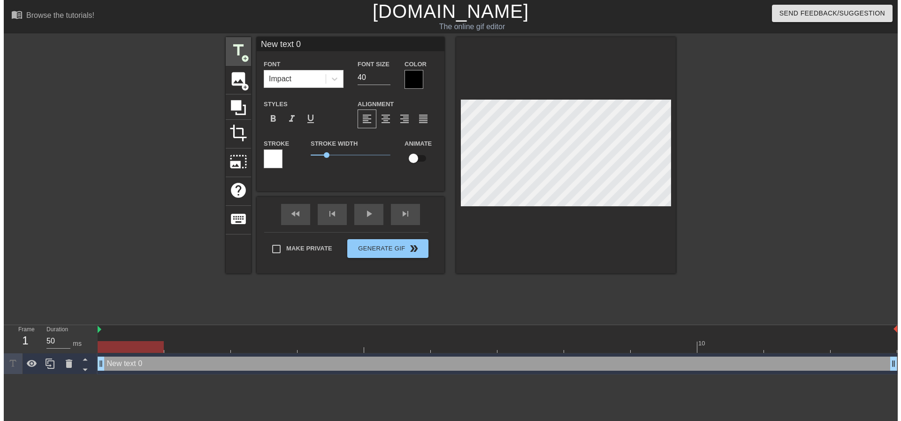
scroll to position [0, 0]
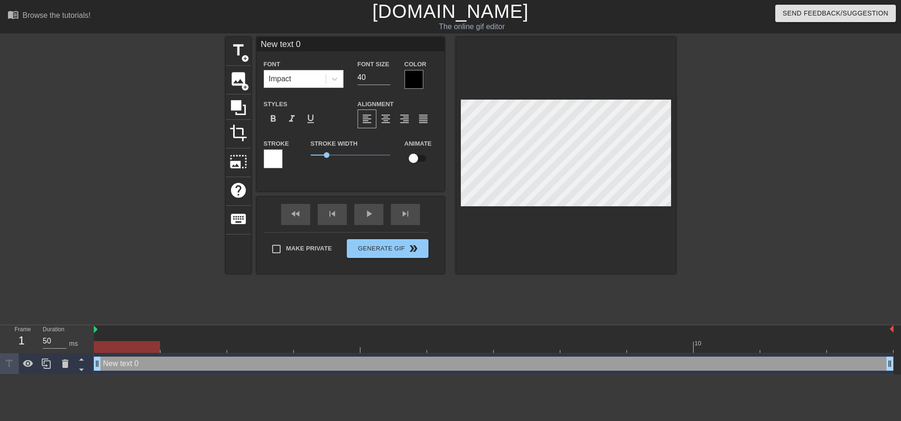
click at [294, 92] on div "Font Impact Font Size 40 Color Styles format_bold format_italic format_underlin…" at bounding box center [351, 117] width 174 height 118
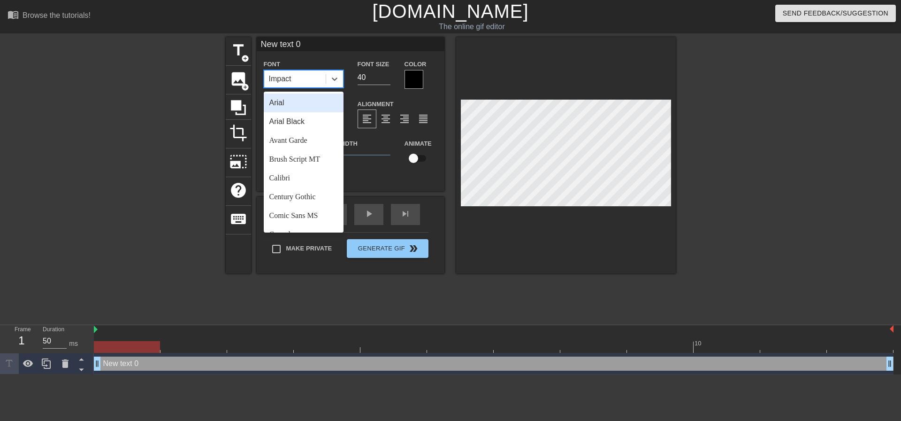
click at [299, 82] on div "Impact" at bounding box center [295, 78] width 62 height 17
drag, startPoint x: 302, startPoint y: 113, endPoint x: 313, endPoint y: 101, distance: 16.3
click at [302, 114] on div "Arial Black" at bounding box center [304, 121] width 80 height 19
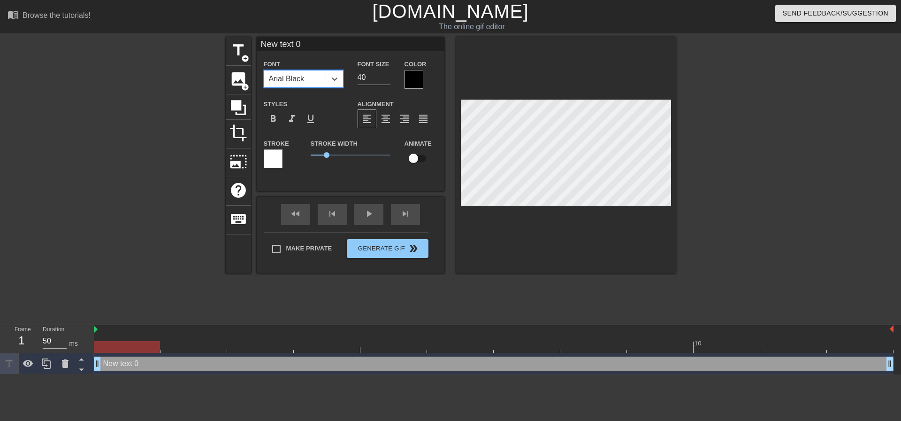
click at [313, 71] on div "Font option [PERSON_NAME], selected. 0 results available. Select is focused ,ty…" at bounding box center [351, 73] width 188 height 31
type input "20"
click at [392, 115] on div "format_align_center" at bounding box center [386, 118] width 19 height 19
click at [305, 252] on label "Make Private" at bounding box center [300, 249] width 66 height 20
click at [286, 252] on input "Make Private" at bounding box center [277, 249] width 20 height 20
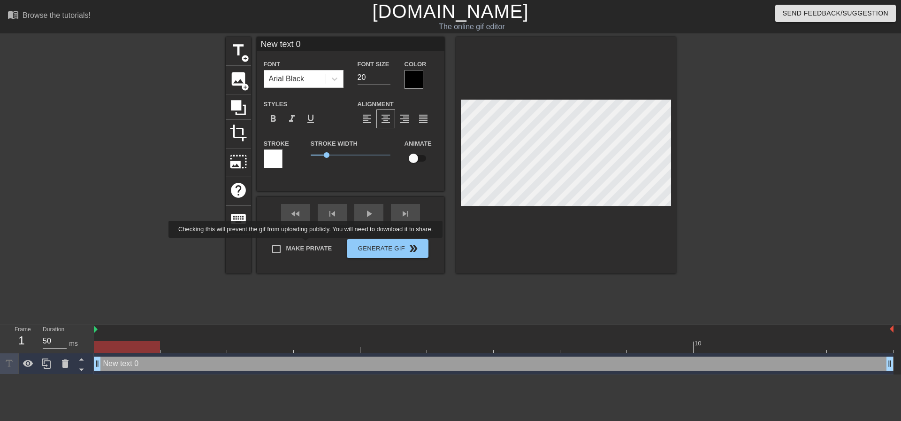
checkbox input "true"
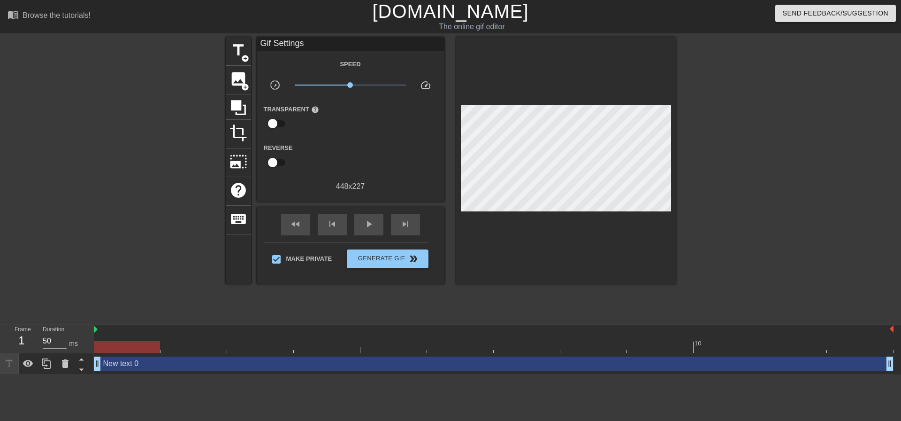
click at [135, 352] on div at bounding box center [127, 347] width 66 height 12
click at [361, 224] on div "play_arrow" at bounding box center [368, 224] width 29 height 21
click at [376, 222] on div "pause" at bounding box center [368, 224] width 29 height 21
click at [378, 249] on button "Generate Gif double_arrow" at bounding box center [387, 258] width 81 height 19
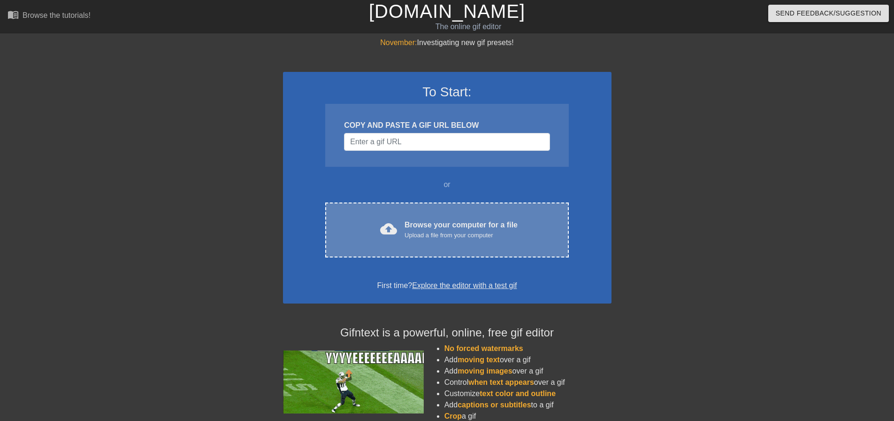
click at [388, 210] on div "cloud_upload Browse your computer for a file Upload a file from your computer C…" at bounding box center [446, 229] width 243 height 55
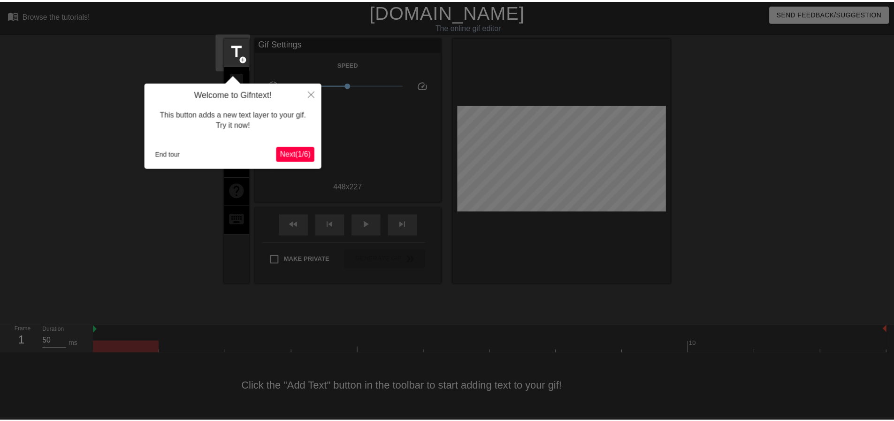
scroll to position [5, 0]
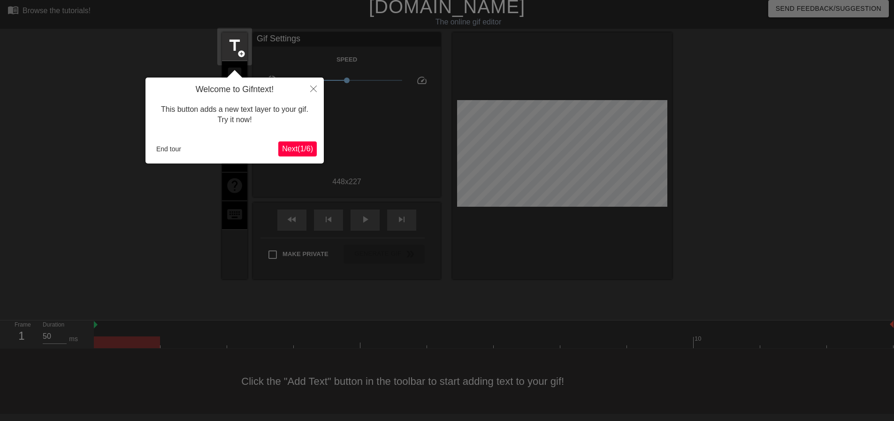
click at [179, 140] on div "Welcome to Gifntext! This button adds a new text layer to your gif. Try it now!…" at bounding box center [235, 120] width 178 height 86
click at [169, 147] on button "End tour" at bounding box center [169, 149] width 32 height 14
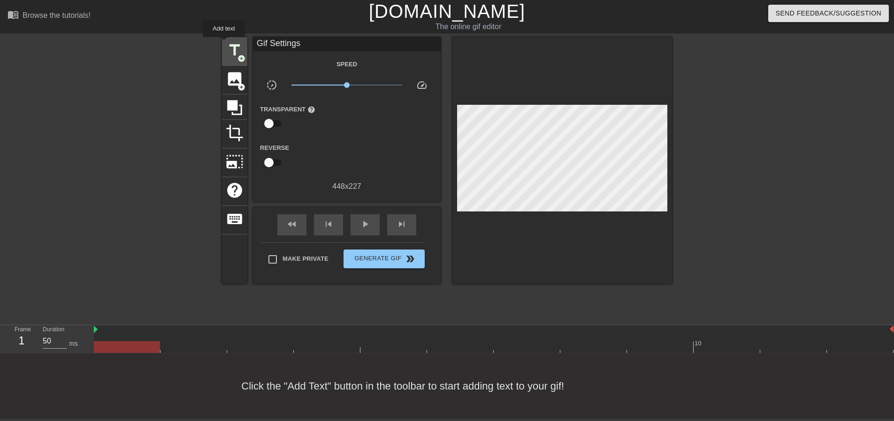
click at [224, 44] on div "title add_circle" at bounding box center [234, 51] width 25 height 29
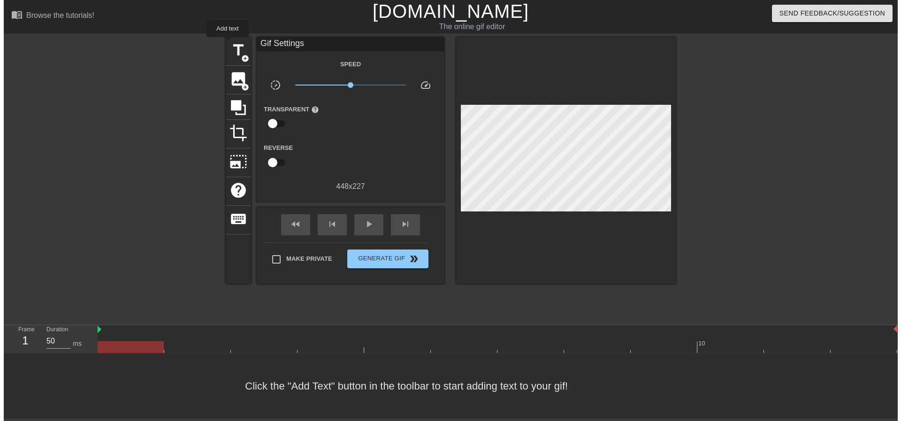
scroll to position [0, 0]
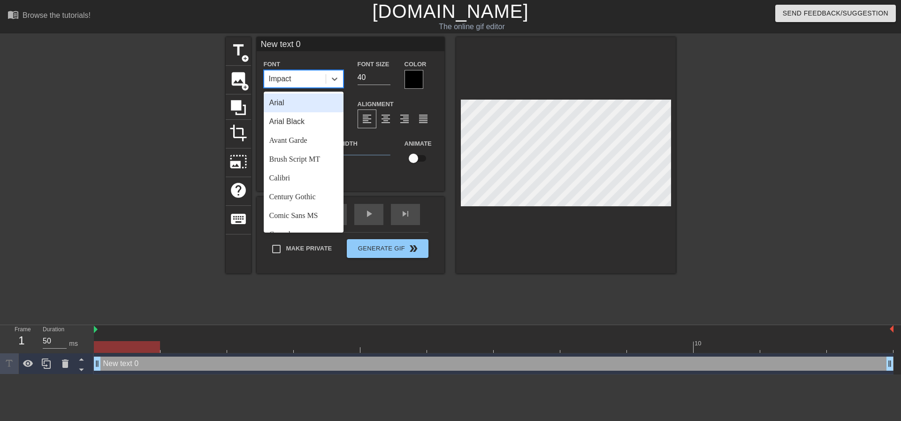
click at [289, 82] on div "Impact" at bounding box center [280, 78] width 23 height 11
drag, startPoint x: 298, startPoint y: 118, endPoint x: 326, endPoint y: 110, distance: 29.3
click at [298, 118] on div "Arial Black" at bounding box center [304, 121] width 80 height 19
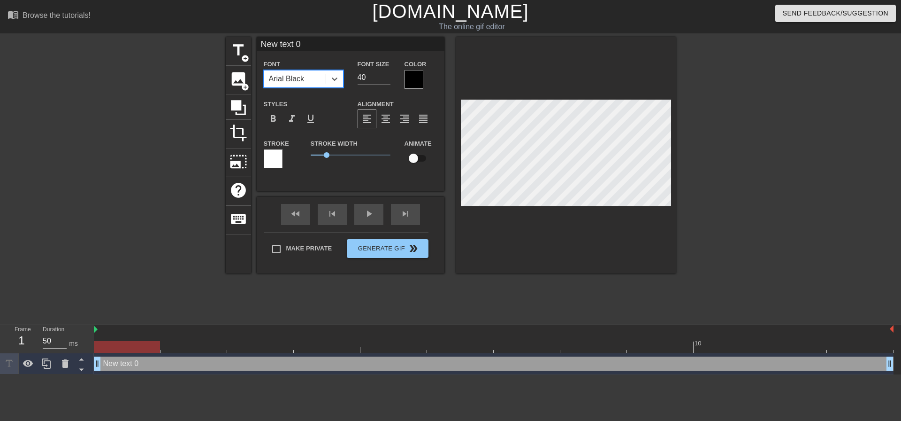
click at [326, 76] on div "Font option [PERSON_NAME], selected. 0 results available. Select is focused ,ty…" at bounding box center [351, 73] width 188 height 31
type input "20"
click at [379, 115] on div "format_align_center" at bounding box center [386, 118] width 19 height 19
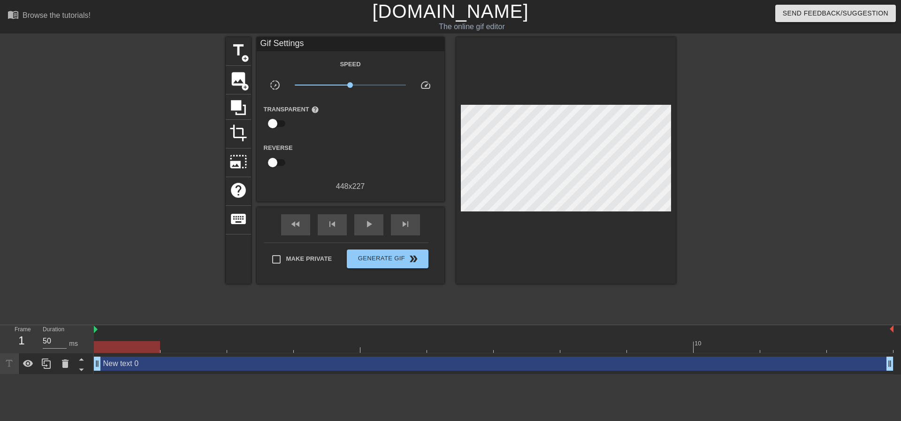
click at [293, 246] on div "Make Private Generate Gif double_arrow" at bounding box center [346, 260] width 164 height 37
click at [296, 259] on span "Make Private" at bounding box center [309, 258] width 46 height 9
click at [286, 259] on input "Make Private" at bounding box center [277, 259] width 20 height 20
checkbox input "true"
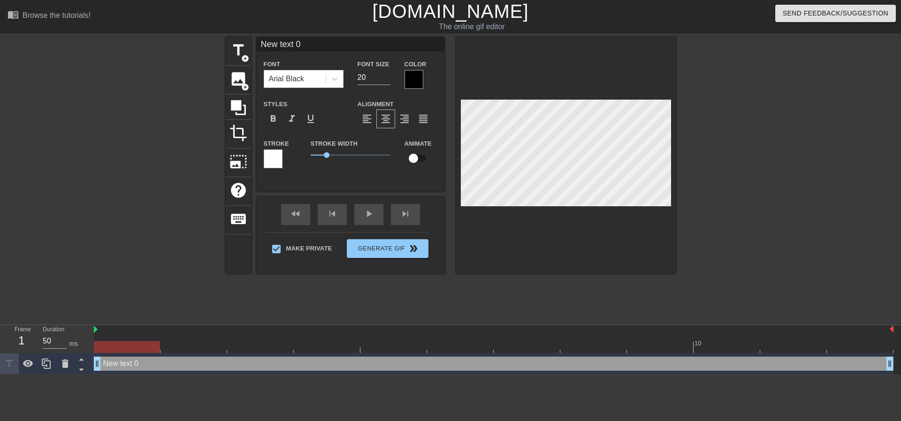
scroll to position [1, 2]
type input "I"
type textarea "I"
type input "I"
type textarea "I"
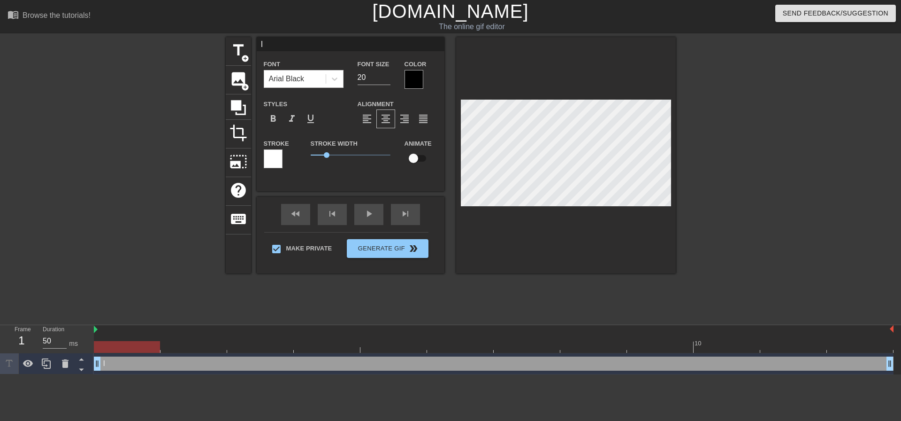
scroll to position [1, 1]
type input "I T"
type textarea "I T"
type input "I TO"
type textarea "I TO"
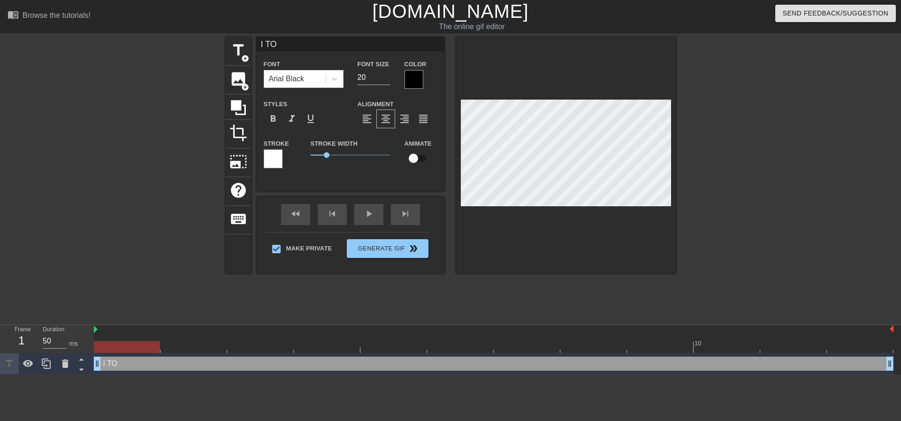
type input "I T"
type textarea "I T"
type input "I TO"
type textarea "I TO"
type input "I TOL"
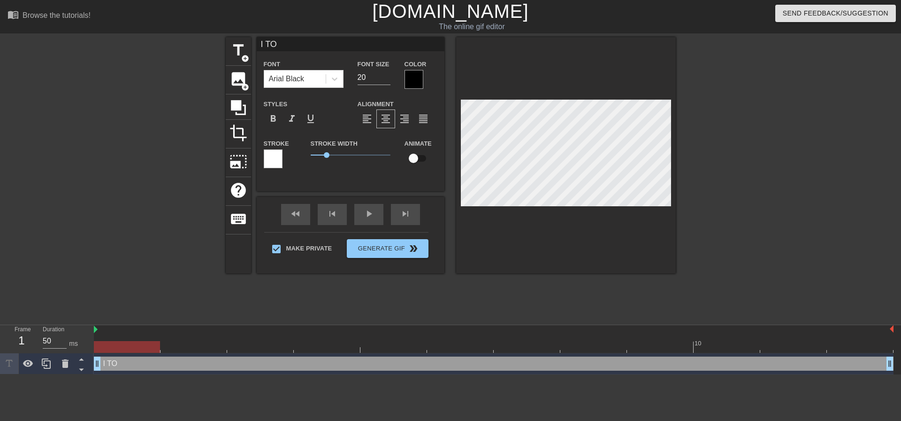
type textarea "I TOL"
type input "I TOLD"
type textarea "I TOLD"
type input "I TOLD Y"
type textarea "I TOLD Y"
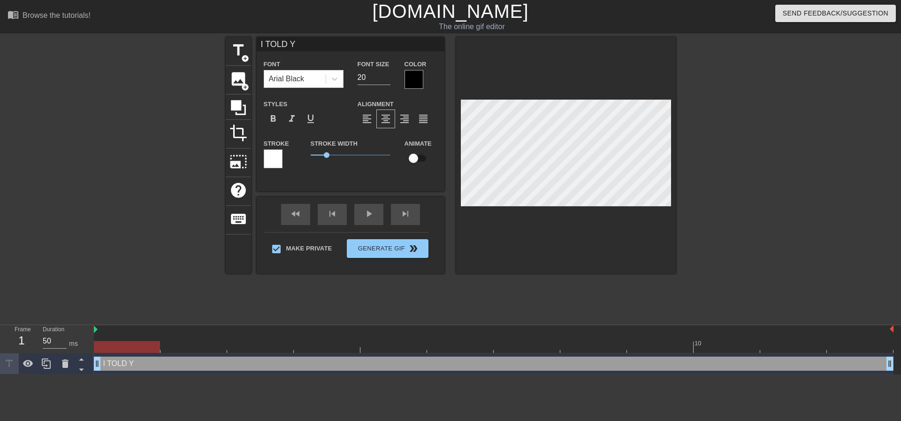
scroll to position [1, 2]
type input "I TOLD YO"
type textarea "I TOLD YO"
type input "I TOLD YOU"
type textarea "I TOLD YOU"
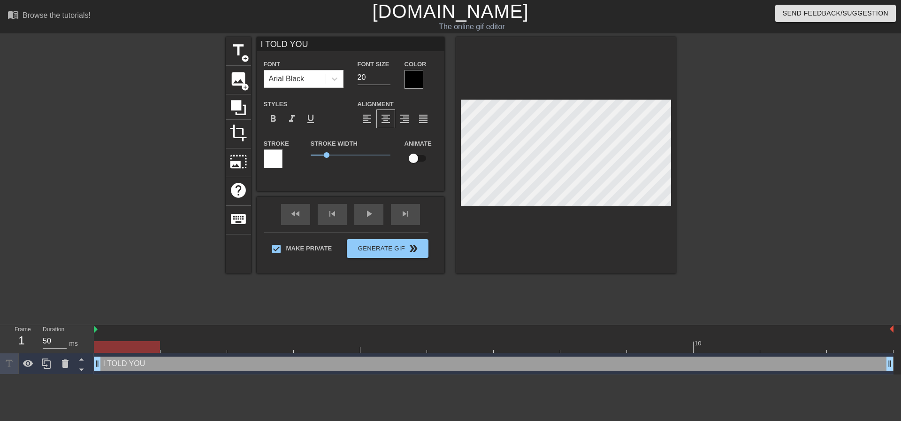
type input "I TOLD YOU"
type textarea "I TOLD YOU"
type input "I TOLD YOU I"
type textarea "I TOLD YOU I"
type input "I TOLD YOU I'"
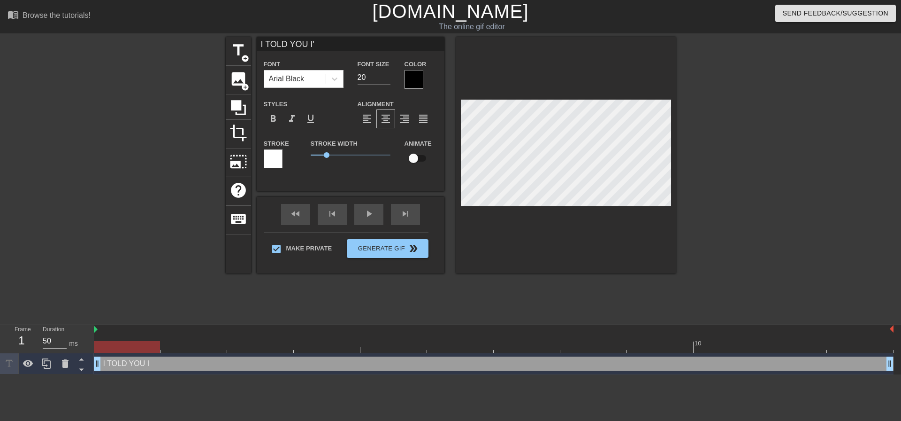
type textarea "I TOLD YOU I'"
type input "I TOLD YOU I'D"
type textarea "I TOLD YOU I'D"
type input "I TOLD YOU I'D"
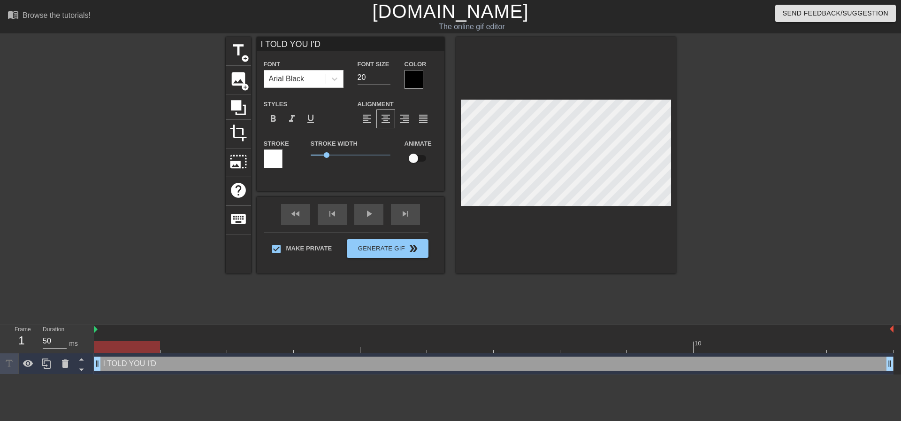
type textarea "I TOLD YOU I'D"
type input "I TOLD YOU I'D B"
type textarea "I TOLD YOU I'D B"
type input "I TOLD YOU I'D BE"
type textarea "I TOLD YOU I'D BE"
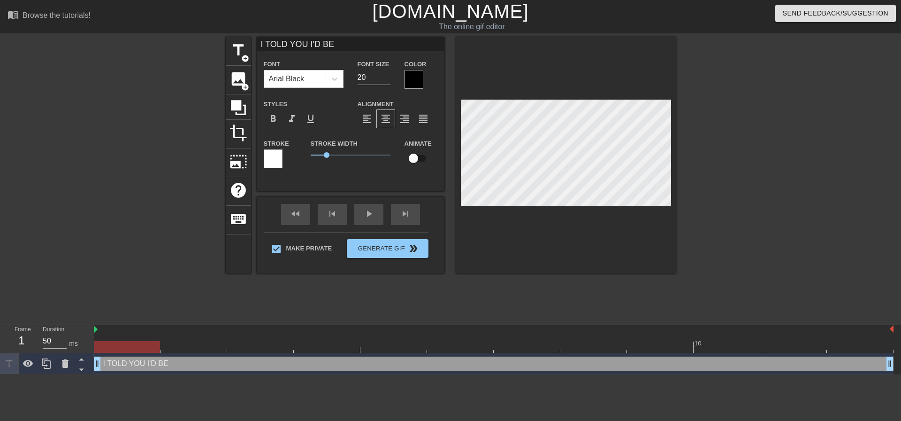
type input "I TOLD YOU I'D BEC"
type textarea "I TOLD YOU I'D BEC"
type input "I TOLD YOU I'D BECO"
type textarea "I TOLD YOU I'D BECO"
type input "I TOLD YOU I'D [PERSON_NAME]"
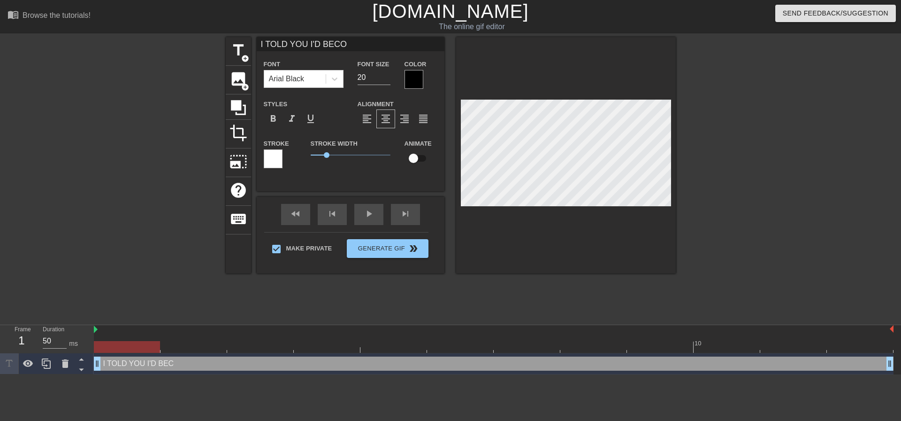
type textarea "I TOLD YOU I'D [PERSON_NAME]"
type input "I TOLD YOU I'D BECOME"
type textarea "I TOLD YOU I'D BECOME"
type input "I TOLD YOU I'D BECOME"
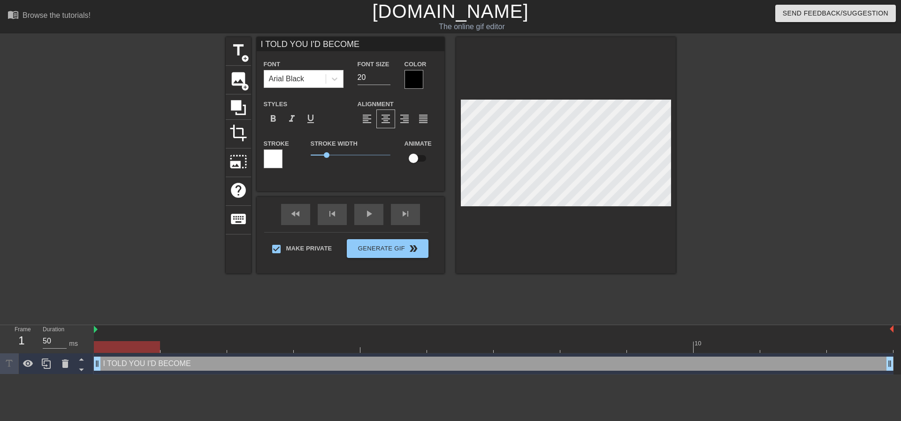
type textarea "I TOLD YOU I'D BECOME"
type input "I TOLD YOU I'D BECOME A"
type textarea "I TOLD YOU I'D BECOME A"
type input "I TOLD YOU I'D BECOME A"
type textarea "I TOLD YOU I'D BECOME A"
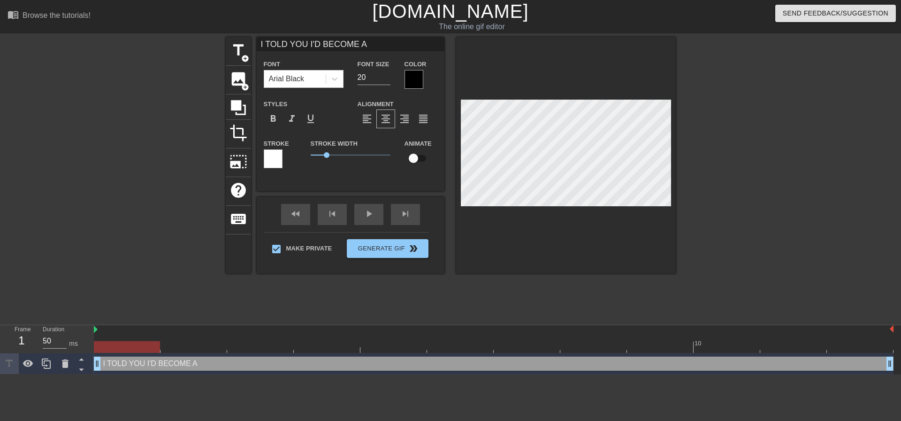
type input "I TOLD YOU I'D BECOME A"
type textarea "I TOLD YOU I'D BECOME A"
type input "I TOLD YOU I'D BECOME A P"
type textarea "I TOLD YOU I'D BECOME A P"
type input "I TOLD YOU I'D BECOME A PA"
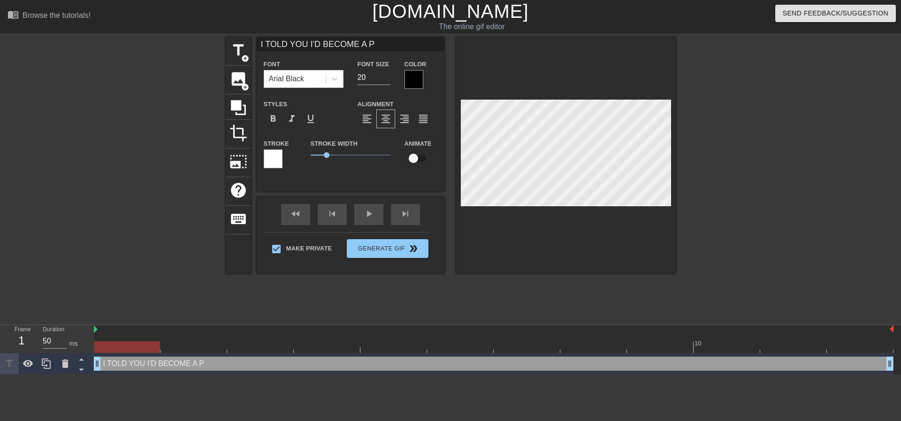
type textarea "I TOLD YOU I'D BECOME A PA"
type input "I TOLD YOU I'D BECOME A PAI"
type textarea "I TOLD YOU I'D BECOME A PAI"
type input "I TOLD YOU I'D BECOME A PAIN"
type textarea "I TOLD YOU I'D BECOME A PAIN"
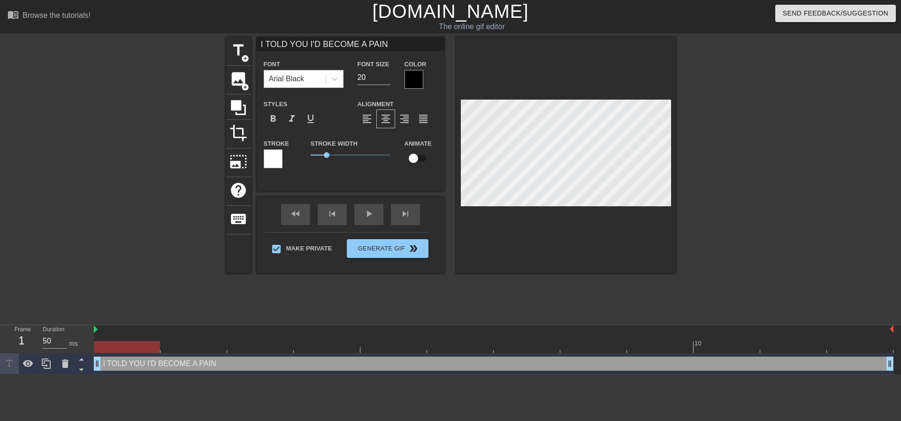
type input "I TOLD YOU I'D BECOME A PAIN"
type textarea "I TOLD YOU I'D BECOME A PAIN"
type input "I TOLD YOU I'D BECOME A PAIN I"
type textarea "I TOLD YOU I'D BECOME A PAIN I"
type input "I TOLD YOU I'D BECOME A PAIN IN"
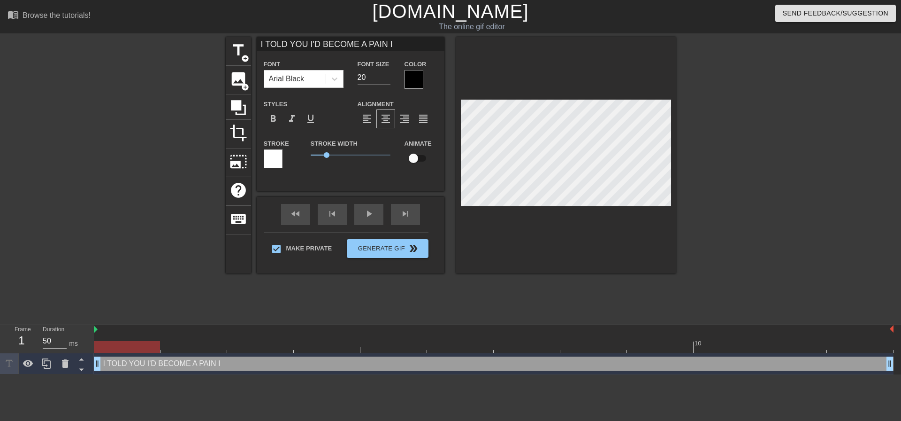
type textarea "I TOLD YOU I'D BECOME A PAIN IN"
type input "I TOLD YOU I'D BECOME A PAIN IN"
type textarea "I TOLD YOU I'D BECOME A PAIN IN"
type input "I TOLD YOU I'D BECOME A PAIN IN Y"
type textarea "I TOLD YOU I'D BECOME A PAIN IN Y"
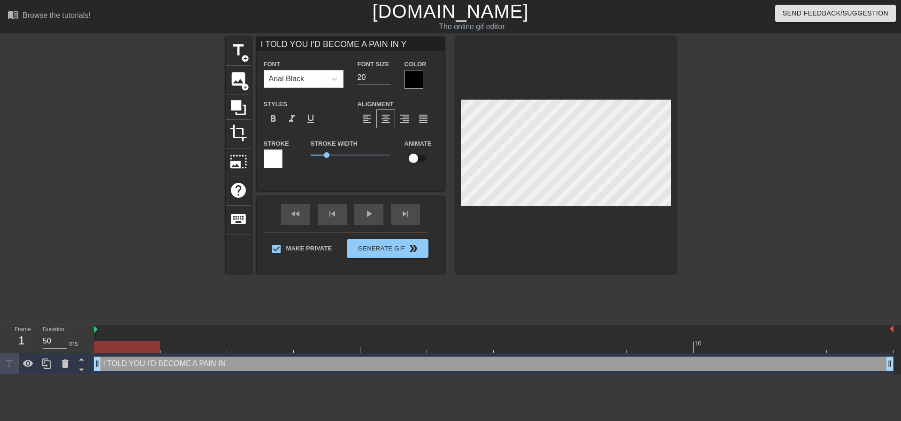
type input "I TOLD YOU I'D BECOME A PAIN IN YO"
type textarea "I TOLD YOU I'D BECOME A PAIN IN YO"
type input "I TOLD YOU I'D BECOME A PAIN IN YOU"
type textarea "I TOLD YOU I'D BECOME A PAIN IN YOU"
type input "I TOLD YOU I'D BECOME A PAIN IN YOUR"
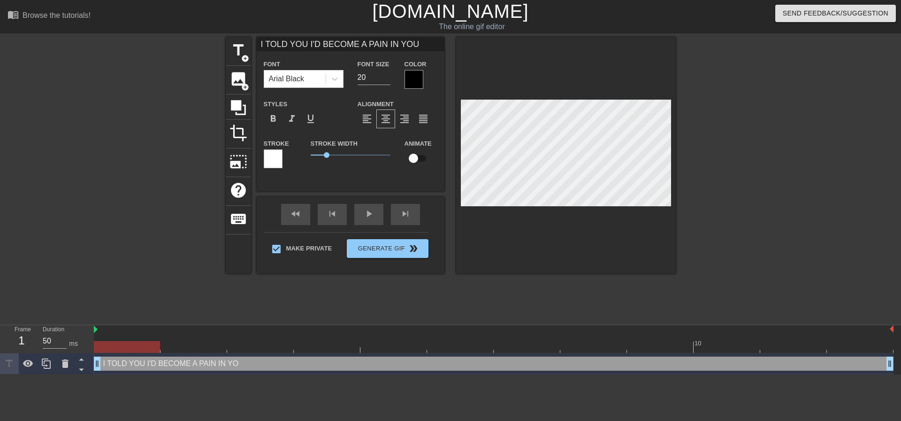
type textarea "I TOLD YOU I'D BECOME A PAIN IN YOUR"
type input "I TOLD YOU I'D BECOME A PAIN IN YOUR"
type textarea "I TOLD YOU I'D BECOME A PAIN IN YOUR"
type input "I TOLD YOU I'D BECOME A PAIN IN YOUR A"
type textarea "I TOLD YOU I'D BECOME A PAIN IN YOUR A"
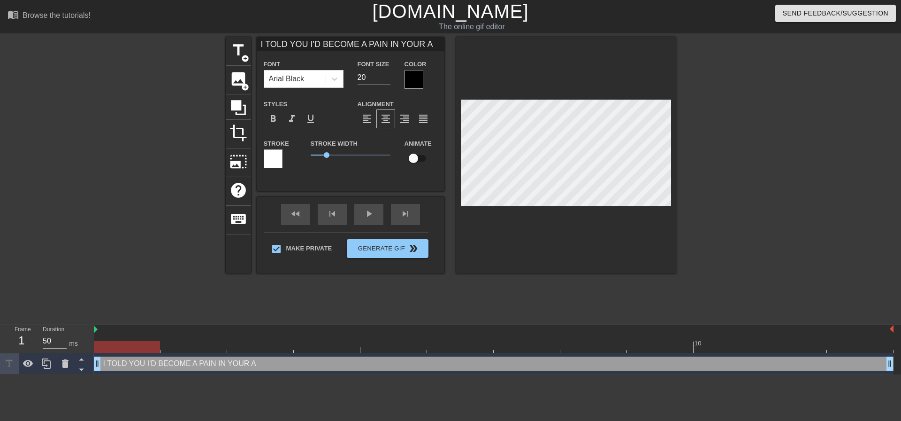
type input "I TOLD YOU I'D BECOME A PAIN IN YOUR AS"
type textarea "I TOLD YOU I'D BECOME A PAIN IN YOUR AS"
type input "I TOLD YOU I'D BECOME A PAIN IN YOUR ASS"
type textarea "I TOLD YOU I'D BECOME A PAIN IN YOUR ASS"
type input "I TOLD YOU I'D BECOME A PAIN IN YOUR ASS"
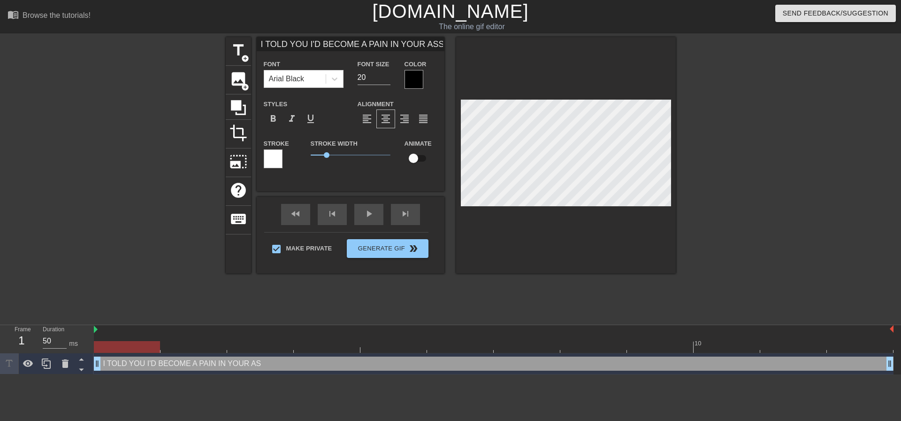
type textarea "I TOLD YOU I'D BECOME A PAIN IN YOUR ASS"
type input "I TOLD YOU I'D BECOME A PAIN IN YOUR ASS M"
type textarea "I TOLD YOU I'D BECOME A PAIN IN YOUR ASS M"
type input "I TOLD YOU I'D BECOME A PAIN IN YOUR ASS MO"
type textarea "I TOLD YOU I'D BECOME A PAIN IN YOUR ASS MO"
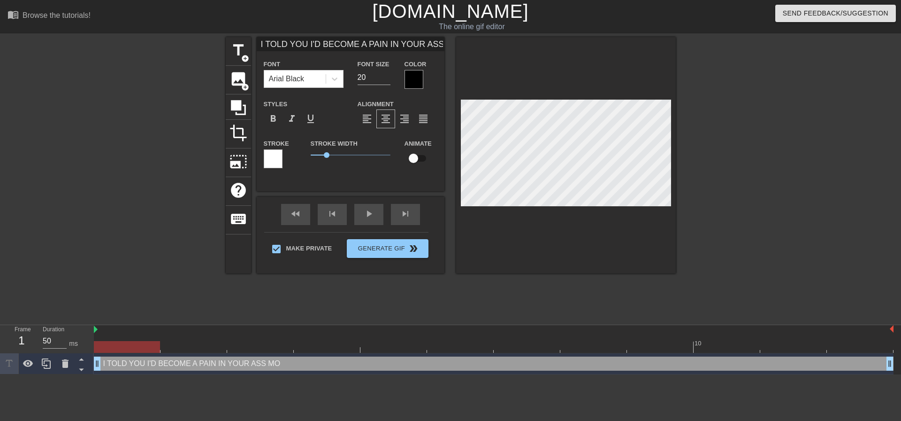
type input "I TOLD YOU I'D BECOME A PAIN IN YOUR ASS MOM"
type textarea "I TOLD YOU I'D BECOME A PAIN IN YOUR ASS MOM"
type input "I TOLD YOU I'D BECOME A PAIN IN YOUR ASS MOM!"
type textarea "I TOLD YOU I'D BECOME A PAIN IN YOUR ASS MOM!"
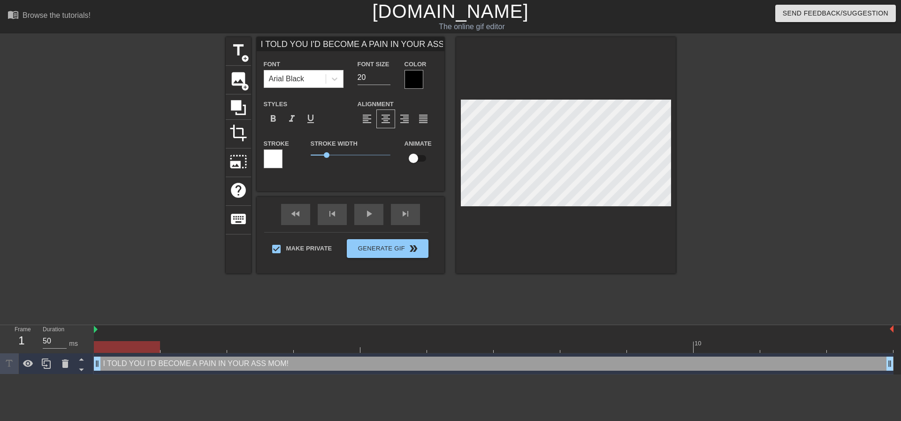
scroll to position [1, 5]
type input "I TOLD YOU I'D B A PAIN IN YOUR ASS MOM!"
type textarea "I TOLD YOU I'D B A PAIN IN YOUR ASS MOM!"
type input "I TOLD YOU I'D BE A PAIN IN YOUR ASS MOM!"
type textarea "I TOLD YOU I'D BE A PAIN IN YOUR ASS MOM!"
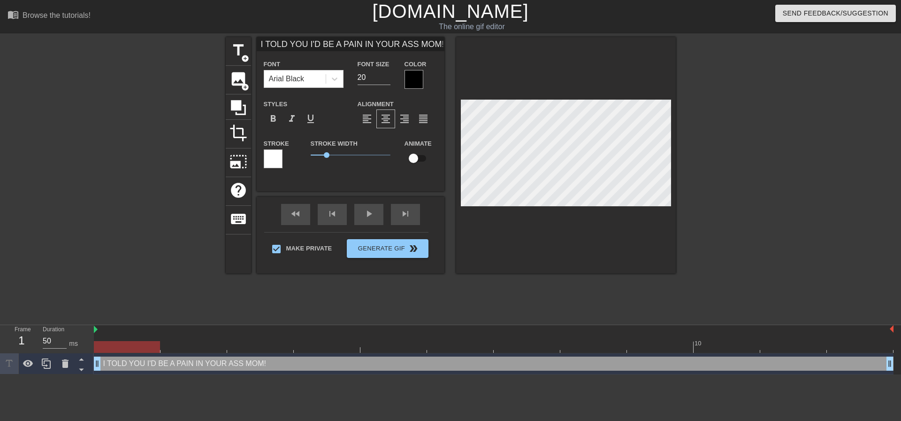
scroll to position [1, 5]
type input "D PAIN IN YOUR ASS MOM!"
type textarea "D PAIN IN YOUR ASS MOM!"
type input "DO PAIN IN YOUR ASS MOM!"
type textarea "DO PAIN IN YOUR ASS MOM!"
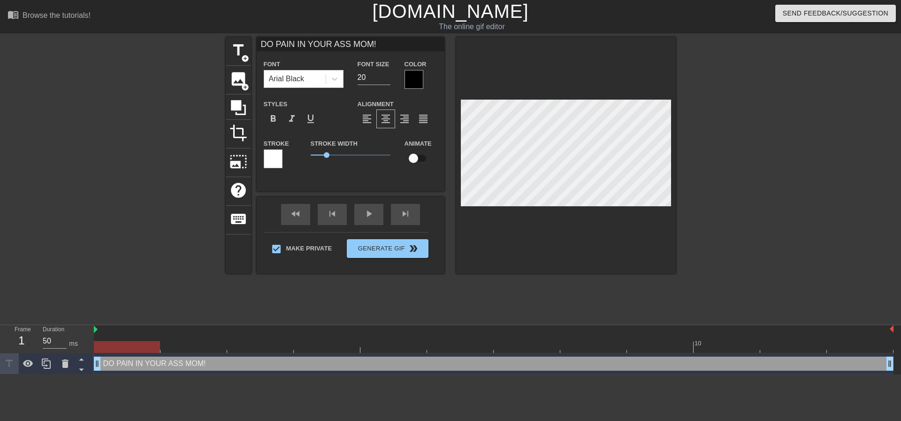
type input "DO PAIN IN YOUR ASS MOM!"
type textarea "DO PAIN IN YOUR ASS MOM!"
type input "DO Y PAIN IN YOUR ASS MOM!"
type textarea "DO Y PAIN IN YOUR ASS MOM!"
type input "DO YO PAIN IN YOUR ASS MOM!"
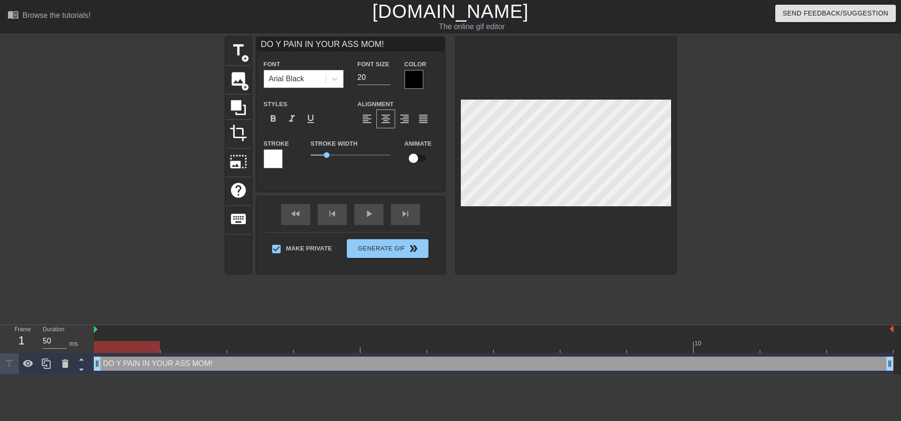
type textarea "DO YO PAIN IN YOUR ASS MOM!"
type input "DO YOU PAIN IN YOUR ASS MOM!"
type textarea "DO YOU PAIN IN YOUR ASS MOM!"
type input "DO YOU F PAIN IN YOUR ASS MOM!"
type textarea "DO YOU F PAIN IN YOUR ASS MOM!"
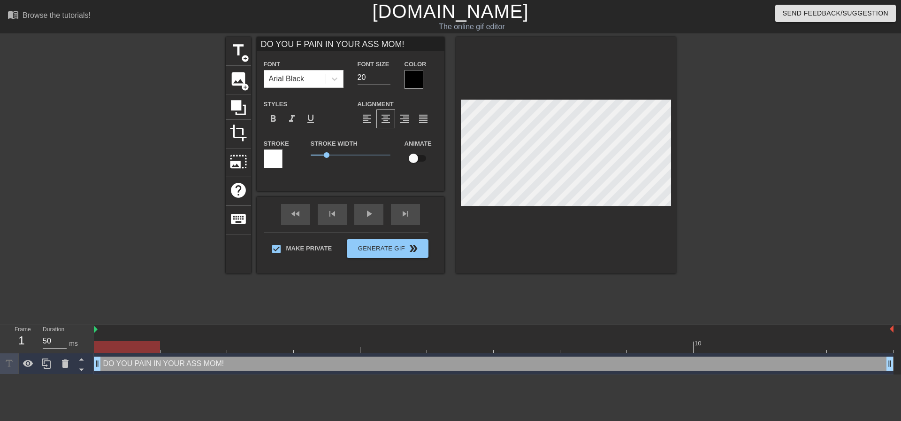
type input "DO YOU FE PAIN IN YOUR ASS MOM!"
type textarea "DO YOU FE PAIN IN YOUR ASS MOM!"
type input "DO YOU FEE PAIN IN YOUR ASS MOM!"
type textarea "DO YOU FEE PAIN IN YOUR ASS MOM!"
type input "DO YOU FEEL PAIN IN YOUR ASS MOM!"
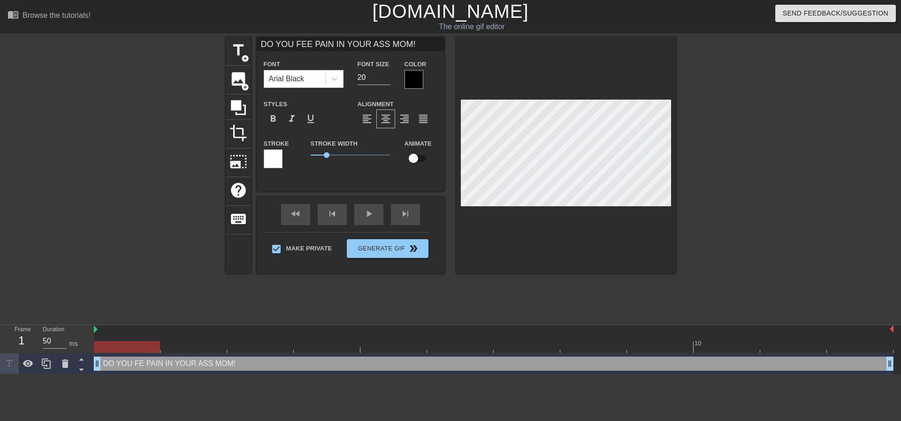
type textarea "DO YOU FEEL PAIN IN YOUR ASS MOM!"
type input "DO YOU FEEL PAIN IN YOUR ASS MOM!"
type textarea "DO YOU FEEL PAIN IN YOUR ASS MOM!"
type input "DO YOU FEEL [PERSON_NAME] IN YOUR ASS MOM!"
type textarea "DO YOU FEEL [PERSON_NAME] IN YOUR ASS MOM!"
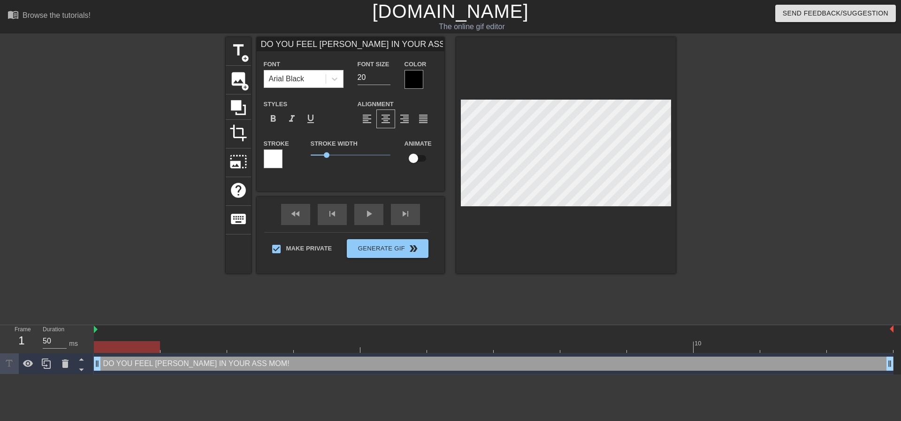
type input "DO YOU FEEL TH PAIN IN YOUR ASS MOM!"
type textarea "DO YOU FEEL TH PAIN IN YOUR ASS MOM!"
type input "DO YOU FEEL THA PAIN IN YOUR ASS MOM!"
type textarea "DO YOU FEEL THA PAIN IN YOUR ASS MOM!"
type input "DO YOU FEEL THAT PAIN IN YOUR ASS MOM!"
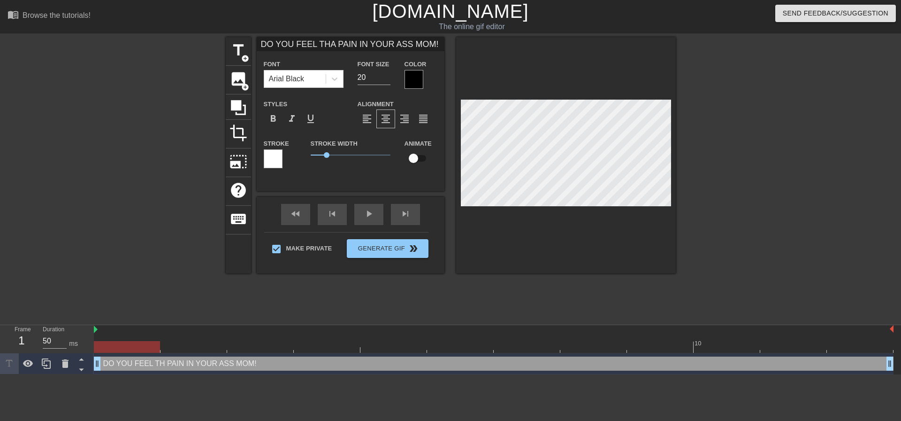
type textarea "DO YOU FEEL THAT PAIN IN YOUR ASS MOM!"
type input "DO YOU FEEL THAT PAIN IN YOUR ASS MOM!"
type textarea "DO YOU FEEL THAT PAIN IN YOUR ASS MOM!"
type input "DO YOU FEEL THAT PAIN IN YOUR ASS MOM!"
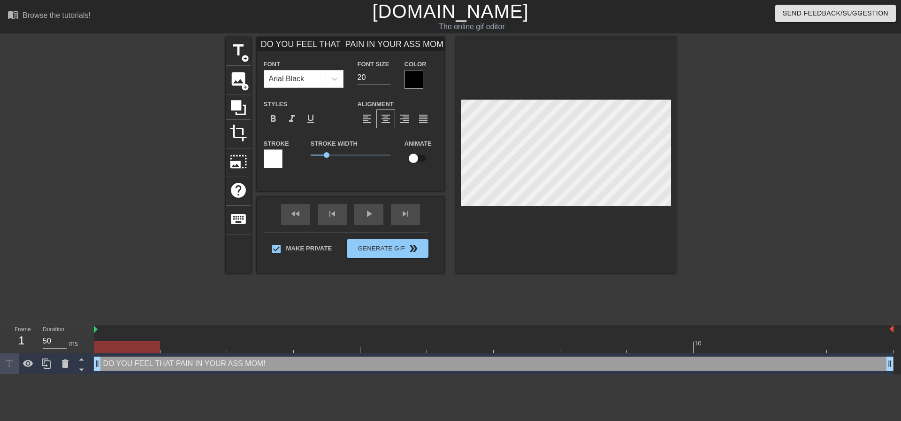
type textarea "DO YOU FEEL THAT PAIN IN YOUR ASS MOM!"
type input "DO YOU FEEL THA PAIN IN YOUR ASS MOM!"
type textarea "DO YOU FEEL THA PAIN IN YOUR ASS MOM!"
type input "DO YOU FEEL THAT PAIN IN YOUR ASS MOM!"
type textarea "DO YOU FEEL THAT PAIN IN YOUR ASS MOM!"
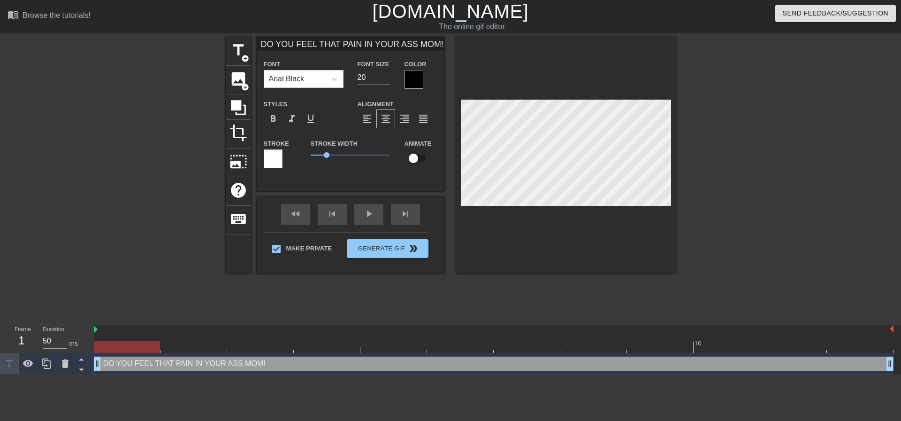
type input "DO YOU FEEL THAT PAIN IN YOUR ASS MOM!"
type textarea "DO YOU FEEL THAT PAIN IN YOUR ASS MOM!"
type input "DO YOU FEEL THAT D PAIN IN YOUR ASS MOM!"
type textarea "DO YOU FEEL THAT D PAIN IN YOUR ASS MOM!"
type input "DO YOU FEEL THAT DE PAIN IN YOUR ASS MOM!"
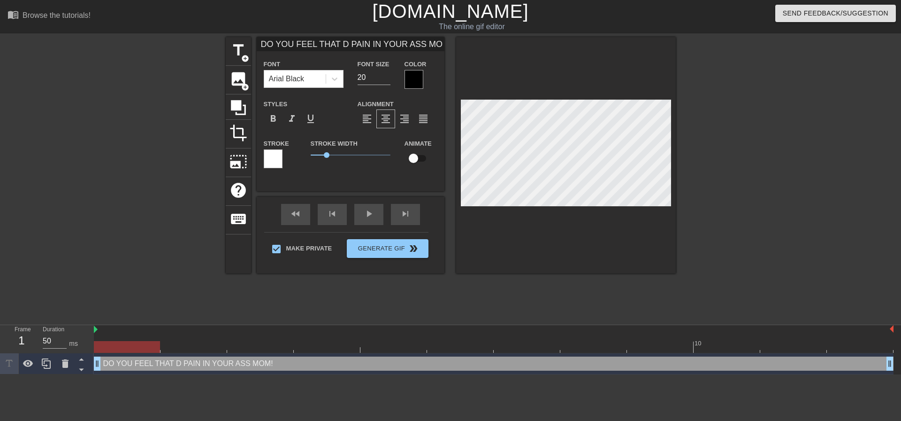
type textarea "DO YOU FEEL THAT DE PAIN IN YOUR ASS MOM!"
type input "DO YOU FEEL THAT DEE PAIN IN YOUR ASS MOM!"
type textarea "DO YOU FEEL THAT DEE PAIN IN YOUR ASS MOM!"
type input "DO YOU FEEL THAT DEEP PAIN IN YOUR ASS MOM!"
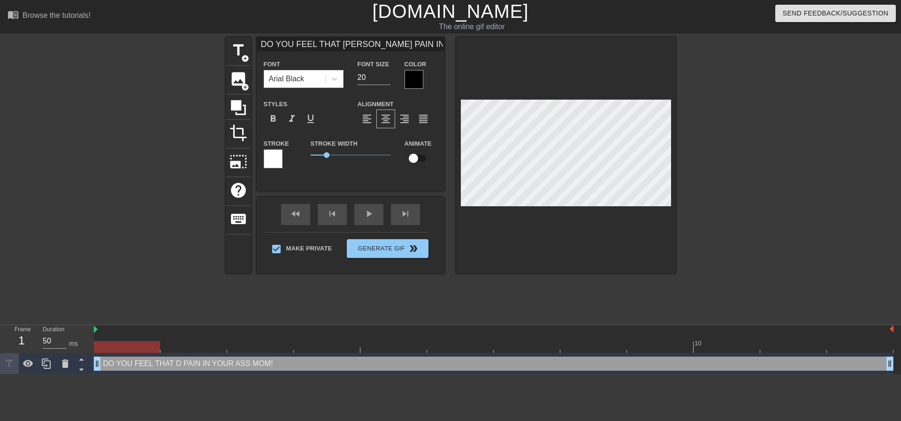
type textarea "DO YOU FEEL THAT DEEP PAIN IN YOUR ASS MOM!"
type input "DO YOU FEEL THAT DEEP PAIN IN YOUR ASS MOM!"
type textarea "DO YOU FEEL THAT DEEP PAIN IN YOUR ASS MOM!"
type input "DO YOU FEEL THAT DEEP B PAIN IN YOUR ASS MOM!"
type textarea "DO YOU FEEL THAT DEEP B PAIN IN YOUR ASS MOM!"
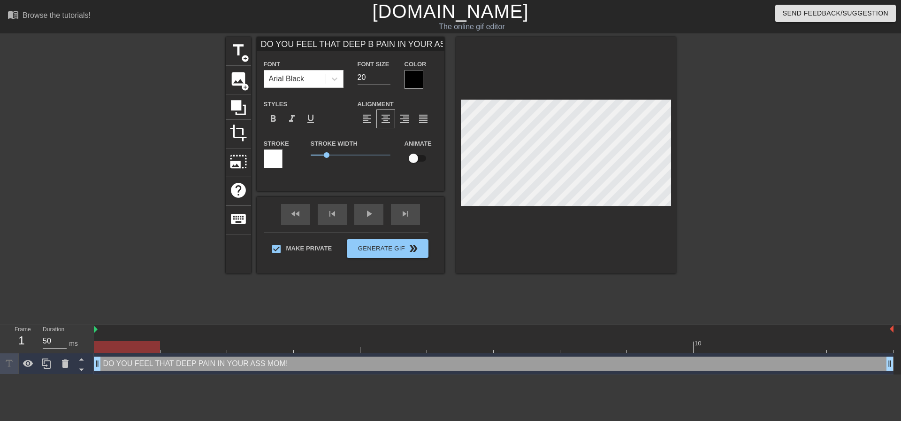
type input "DO YOU FEEL THAT DEEP BU PAIN IN YOUR ASS MOM!"
type textarea "DO YOU FEEL THAT DEEP BU PAIN IN YOUR ASS MOM!"
type input "DO YOU FEEL THAT DEEP BUR PAIN IN YOUR ASS MOM!"
type textarea "DO YOU FEEL THAT DEEP BUR PAIN IN YOUR ASS MOM!"
type input "DO YOU FEEL THAT DEEP BURN PAIN IN YOUR ASS MOM!"
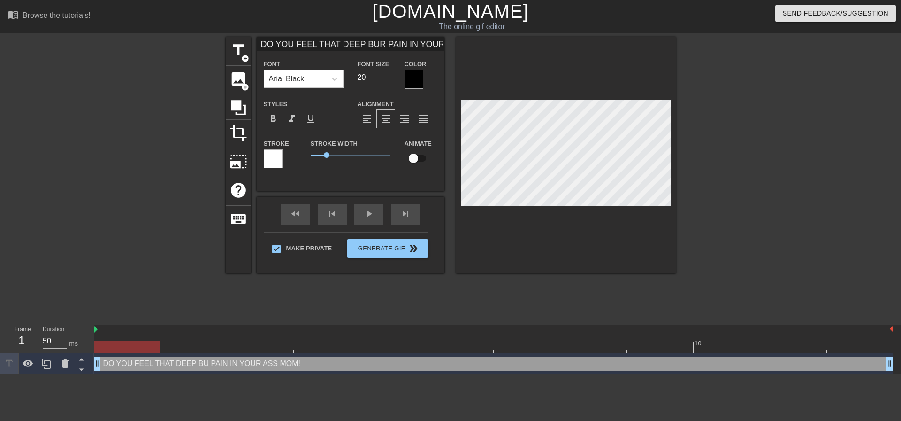
type textarea "DO YOU FEEL THAT DEEP BURN PAIN IN YOUR ASS MOM!"
type input "DO YOU FEEL THAT DEEP BURNI PAIN IN YOUR ASS MOM!"
type textarea "DO YOU FEEL THAT DEEP BURNI PAIN IN YOUR ASS MOM!"
type input "DO YOU FEEL THAT DEEP BURNIN PAIN IN YOUR ASS MOM!"
type textarea "DO YOU FEEL THAT DEEP BURNIN PAIN IN YOUR ASS MOM!"
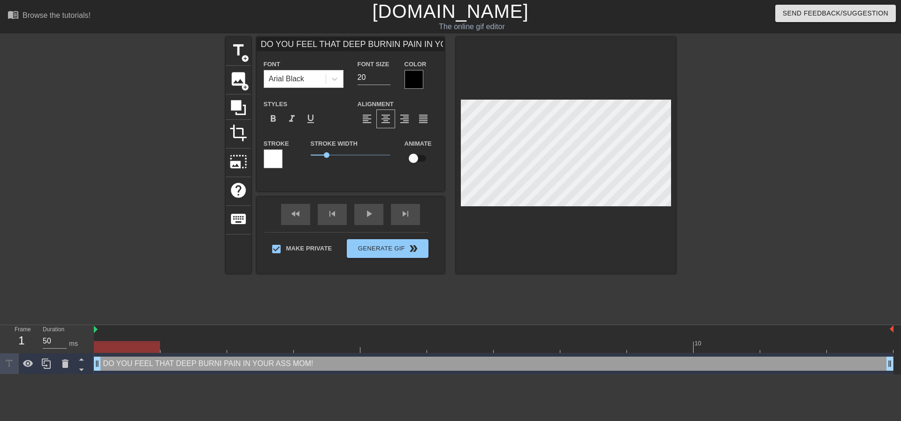
scroll to position [1, 8]
type input "DO YOU FEEL THAT DEEP BURNING PAIN IN YOUR ASS MOM!"
type textarea "DO YOU FEEL THAT DEEP BURNING PAIN IN YOUR ASS MOM!"
type input "DO YOU FEEL THAT DEEP BURNING PAIN IN YOUR AS MOM!"
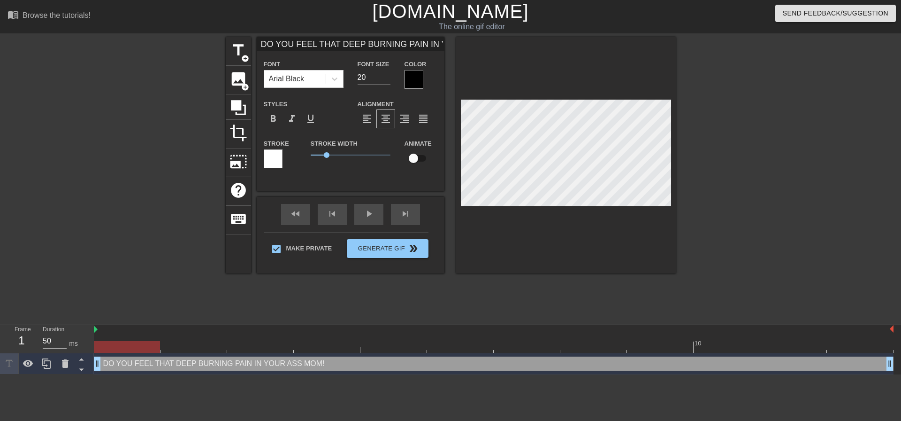
type textarea "DO YOU FEEL THAT DEEP BURNING PAIN IN YOUR AS MOM!"
type input "DO YOU FEEL THAT DEEP BURNING PAIN IN YOUR A MOM!"
type textarea "DO YOU FEEL THAT DEEP BURNING PAIN IN YOUR A MOM!"
type input "DO YOU FEEL THAT DEEP BURNING PAIN IN YOUR MOM!"
type textarea "DO YOU FEEL THAT DEEP BURNING PAIN IN YOUR MOM!"
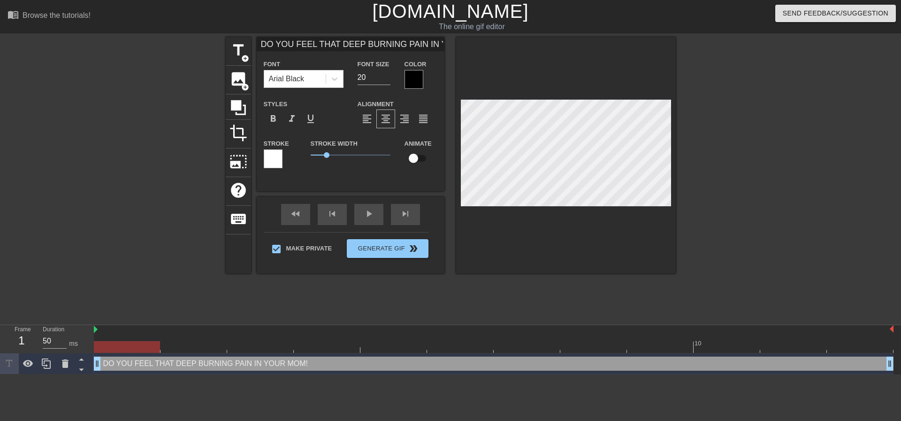
type input "DO YOU FEEL THAT DEEP BURNING PAIN IN YOUR B MOM!"
type textarea "DO YOU FEEL THAT DEEP BURNING PAIN IN YOUR BU MOM!"
type input "DO YOU FEEL THAT DEEP BURNING PAIN IN YOUR BUM MOM!"
type textarea "DO YOU FEEL THAT DEEP BURNING PAIN IN YOUR BUM MOM!"
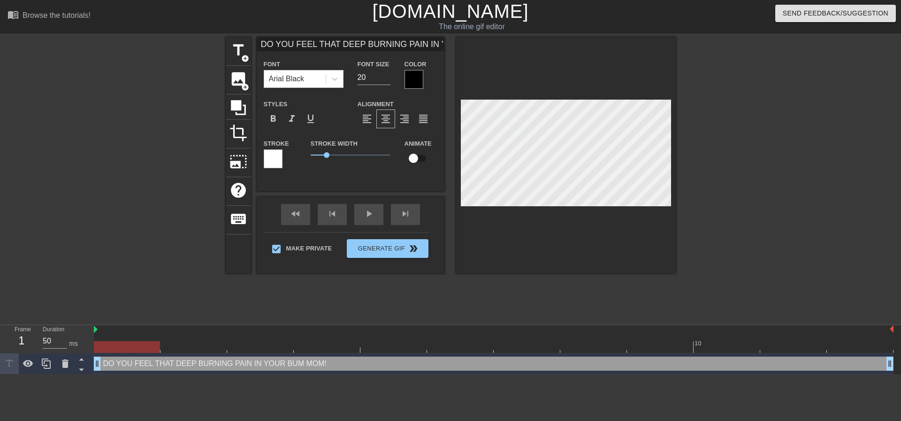
type input "DO YOU FEEL THAT DEEP BURNING PAIN IN YOUR BUM MOM!"
type textarea "DO YOU FEEL THAT DEEP BURNING PAIN IN YOUR BUM MOM!"
type input "DO YOU FEEL THAT DEEP BURNING PAIN IN YOUR BUM MOM!"
type textarea "DO YOU FEEL THAT DEEP BURNING PAIN IN YOUR BUM MOM!"
type input "DO YOU FEEL THAT DEEP BURNING PAIN IN YOUR BUM MOM!"
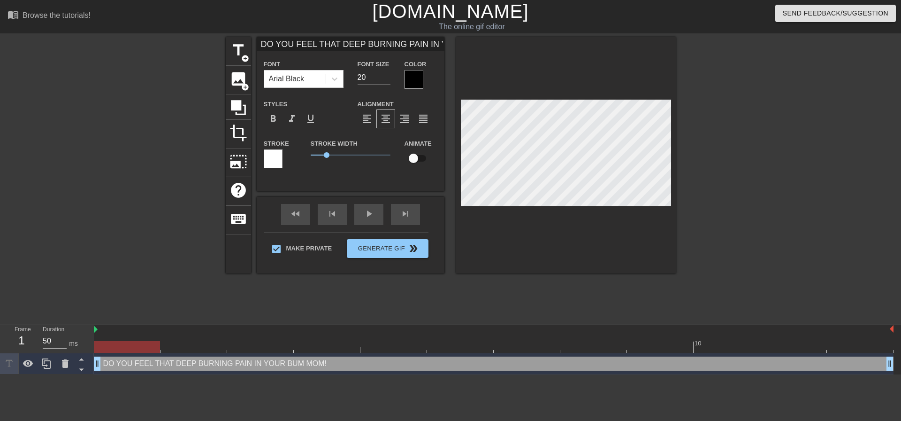
type textarea "DO YOU FEEL THAT DEEP BURNING PAIN IN YOUR BUM MOM!"
type input "DO YOU FEEL THAT DEEP BURNING PAIN IN YOUR BUM MOM!G"
type textarea "DO YOU FEEL THAT DEEP BURNING PAIN IN YOUR BUM MOM! G"
type input "DO YOU FEEL THAT DEEP BURNING PAIN IN YOUR BUM MOM!GO"
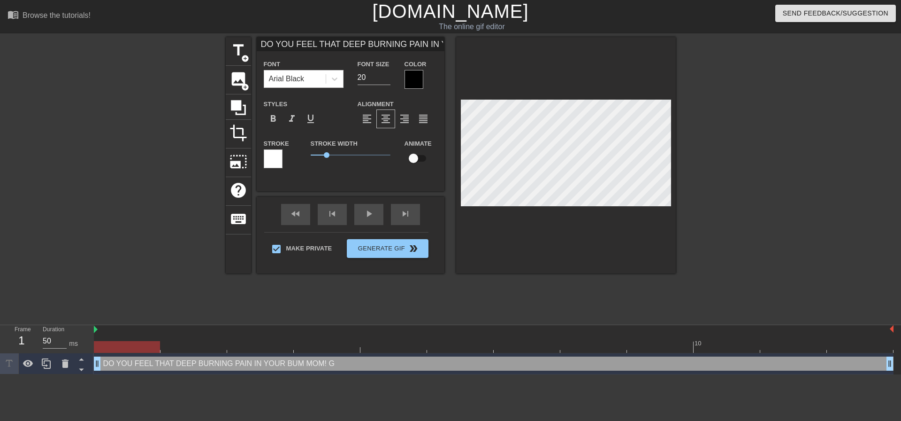
type textarea "DO YOU FEEL THAT DEEP BURNING PAIN IN YOUR BUM MOM! GO"
type input "DO YOU FEEL THAT DEEP BURNING PAIN IN YOUR BUM MOM!GOO"
type textarea "DO YOU FEEL THAT DEEP BURNING PAIN IN YOUR BUM MOM! GOO"
type input "DO YOU FEEL THAT DEEP BURNING PAIN IN YOUR BUM MOM!GOOF"
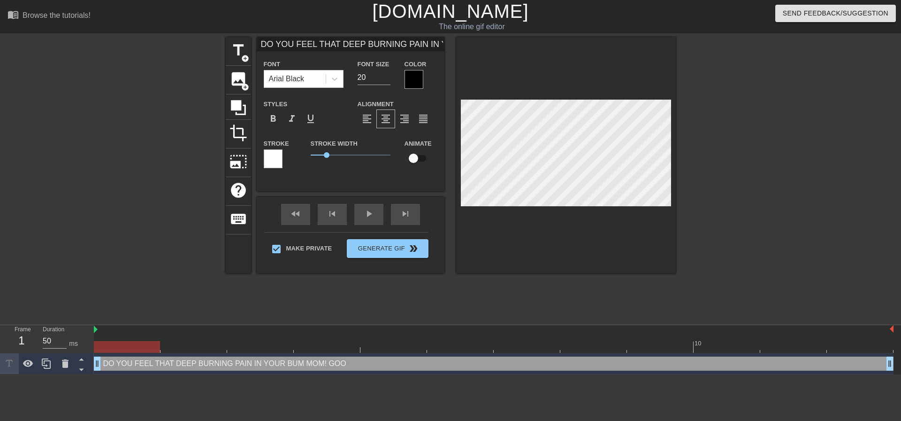
type textarea "DO YOU FEEL THAT DEEP BURNING PAIN IN YOUR BUM MOM! GOOF"
type input "DO YOU FEEL THAT DEEP BURNING PAIN IN YOUR BUM MOM!GOO"
type textarea "DO YOU FEEL THAT DEEP BURNING PAIN IN YOUR BUM MOM! GOO"
type input "DO YOU FEEL THAT DEEP BURNING PAIN IN YOUR BUM MOM!GO"
type textarea "DO YOU FEEL THAT DEEP BURNING PAIN IN YOUR BUM MOM! GO"
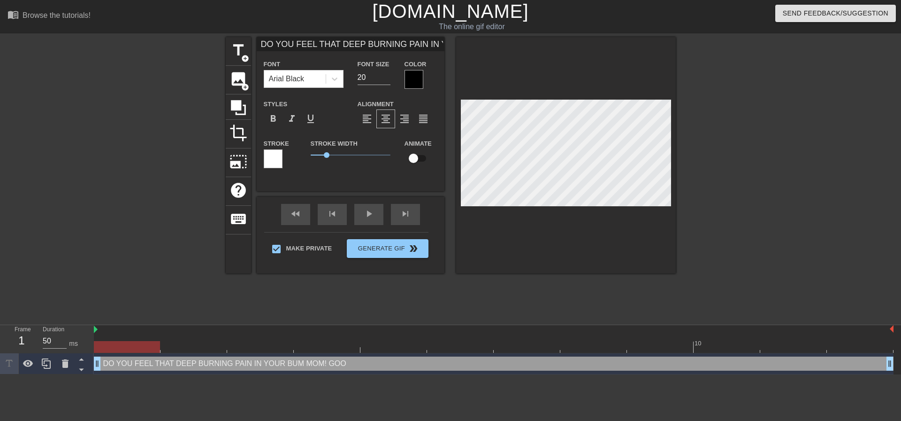
type input "DO YOU FEEL THAT DEEP BURNING PAIN IN YOUR BUM MOM!G"
type textarea "DO YOU FEEL THAT DEEP BURNING PAIN IN YOUR BUM MOM! G"
type input "DO YOU FEEL THAT DEEP BURNING PAIN IN YOUR BUM MOM!"
type textarea "DO YOU FEEL THAT DEEP BURNING PAIN IN YOUR BUM MOM!"
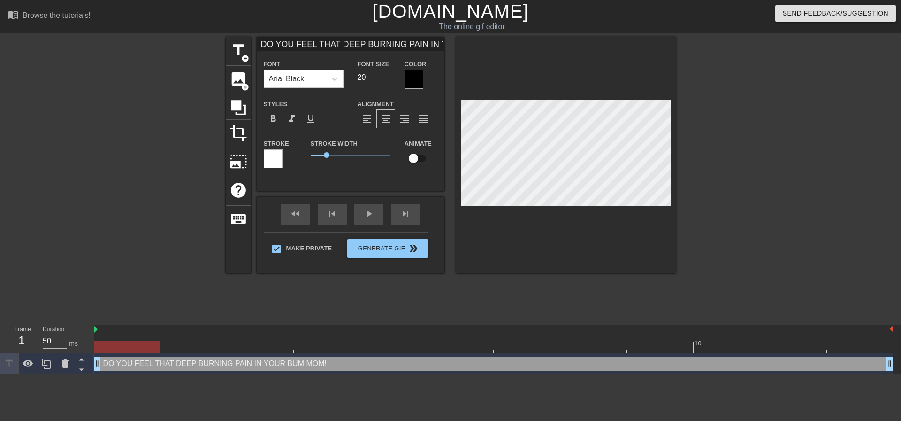
type input "DO YOU FEEL THAT DEEP BURNING PAIN IN YOUR BUM MOM!T"
type textarea "DO YOU FEEL THAT DEEP BURNING PAIN IN YOUR BUM MOM! T"
type input "DO YOU FEEL THAT DEEP BURNING PAIN IN YOUR BUM MOM!TH"
type textarea "DO YOU FEEL THAT DEEP BURNING PAIN IN YOUR BUM MOM! TH"
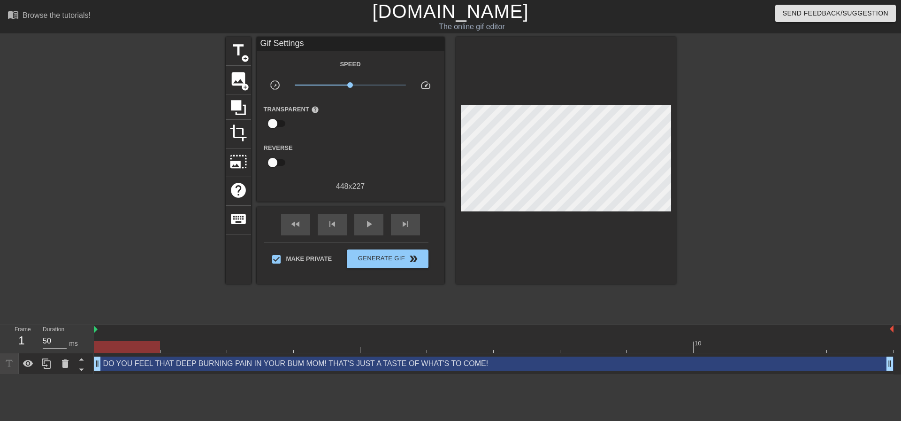
drag, startPoint x: 708, startPoint y: 149, endPoint x: 688, endPoint y: 151, distance: 19.8
click at [705, 150] on div at bounding box center [757, 178] width 141 height 282
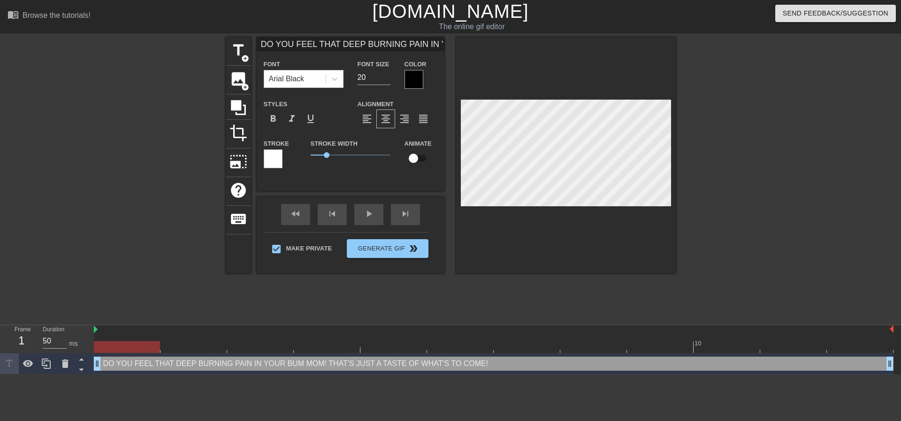
scroll to position [1, 5]
drag, startPoint x: 703, startPoint y: 206, endPoint x: 690, endPoint y: 195, distance: 16.7
click at [703, 204] on div at bounding box center [757, 178] width 141 height 282
click at [665, 207] on div at bounding box center [566, 155] width 220 height 236
click at [672, 207] on div at bounding box center [566, 155] width 220 height 236
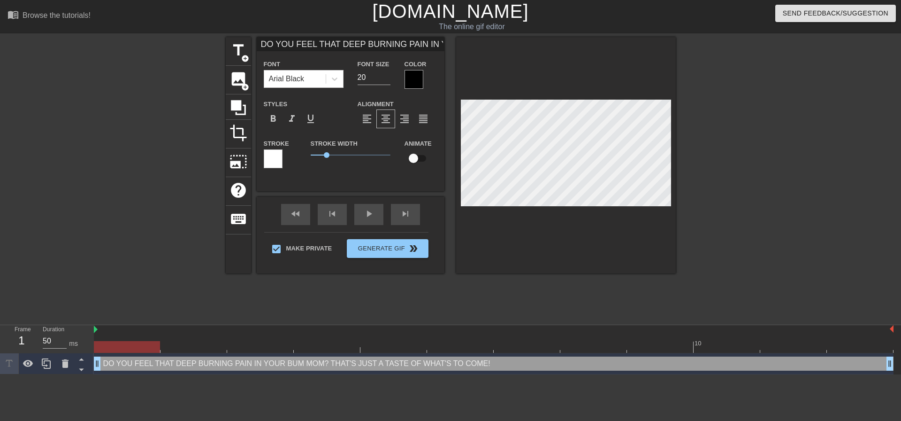
click at [700, 174] on div at bounding box center [757, 178] width 141 height 282
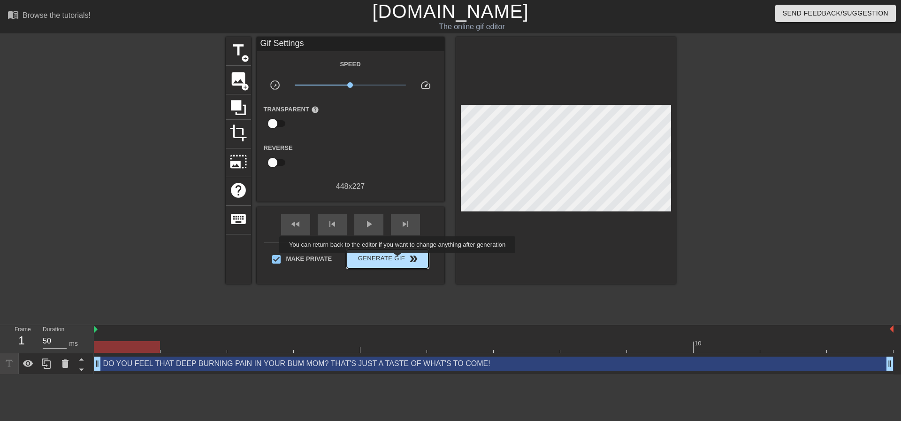
click at [399, 260] on span "Generate Gif double_arrow" at bounding box center [388, 258] width 74 height 11
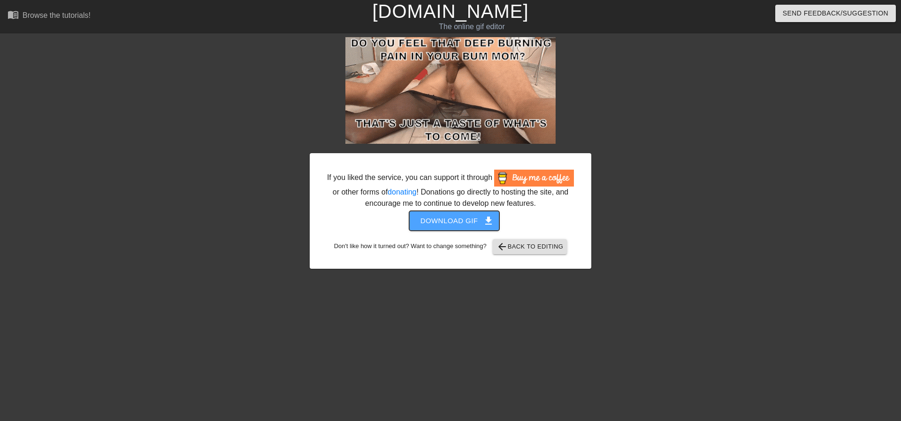
click at [468, 216] on span "Download gif get_app" at bounding box center [455, 221] width 68 height 12
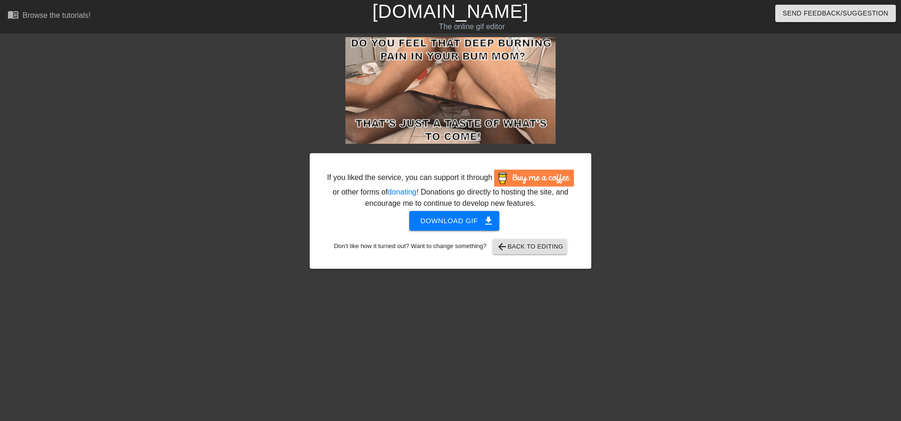
click at [616, 82] on div at bounding box center [673, 178] width 141 height 282
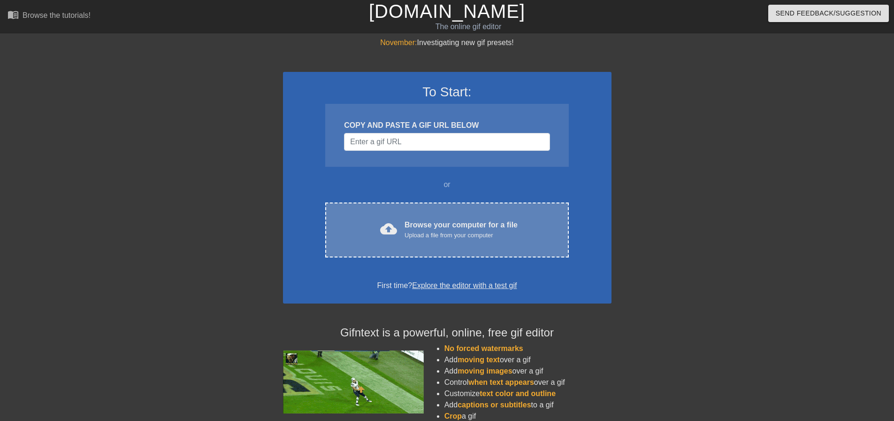
click at [469, 238] on div "Upload a file from your computer" at bounding box center [461, 235] width 113 height 9
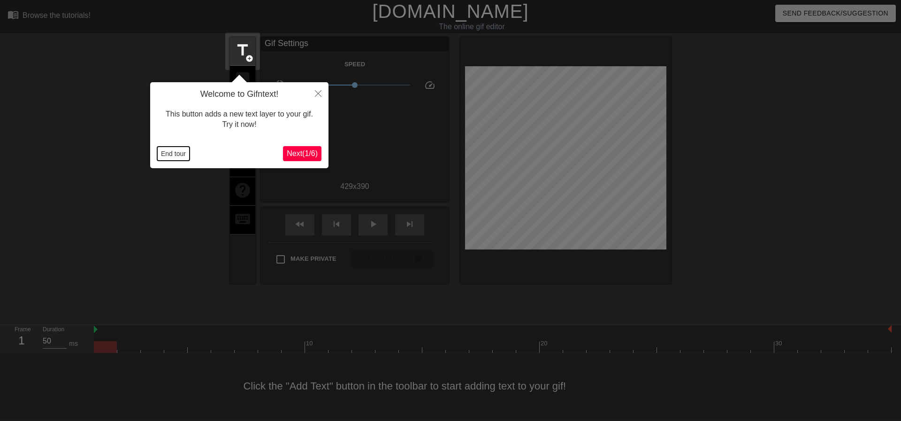
click at [180, 156] on button "End tour" at bounding box center [173, 153] width 32 height 14
